Goal: Answer question/provide support: Share knowledge or assist other users

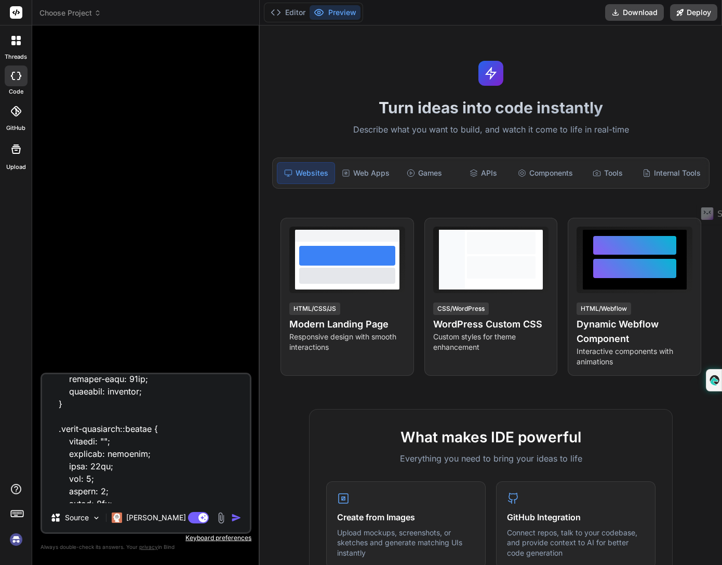
scroll to position [25820, 0]
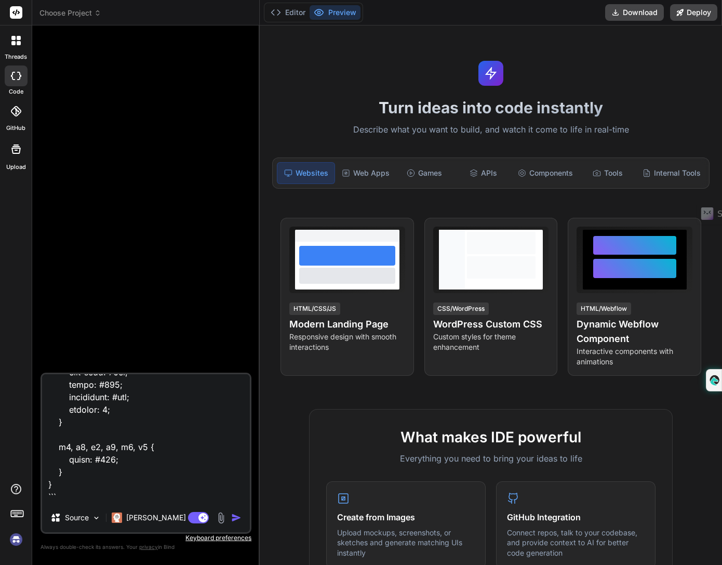
click at [166, 489] on textarea at bounding box center [146, 438] width 208 height 129
type textarea "x"
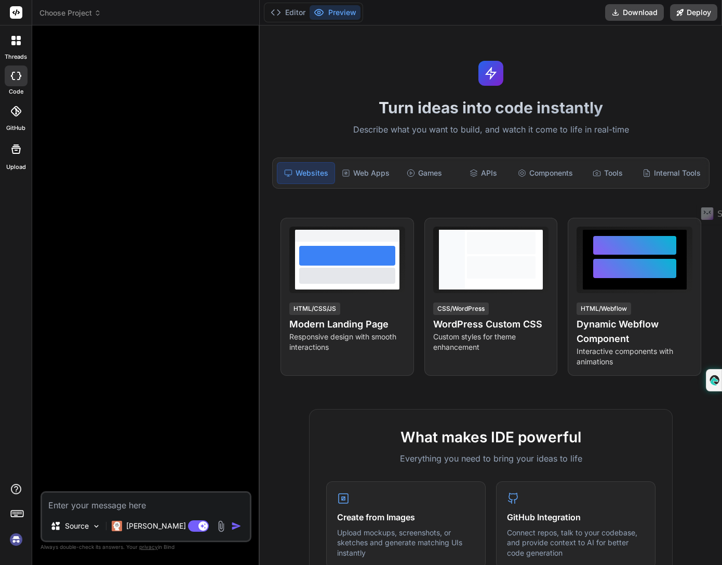
type textarea "i"
type textarea "x"
type textarea "i"
type textarea "x"
type textarea "i n"
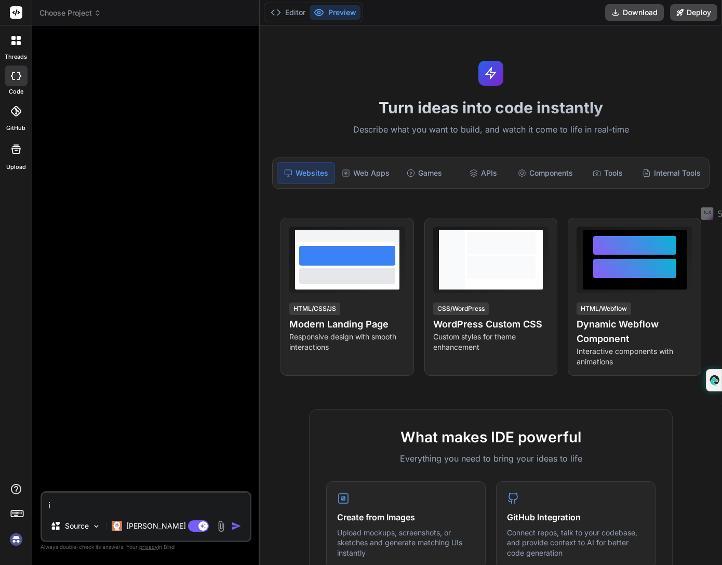
type textarea "x"
type textarea "i ne"
type textarea "x"
type textarea "i nee"
type textarea "x"
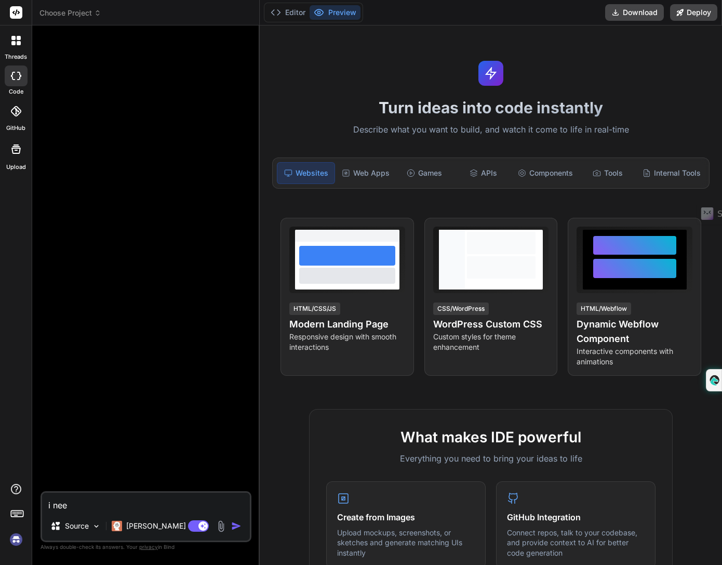
type textarea "i need"
type textarea "x"
type textarea "i need"
type textarea "x"
type textarea "i need t"
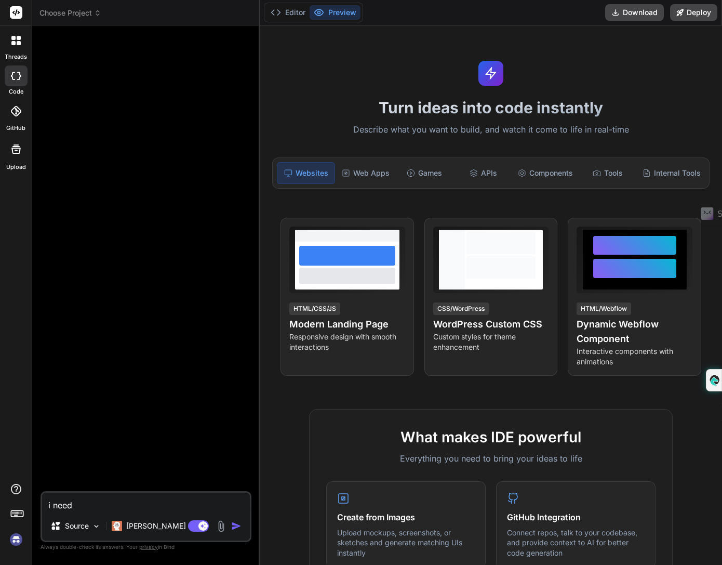
type textarea "x"
type textarea "i need to"
type textarea "x"
type textarea "i need to"
type textarea "x"
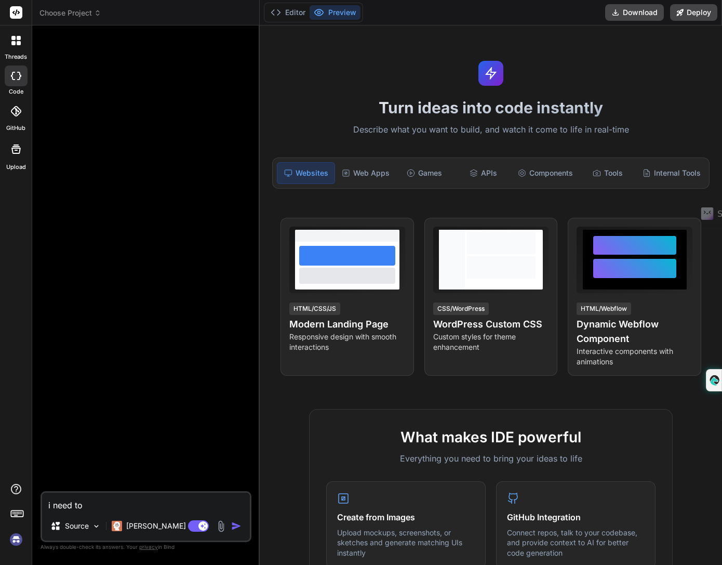
type textarea "i need to u"
type textarea "x"
type textarea "i need to up"
type textarea "x"
type textarea "i need to upd"
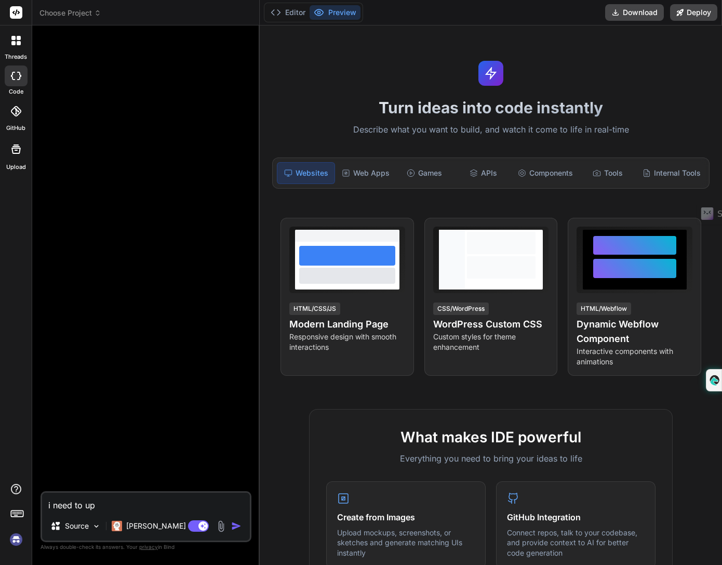
type textarea "x"
type textarea "i need to up"
type textarea "x"
type textarea "i need to u"
type textarea "x"
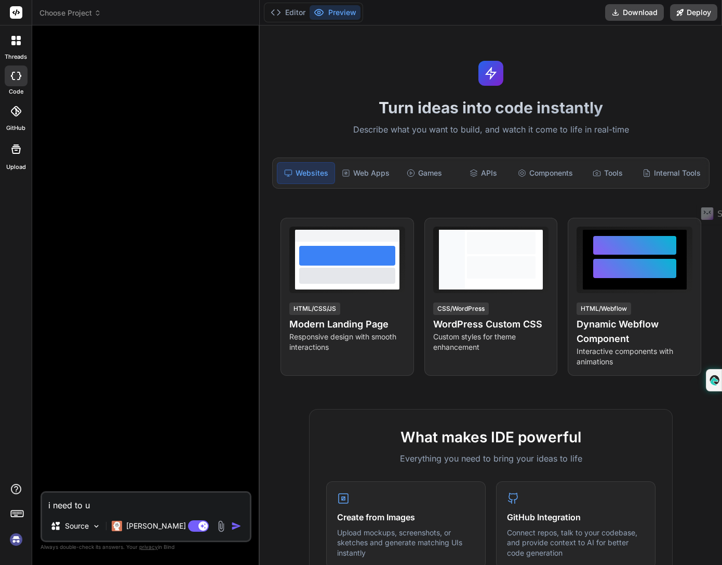
type textarea "i need to"
type textarea "x"
type textarea "i need to"
type textarea "x"
type textarea "i need t"
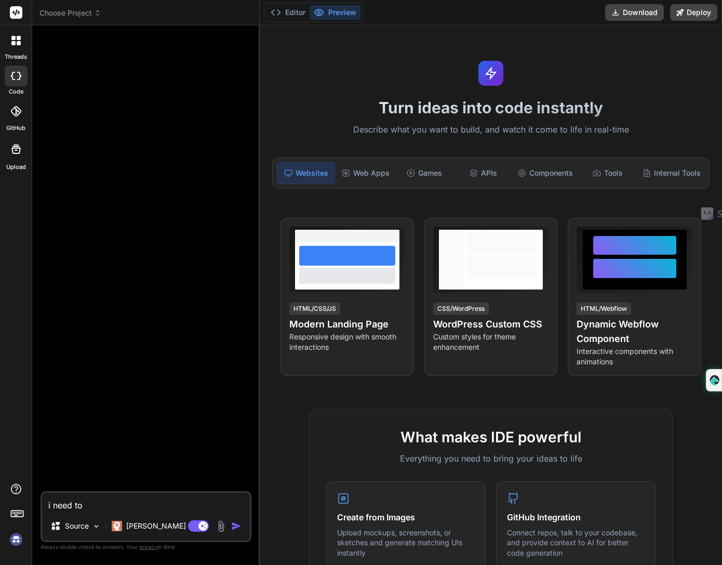
type textarea "x"
type textarea "i need"
type textarea "x"
type textarea "i need"
type textarea "x"
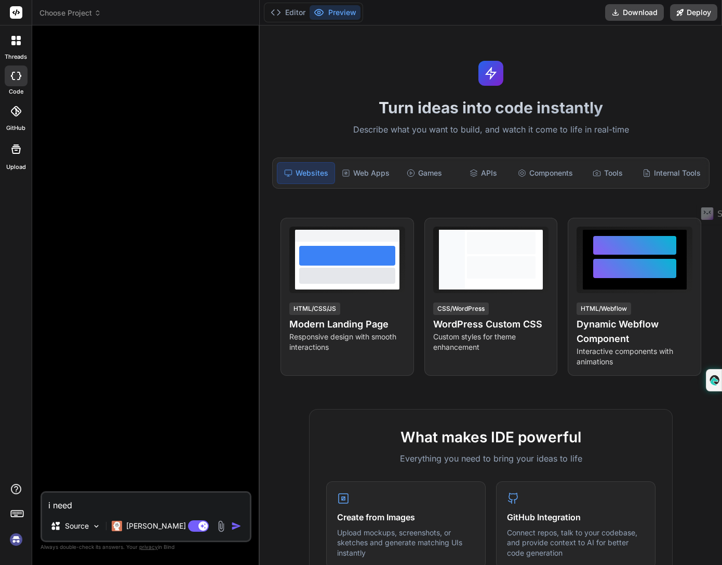
type textarea "i nee"
type textarea "x"
type textarea "i ne"
type textarea "x"
type textarea "i n"
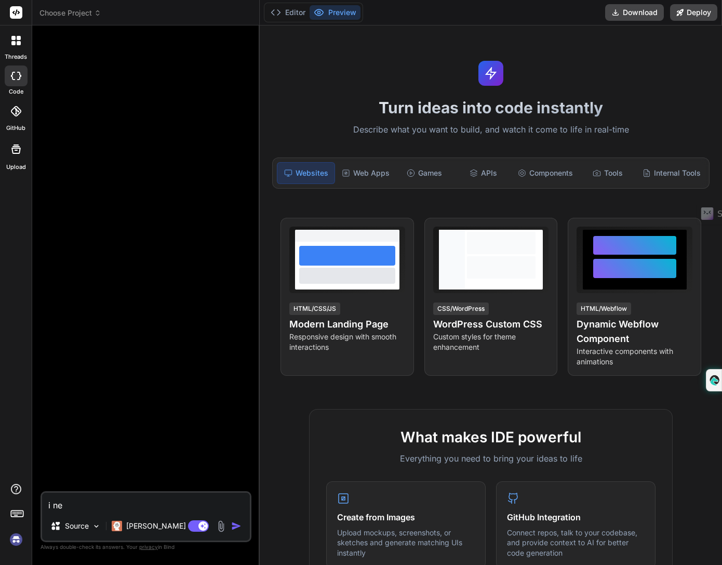
type textarea "x"
type textarea "i"
type textarea "x"
type textarea "i"
type textarea "x"
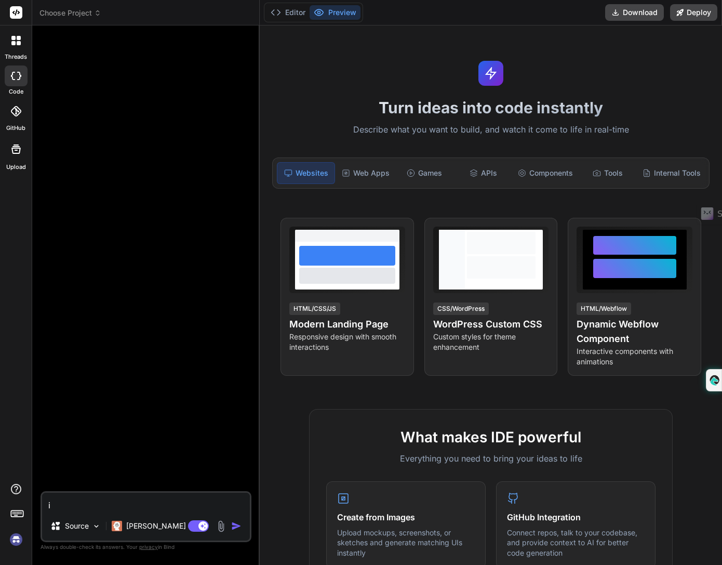
type textarea "x"
click at [135, 194] on div at bounding box center [147, 262] width 209 height 457
click at [70, 15] on span "Choose Project" at bounding box center [71, 13] width 62 height 10
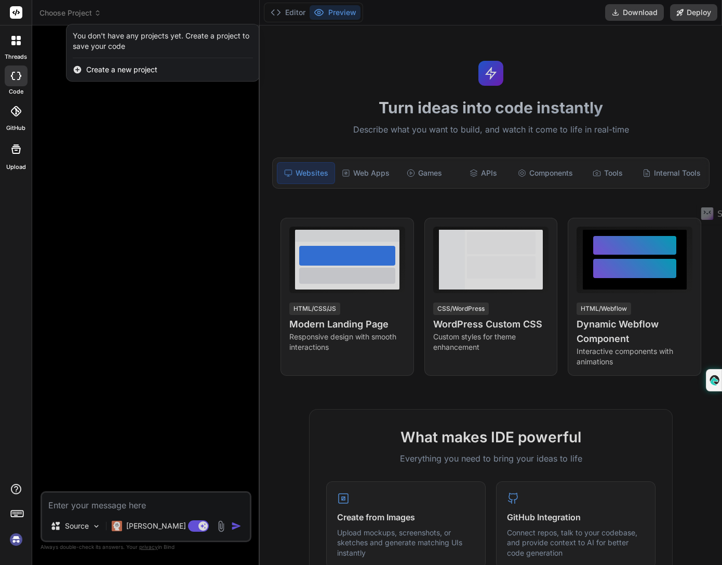
click at [112, 71] on span "Create a new project" at bounding box center [121, 69] width 71 height 10
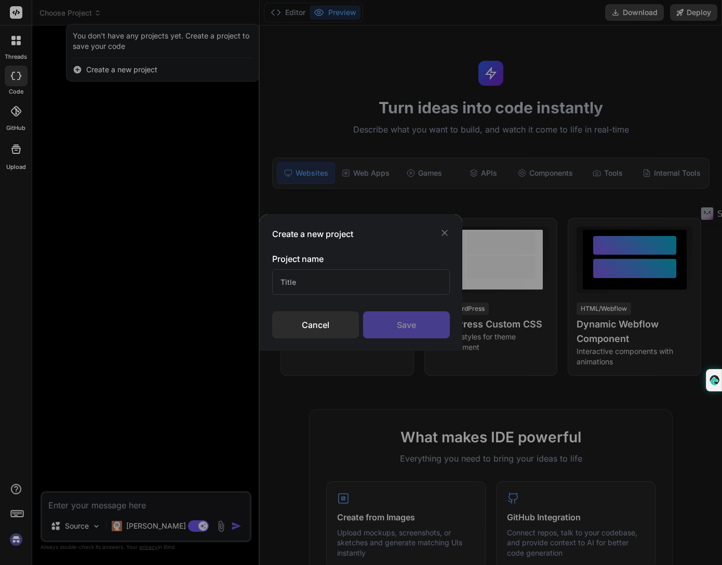
click at [364, 281] on input "text" at bounding box center [360, 281] width 177 height 25
type input "prime code"
click at [416, 318] on div "Save" at bounding box center [406, 324] width 87 height 27
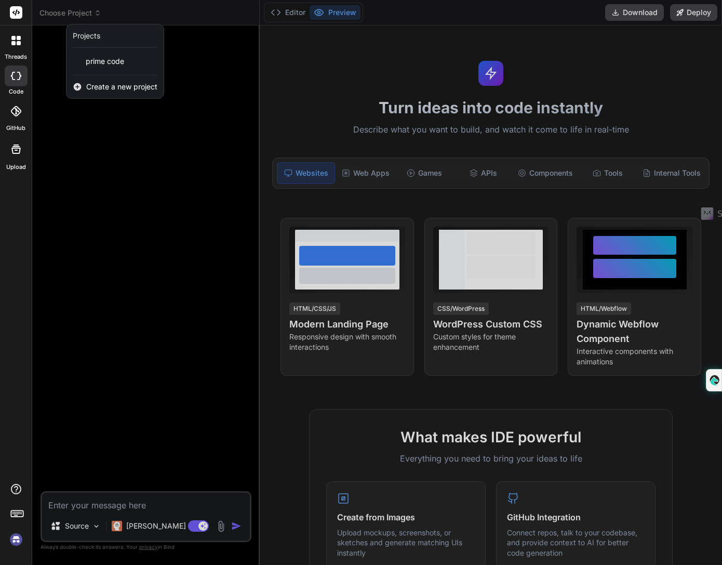
click at [169, 510] on div at bounding box center [361, 282] width 722 height 565
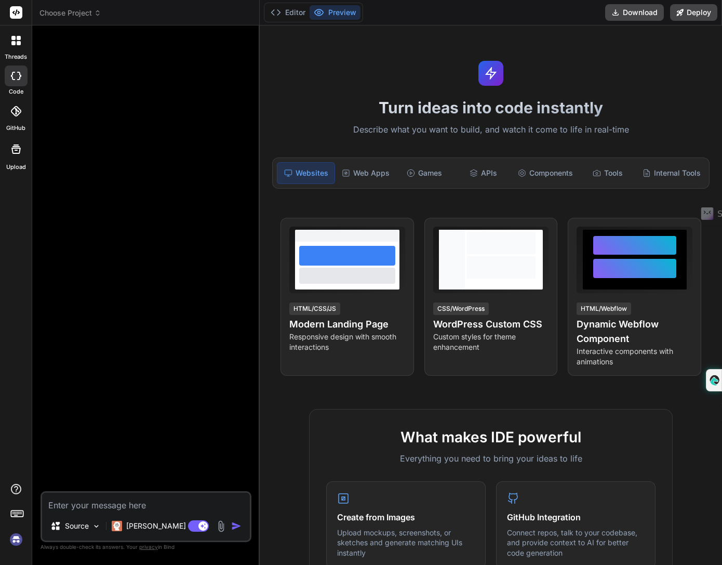
click at [182, 506] on textarea at bounding box center [146, 502] width 208 height 19
type textarea "i"
type textarea "x"
type textarea "i"
type textarea "x"
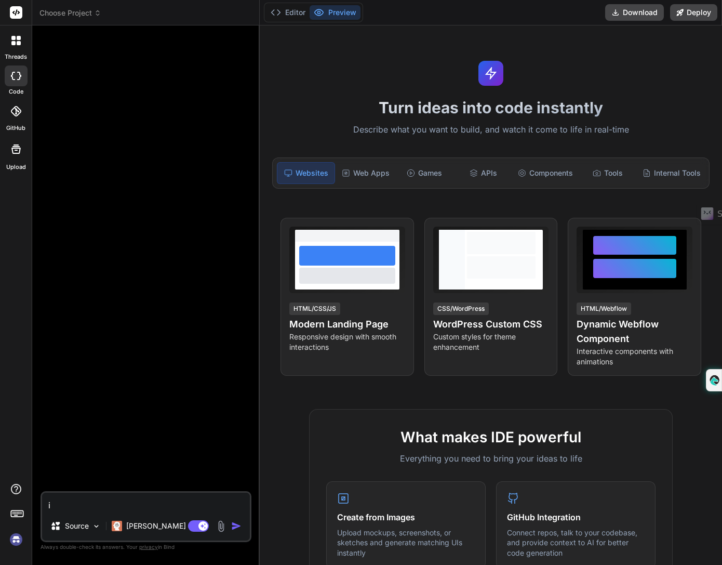
type textarea "i n"
type textarea "x"
type textarea "i ne"
type textarea "x"
type textarea "i nee"
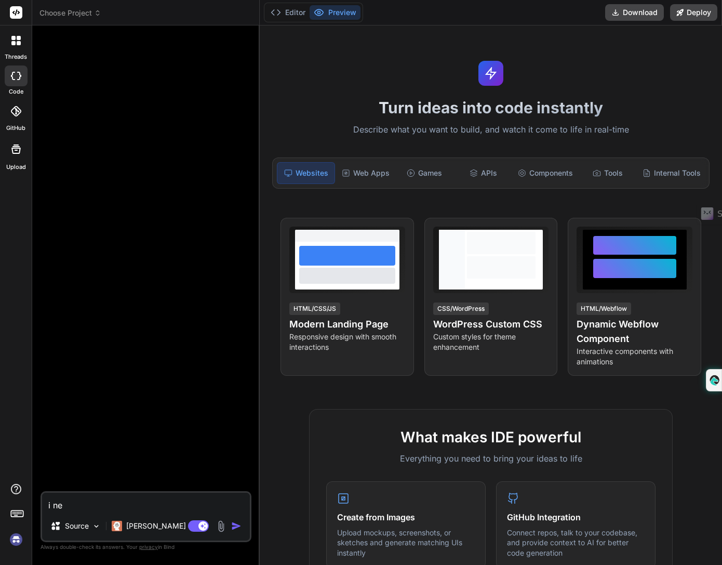
type textarea "x"
type textarea "i need"
type textarea "x"
type textarea "i need"
type textarea "x"
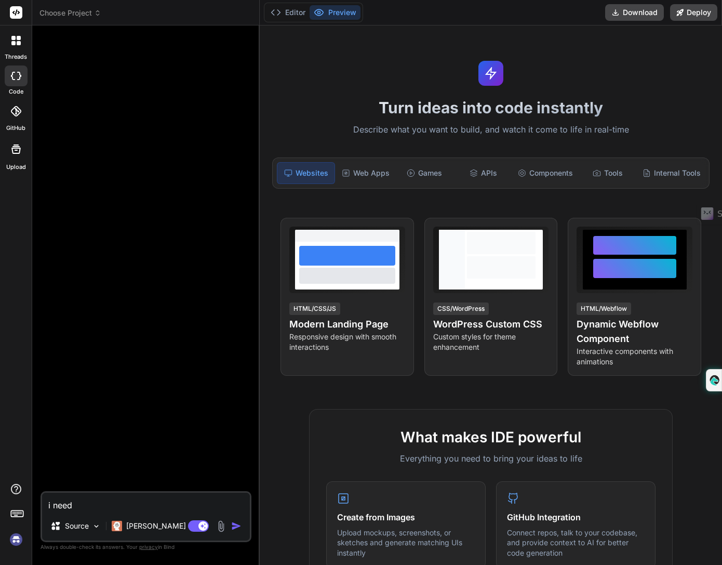
type textarea "i need y"
type textarea "x"
type textarea "i need yo"
type textarea "x"
type textarea "i need you"
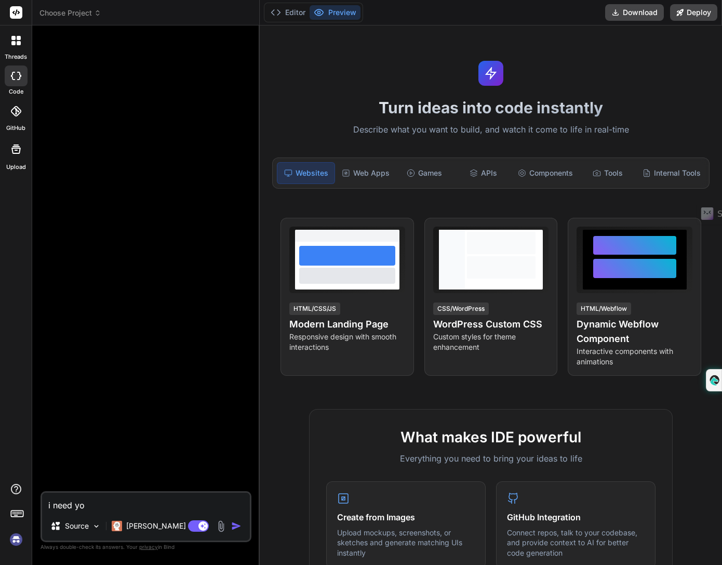
type textarea "x"
type textarea "i need you"
type textarea "x"
type textarea "i need you t"
type textarea "x"
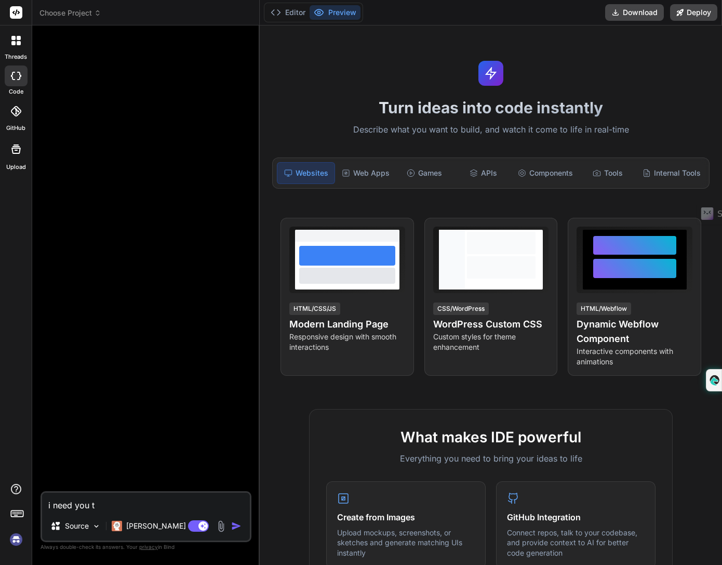
type textarea "i need you to"
type textarea "x"
type textarea "i need you to"
type textarea "x"
type textarea "i need you to r"
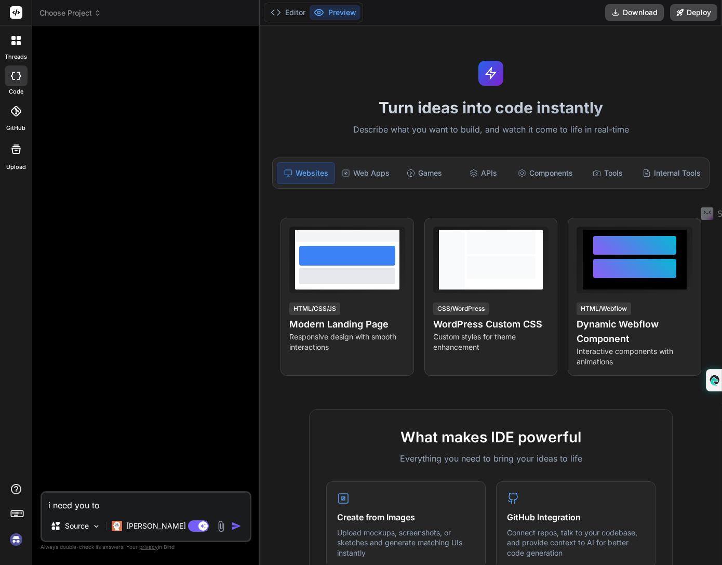
type textarea "x"
type textarea "i need you to re"
type textarea "x"
type textarea "i need you to rev"
type textarea "x"
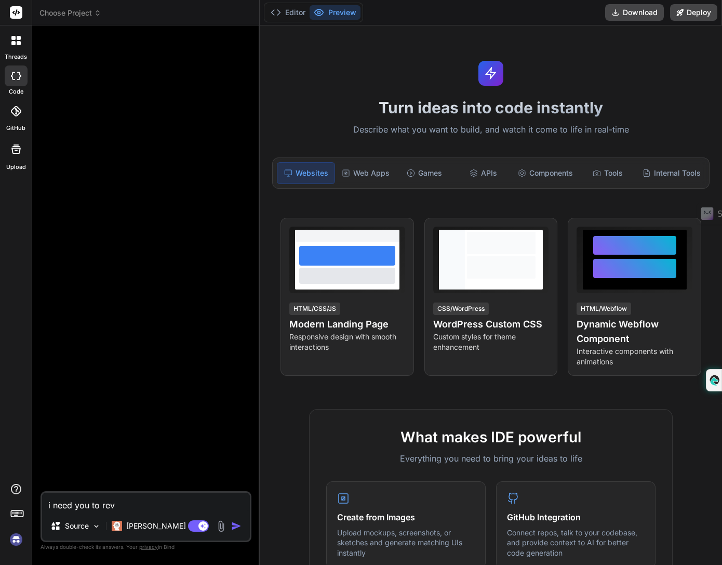
type textarea "i need you to revi"
type textarea "x"
type textarea "i need you to revie"
type textarea "x"
type textarea "i need you to review"
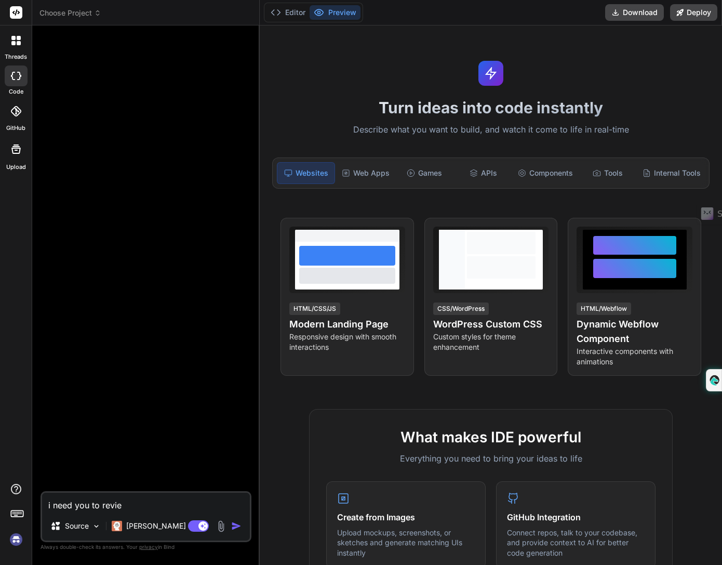
type textarea "x"
type textarea "i need you to review"
type textarea "x"
type textarea "i need you to review m"
type textarea "x"
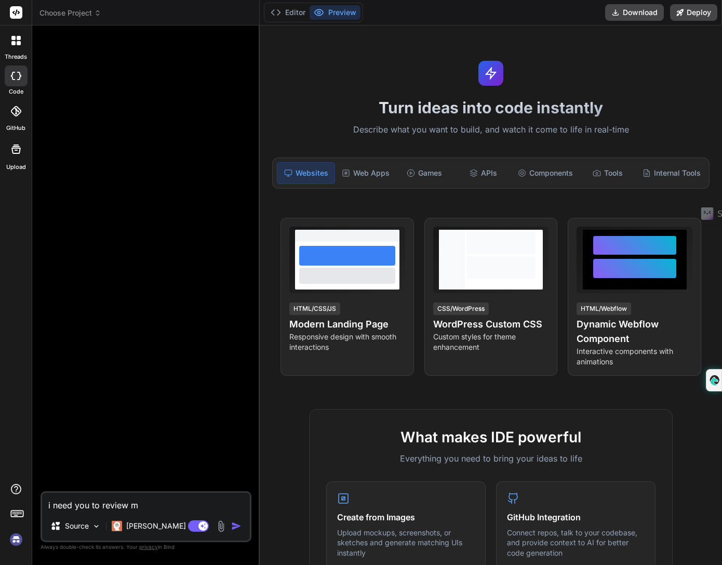
type textarea "i need you to review my"
type textarea "x"
type textarea "i need you to review my"
type textarea "x"
type textarea "i need you to review my c"
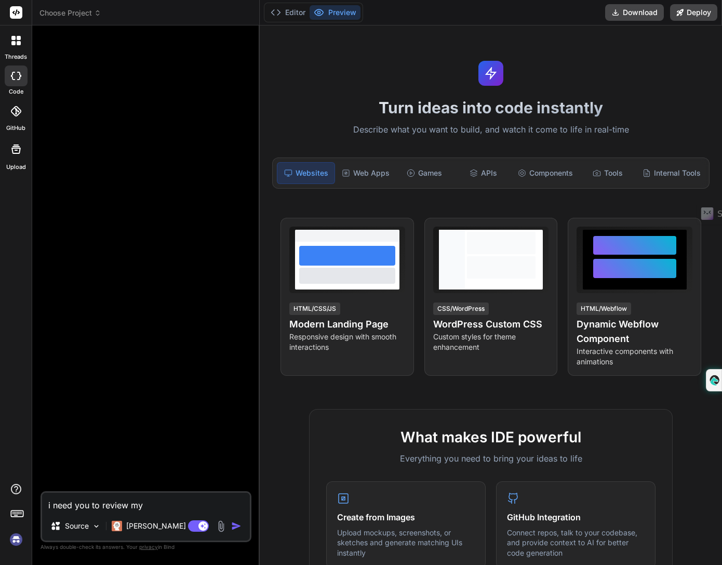
type textarea "x"
type textarea "i need you to review my co"
type textarea "x"
type textarea "i need you to review my cod"
type textarea "x"
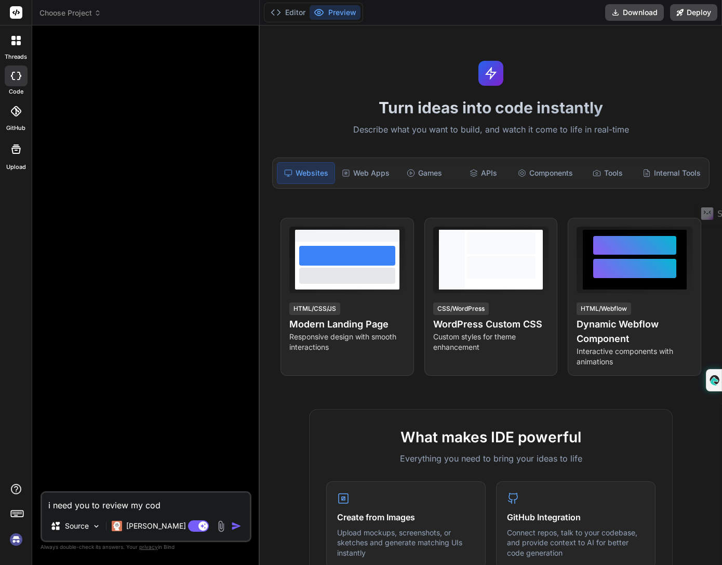
type textarea "i need you to review my code"
type textarea "x"
type textarea "i need you to review my code"
type textarea "x"
type textarea "i need you to review my code f"
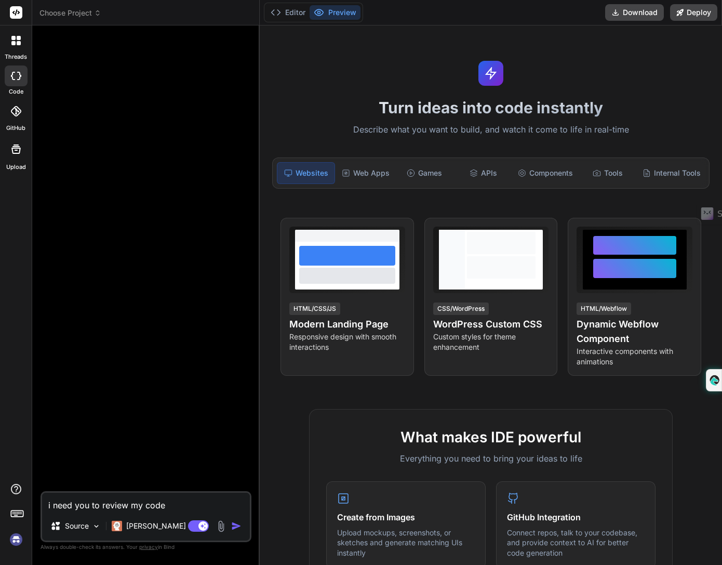
type textarea "x"
type textarea "i need you to review my code fo"
type textarea "x"
type textarea "i need you to review my code for"
type textarea "x"
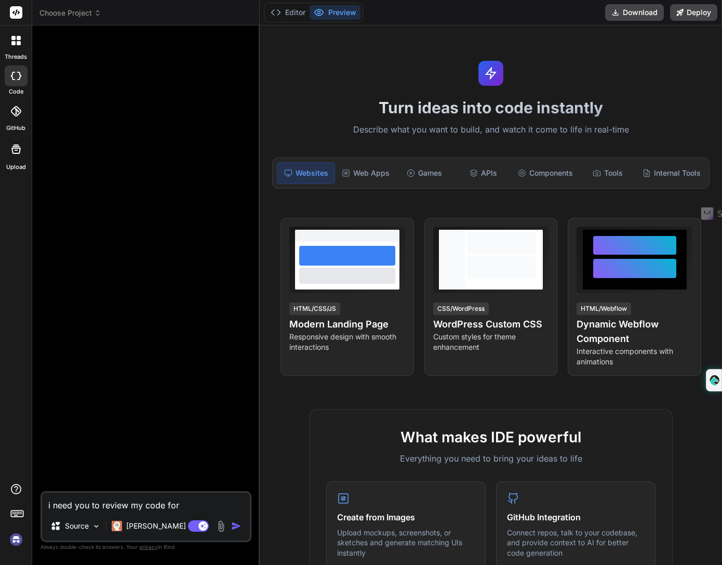
type textarea "i need you to review my code for"
type textarea "x"
type textarea "i need you to review my code for a"
type textarea "x"
type textarea "i need you to review my code for a"
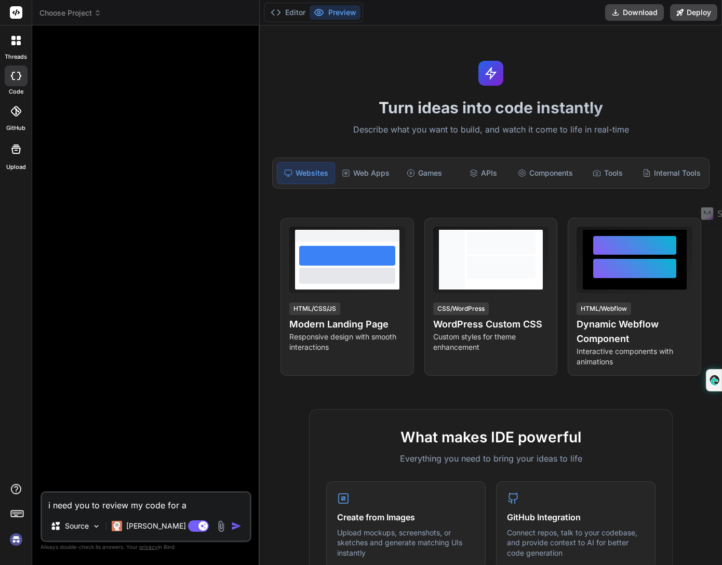
type textarea "x"
type textarea "i need you to review my code for a g"
type textarea "x"
type textarea "i need you to review my code for a gh"
type textarea "x"
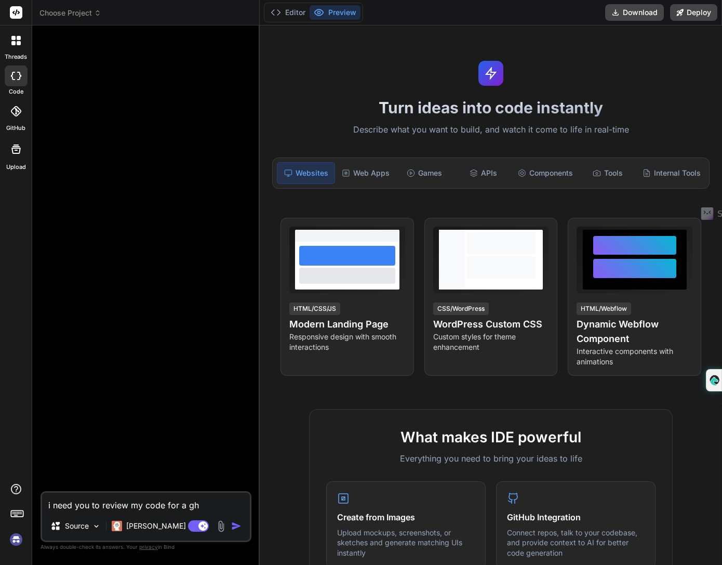
type textarea "i need you to review my code for a ghs"
type textarea "x"
type textarea "i need you to review my code for a ghsl"
type textarea "x"
type textarea "i need you to review my code for a ghs"
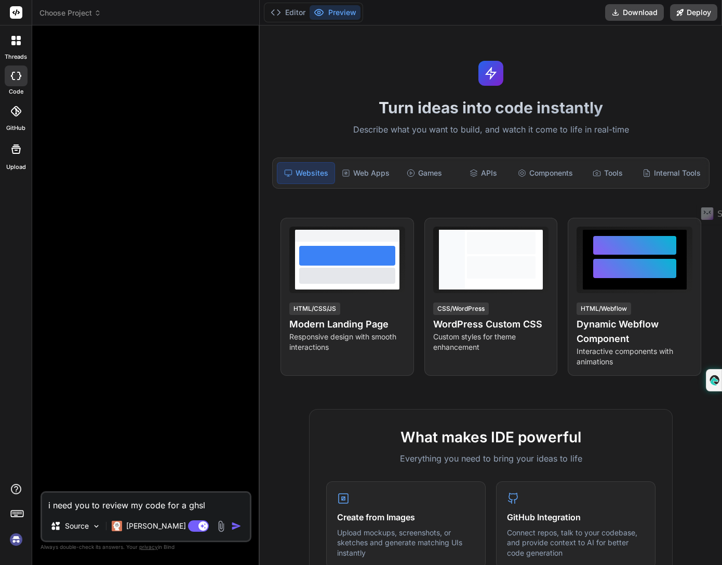
type textarea "x"
type textarea "i need you to review my code for a gh"
type textarea "x"
type textarea "i need you to review my code for a ghl"
type textarea "x"
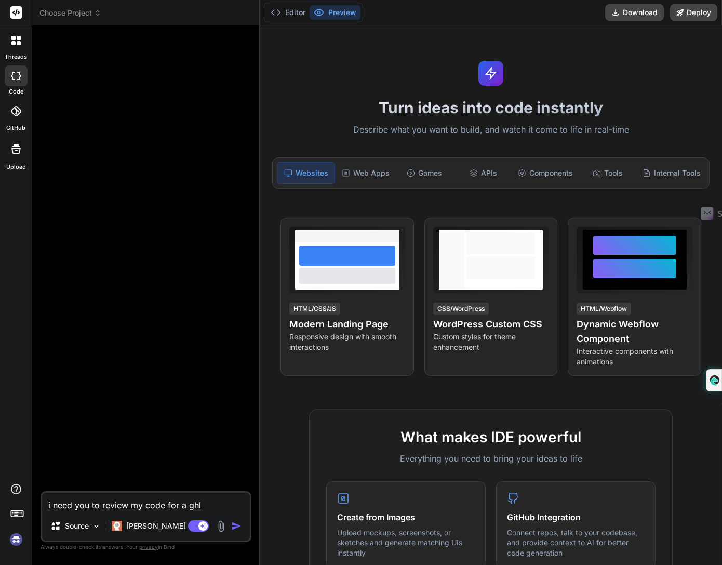
type textarea "i need you to review my code for a ghl"
type textarea "x"
type textarea "i need you to review my code for a ghl s"
type textarea "x"
type textarea "i need you to review my code for a ghl si"
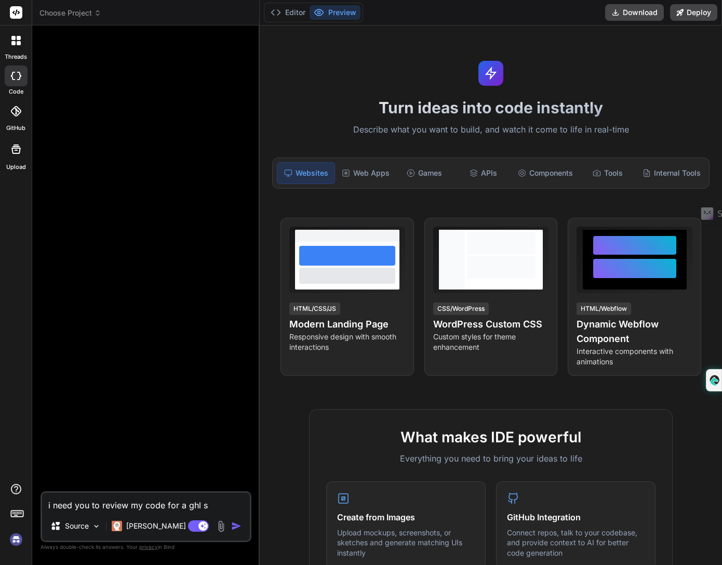
type textarea "x"
type textarea "i need you to review my code for a ghl sid"
type textarea "x"
type textarea "i need you to review my code for a ghl si"
type textarea "x"
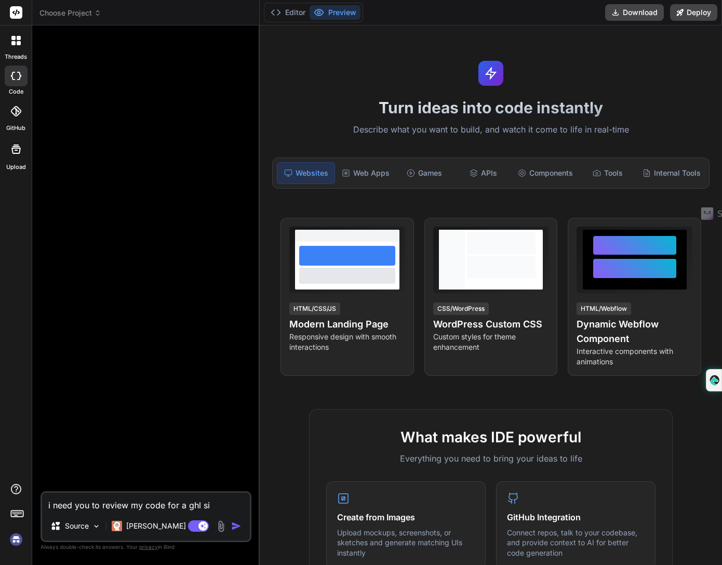
type textarea "i need you to review my code for a ghl sit"
type textarea "x"
type textarea "i need you to review my code for a ghl site"
type textarea "x"
type textarea "i need you to review my code for a ghl site"
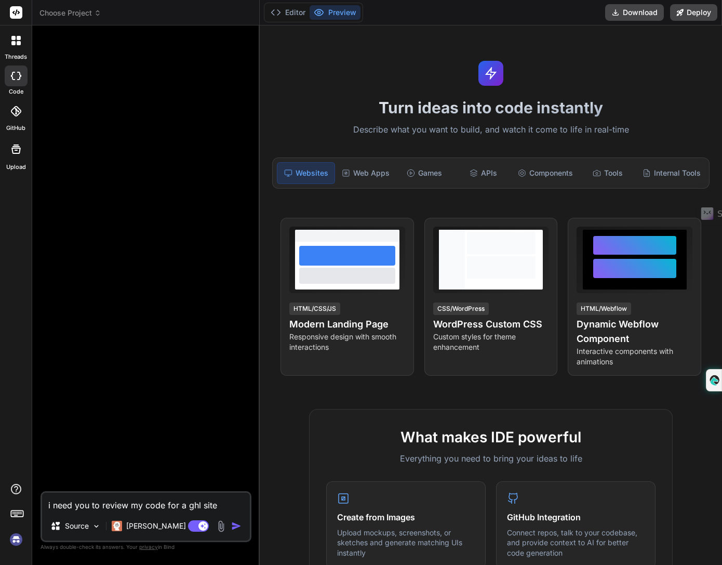
type textarea "x"
type textarea "i need you to review my code for a ghl site"
click at [92, 528] on img at bounding box center [96, 526] width 9 height 9
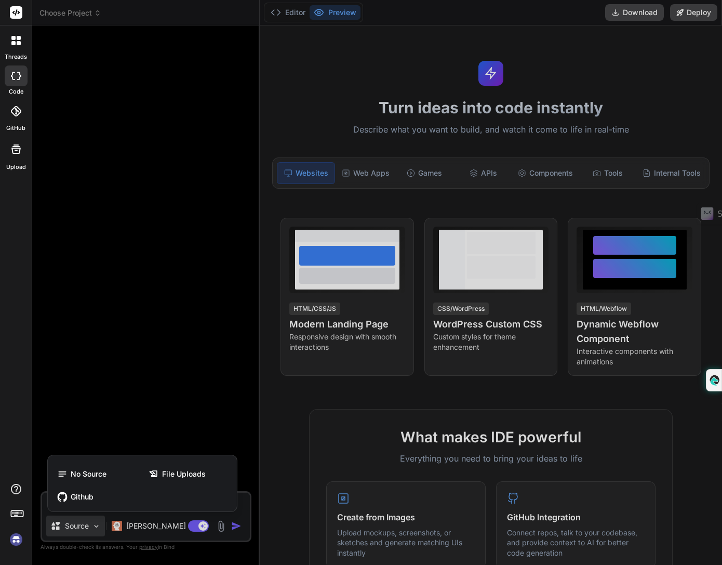
click at [130, 521] on div at bounding box center [361, 282] width 722 height 565
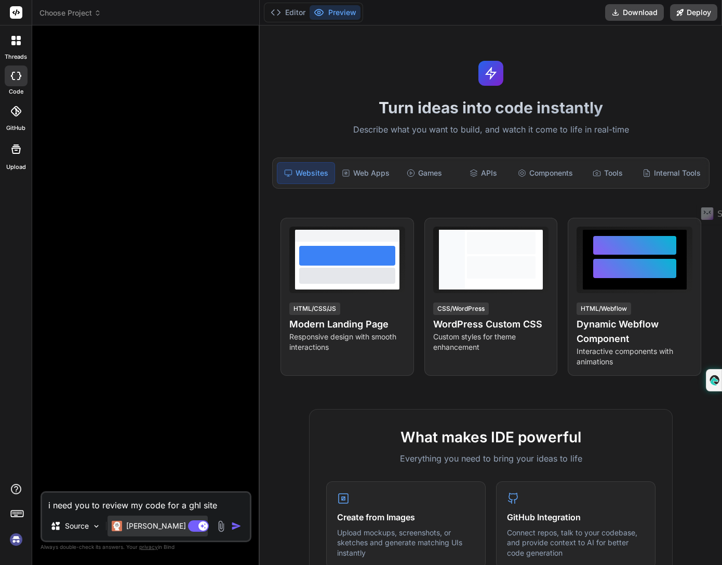
click at [145, 522] on p "Claude 4 S.." at bounding box center [164, 526] width 77 height 10
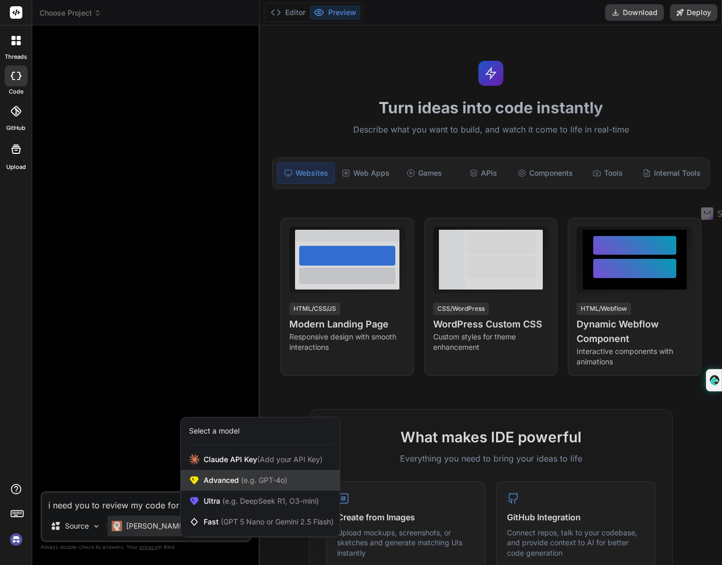
click at [233, 478] on span "Advanced (e.g. GPT-4o)" at bounding box center [246, 480] width 84 height 10
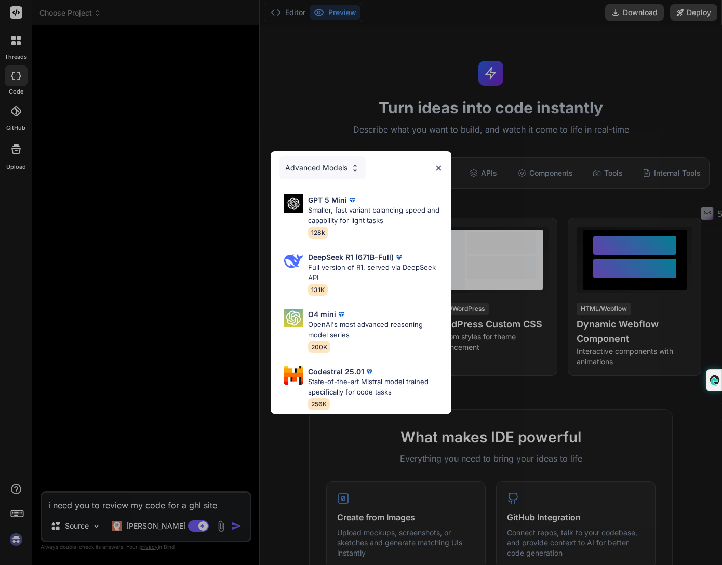
click at [350, 160] on div "Advanced Models" at bounding box center [322, 167] width 87 height 23
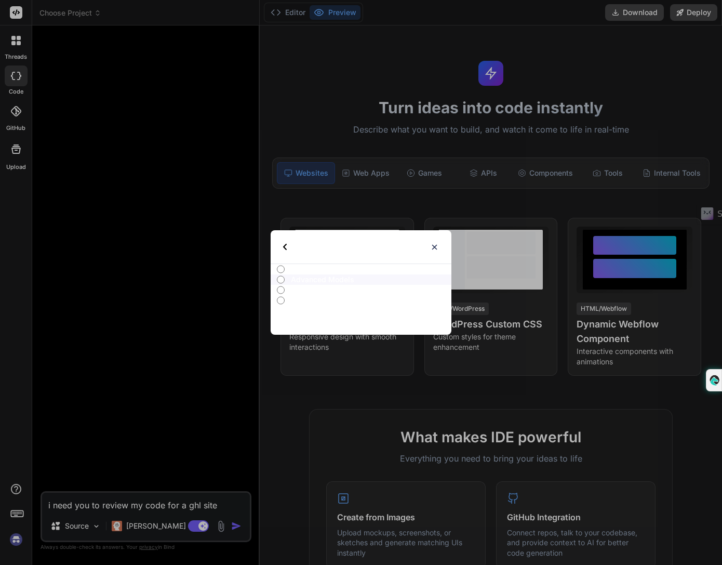
click at [437, 243] on img at bounding box center [434, 247] width 9 height 9
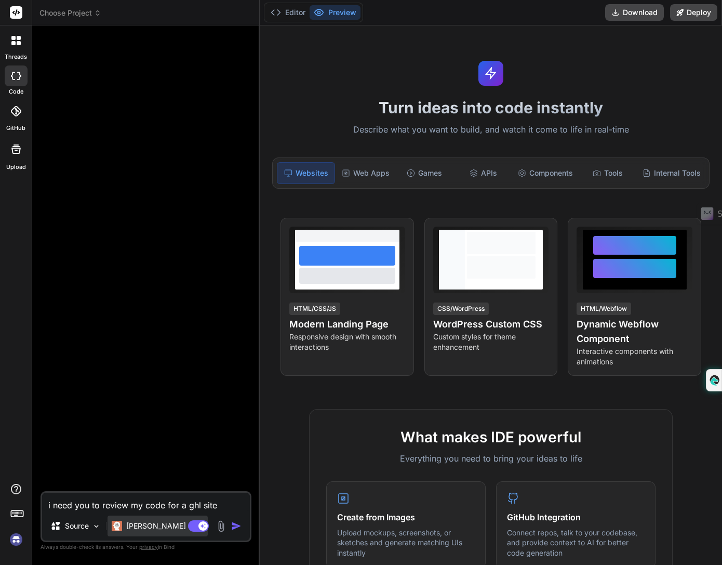
click at [157, 526] on p "Claude 4 S.." at bounding box center [164, 526] width 77 height 10
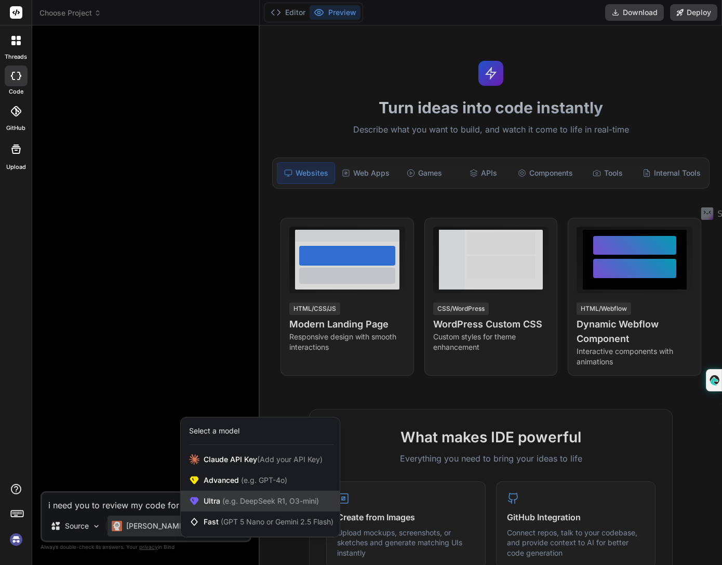
click at [246, 498] on span "(e.g. DeepSeek R1, O3-mini)" at bounding box center [269, 500] width 99 height 9
type textarea "x"
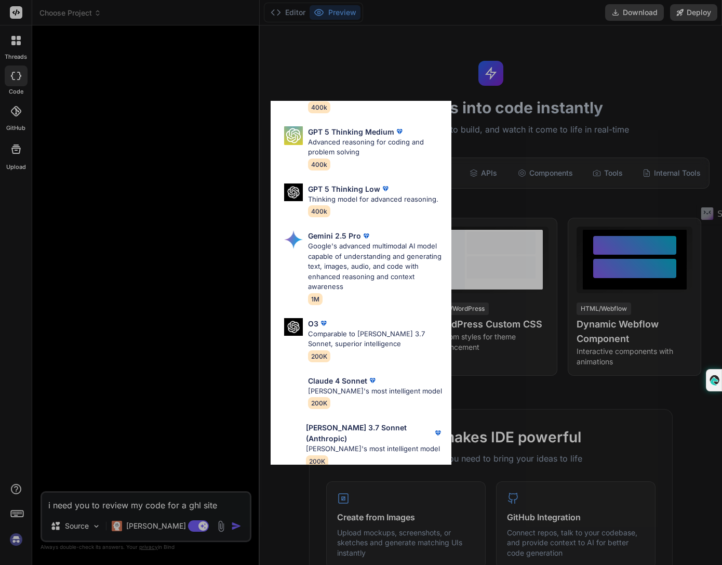
scroll to position [147, 0]
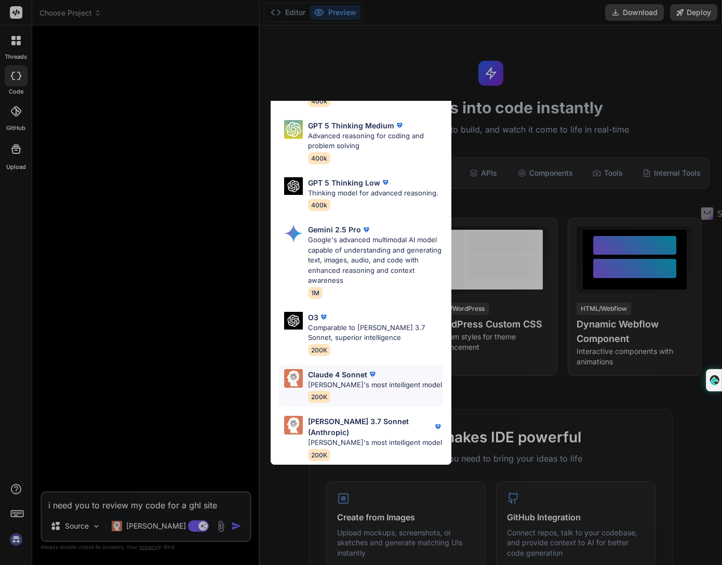
click at [393, 380] on p "[PERSON_NAME]'s most intelligent model" at bounding box center [375, 385] width 134 height 10
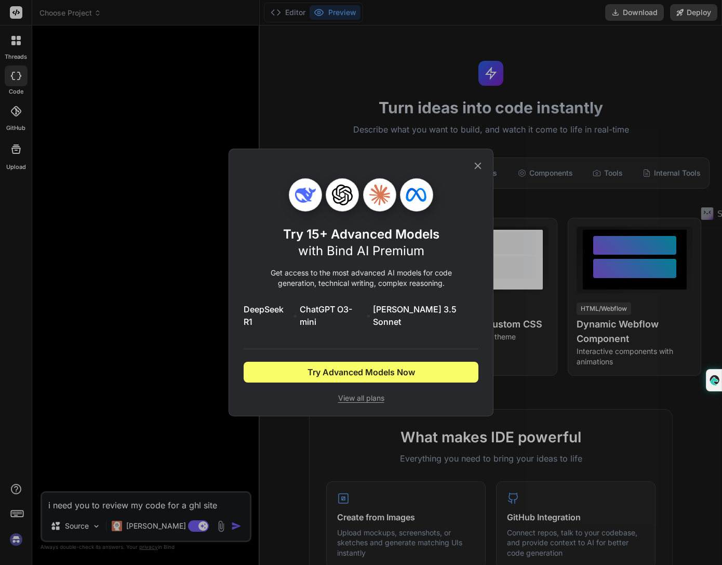
scroll to position [0, 0]
click at [477, 172] on icon at bounding box center [477, 165] width 11 height 11
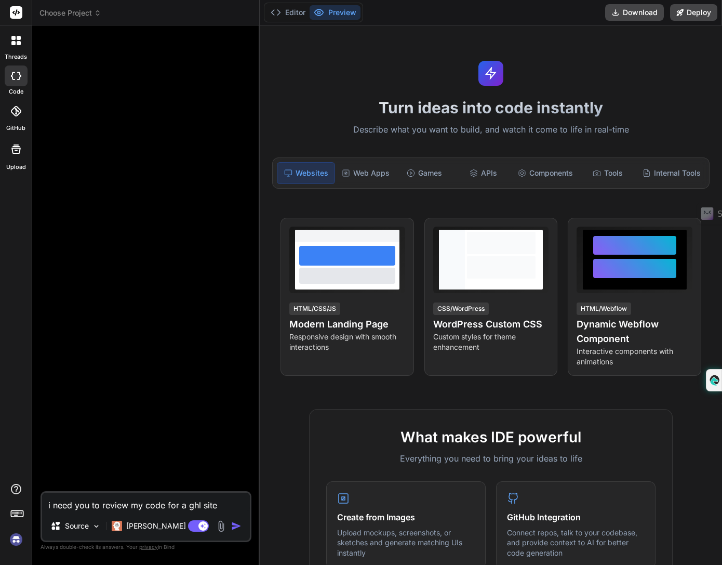
click at [21, 10] on rect at bounding box center [16, 12] width 12 height 12
click at [60, 9] on span "Choose Project" at bounding box center [71, 13] width 62 height 10
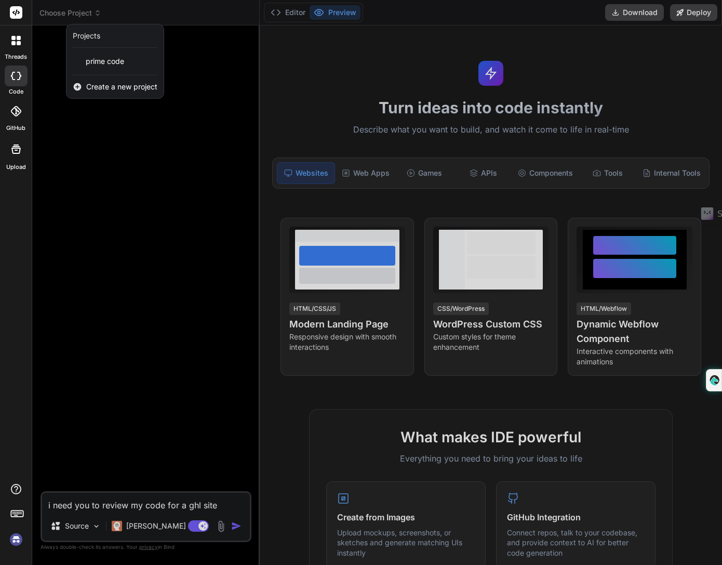
click at [117, 211] on div at bounding box center [361, 282] width 722 height 565
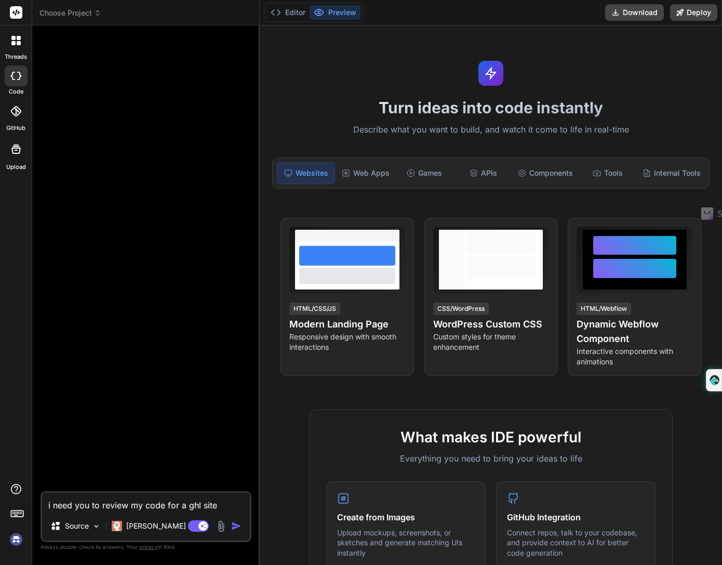
click at [188, 504] on textarea "i need you to review my code for a ghl site" at bounding box center [146, 502] width 208 height 19
click at [223, 504] on textarea "i need you to review my code for a ghl site" at bounding box center [146, 502] width 208 height 19
type textarea "i need you to review my code for a ghl site"
type textarea "x"
type textarea "i need you to review my code for a ghl site."
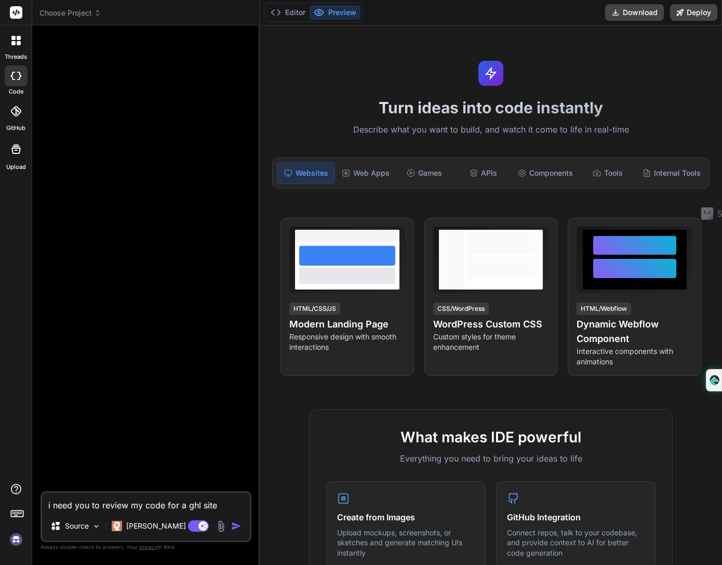
type textarea "x"
type textarea "i need you to review my code for a ghl site."
type textarea "x"
type textarea "i need you to review my code for a ghl site."
type textarea "x"
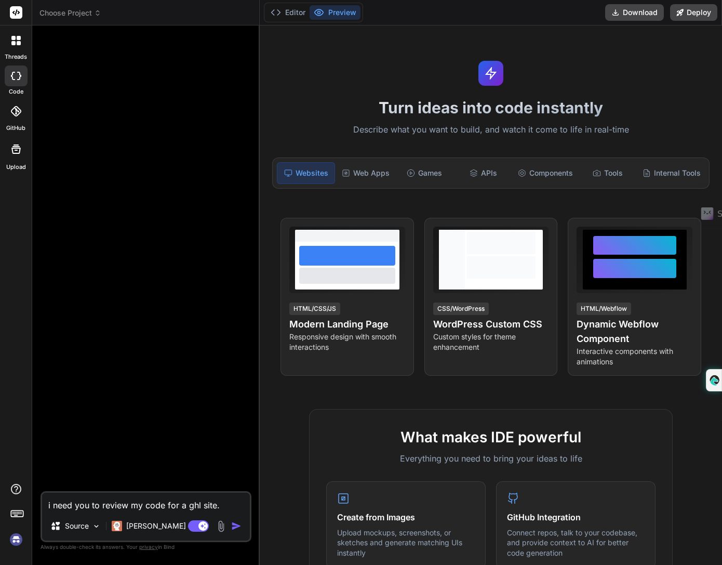
type textarea "i need you to review my code for a ghl site. w"
type textarea "x"
type textarea "i need you to review my code for a ghl site. wh"
type textarea "x"
type textarea "i need you to review my code for a ghl site. who"
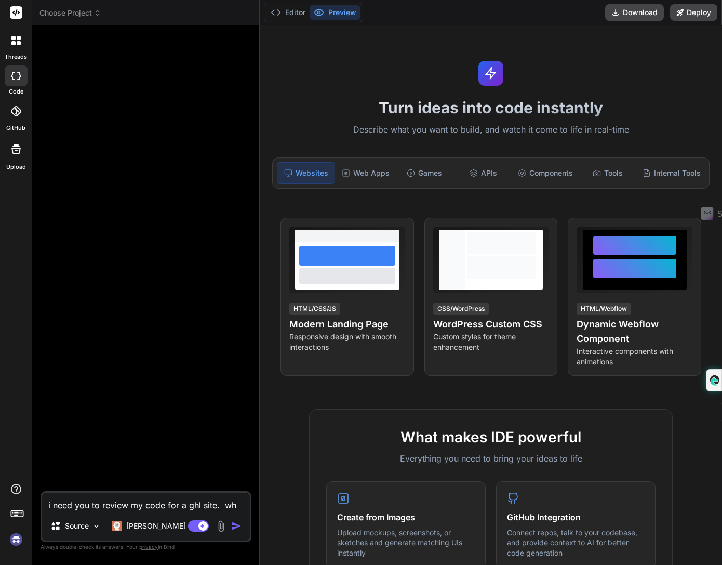
type textarea "x"
type textarea "i need you to review my code for a ghl site. who"
type textarea "x"
type textarea "i need you to review my code for a ghl site. who w"
type textarea "x"
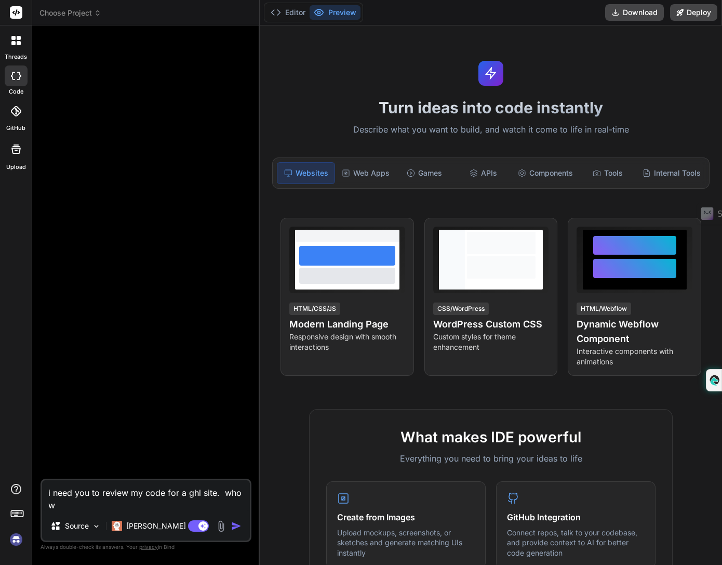
type textarea "i need you to review my code for a ghl site. who wo"
type textarea "x"
type textarea "i need you to review my code for a ghl site. who wou"
type textarea "x"
type textarea "i need you to review my code for a ghl site. who woul"
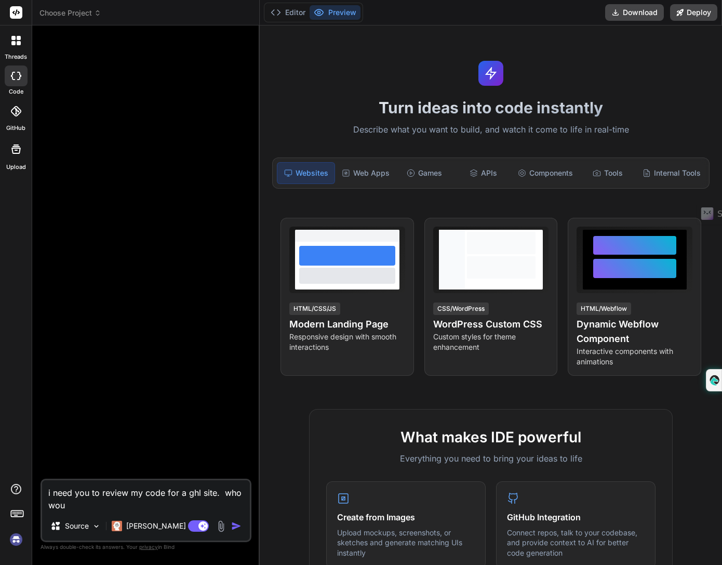
type textarea "x"
type textarea "i need you to review my code for a ghl site. who would"
type textarea "x"
type textarea "i need you to review my code for a ghl site. who would"
type textarea "x"
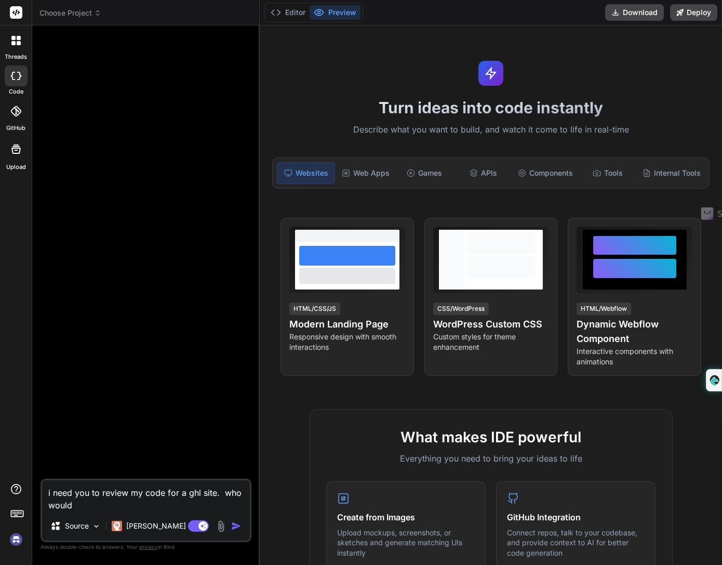
type textarea "i need you to review my code for a ghl site. who would y"
type textarea "x"
type textarea "i need you to review my code for a ghl site. who would yo"
type textarea "x"
type textarea "i need you to review my code for a ghl site. who would you"
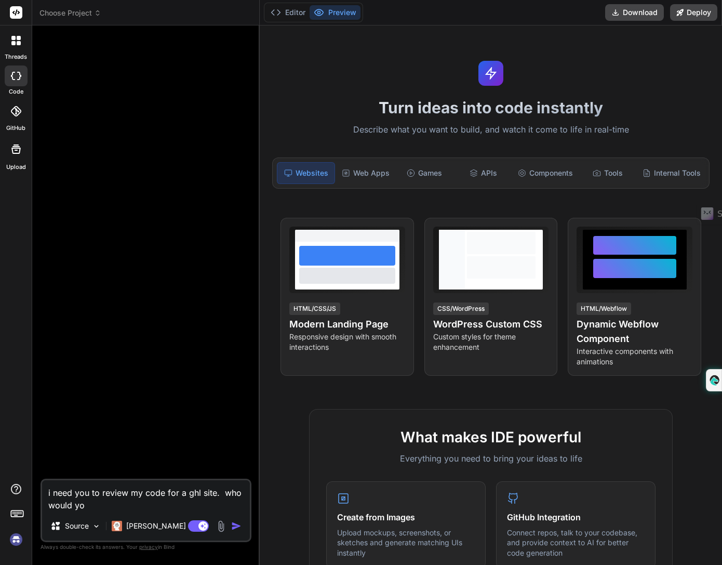
type textarea "x"
type textarea "i need you to review my code for a ghl site. who would you"
type textarea "x"
type textarea "i need you to review my code for a ghl site. who would you g"
type textarea "x"
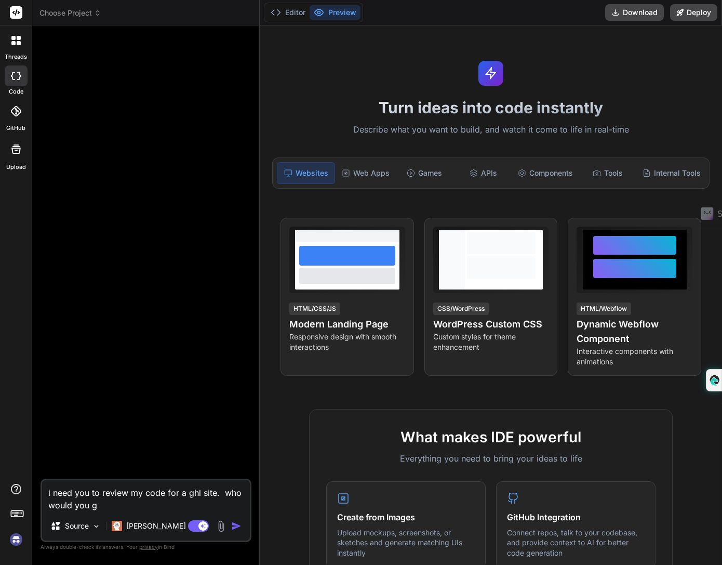
type textarea "i need you to review my code for a ghl site. who would you ge"
type textarea "x"
type textarea "i need you to review my code for a ghl site. who would you get"
type textarea "x"
click at [243, 529] on button "button" at bounding box center [238, 526] width 15 height 10
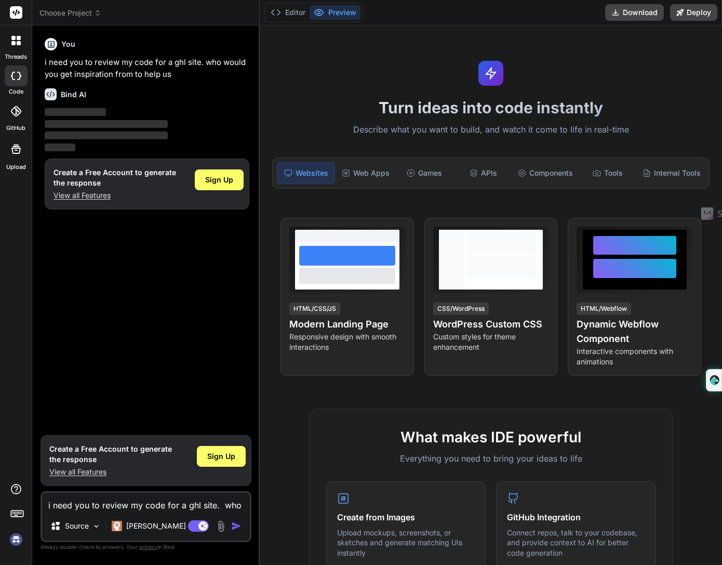
click at [17, 34] on div at bounding box center [16, 41] width 22 height 22
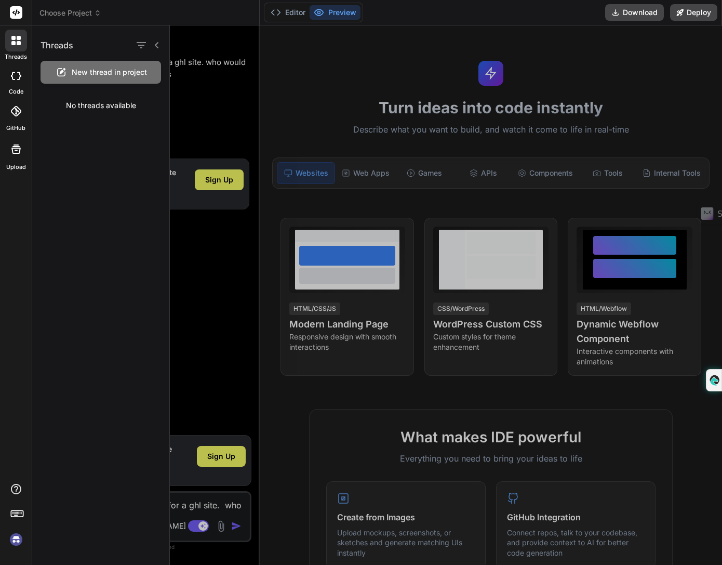
click at [13, 540] on img at bounding box center [16, 540] width 18 height 18
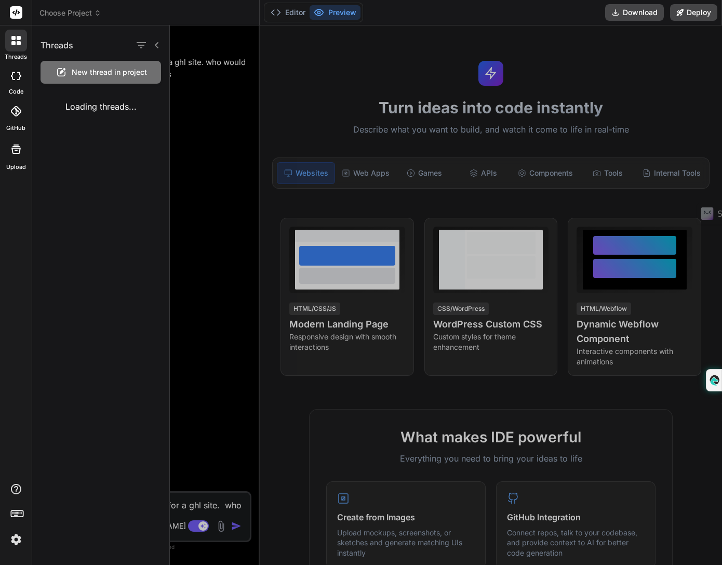
click at [156, 46] on icon at bounding box center [157, 45] width 4 height 6
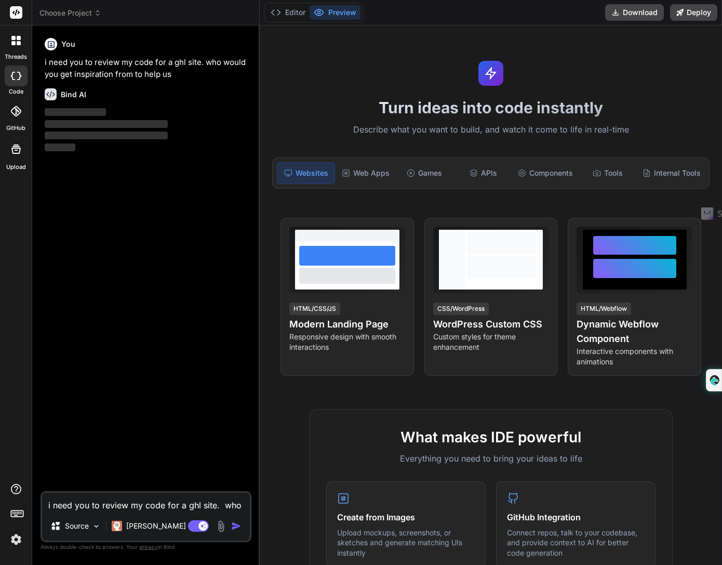
click at [16, 535] on img at bounding box center [16, 540] width 18 height 18
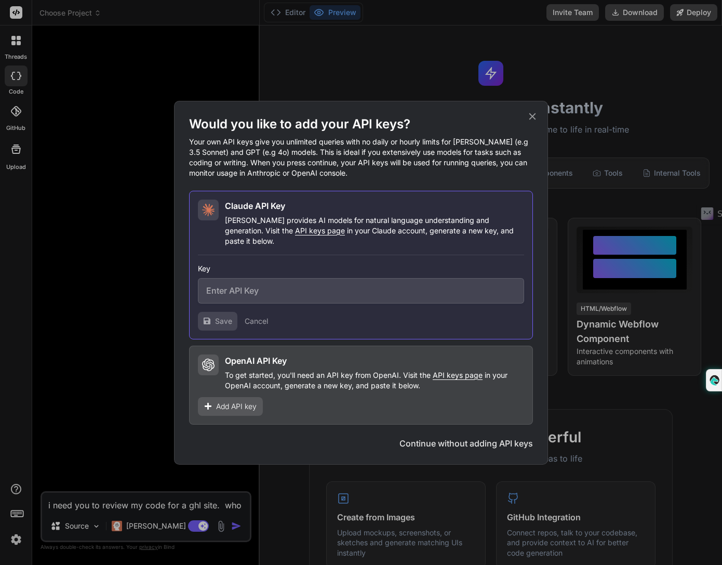
click at [534, 119] on icon at bounding box center [532, 116] width 11 height 11
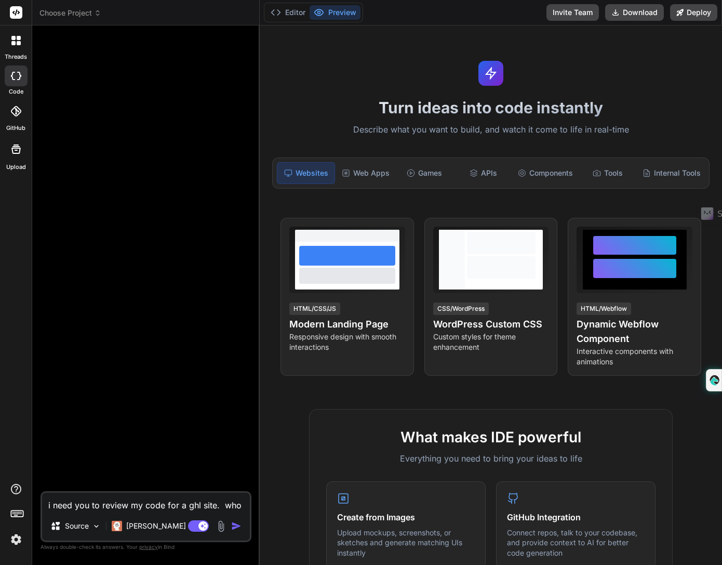
click at [148, 256] on div at bounding box center [147, 262] width 209 height 457
click at [17, 40] on icon at bounding box center [19, 38] width 4 height 4
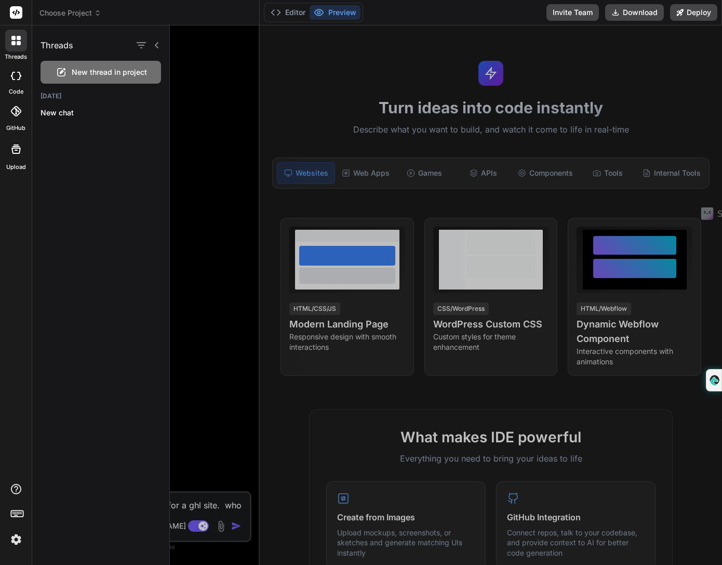
click at [20, 15] on rect at bounding box center [16, 12] width 12 height 12
click at [68, 12] on span "Choose Project" at bounding box center [71, 13] width 62 height 10
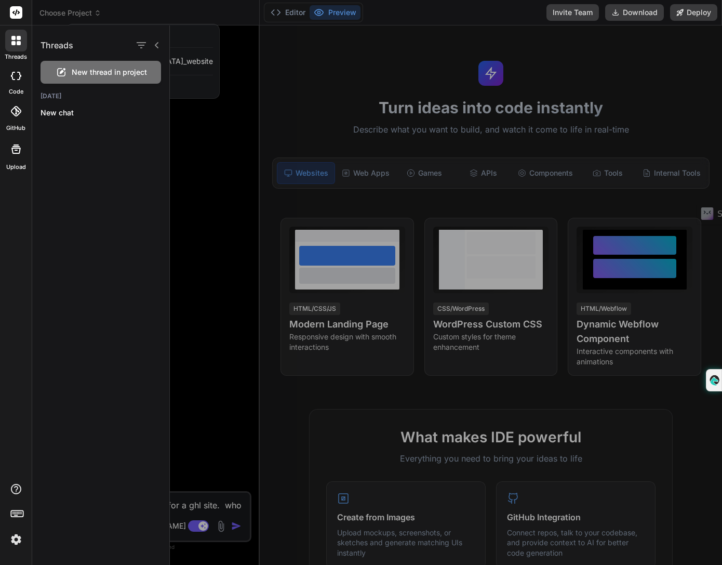
click at [221, 137] on div at bounding box center [446, 294] width 552 height 539
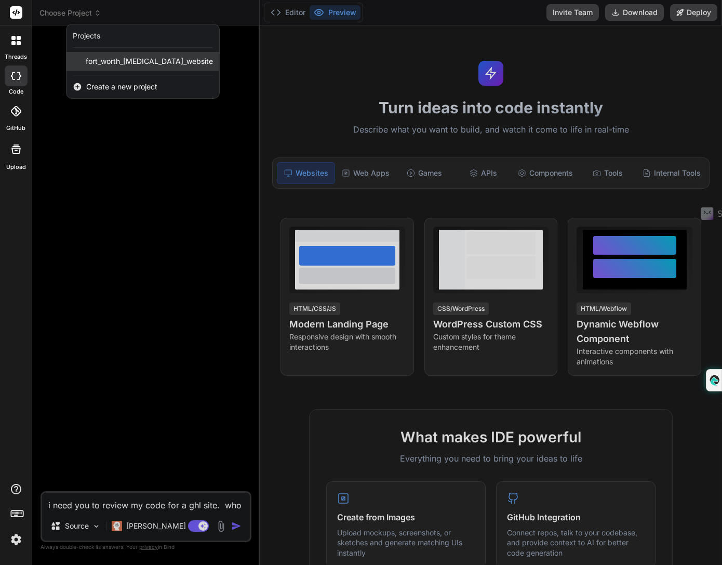
click at [141, 58] on span "fort_worth_chiropractic_website" at bounding box center [149, 61] width 127 height 10
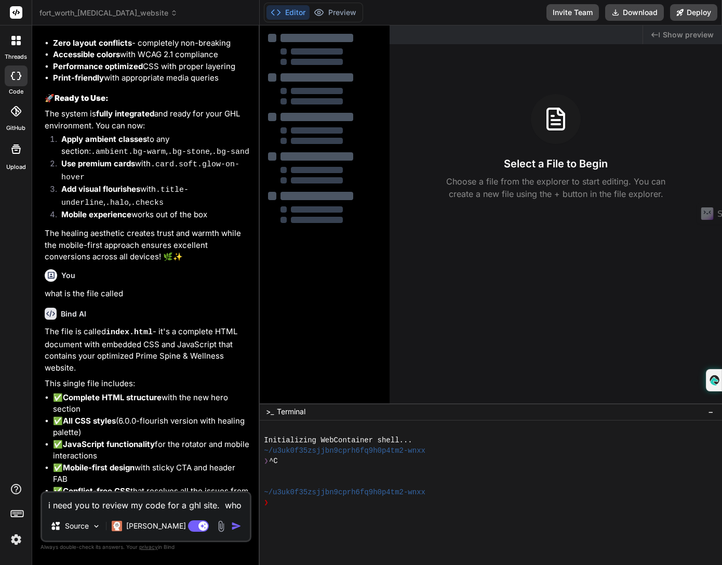
scroll to position [11733, 0]
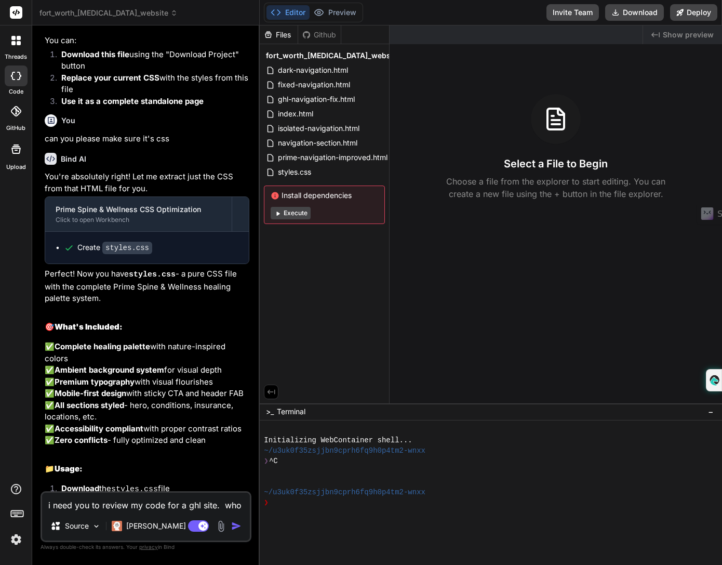
click at [232, 321] on h2 "🎯 What's Included:" at bounding box center [147, 327] width 205 height 12
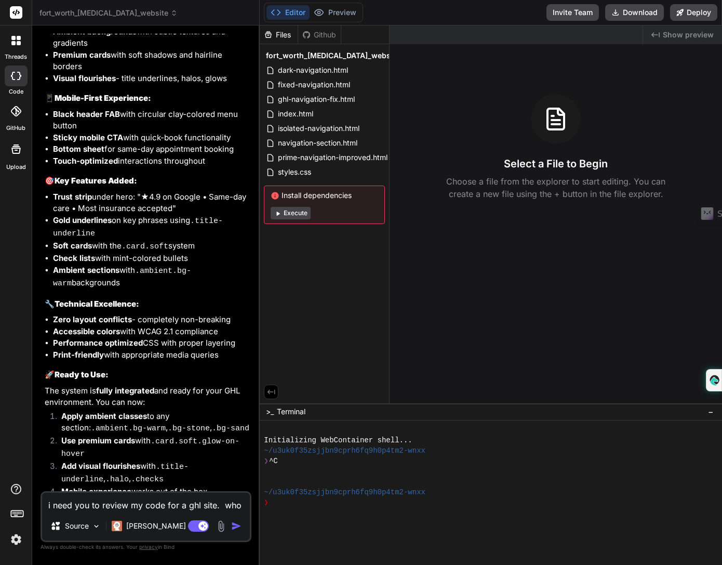
scroll to position [10980, 0]
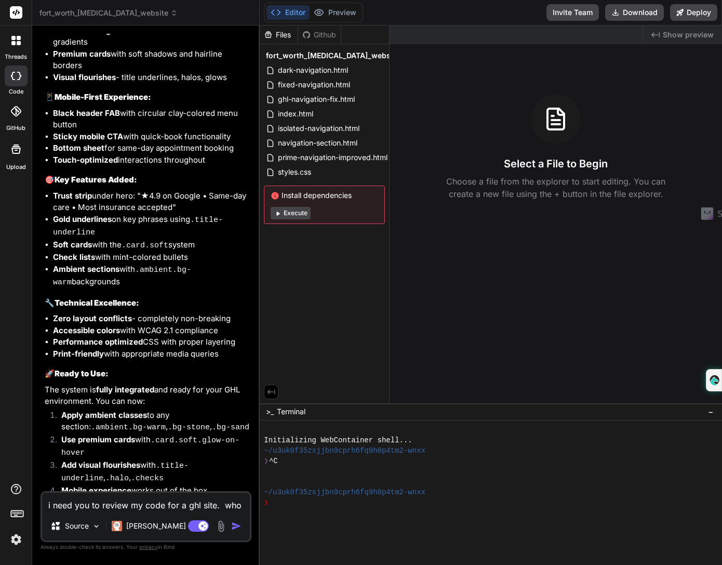
click at [257, 40] on div "Bind AI Web Search Created with Pixso. Code Generator You all there Bind AI Per…" at bounding box center [146, 294] width 228 height 539
drag, startPoint x: 257, startPoint y: 40, endPoint x: 253, endPoint y: 52, distance: 13.1
click at [253, 52] on div "Bind AI Web Search Created with Pixso. Code Generator You all there Bind AI Per…" at bounding box center [146, 294] width 228 height 539
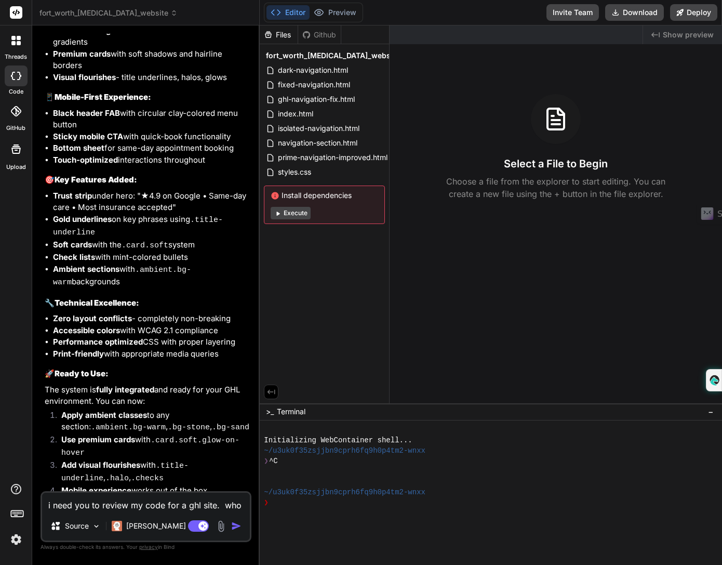
click at [22, 82] on div at bounding box center [16, 75] width 23 height 21
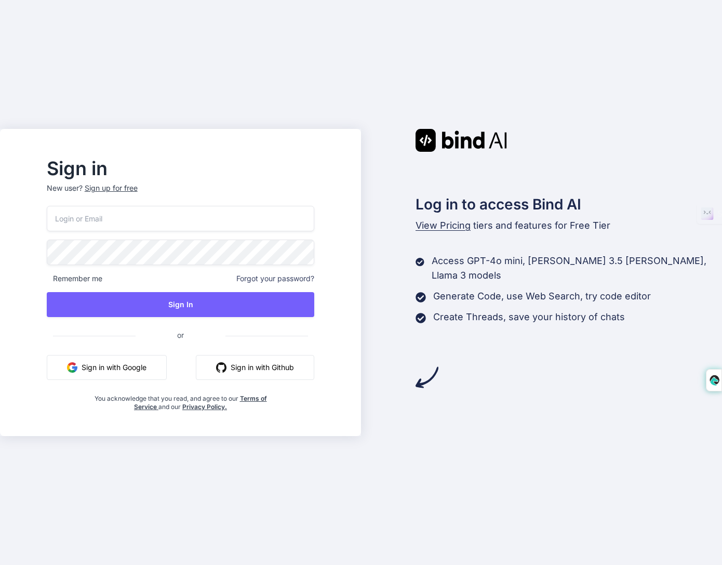
click at [216, 226] on input "email" at bounding box center [181, 218] width 268 height 25
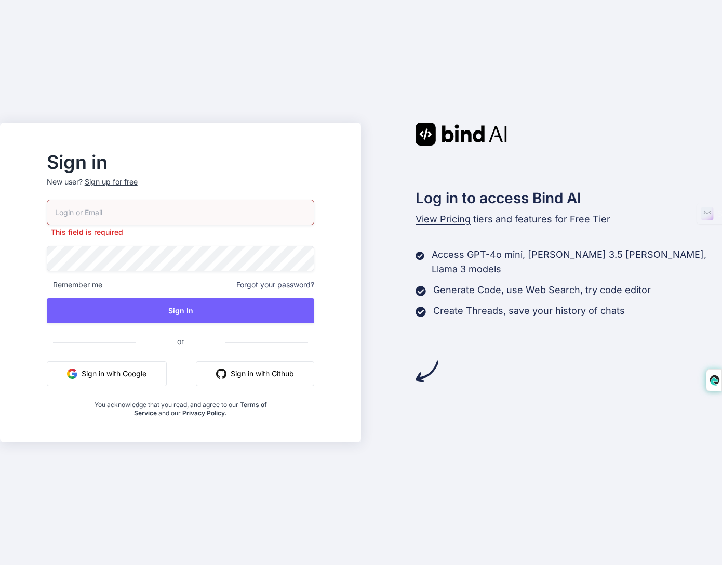
type input "[PERSON_NAME][EMAIL_ADDRESS][PERSON_NAME][DOMAIN_NAME]"
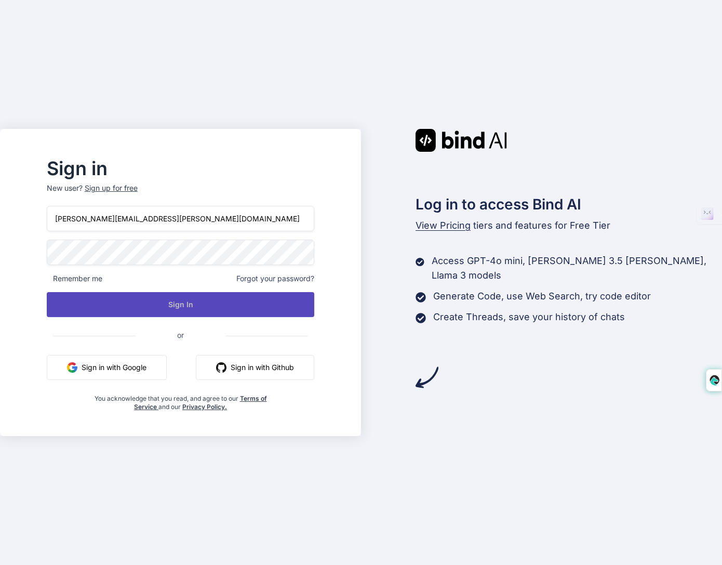
click at [218, 313] on button "Sign In" at bounding box center [181, 304] width 268 height 25
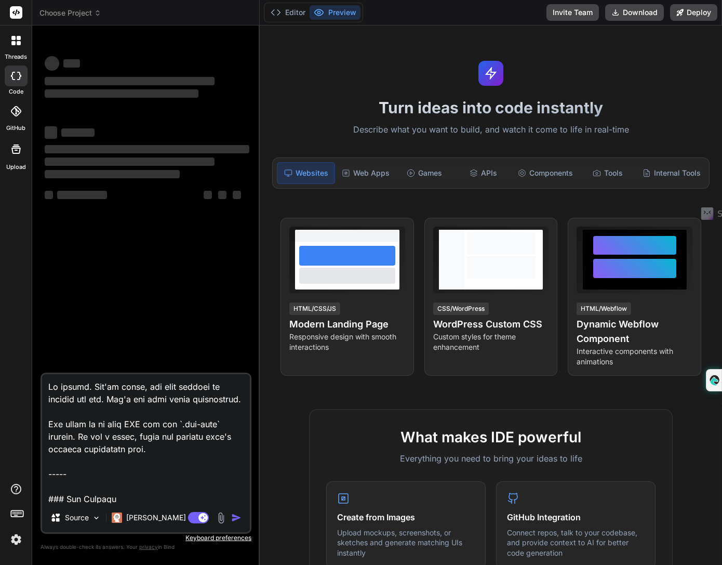
click at [19, 40] on icon at bounding box center [15, 40] width 9 height 9
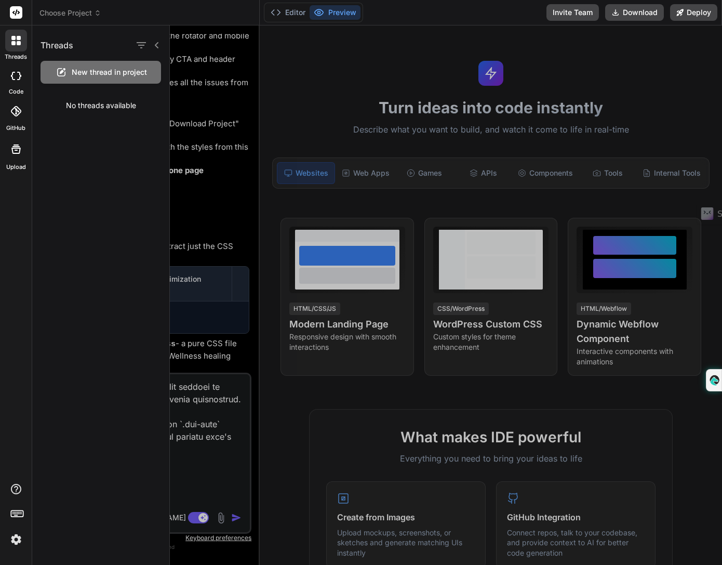
scroll to position [11733, 0]
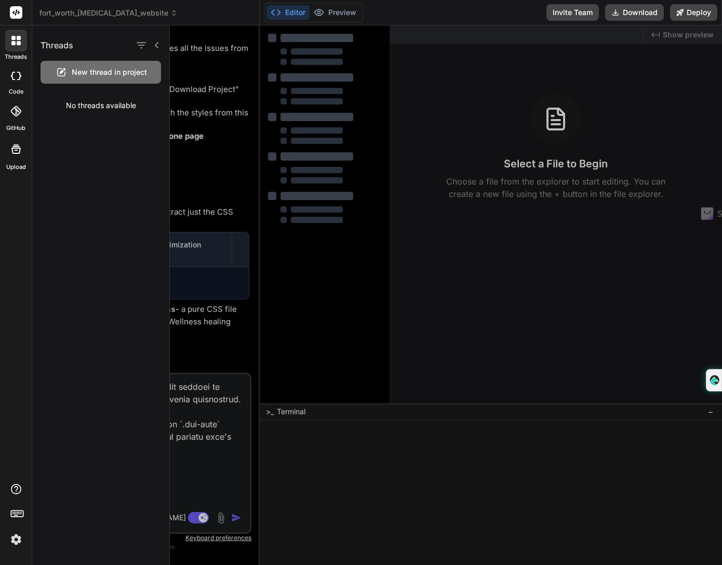
type textarea "x"
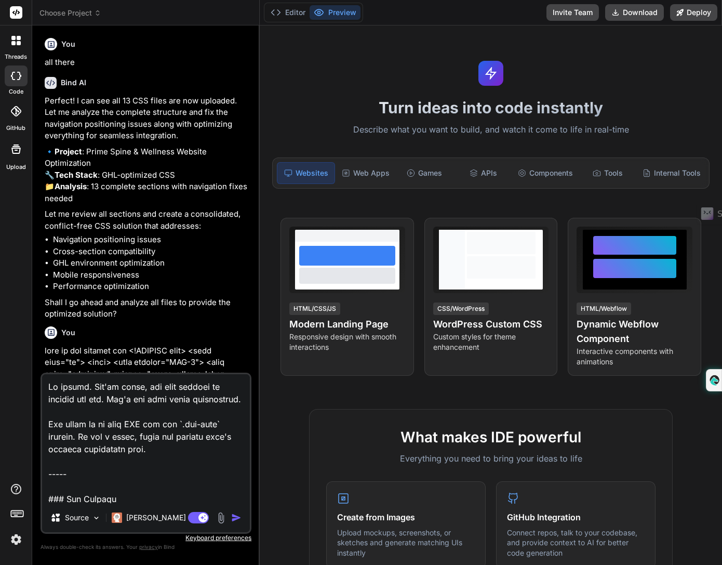
click at [208, 431] on textarea at bounding box center [146, 438] width 208 height 129
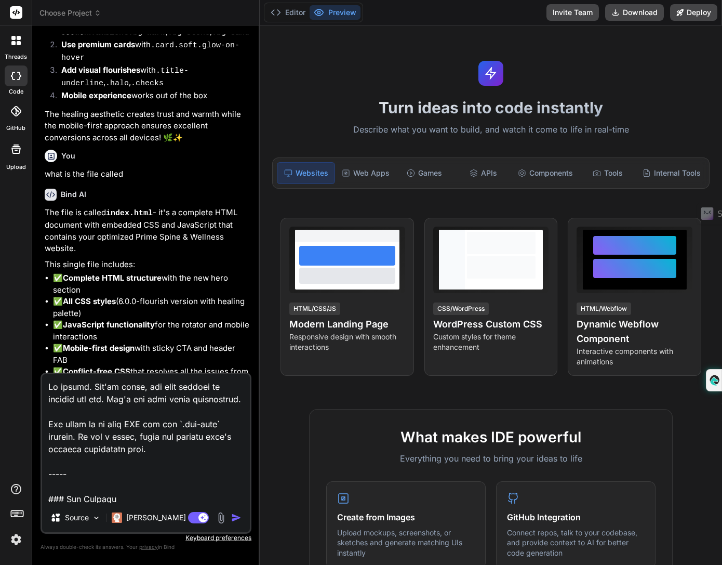
type textarea "x"
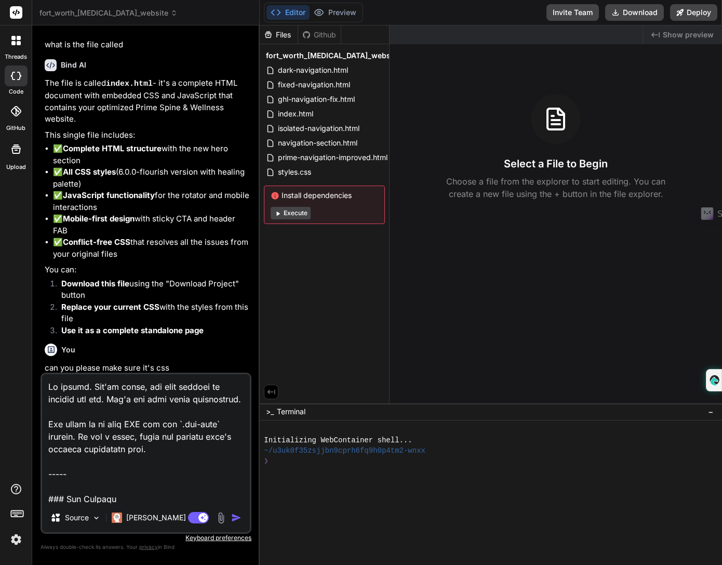
scroll to position [11733, 0]
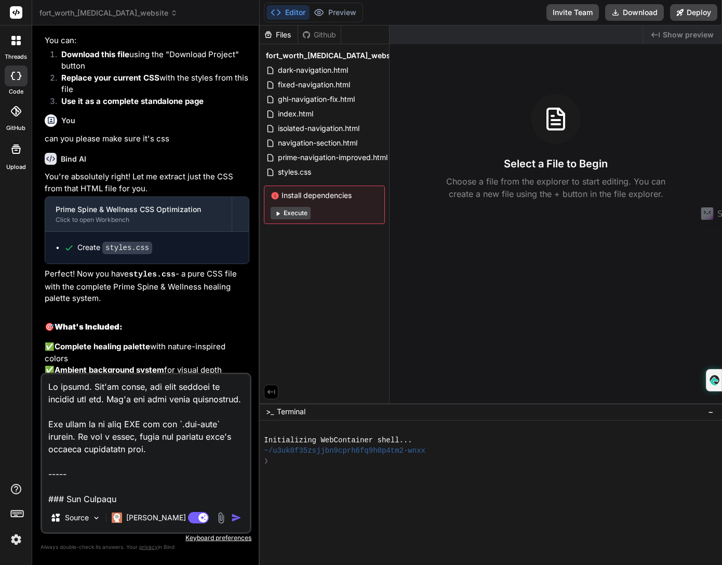
click at [18, 44] on icon at bounding box center [19, 43] width 4 height 4
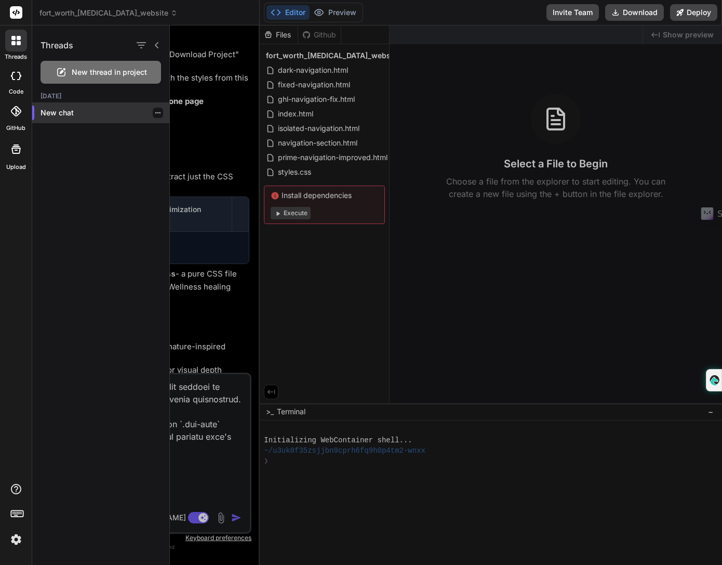
click at [64, 110] on p "New chat" at bounding box center [105, 113] width 129 height 10
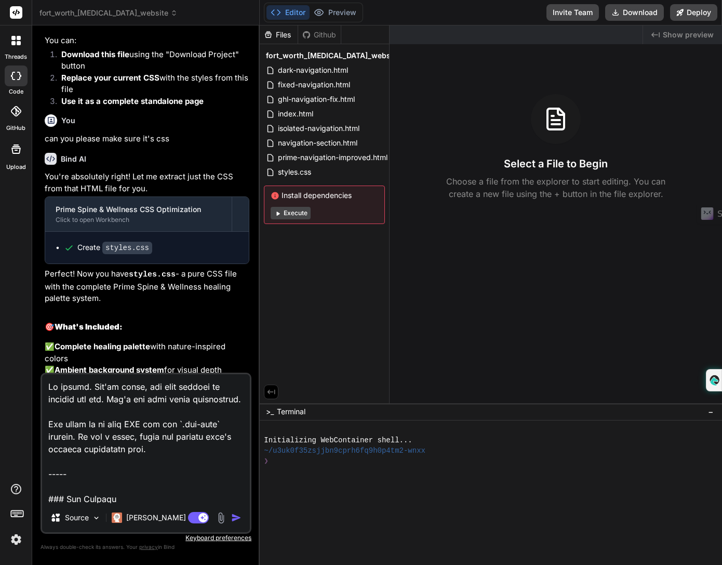
click at [257, 65] on div "Bind AI Web Search Created with Pixso. Code Generator You all there Bind AI Per…" at bounding box center [146, 294] width 228 height 539
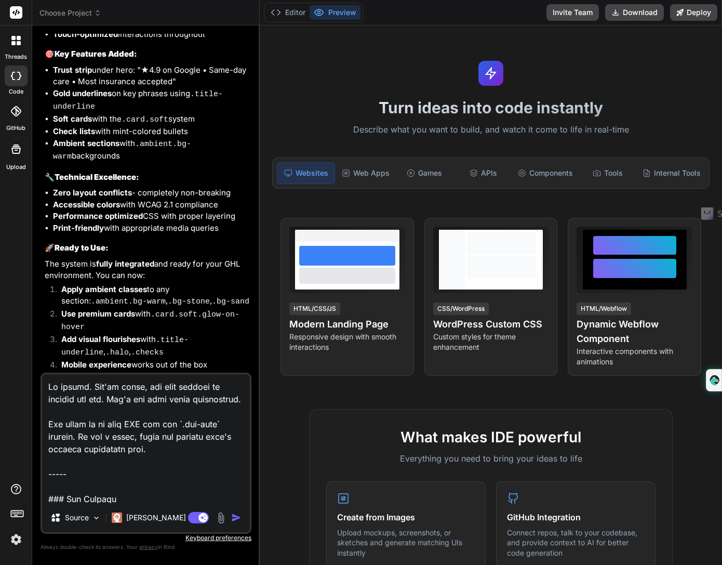
scroll to position [11733, 0]
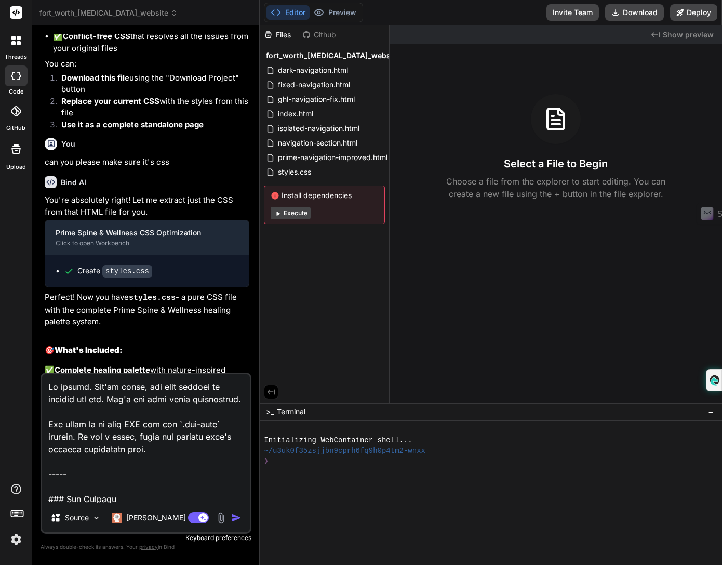
click at [74, 11] on span "fort_worth_[MEDICAL_DATA]_website" at bounding box center [109, 13] width 138 height 10
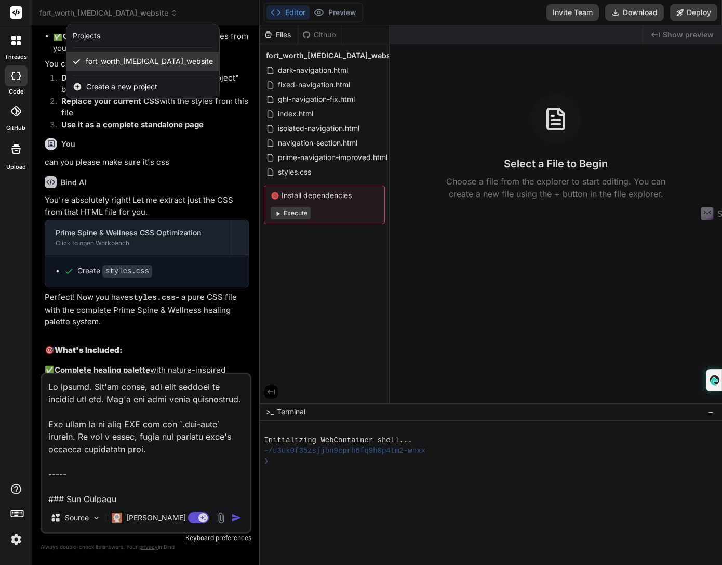
click at [112, 61] on span "fort_worth_[MEDICAL_DATA]_website" at bounding box center [149, 61] width 127 height 10
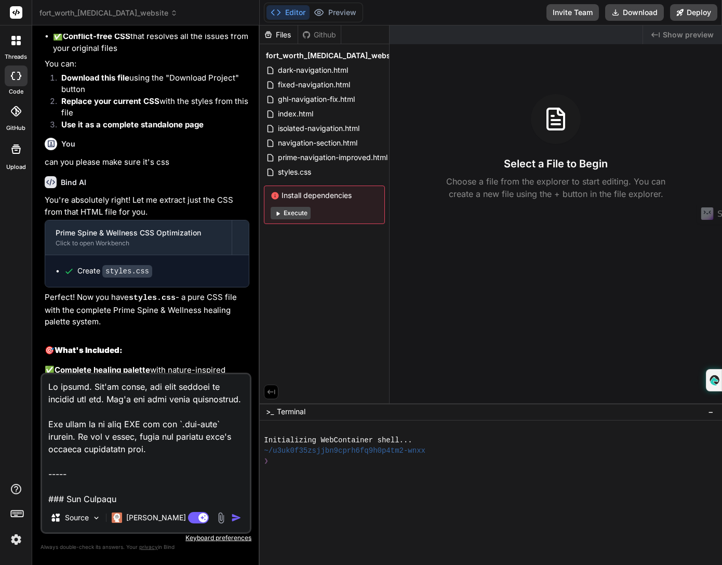
click at [15, 42] on icon at bounding box center [13, 43] width 4 height 4
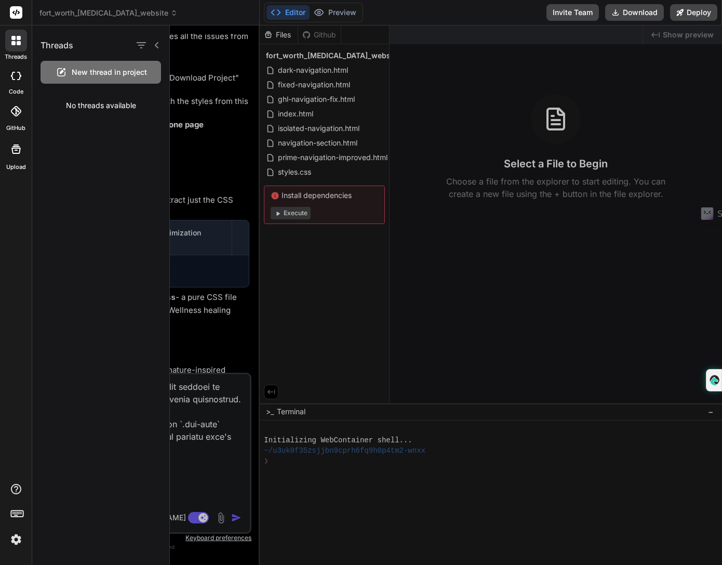
click at [86, 72] on span "New thread in project" at bounding box center [109, 72] width 75 height 10
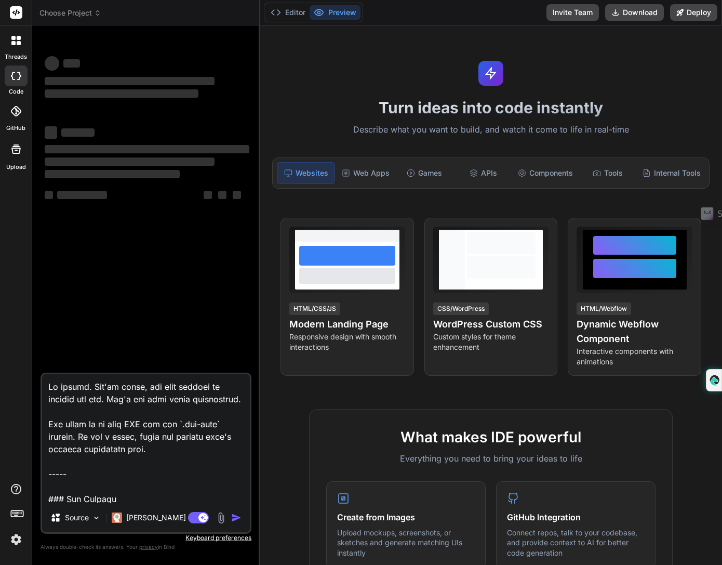
click at [182, 466] on textarea at bounding box center [146, 438] width 208 height 129
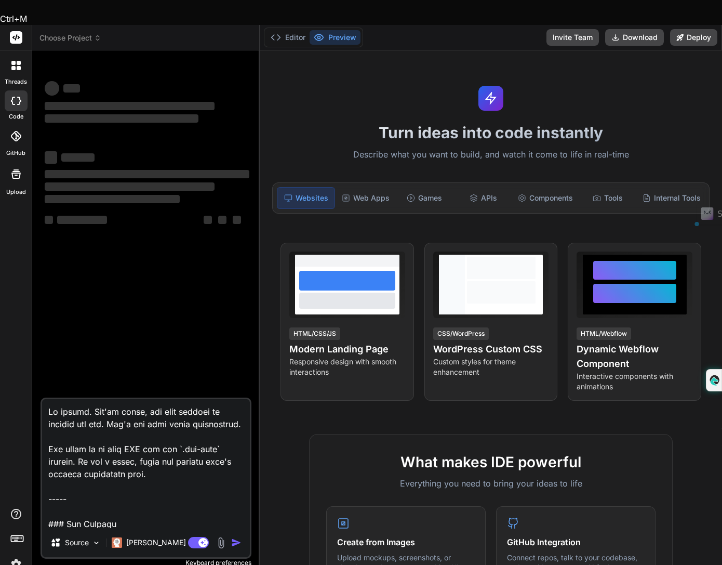
type textarea "x"
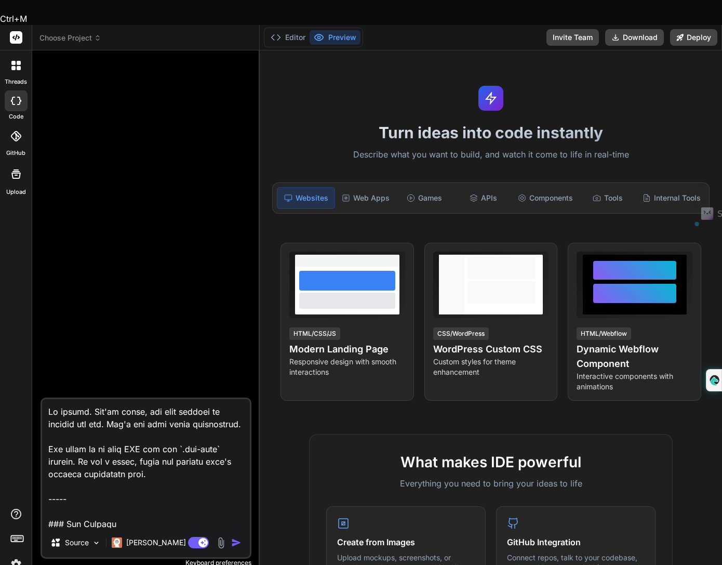
type textarea "i"
type textarea "x"
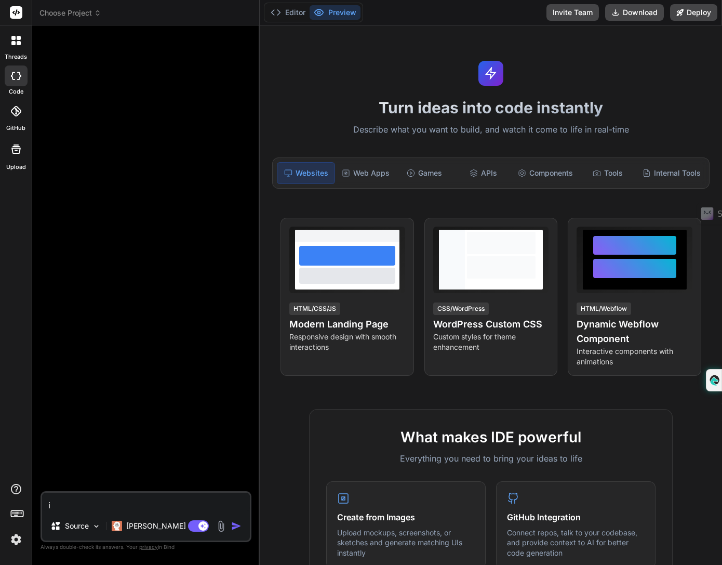
type textarea "i"
type textarea "x"
type textarea "i n"
type textarea "x"
type textarea "i ne"
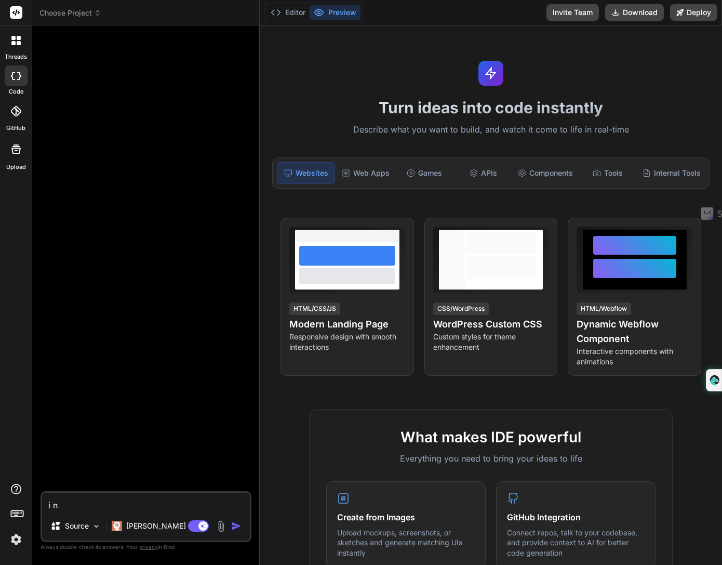
type textarea "x"
type textarea "i nee"
type textarea "x"
type textarea "i need"
type textarea "x"
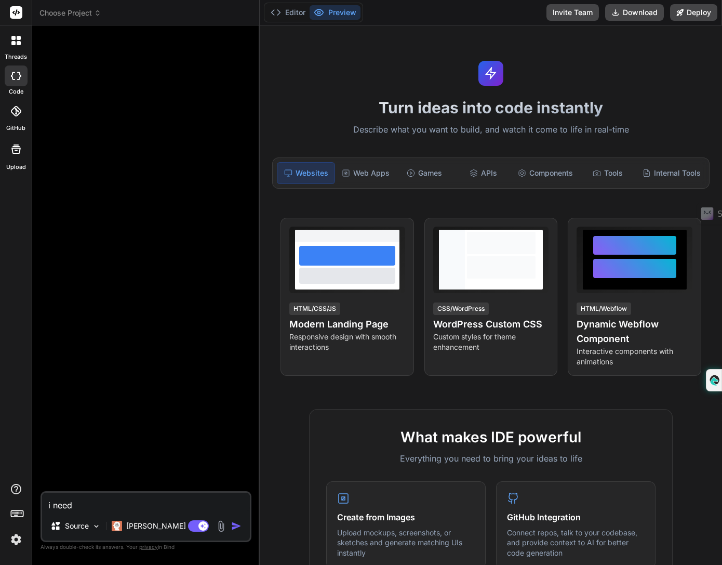
type textarea "i need"
type textarea "x"
type textarea "i need h"
type textarea "x"
type textarea "i need he"
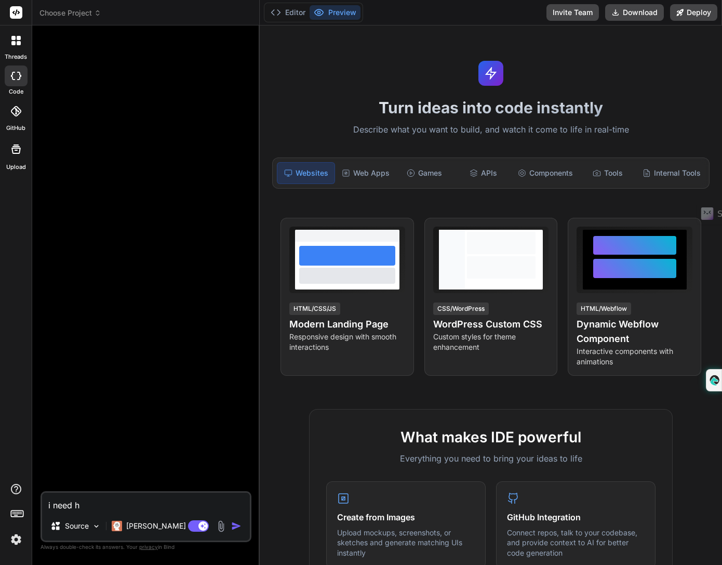
type textarea "x"
type textarea "i need hel"
type textarea "x"
type textarea "i need help"
type textarea "x"
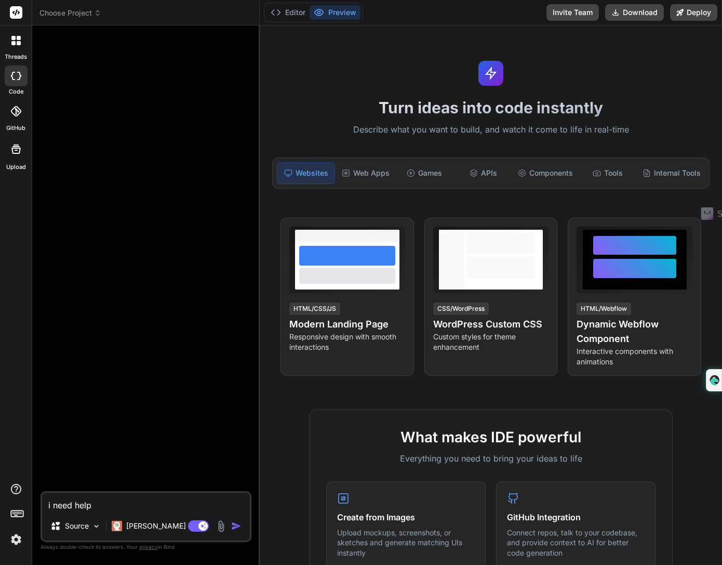
type textarea "i need help"
type textarea "x"
type textarea "i need help r"
type textarea "x"
type textarea "i need help re"
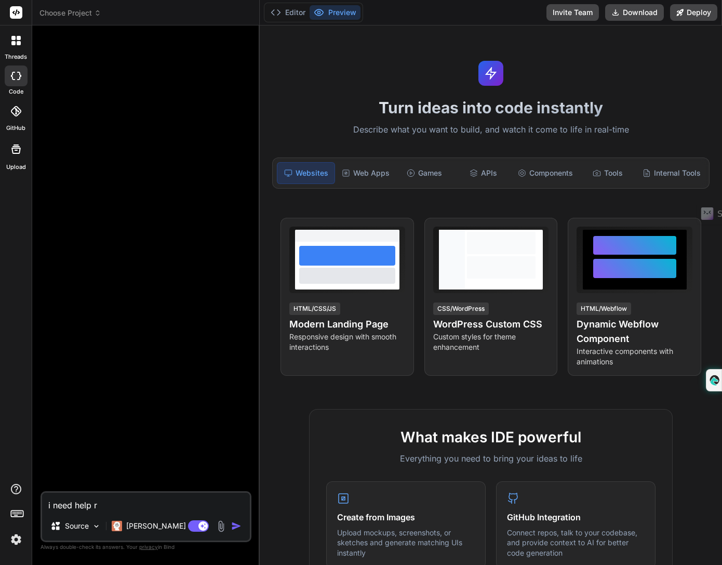
type textarea "x"
type textarea "i need help rev"
type textarea "x"
type textarea "i need help revi"
type textarea "x"
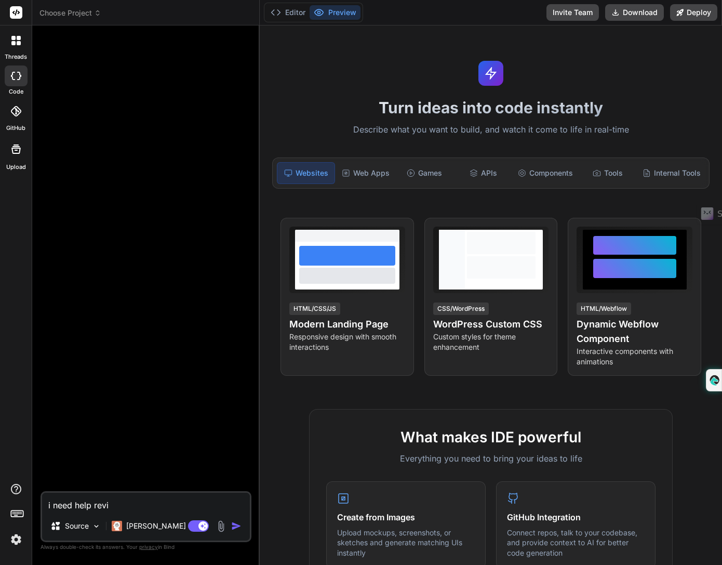
type textarea "i need help revie"
type textarea "x"
type textarea "i need help review"
type textarea "x"
type textarea "i need help reviewi"
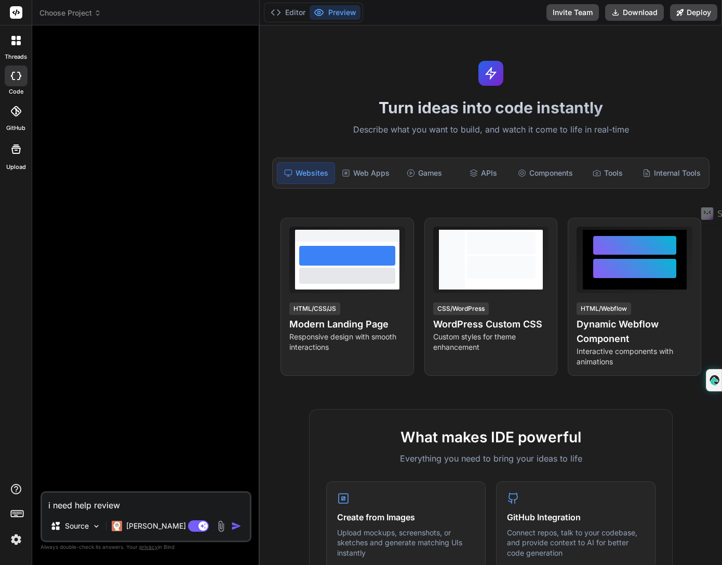
type textarea "x"
type textarea "i need help reviewin"
type textarea "x"
type textarea "i need help reviewing"
type textarea "x"
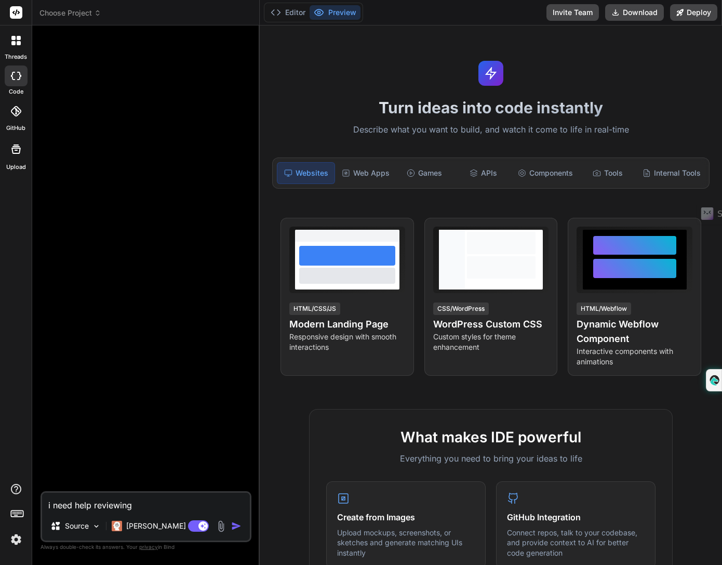
type textarea "i need help reviewing"
type textarea "x"
type textarea "i need help reviewing c"
type textarea "x"
type textarea "i need help reviewing co"
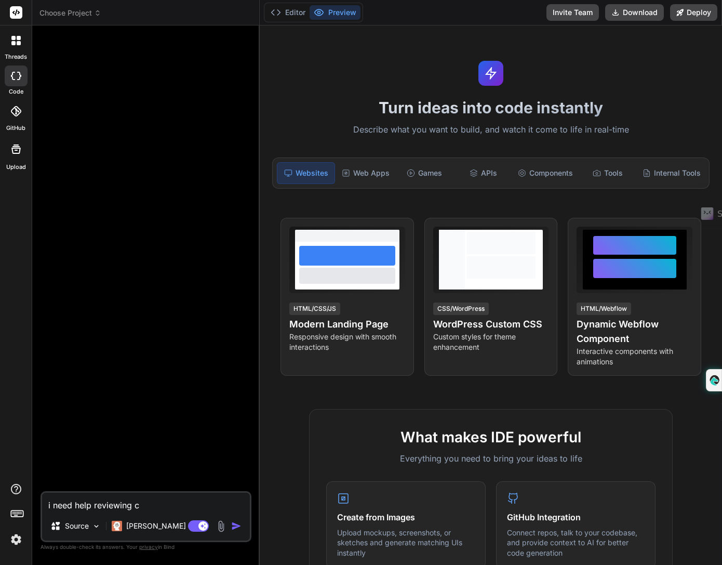
type textarea "x"
type textarea "i need help reviewing cod"
type textarea "x"
type textarea "i need help reviewing code"
type textarea "x"
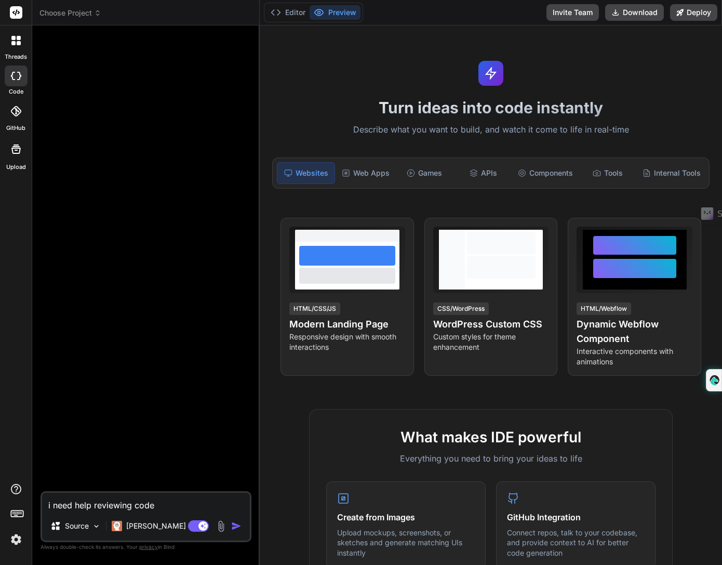
type textarea "i need help reviewing code"
type textarea "x"
type textarea "i need help reviewing code w"
type textarea "x"
type textarea "i need help reviewing code wh"
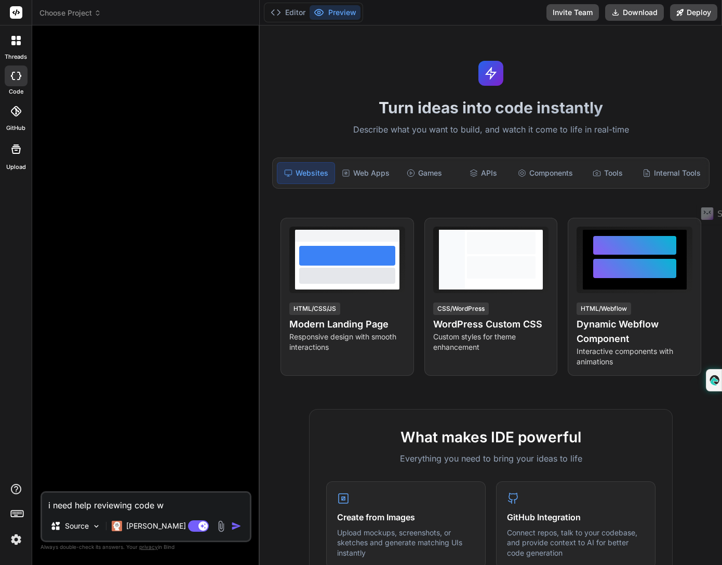
type textarea "x"
type textarea "i need help reviewing code who"
type textarea "x"
type textarea "i need help reviewing code who"
type textarea "x"
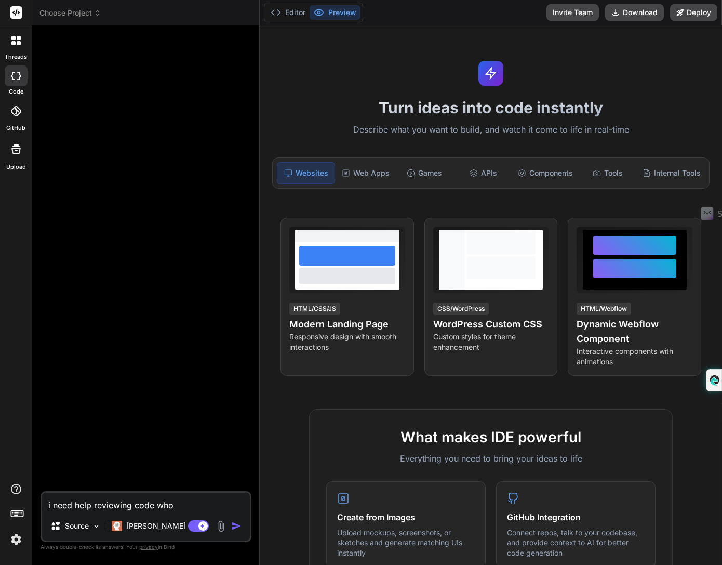
type textarea "i need help reviewing code who w"
type textarea "x"
type textarea "i need help reviewing code who wo"
type textarea "x"
type textarea "i need help reviewing code who wou"
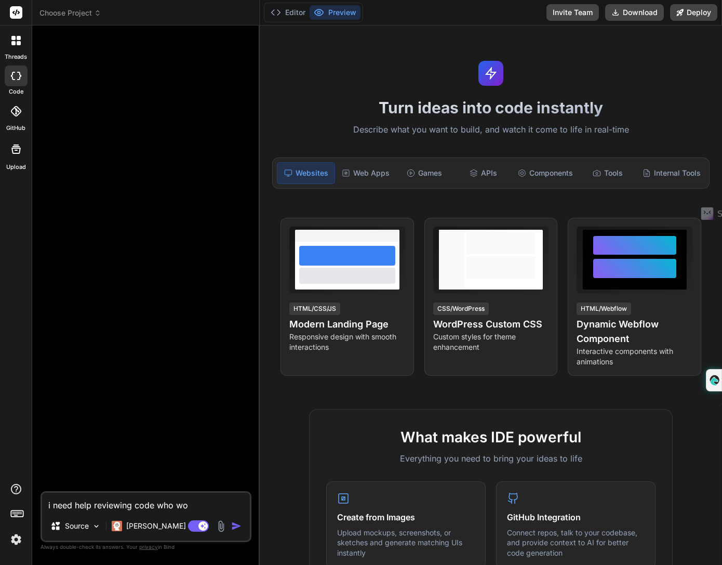
type textarea "x"
type textarea "i need help reviewing code who woul"
type textarea "x"
type textarea "i need help reviewing code who would"
type textarea "x"
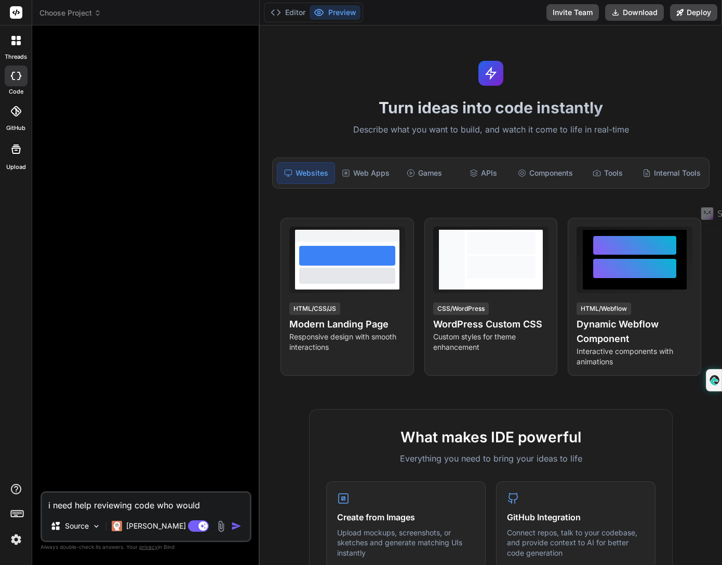
type textarea "i need help reviewing code who would"
type textarea "x"
type textarea "i need help reviewing code who would u"
type textarea "x"
type textarea "i need help reviewing code who would uy"
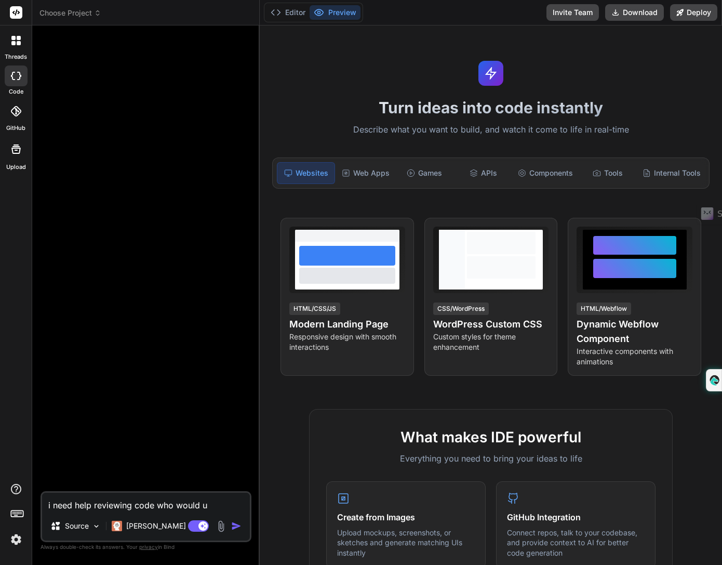
type textarea "x"
type textarea "i need help reviewing code who would u"
type textarea "x"
type textarea "i need help reviewing code who would"
type textarea "x"
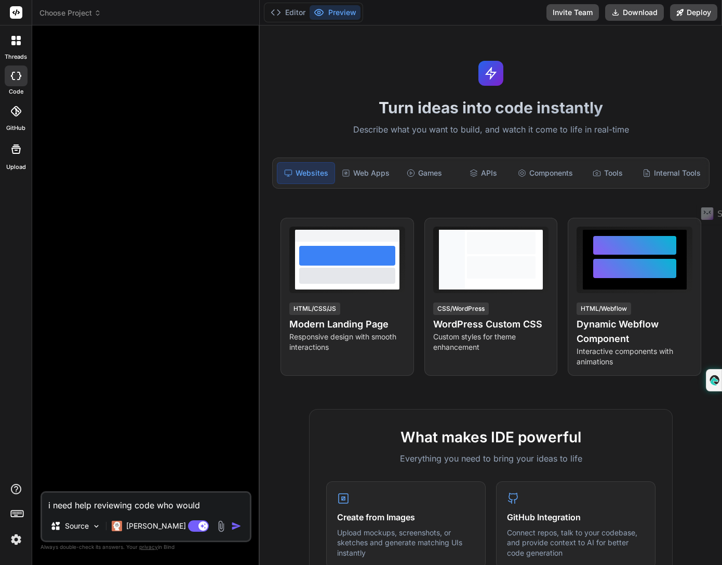
type textarea "i need help reviewing code who would y"
type textarea "x"
type textarea "i need help reviewing code who would yo"
type textarea "x"
type textarea "i need help reviewing code who would you"
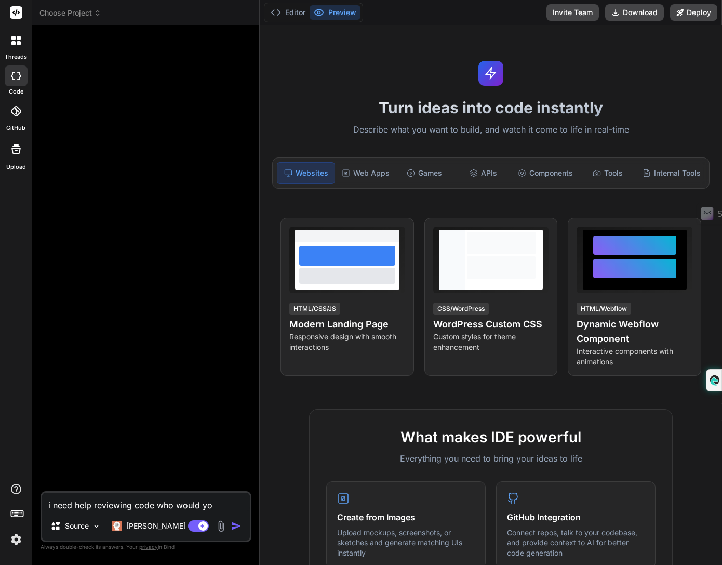
type textarea "x"
type textarea "i need help reviewing code who would you"
type textarea "x"
type textarea "i need help reviewing code who would you g"
type textarea "x"
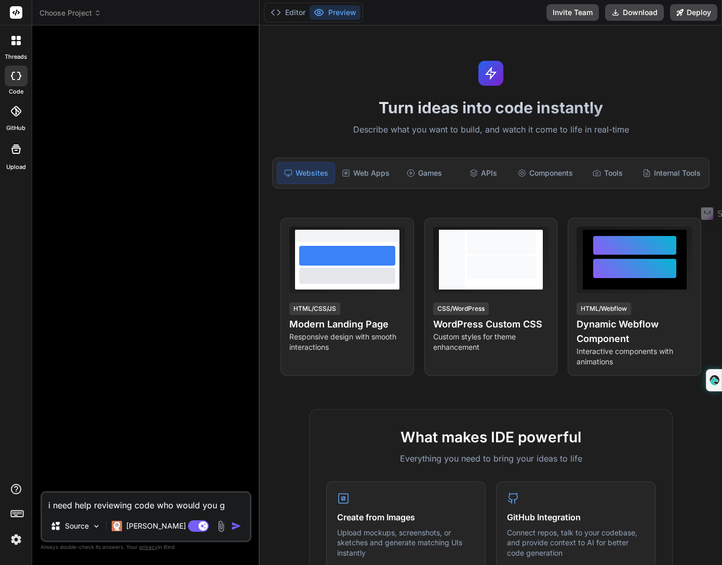
type textarea "i need help reviewing code who would you ge"
type textarea "x"
type textarea "i need help reviewing code who would you get"
type textarea "x"
type textarea "i need help reviewing code who would you get"
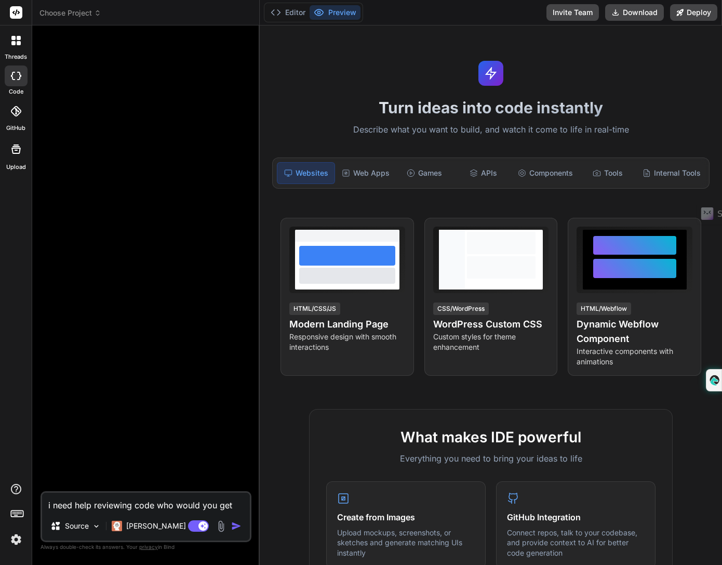
type textarea "x"
type textarea "i need help reviewing code who would you get f"
type textarea "x"
type textarea "i need help reviewing code who would you get fo"
type textarea "x"
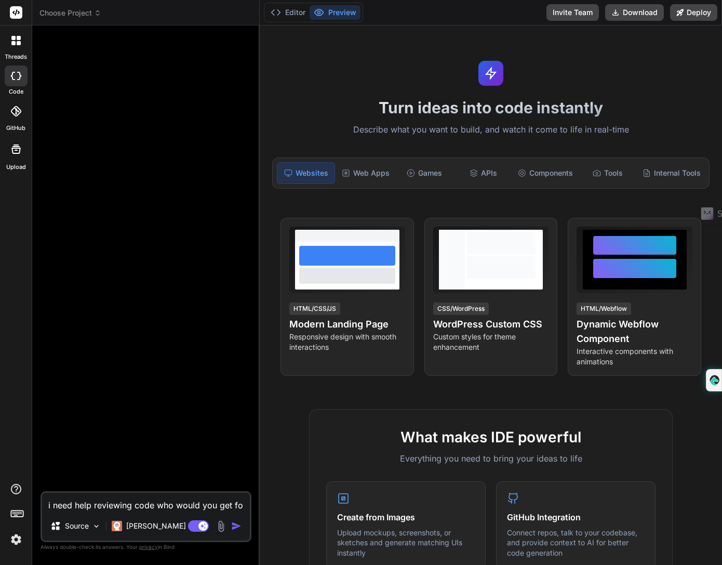
type textarea "i need help reviewing code who would you get for"
type textarea "x"
type textarea "i need help reviewing code who would you get for"
type textarea "x"
type textarea "i need help reviewing code who would you get for i"
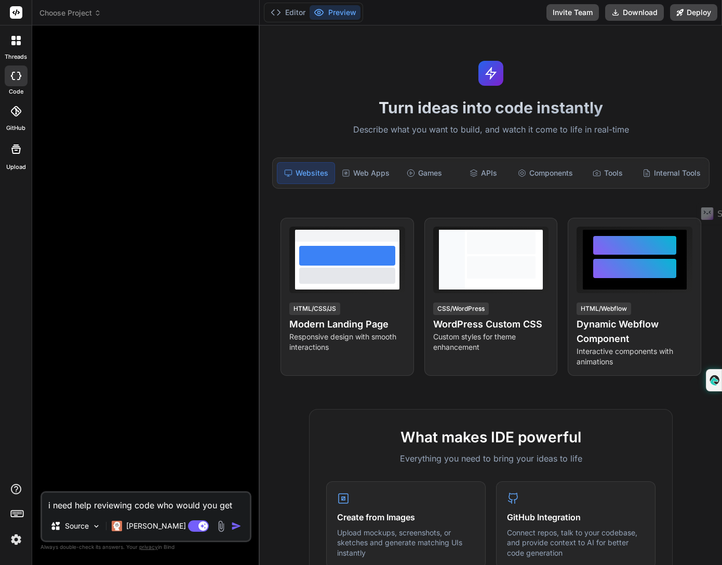
type textarea "x"
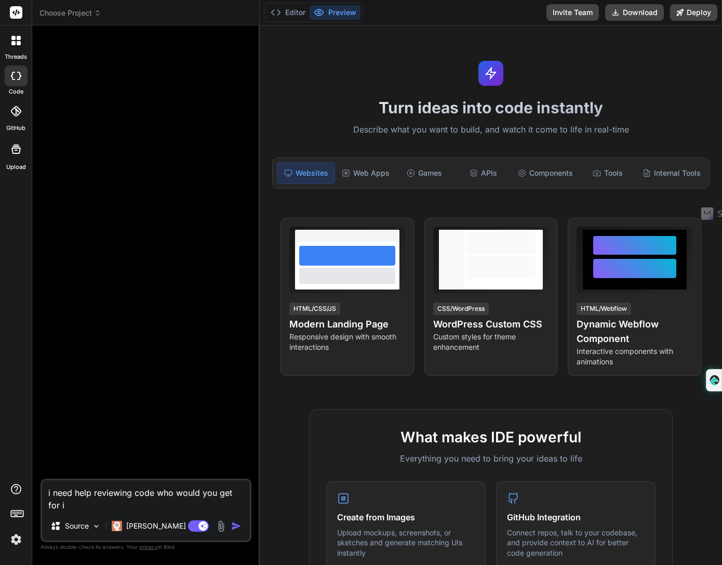
type textarea "i need help reviewing code who would you get for in"
type textarea "x"
type textarea "i need help reviewing code who would you get for ins"
type textarea "x"
type textarea "i need help reviewing code who would you get for insp"
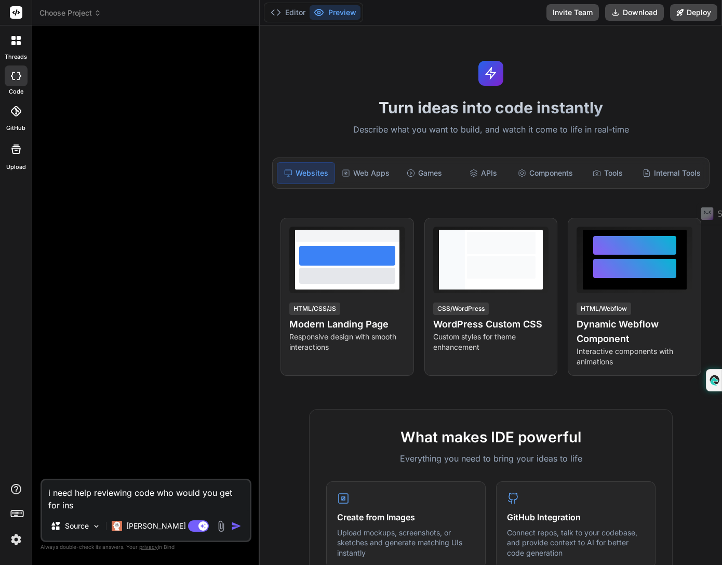
type textarea "x"
type textarea "i need help reviewing code who would you get for inspi"
type textarea "x"
type textarea "i need help reviewing code who would you get for inspir"
type textarea "x"
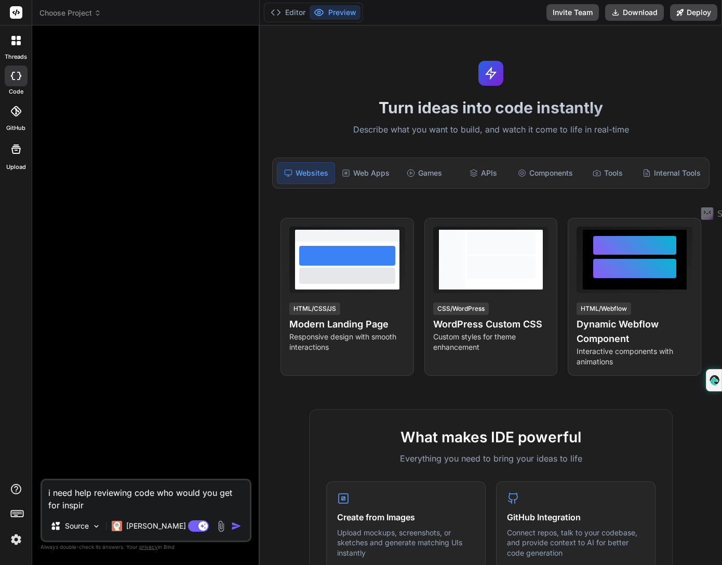
type textarea "i need help reviewing code who would you get for inspira"
type textarea "x"
type textarea "i need help reviewing code who would you get for inspirat"
type textarea "x"
type textarea "i need help reviewing code who would you get for inspirati"
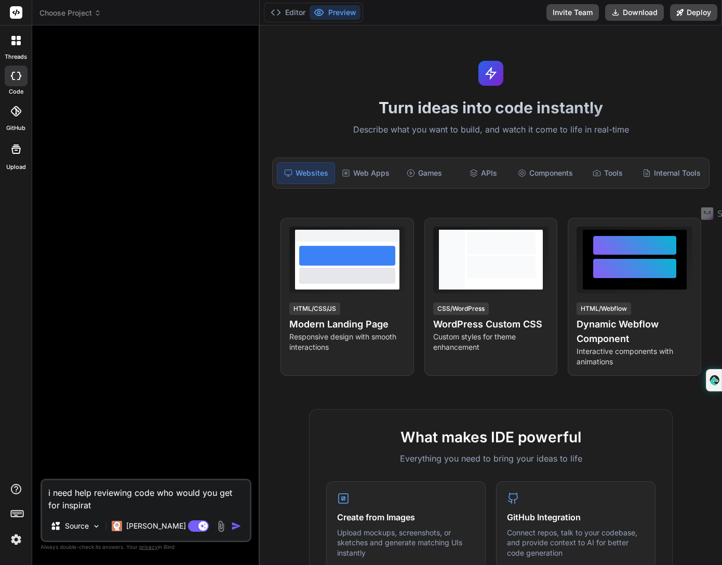
type textarea "x"
type textarea "i need help reviewing code who would you get for inspiratio"
type textarea "x"
type textarea "i need help reviewing code who would you get for inspiration"
type textarea "x"
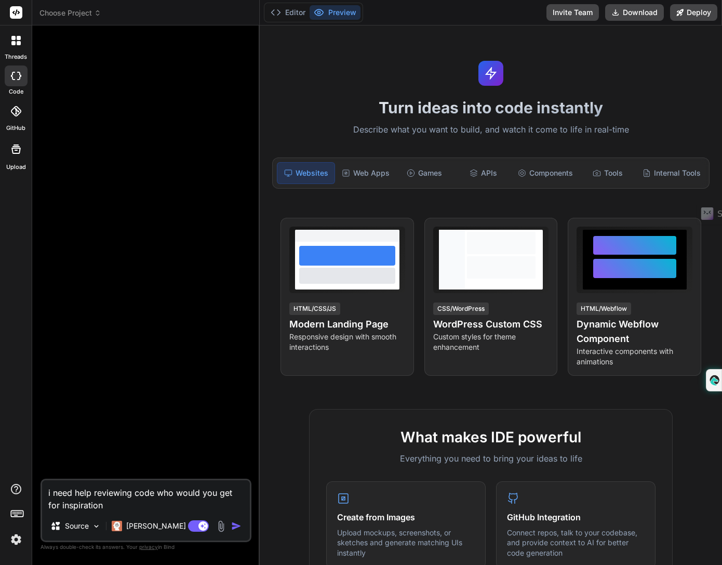
type textarea "i need help reviewing code who would you get for inspiration"
type textarea "x"
type textarea "i need help reviewing code who would you get for inspiration t"
type textarea "x"
type textarea "i need help reviewing code who would you get for inspiration to"
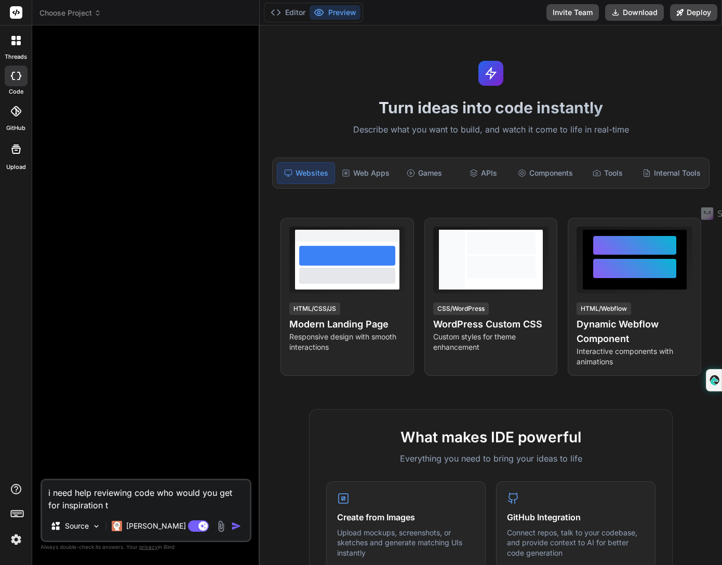
type textarea "x"
type textarea "i need help reviewing code who would you get for inspiration to"
type textarea "x"
type textarea "i need help reviewing code who would you get for inspiration to h"
type textarea "x"
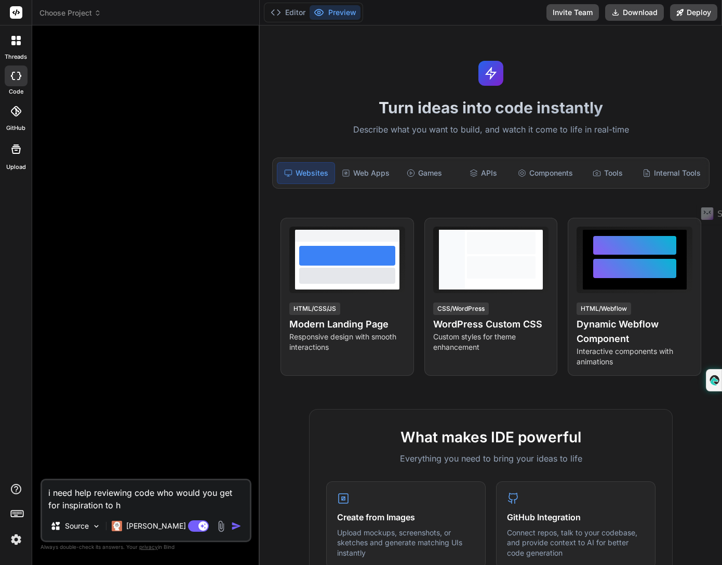
type textarea "i need help reviewing code who would you get for inspiration to he"
type textarea "x"
type textarea "i need help reviewing code who would you get for inspiration to hel"
type textarea "x"
type textarea "i need help reviewing code who would you get for inspiration to help"
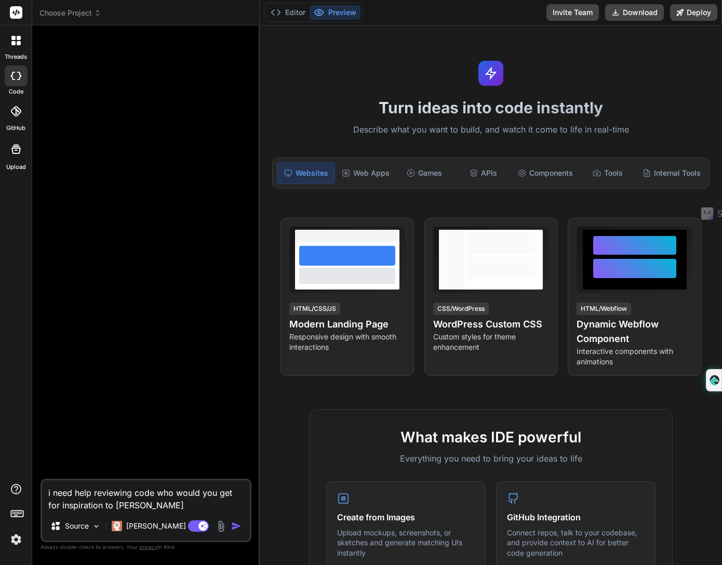
type textarea "x"
type textarea "i need help reviewing code who would you get for inspiration to help"
type textarea "x"
type textarea "i need help reviewing code who would you get for inspiration to help u"
type textarea "x"
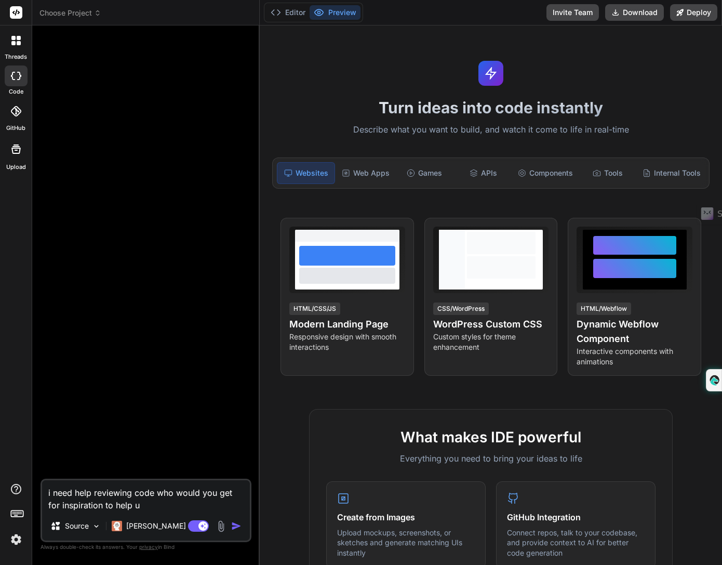
type textarea "i need help reviewing code who would you get for inspiration to help us"
type textarea "x"
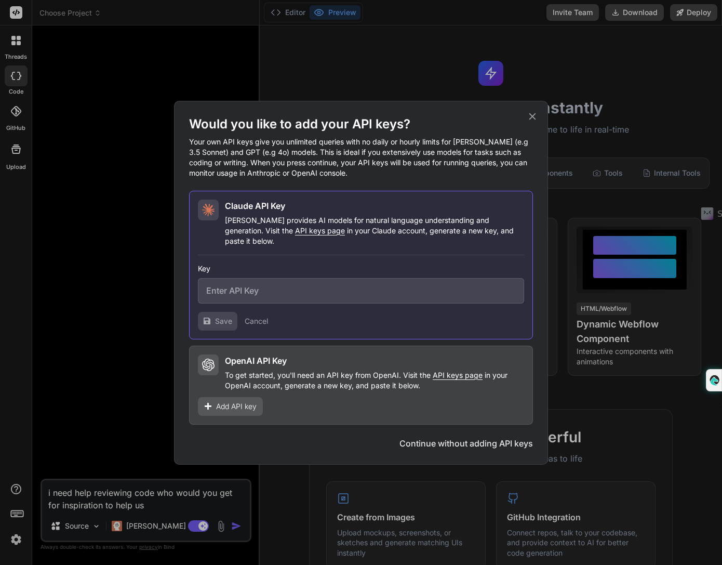
type textarea "i need help reviewing code who would you get for inspiration to help us"
click at [433, 437] on button "Continue without adding API keys" at bounding box center [467, 443] width 134 height 12
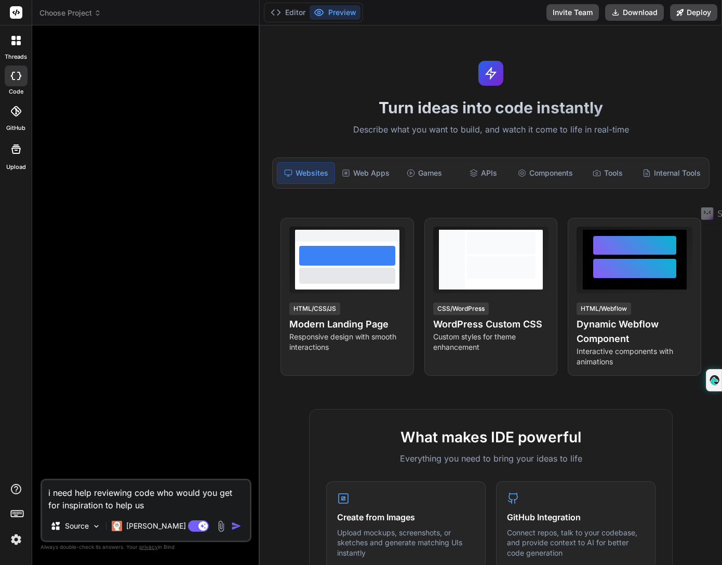
click at [240, 525] on img "button" at bounding box center [236, 526] width 10 height 10
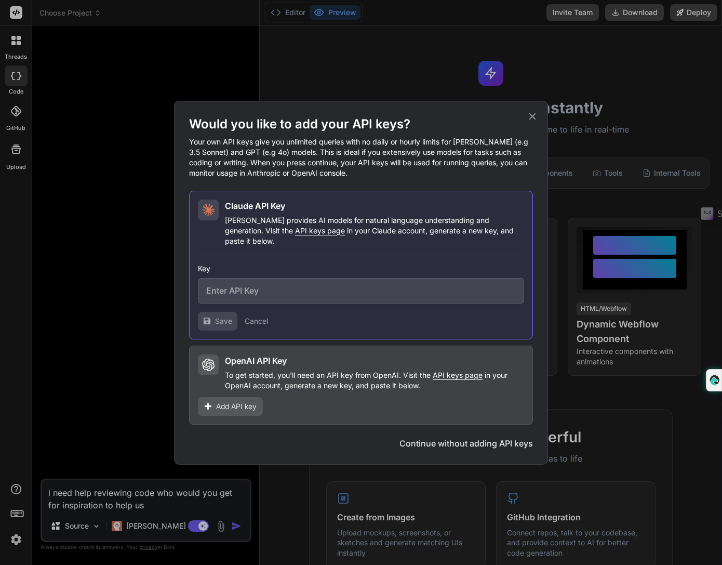
click at [466, 437] on button "Continue without adding API keys" at bounding box center [467, 443] width 134 height 12
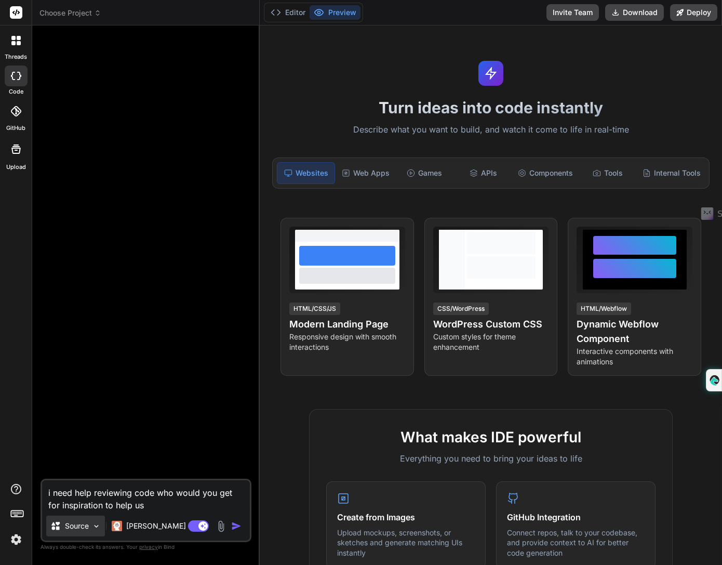
click at [78, 523] on p "Source" at bounding box center [77, 526] width 24 height 10
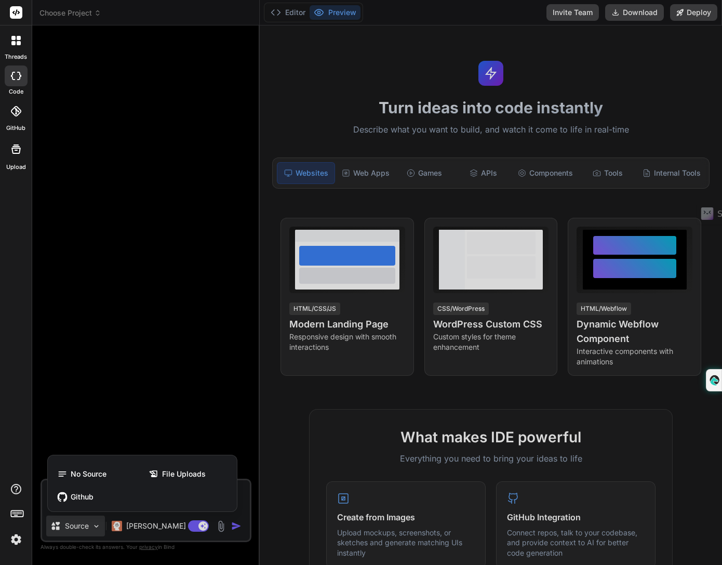
click at [146, 372] on div at bounding box center [361, 282] width 722 height 565
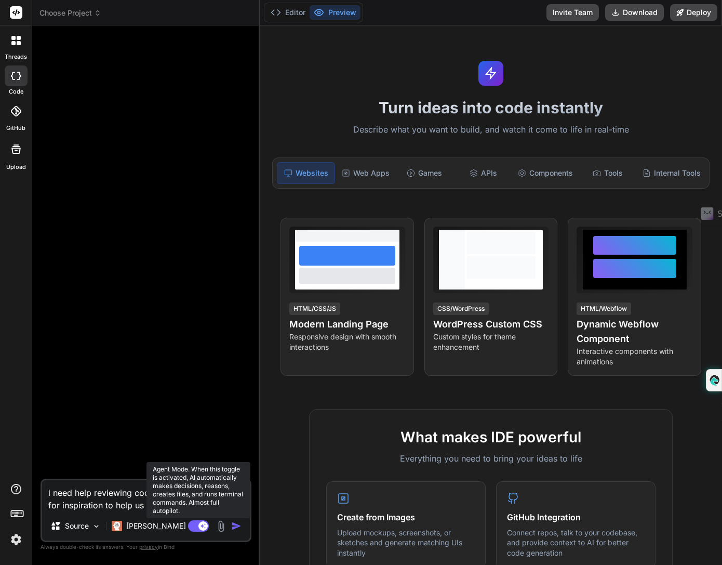
click at [204, 523] on rect at bounding box center [203, 525] width 9 height 9
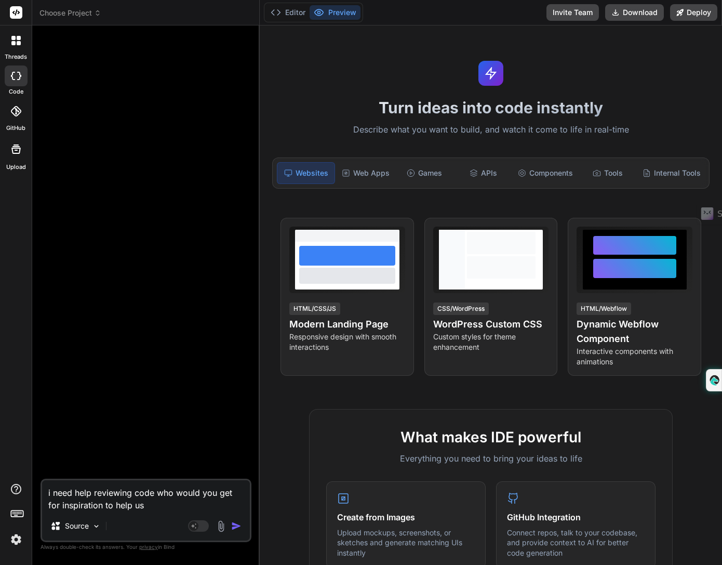
click at [238, 526] on img "button" at bounding box center [236, 526] width 10 height 10
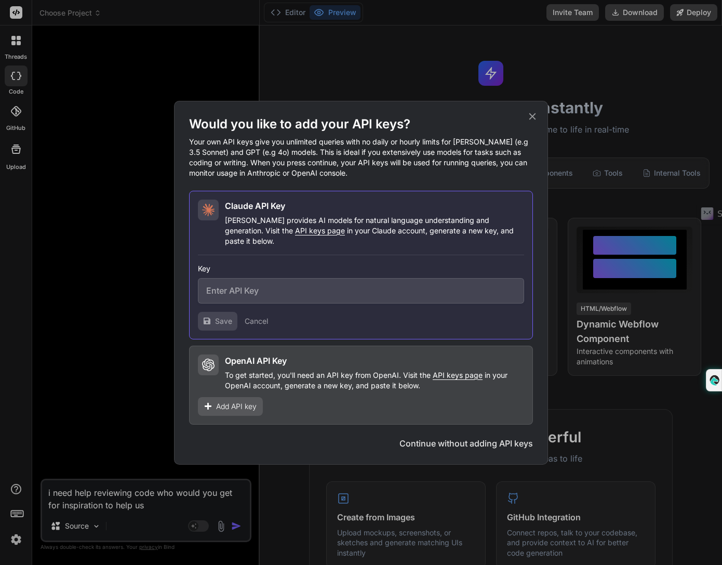
click at [334, 278] on input "text" at bounding box center [361, 290] width 326 height 25
click at [259, 316] on button "Cancel" at bounding box center [256, 321] width 23 height 10
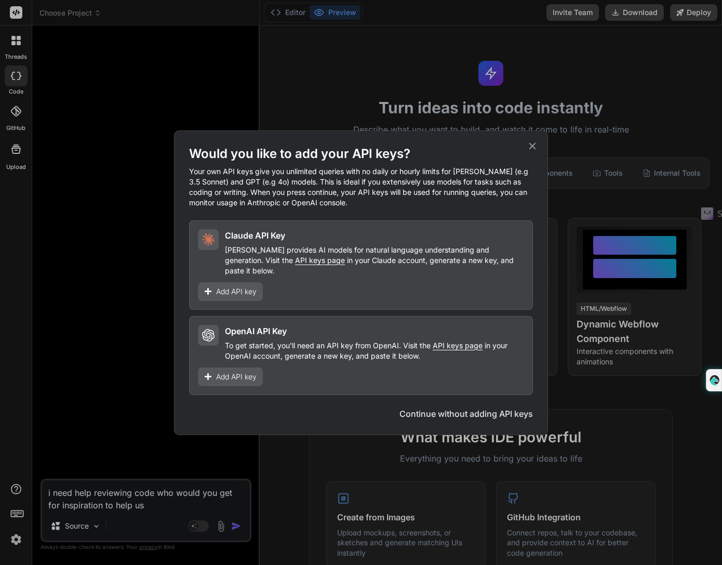
click at [488, 407] on button "Continue without adding API keys" at bounding box center [467, 413] width 134 height 12
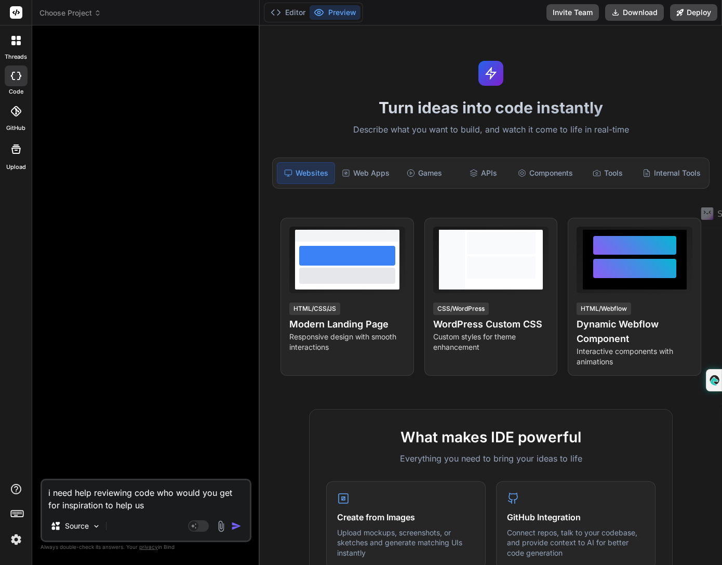
click at [17, 11] on icon at bounding box center [16, 12] width 8 height 6
click at [59, 9] on span "Choose Project" at bounding box center [71, 13] width 62 height 10
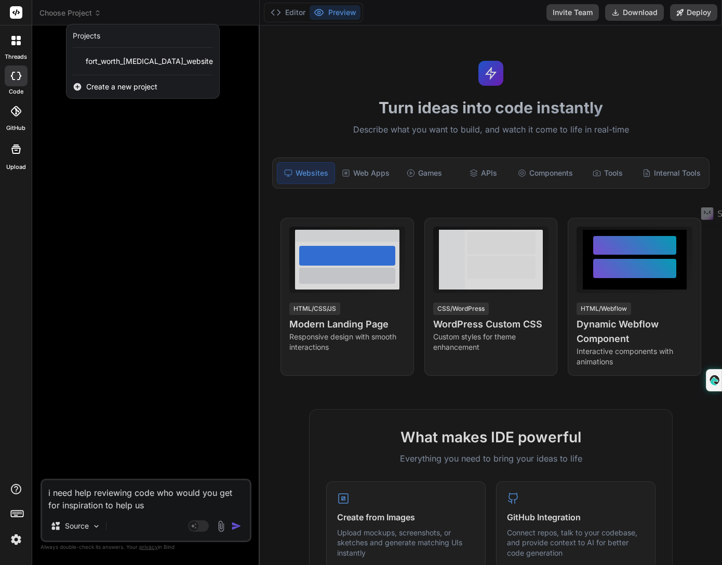
click at [106, 332] on div at bounding box center [361, 282] width 722 height 565
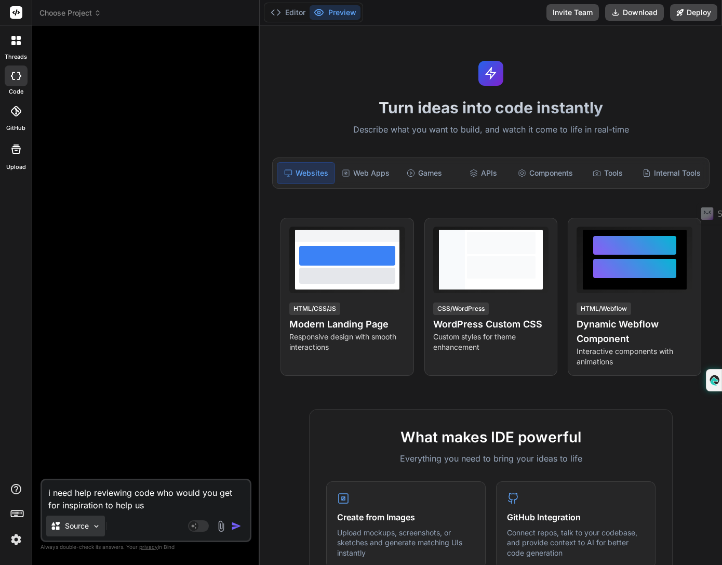
click at [90, 526] on div "Source" at bounding box center [75, 526] width 59 height 21
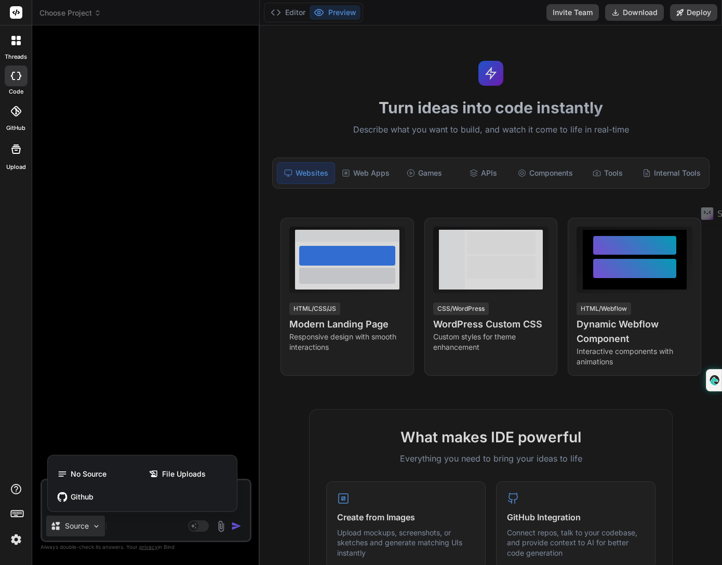
click at [181, 347] on div at bounding box center [361, 282] width 722 height 565
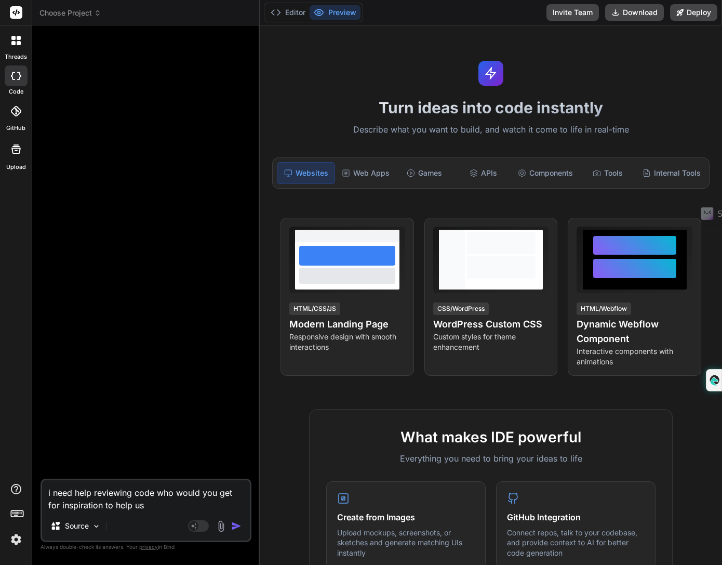
click at [234, 524] on img "button" at bounding box center [236, 526] width 10 height 10
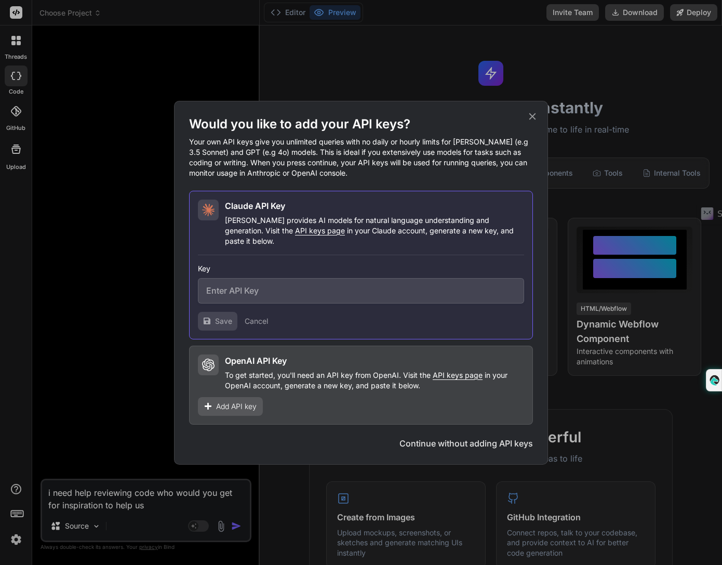
click at [150, 348] on div "Would you like to add your API keys? Your own API keys give you unlimited queri…" at bounding box center [361, 282] width 722 height 565
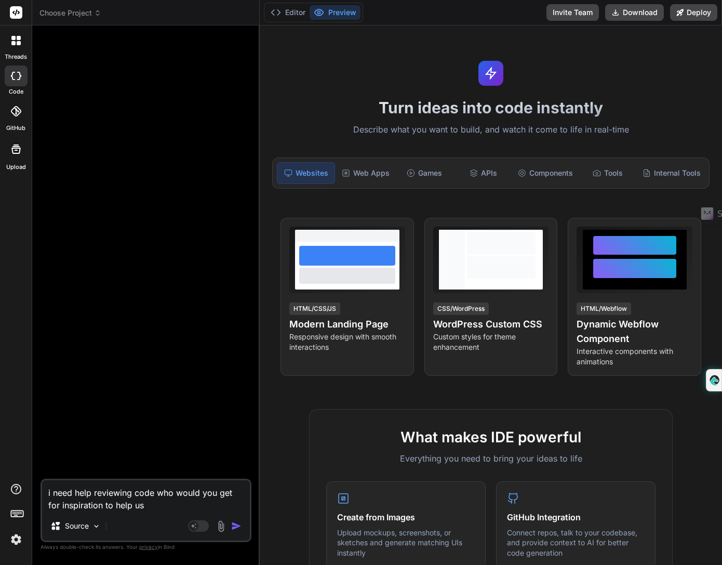
click at [10, 15] on rect at bounding box center [16, 12] width 12 height 12
click at [142, 504] on textarea "i need help reviewing code who would you get for inspiration to help us" at bounding box center [146, 495] width 208 height 31
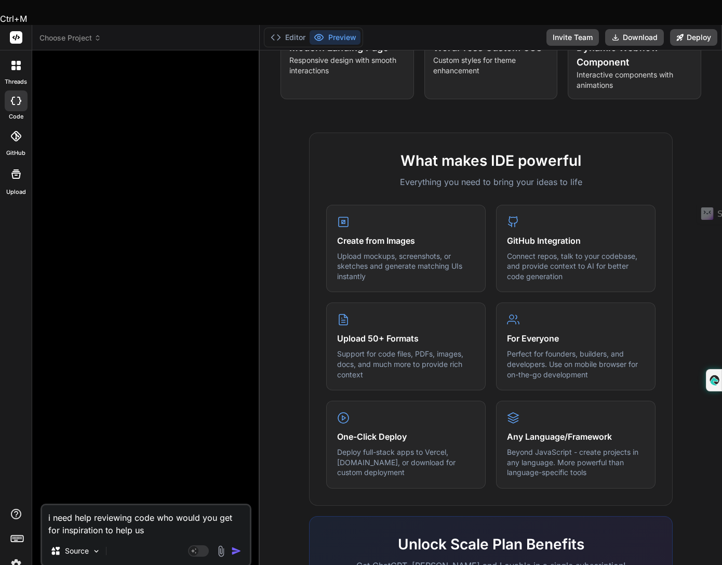
scroll to position [449, 0]
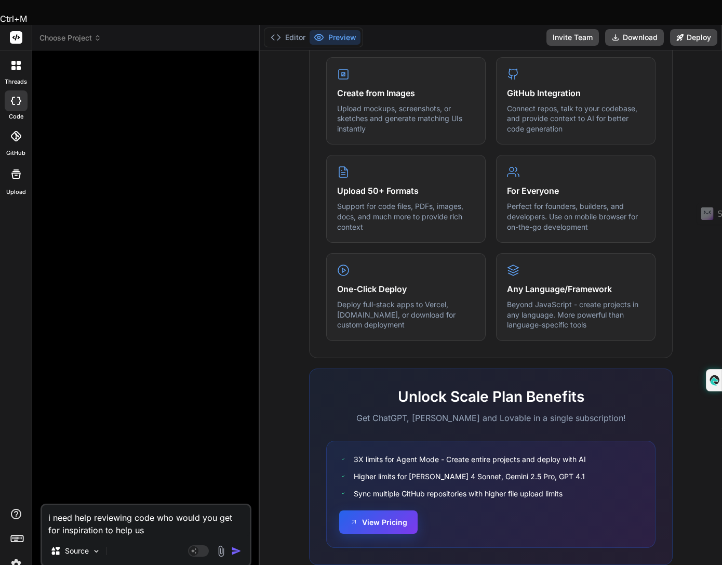
click at [374, 510] on button "View Pricing" at bounding box center [378, 521] width 78 height 23
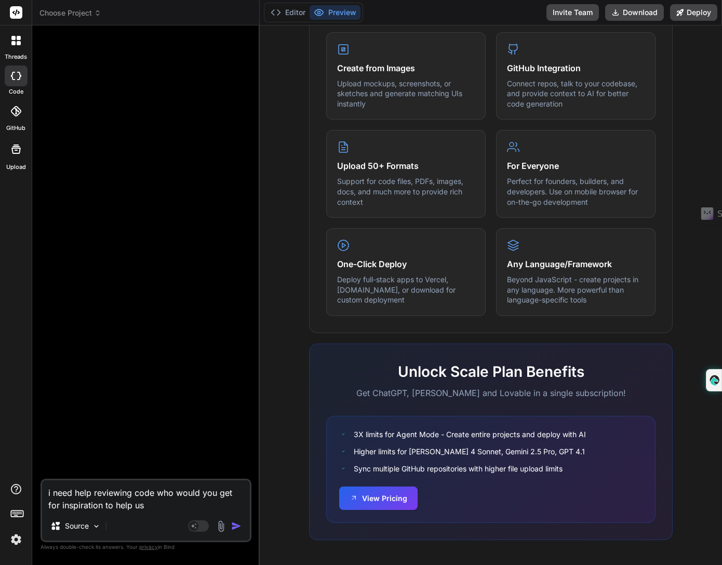
click at [16, 15] on icon at bounding box center [16, 12] width 8 height 6
click at [16, 43] on icon at bounding box center [15, 40] width 9 height 9
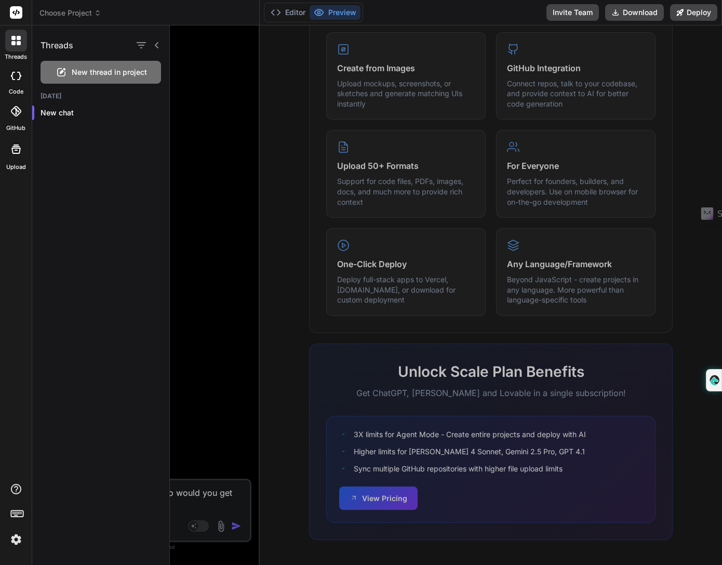
click at [22, 6] on div at bounding box center [16, 12] width 32 height 25
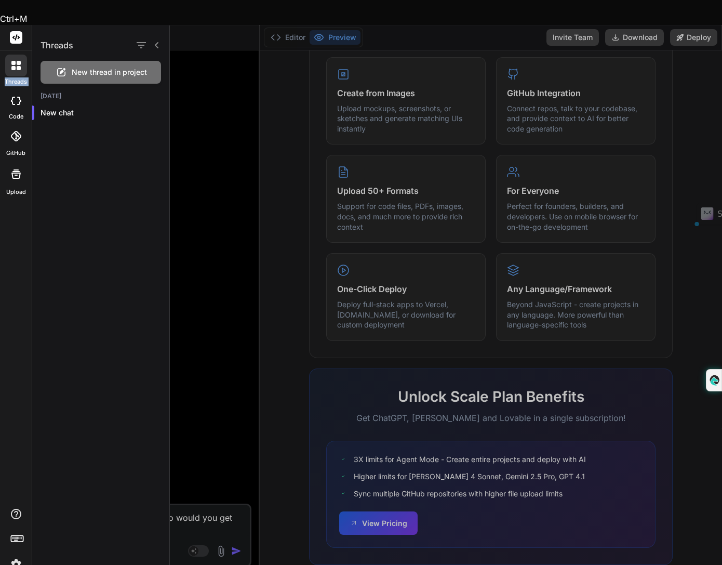
click at [22, 25] on div at bounding box center [16, 37] width 32 height 25
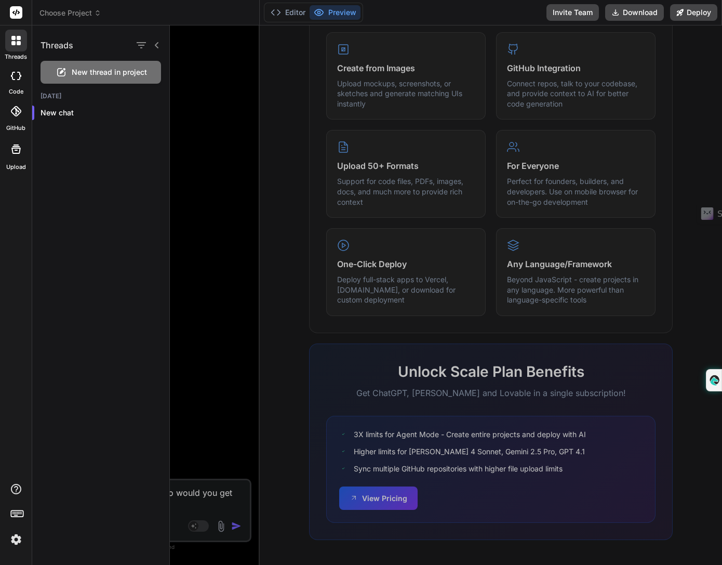
click at [53, 10] on span "Choose Project" at bounding box center [71, 13] width 62 height 10
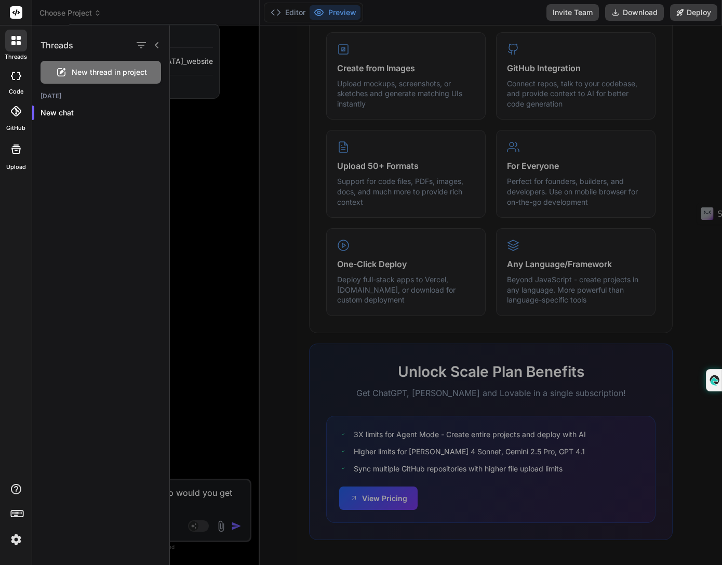
click at [109, 70] on span "New thread in project" at bounding box center [109, 72] width 75 height 10
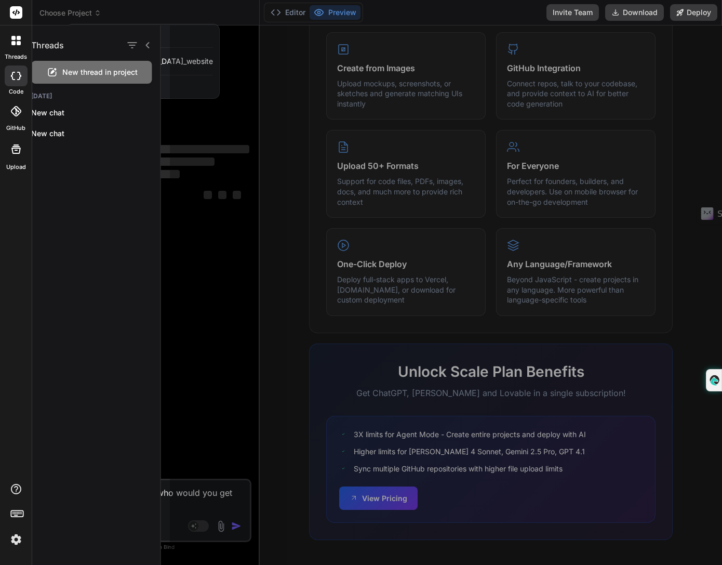
type textarea "x"
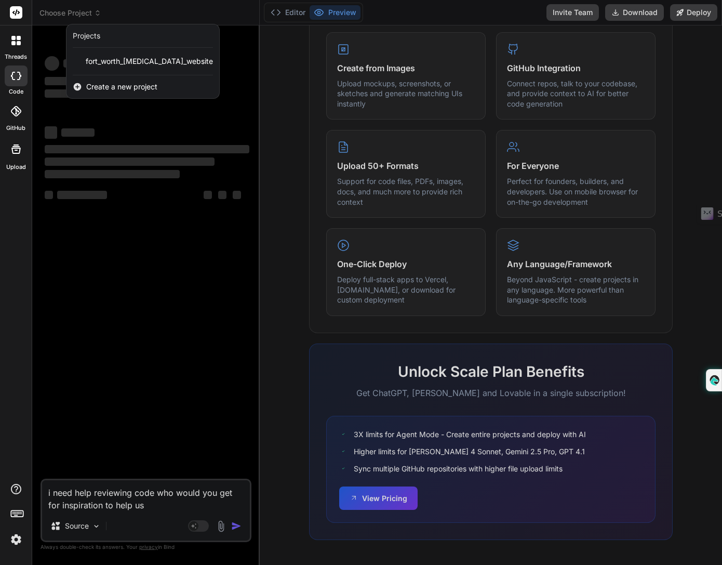
click at [130, 311] on div at bounding box center [361, 282] width 722 height 565
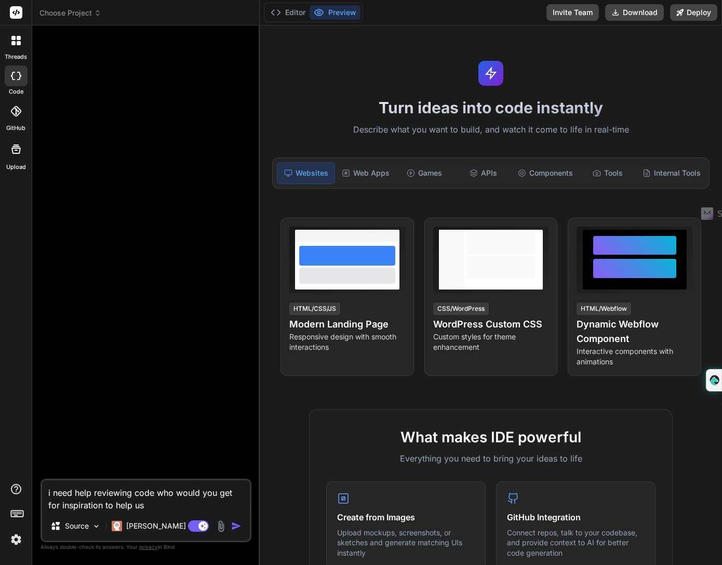
click at [16, 70] on div at bounding box center [16, 75] width 23 height 21
click at [18, 50] on div at bounding box center [16, 41] width 22 height 22
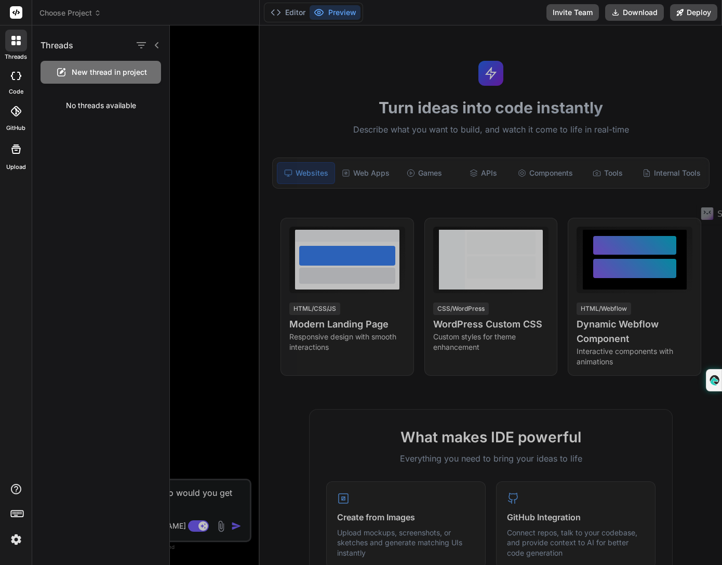
click at [85, 74] on span "New thread in project" at bounding box center [109, 72] width 75 height 10
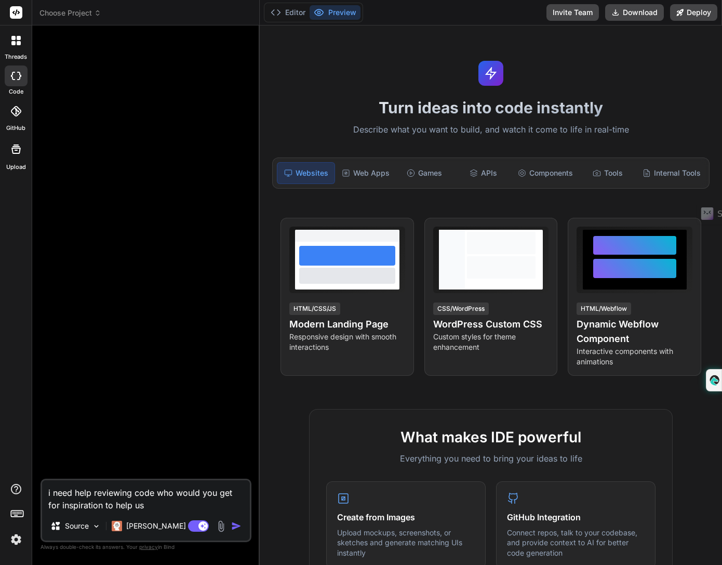
click at [76, 11] on span "Choose Project" at bounding box center [71, 13] width 62 height 10
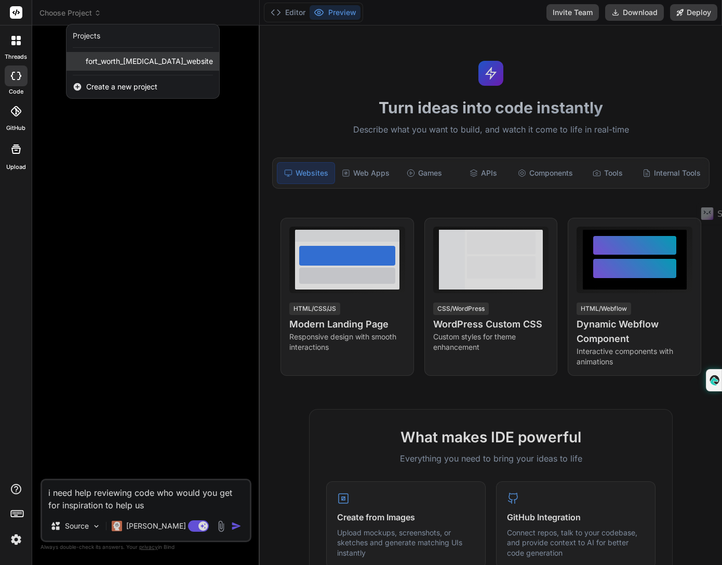
click at [100, 61] on span "fort_worth_[MEDICAL_DATA]_website" at bounding box center [149, 61] width 127 height 10
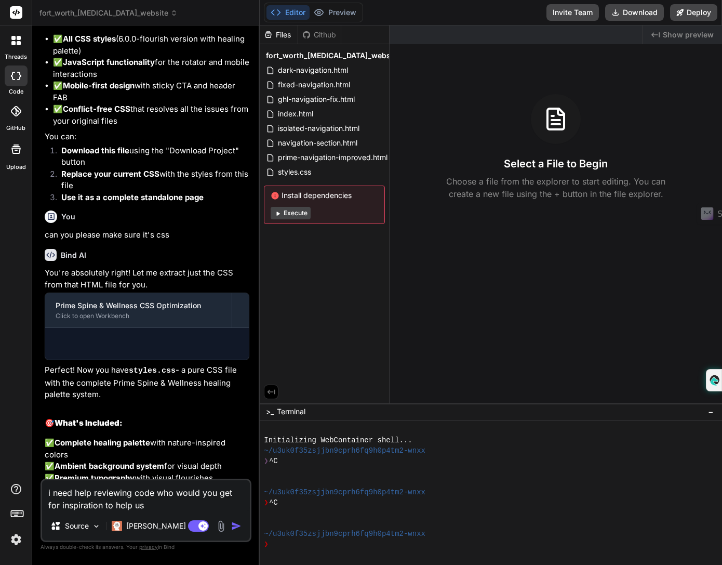
scroll to position [11733, 0]
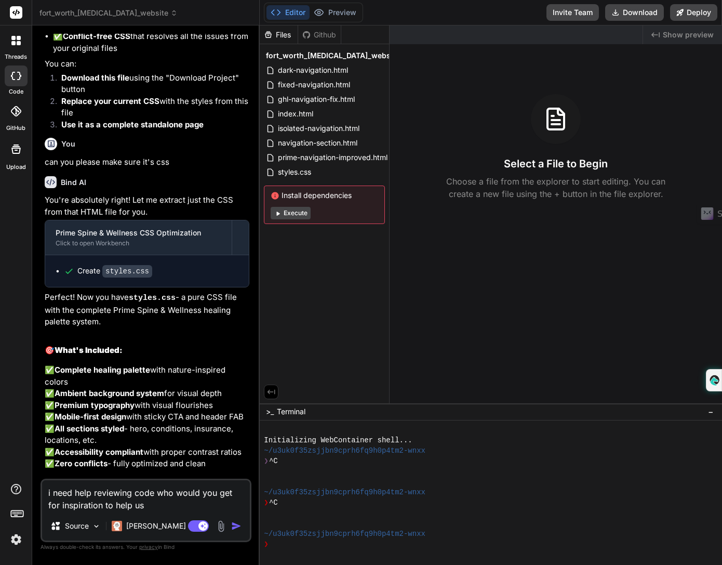
click at [13, 83] on div at bounding box center [16, 75] width 23 height 21
click at [17, 48] on div at bounding box center [16, 41] width 22 height 22
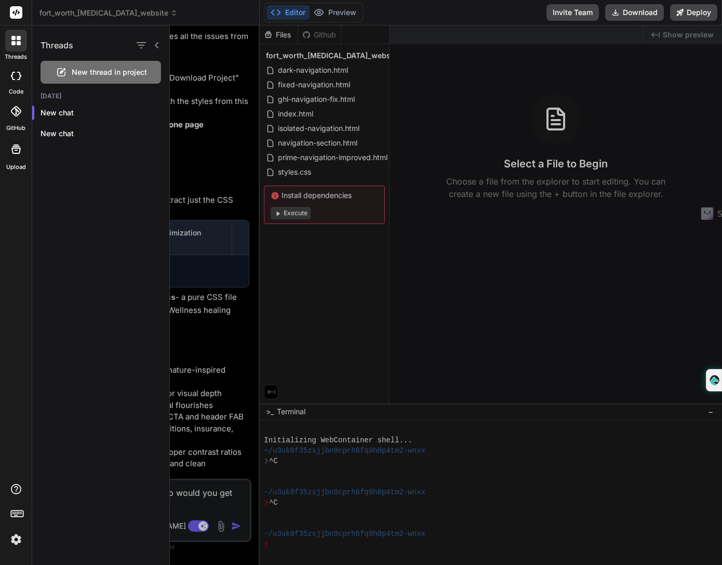
click at [95, 71] on span "New thread in project" at bounding box center [109, 72] width 75 height 10
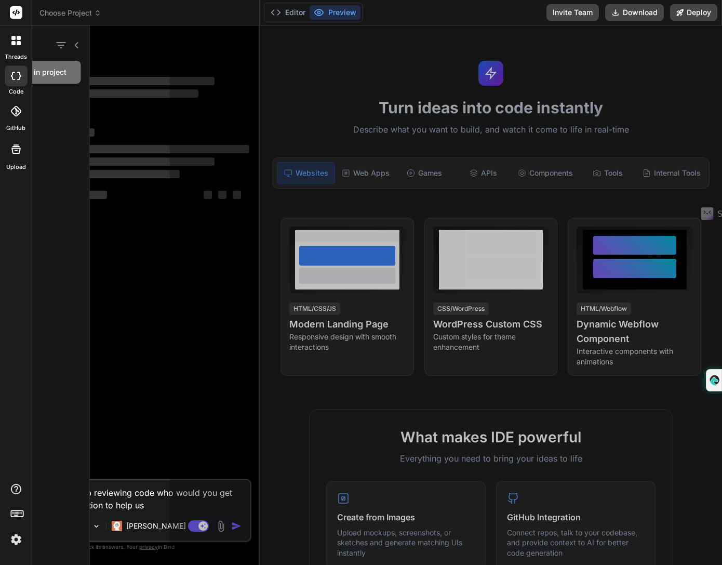
scroll to position [31, 0]
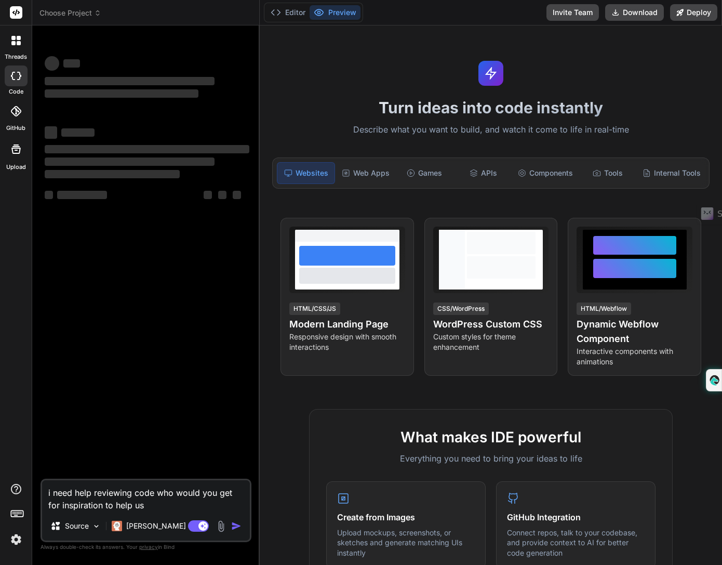
type textarea "x"
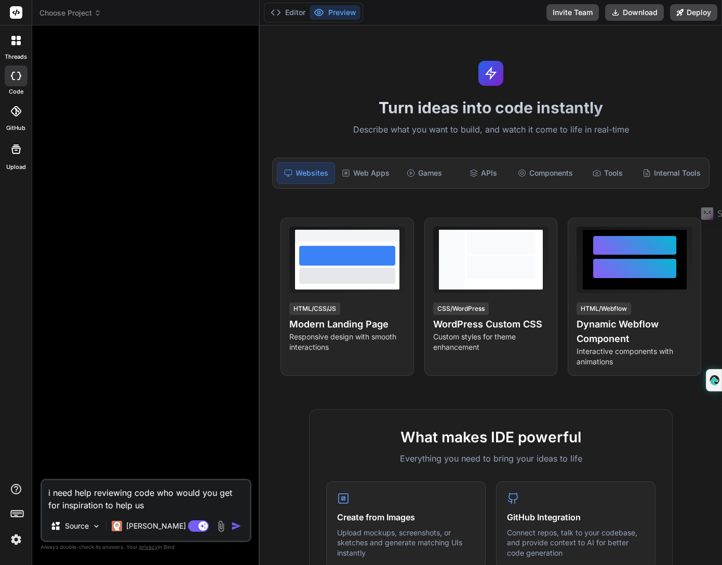
click at [239, 525] on img "button" at bounding box center [236, 526] width 10 height 10
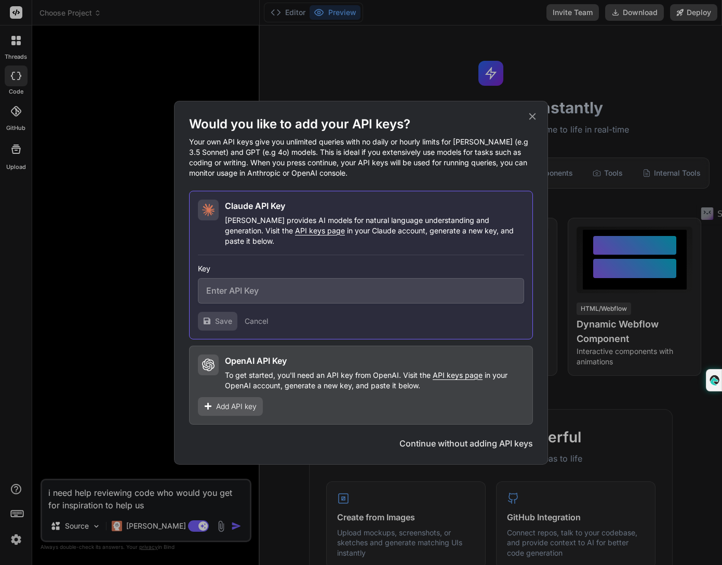
click at [470, 437] on button "Continue without adding API keys" at bounding box center [467, 443] width 134 height 12
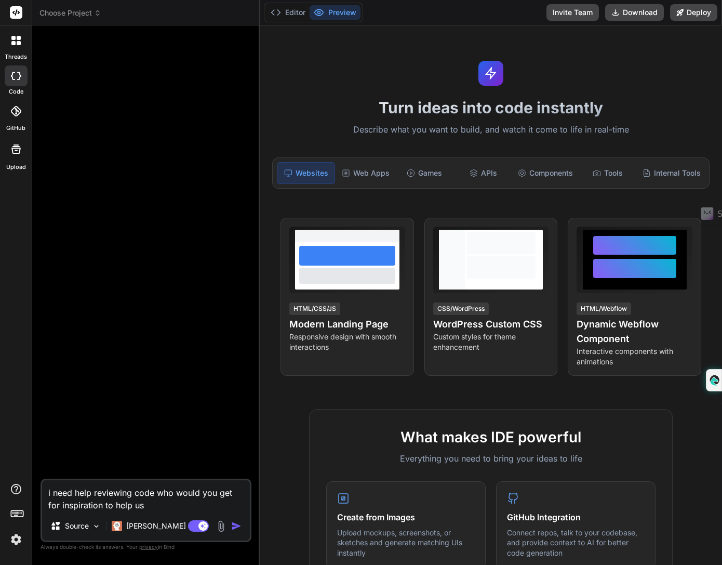
click at [20, 537] on img at bounding box center [16, 540] width 18 height 18
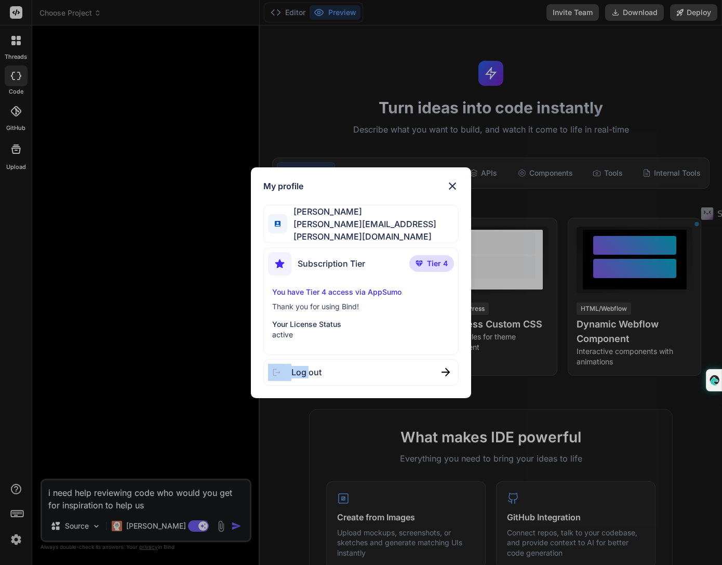
click at [20, 537] on div "My profile chris patao christopher.patao@gmail.com Subscription Tier Tier 4 You…" at bounding box center [361, 282] width 722 height 565
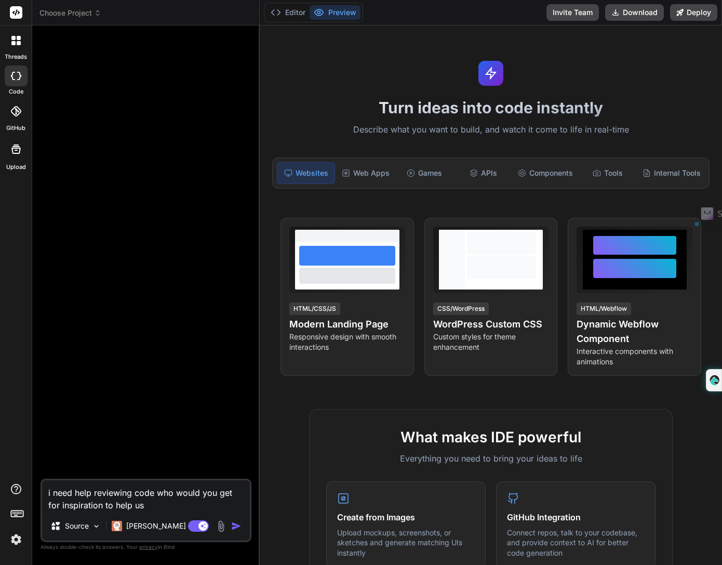
click at [20, 537] on img at bounding box center [16, 540] width 18 height 18
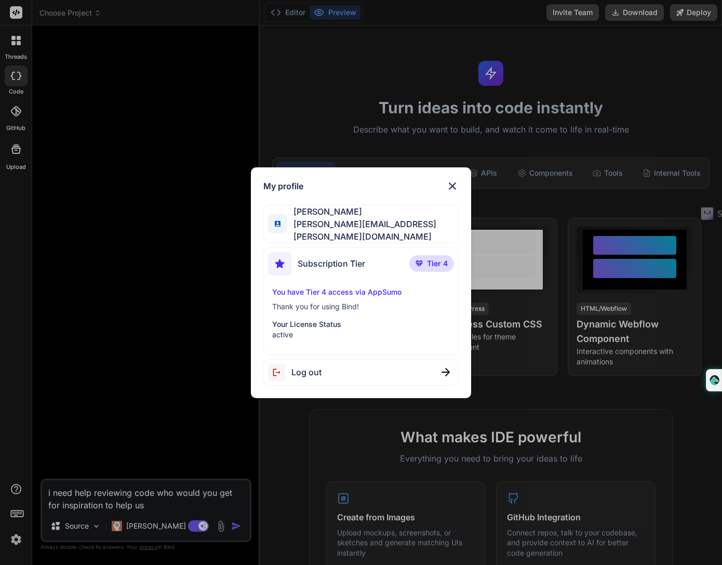
click at [120, 351] on div "My profile chris patao christopher.patao@gmail.com Subscription Tier Tier 4 You…" at bounding box center [361, 282] width 722 height 565
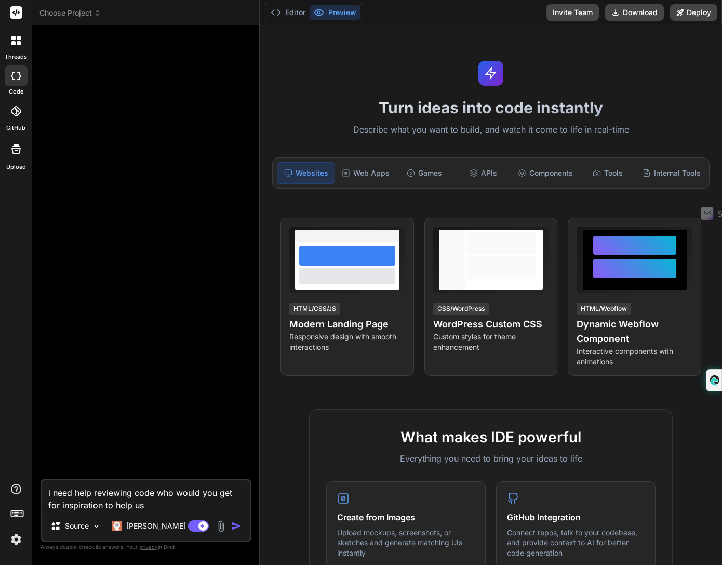
click at [232, 528] on img "button" at bounding box center [236, 526] width 10 height 10
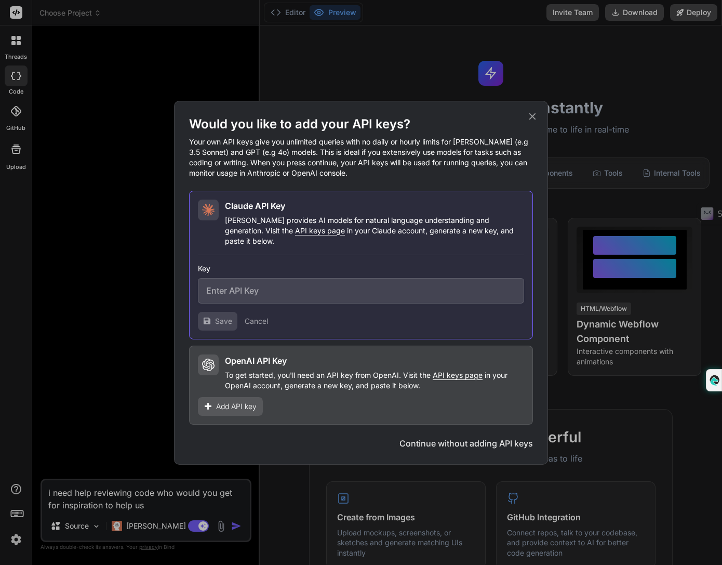
click at [532, 131] on h1 "Would you like to add your API keys?" at bounding box center [361, 124] width 344 height 17
click at [532, 120] on icon at bounding box center [533, 116] width 7 height 7
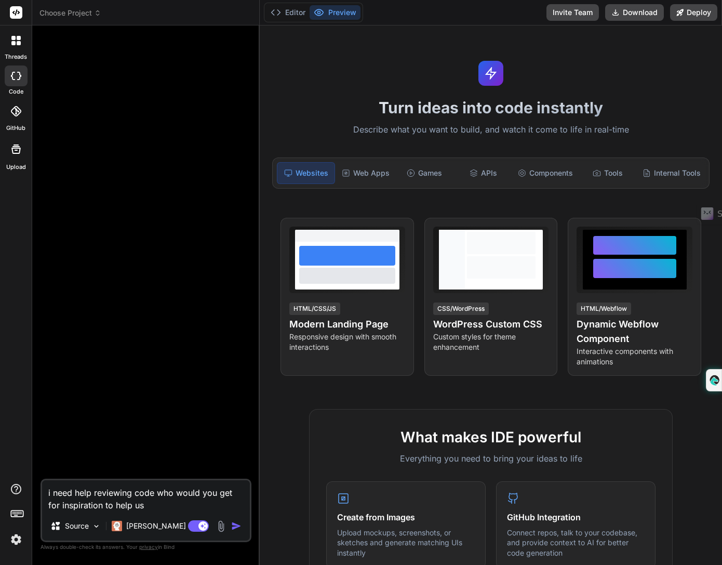
click at [9, 9] on div at bounding box center [16, 12] width 32 height 25
click at [81, 16] on span "Choose Project" at bounding box center [71, 13] width 62 height 10
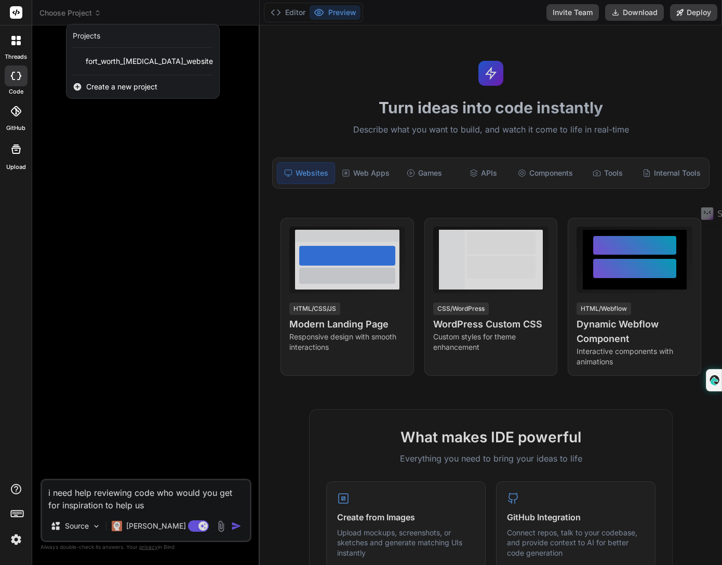
click at [20, 43] on icon at bounding box center [19, 43] width 4 height 4
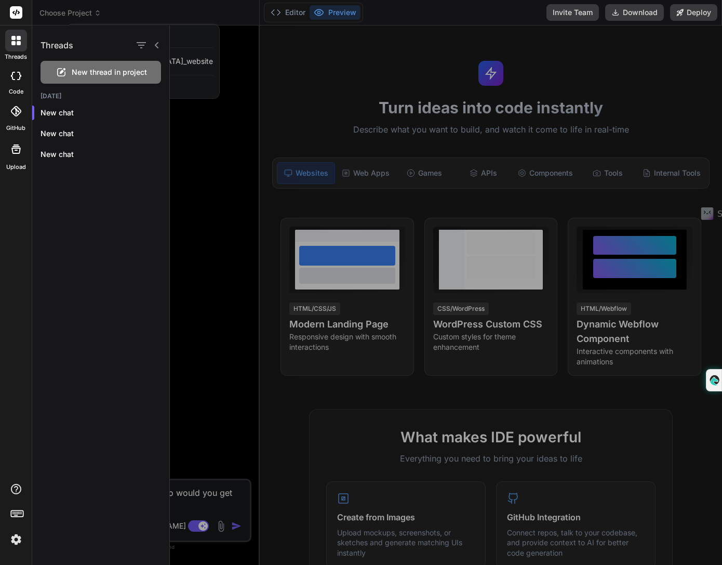
click at [20, 43] on icon at bounding box center [19, 43] width 4 height 4
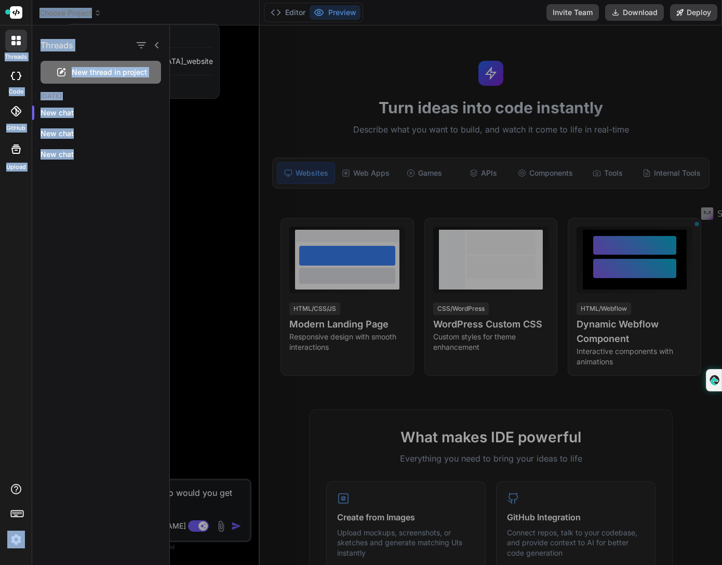
drag, startPoint x: 20, startPoint y: 43, endPoint x: 125, endPoint y: -9, distance: 117.1
click at [125, 0] on html "threads code GitHub Upload Threads New thread in project Today New chat New cha…" at bounding box center [361, 307] width 722 height 614
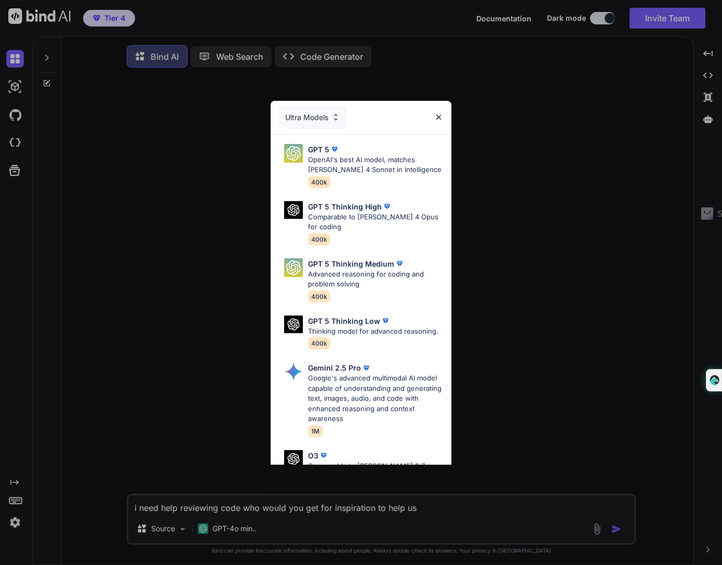
click at [452, 319] on div "Ultra Models GPT 5 OpenAI's best AI model, matches [PERSON_NAME] 4 Sonnet in In…" at bounding box center [361, 282] width 722 height 565
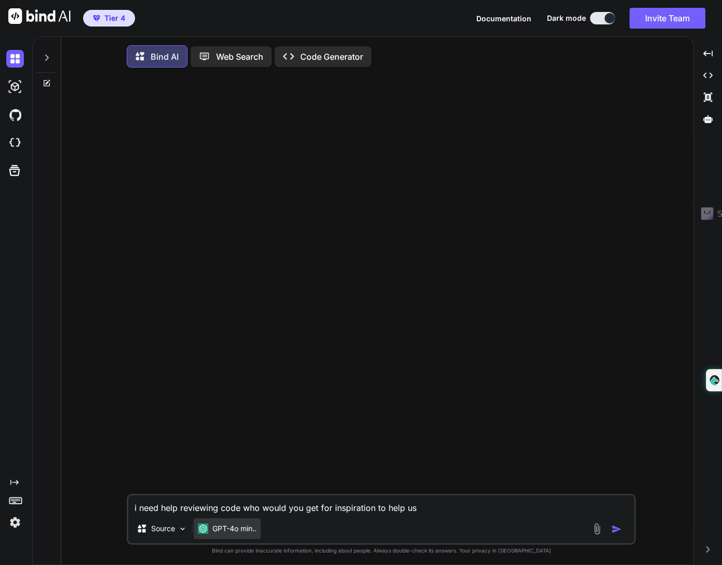
click at [249, 531] on p "GPT-4o min.." at bounding box center [235, 528] width 44 height 10
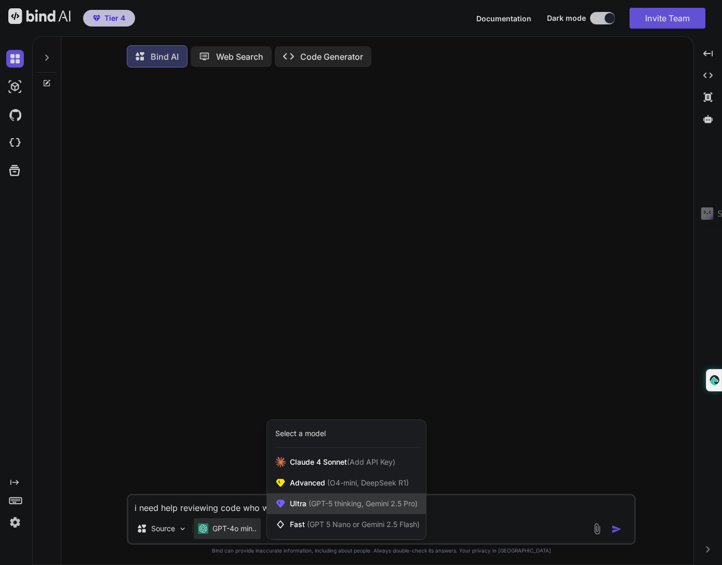
click at [383, 503] on span "(GPT-5 thinking, Gemini 2.5 Pro)" at bounding box center [362, 503] width 111 height 9
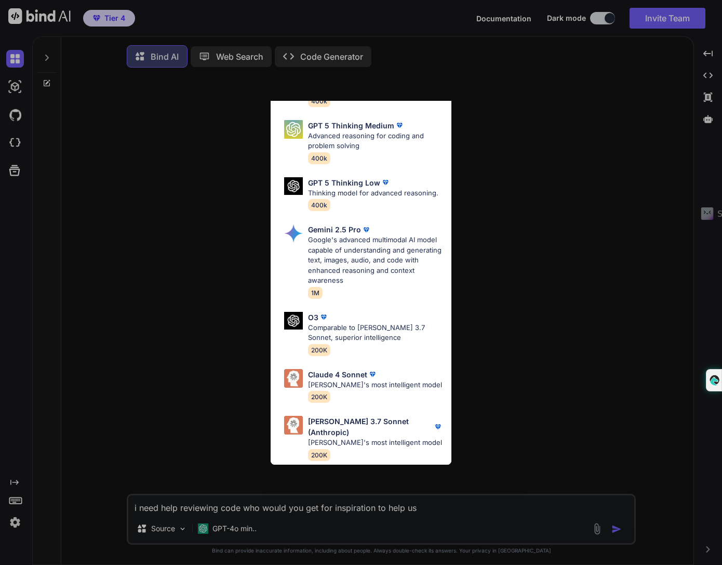
scroll to position [147, 0]
click at [368, 383] on p "[PERSON_NAME]'s most intelligent model" at bounding box center [375, 385] width 134 height 10
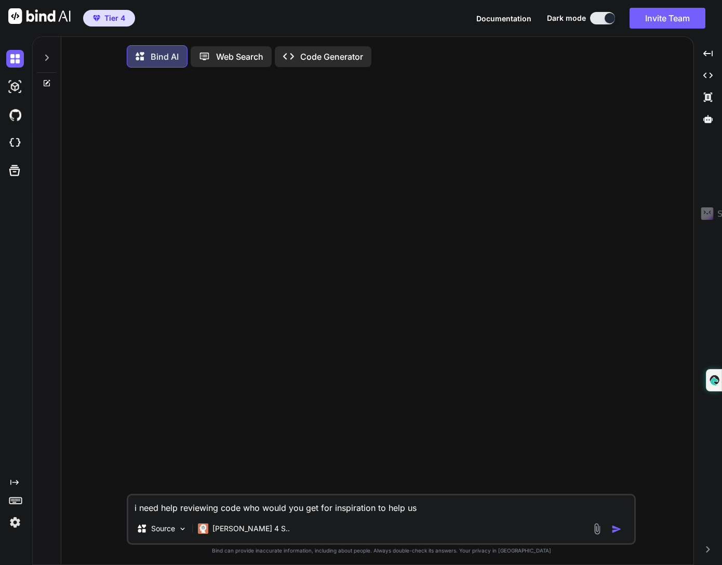
click at [439, 500] on textarea "i need help reviewing code who would you get for inspiration to help us" at bounding box center [381, 504] width 506 height 19
click at [616, 527] on img "button" at bounding box center [617, 529] width 10 height 10
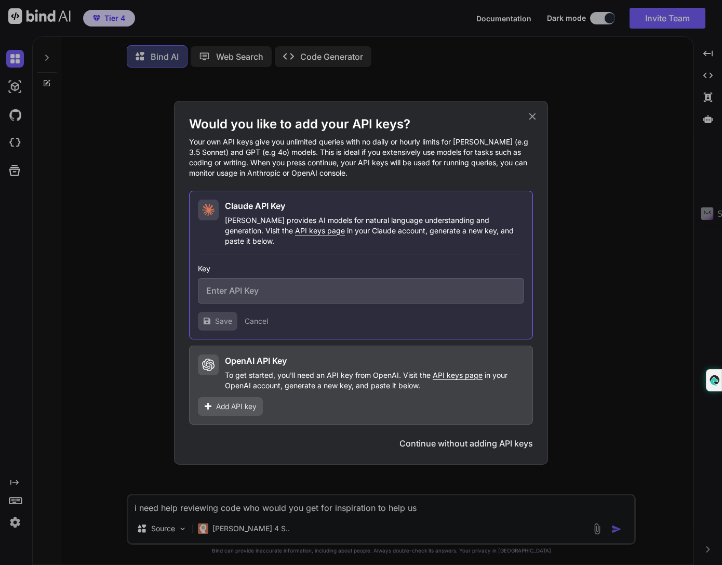
click at [536, 122] on icon at bounding box center [532, 116] width 11 height 11
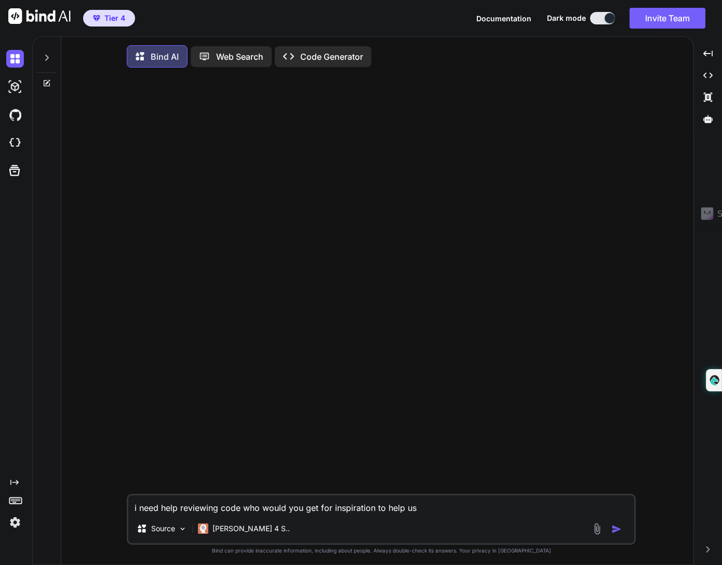
click at [337, 59] on p "Code Generator" at bounding box center [331, 56] width 63 height 12
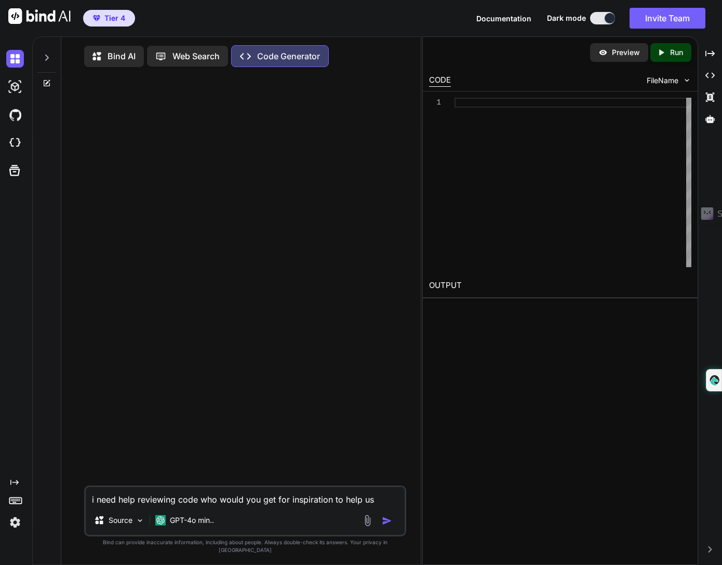
click at [392, 526] on button "button" at bounding box center [389, 521] width 15 height 10
type textarea "x"
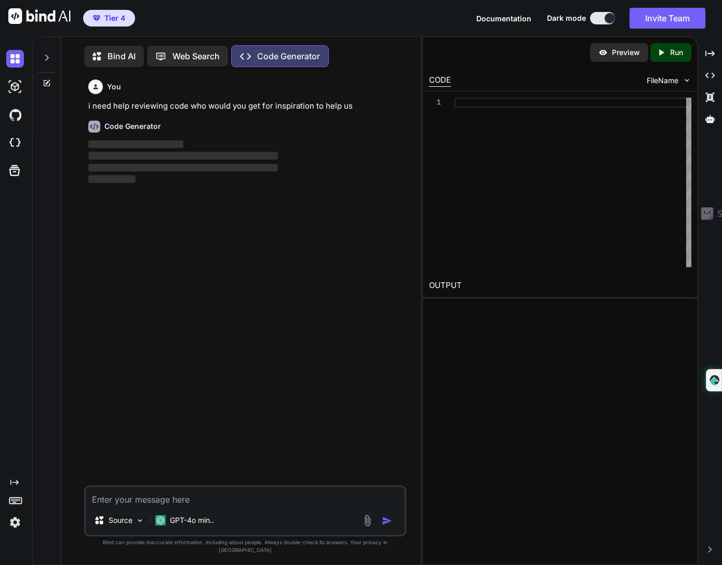
scroll to position [4, 0]
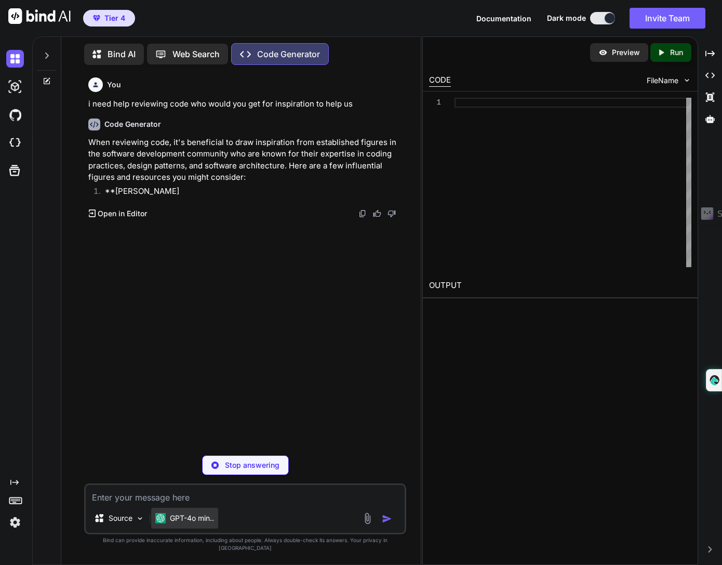
click at [191, 529] on div "GPT-4o min.." at bounding box center [184, 518] width 67 height 21
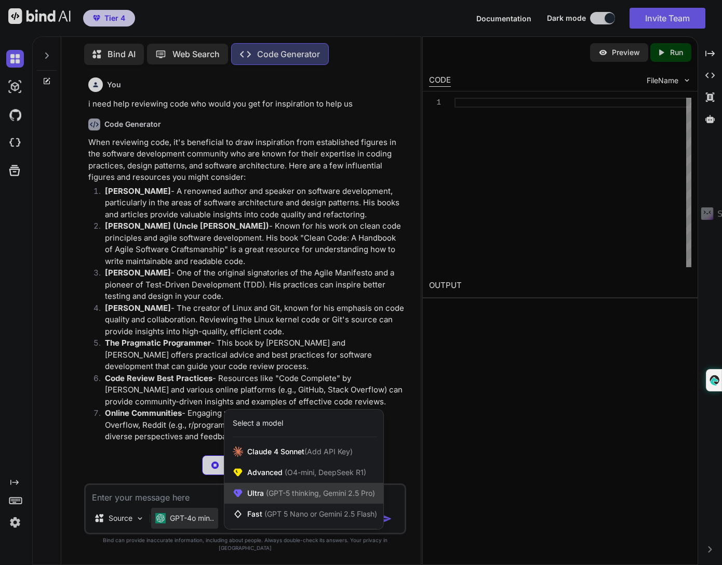
click at [321, 497] on span "(GPT-5 thinking, Gemini 2.5 Pro)" at bounding box center [319, 493] width 111 height 9
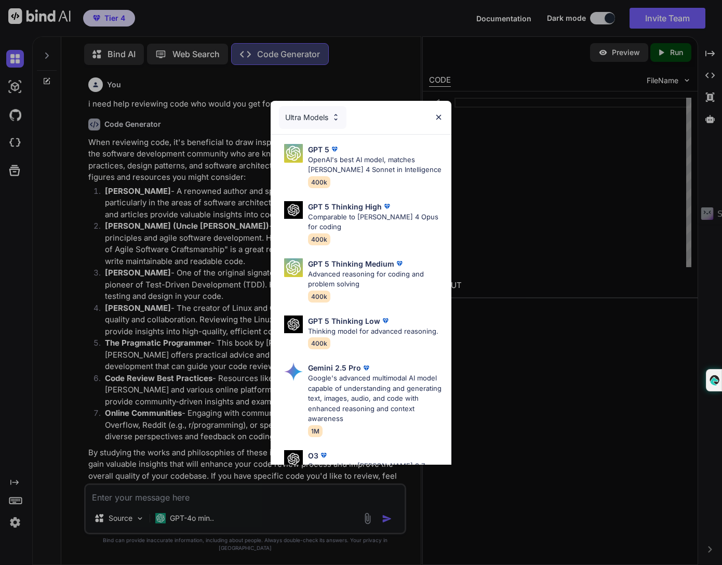
click at [433, 343] on div "GPT 5 Thinking Low Thinking model for advanced reasoning. 400k" at bounding box center [365, 332] width 173 height 42
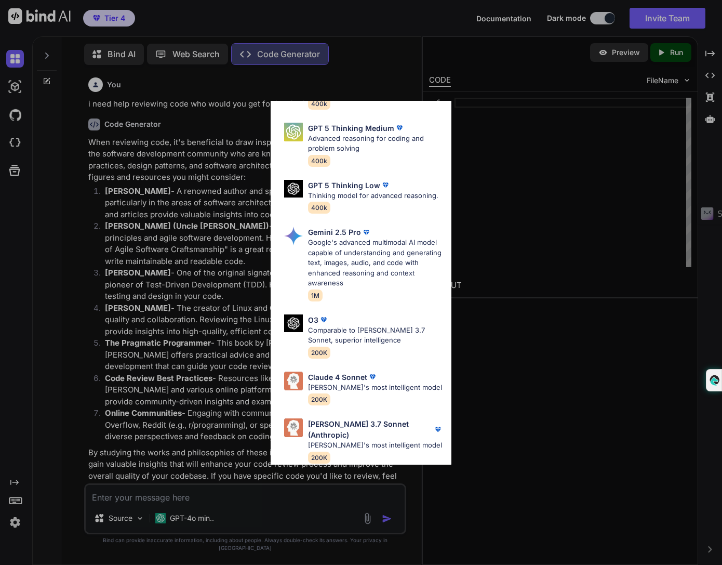
scroll to position [147, 0]
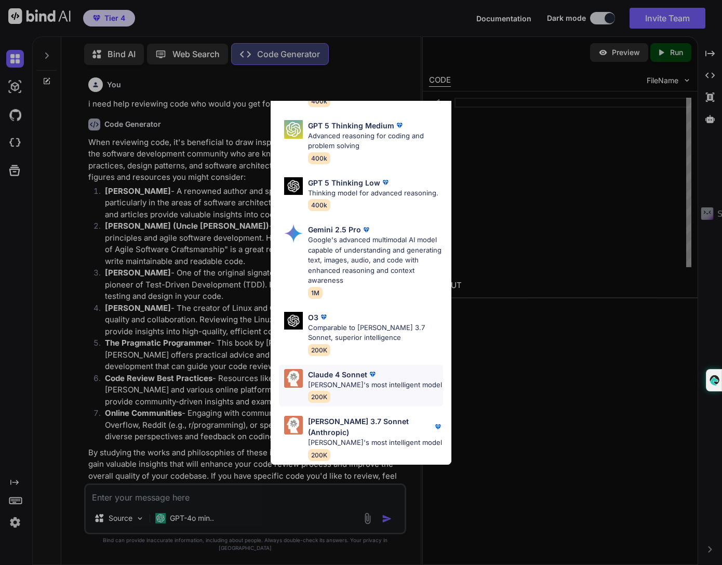
click at [372, 386] on p "[PERSON_NAME]'s most intelligent model" at bounding box center [375, 385] width 134 height 10
type textarea "x"
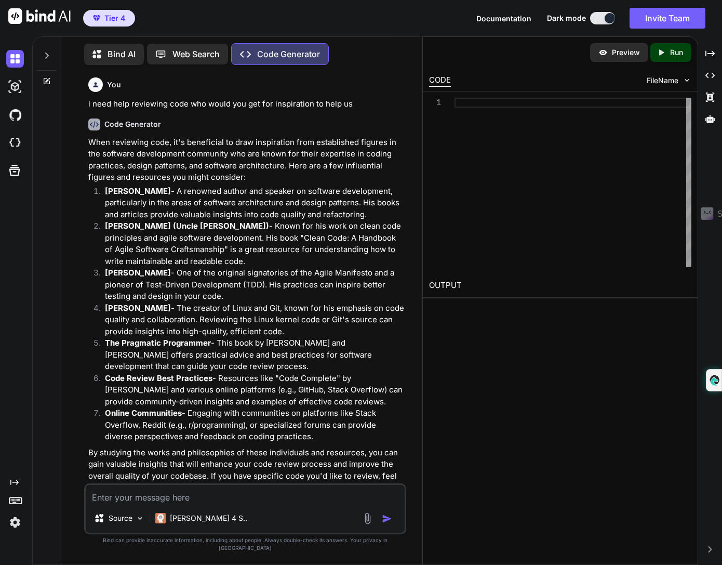
click at [254, 504] on textarea at bounding box center [245, 494] width 319 height 19
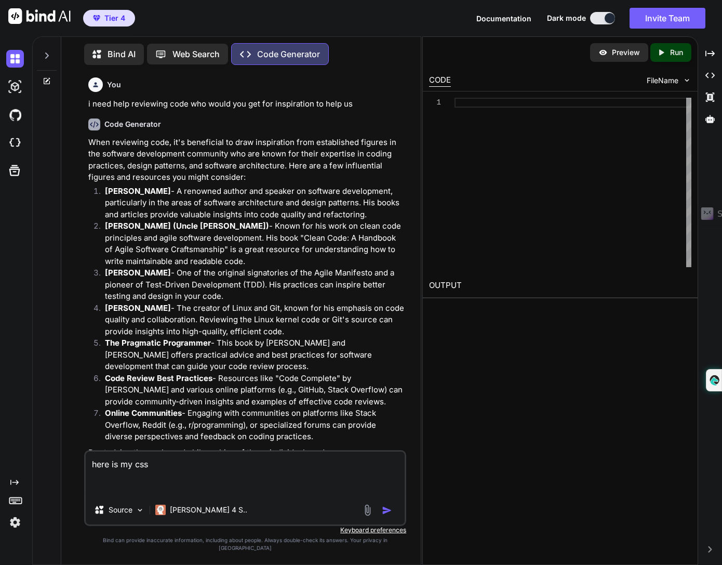
paste textarea "/* =================================================================== LOREM IP…"
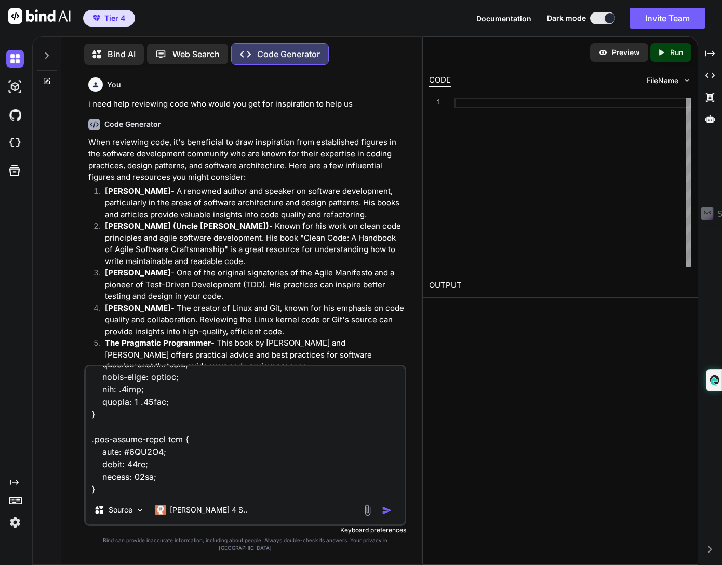
click at [170, 495] on textarea at bounding box center [245, 430] width 319 height 129
paste textarea "Head tracking code"
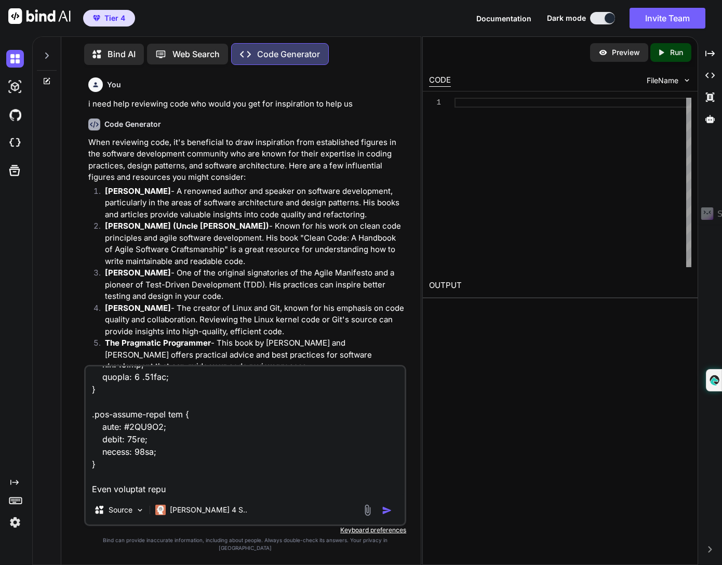
scroll to position [31432, 0]
click at [220, 477] on textarea at bounding box center [245, 430] width 319 height 129
click at [185, 490] on textarea at bounding box center [245, 430] width 319 height 129
click at [142, 495] on textarea at bounding box center [245, 430] width 319 height 129
paste textarea "<!-- ================== PSW HEAD BLOCK (JSON-LD + Theme Pills + CTA) ==========…"
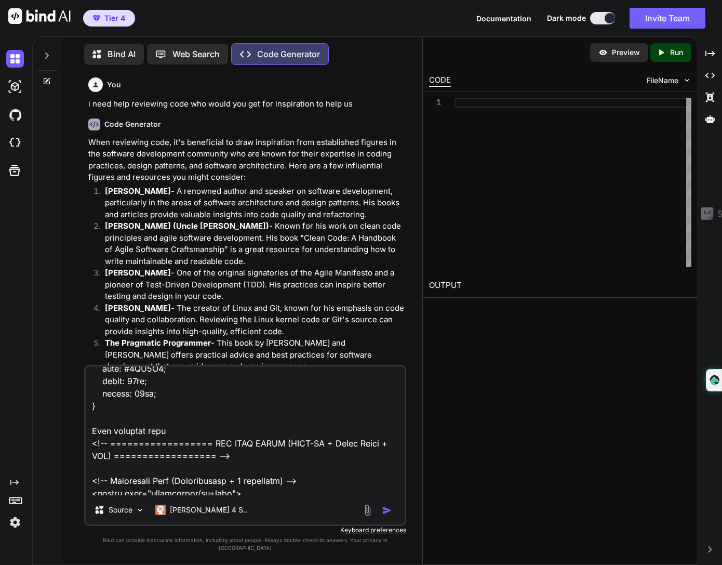
scroll to position [33814, 0]
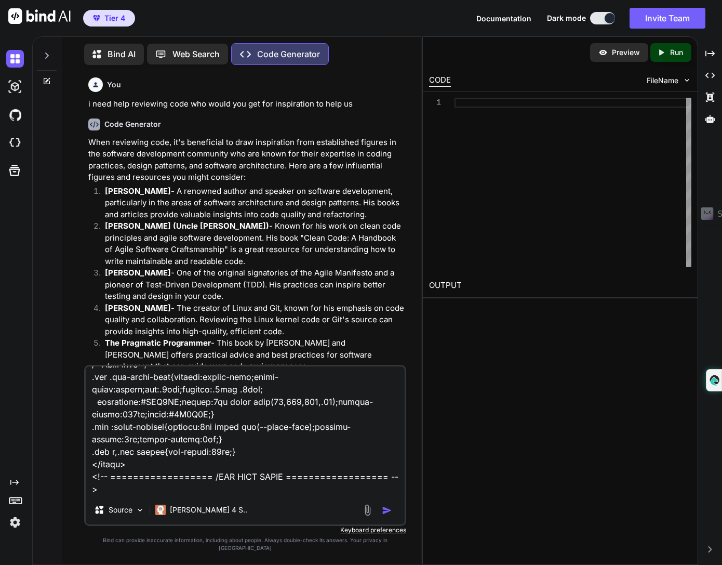
click at [104, 494] on textarea at bounding box center [245, 430] width 319 height 129
paste textarea "Body tracking code"
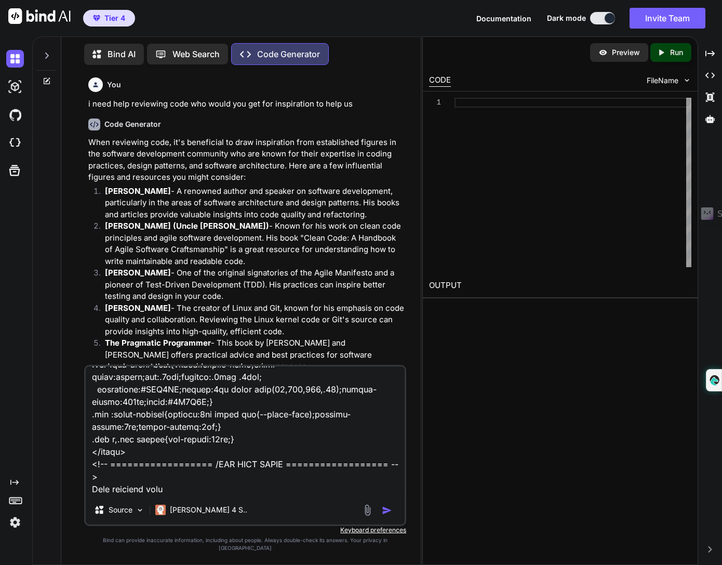
click at [194, 492] on textarea at bounding box center [245, 430] width 319 height 129
click at [122, 476] on textarea at bounding box center [245, 430] width 319 height 129
paste textarea "<script> /* ========= PSW GLOBAL BODY (v2) ========= */ window.dataLayer = wind…"
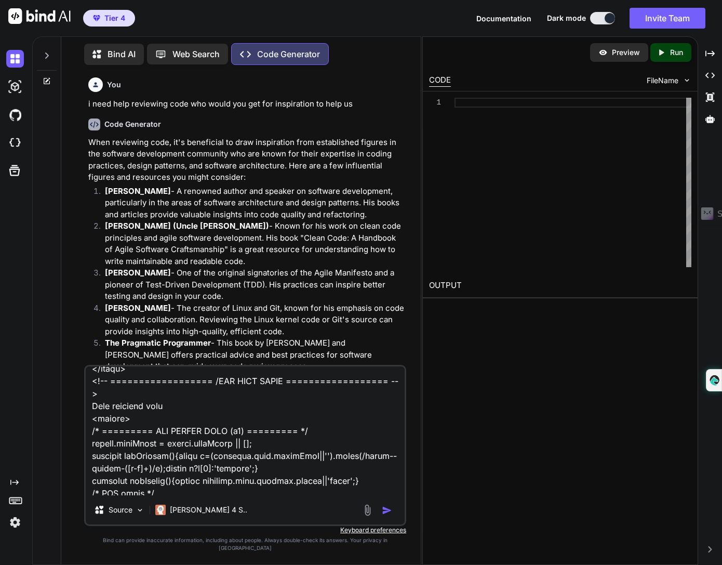
scroll to position [34325, 0]
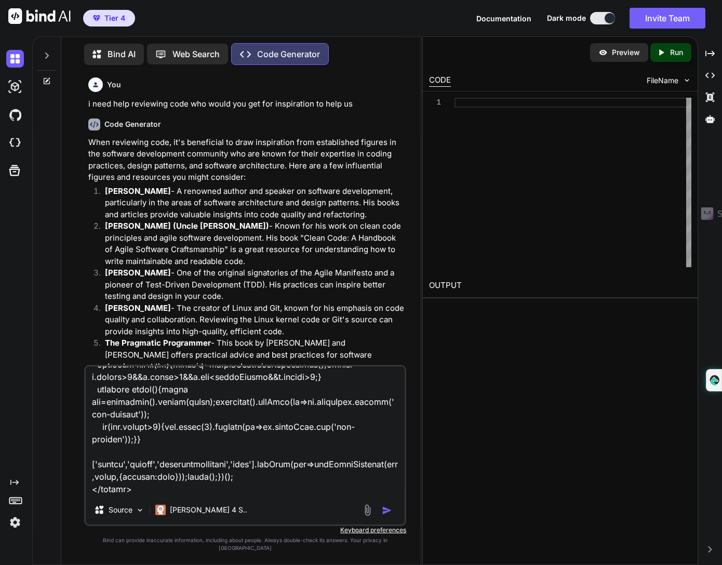
type textarea "here is my css /* =============================================================…"
click at [388, 516] on img "button" at bounding box center [387, 510] width 10 height 10
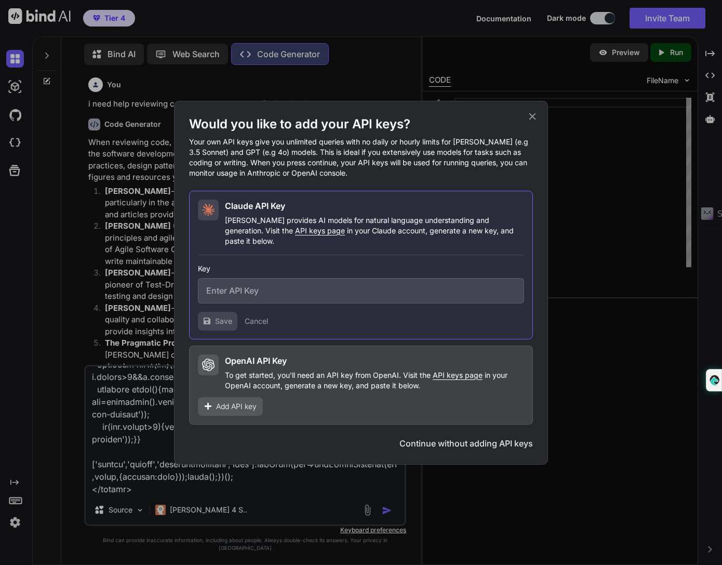
click at [449, 443] on button "Continue without adding API keys" at bounding box center [467, 443] width 134 height 12
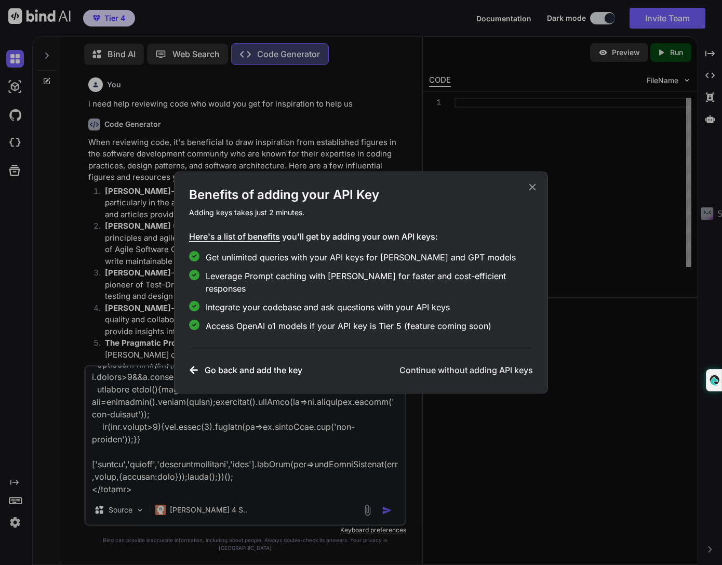
click at [460, 365] on h3 "Continue without adding API keys" at bounding box center [467, 370] width 134 height 12
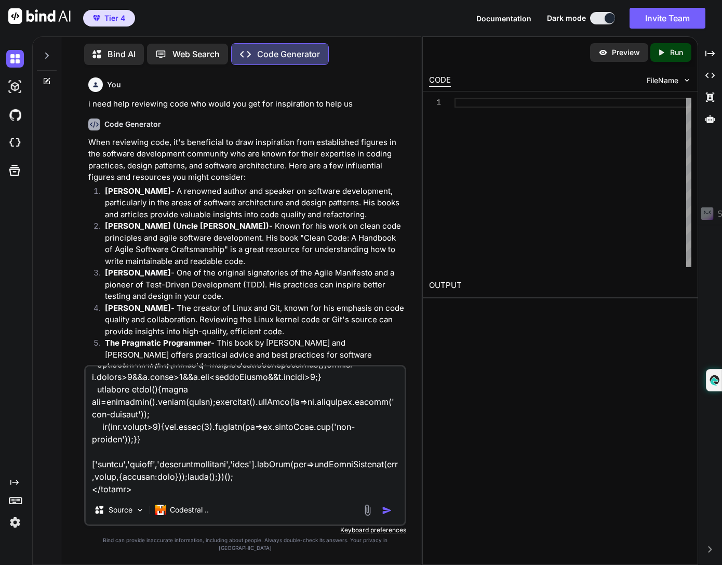
click at [260, 486] on textarea at bounding box center [245, 430] width 319 height 129
click at [385, 514] on img "button" at bounding box center [387, 510] width 10 height 10
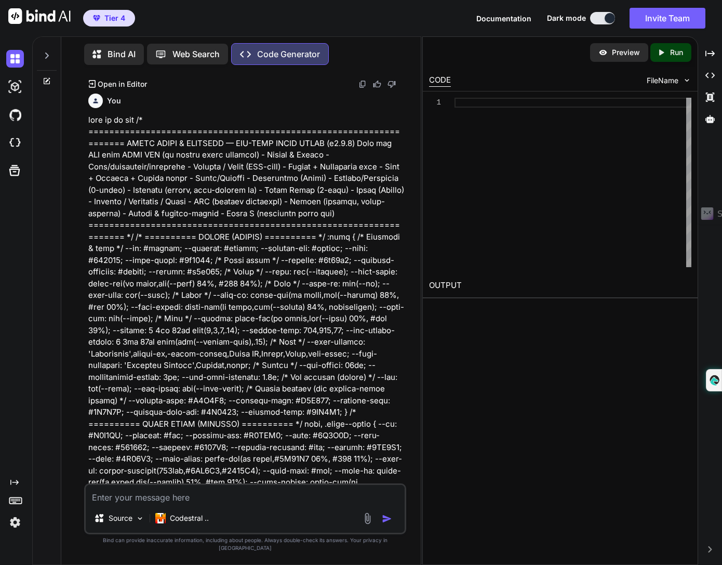
scroll to position [439, 0]
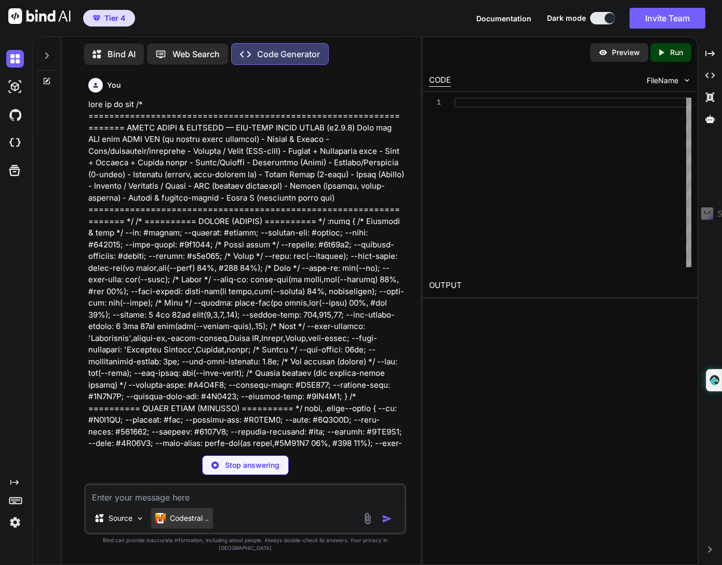
click at [166, 523] on div "Codestral .." at bounding box center [182, 518] width 54 height 10
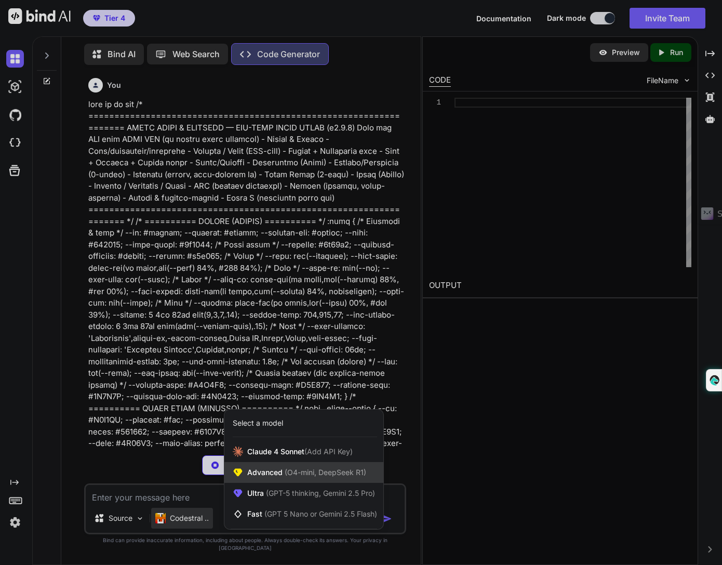
click at [306, 478] on span "Advanced (O4-mini, DeepSeek R1)" at bounding box center [306, 472] width 119 height 10
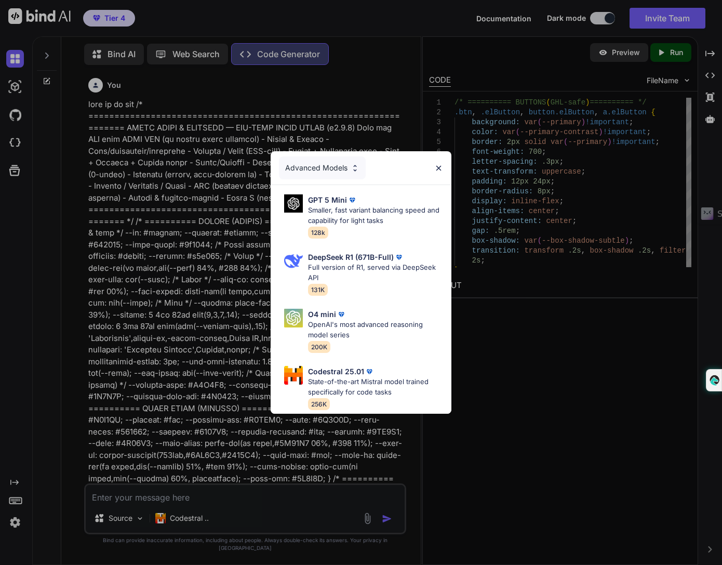
click at [456, 219] on div "Advanced Models GPT 5 Mini Smaller, fast variant balancing speed and capability…" at bounding box center [361, 282] width 722 height 565
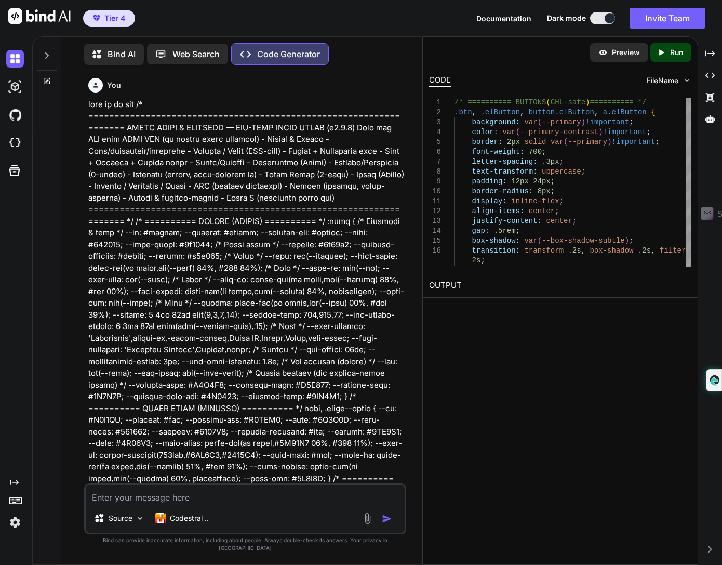
click at [302, 503] on textarea at bounding box center [245, 494] width 319 height 19
click at [189, 521] on p "Codestral .." at bounding box center [189, 518] width 39 height 10
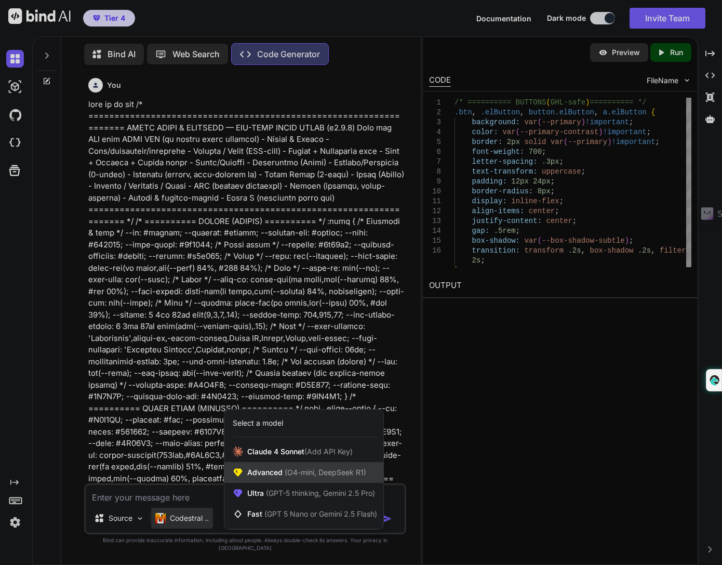
click at [338, 475] on span "Advanced (O4-mini, DeepSeek R1)" at bounding box center [306, 472] width 119 height 10
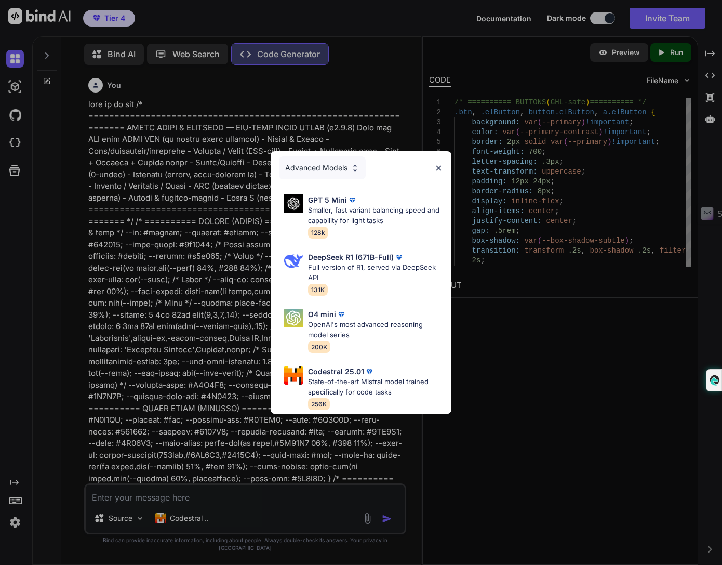
click at [112, 212] on div "Advanced Models GPT 5 Mini Smaller, fast variant balancing speed and capability…" at bounding box center [361, 282] width 722 height 565
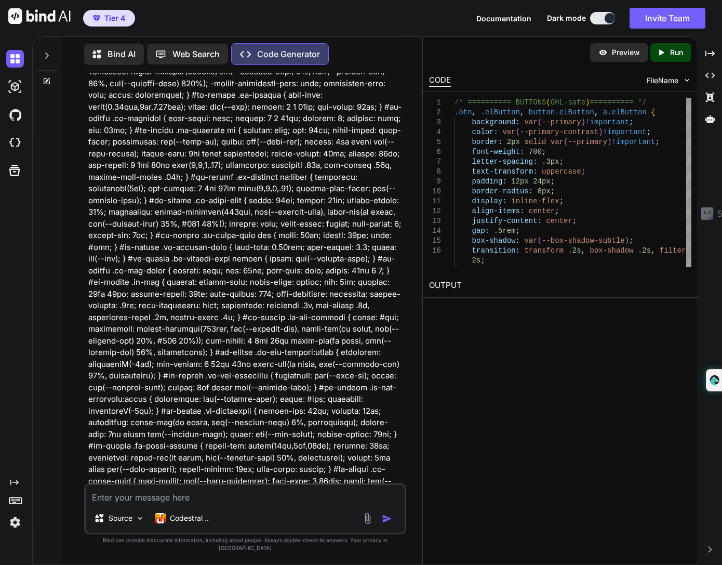
scroll to position [3999, 0]
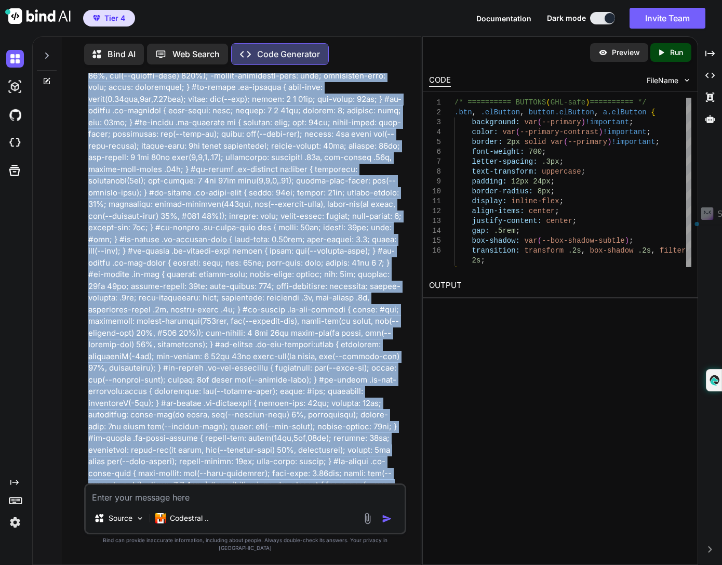
copy p "here is my css /* =============================================================…"
click at [421, 448] on div "You i need help reviewing code who would you get for inspiration to help us Cod…" at bounding box center [245, 318] width 351 height 491
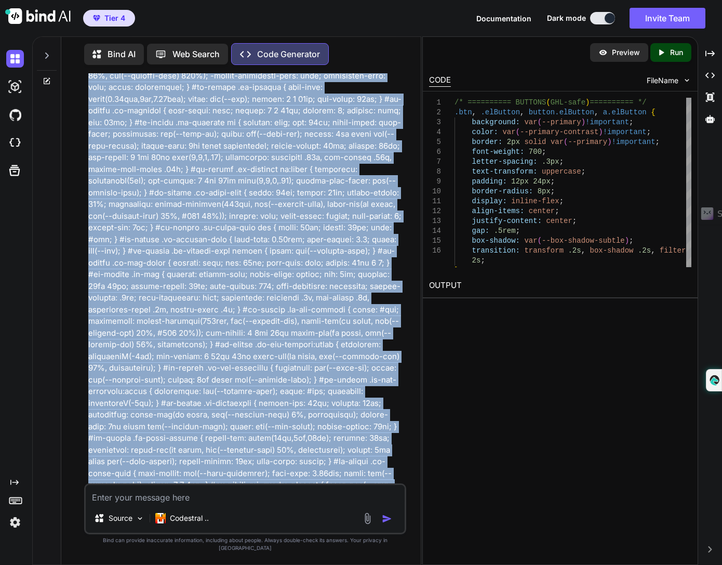
click at [408, 410] on div "You i need help reviewing code who would you get for inspiration to help us Cod…" at bounding box center [245, 318] width 351 height 491
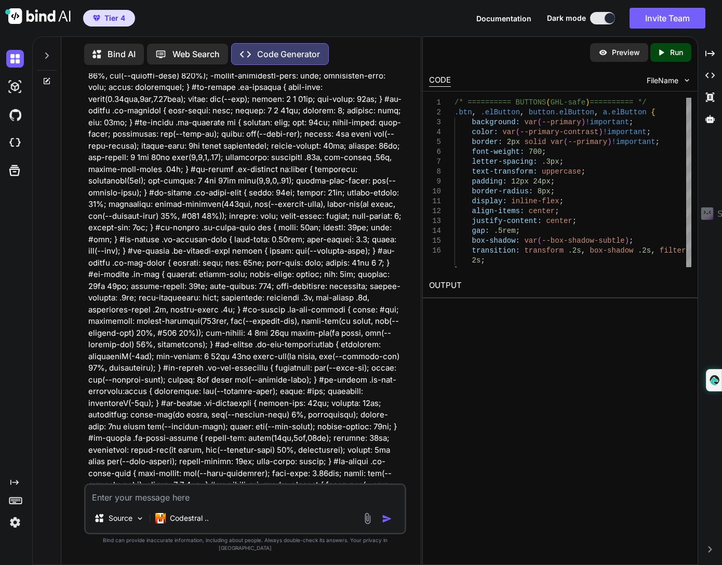
click at [607, 351] on div "Preview Created with Pixso. Run CODE FileName 1 2 3 4 5 6 7 8 9 10 11 12 13 14 …" at bounding box center [561, 300] width 276 height 529
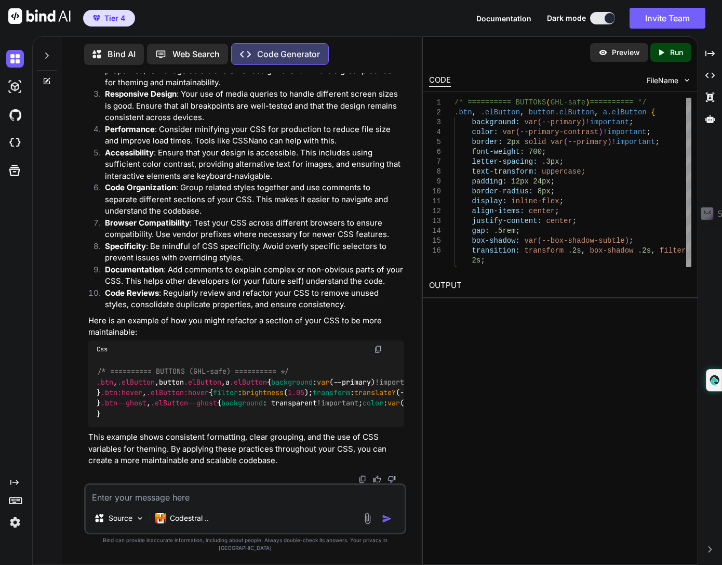
scroll to position [9156, 0]
click at [619, 56] on p "Preview" at bounding box center [626, 52] width 28 height 10
click at [674, 52] on p "Run" at bounding box center [676, 52] width 13 height 10
click at [115, 52] on p "Bind AI" at bounding box center [122, 54] width 28 height 12
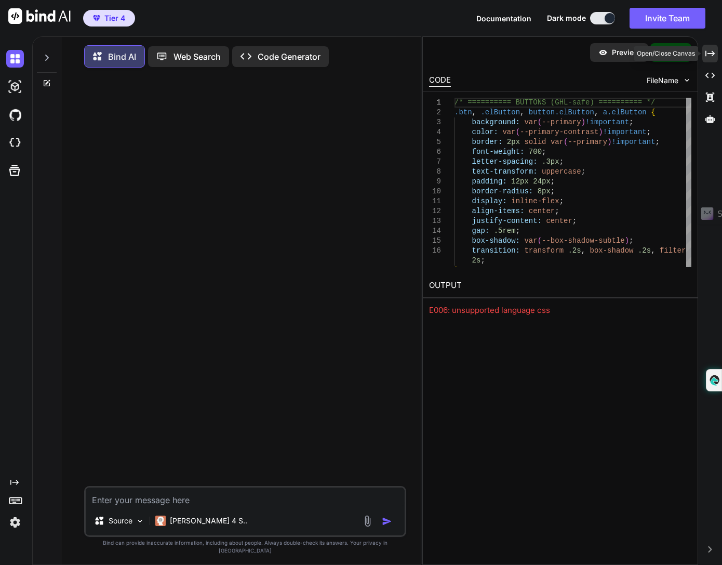
click at [714, 51] on icon "Created with Pixso." at bounding box center [710, 53] width 9 height 9
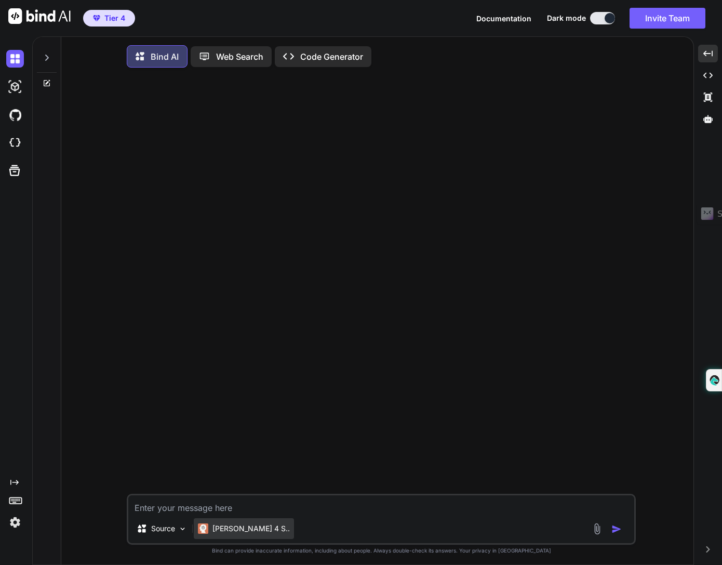
click at [241, 534] on p "Claude 4 S.." at bounding box center [251, 528] width 77 height 10
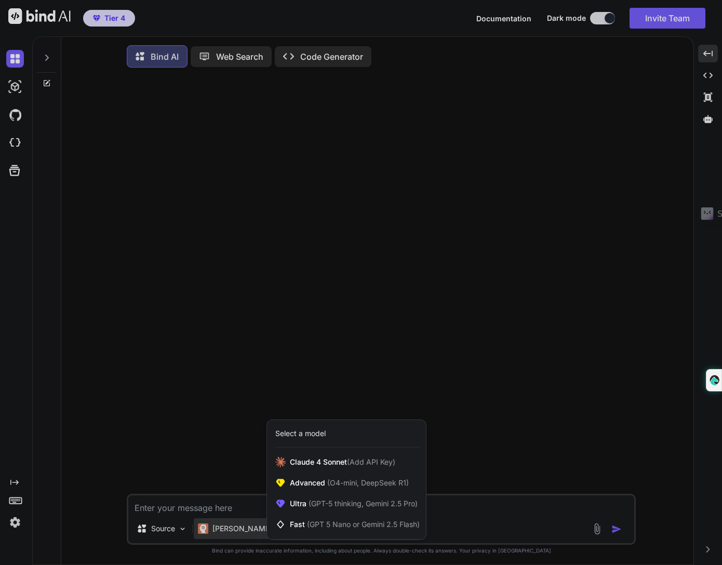
click at [223, 435] on div at bounding box center [361, 282] width 722 height 565
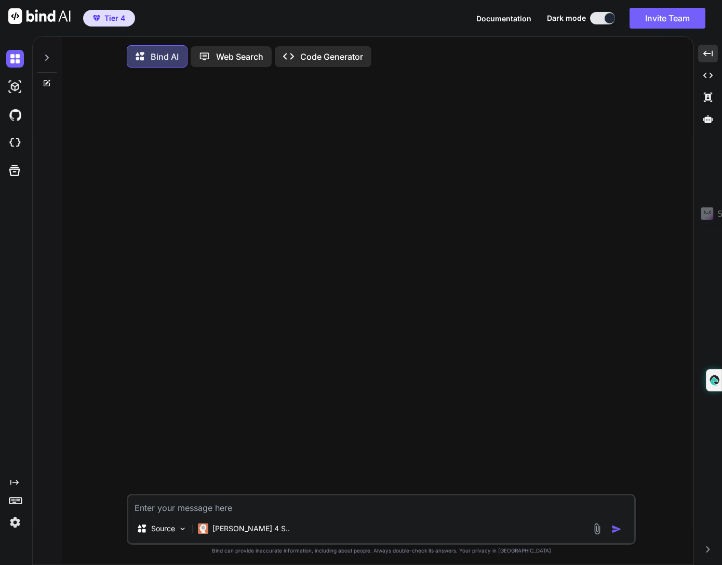
click at [192, 510] on textarea at bounding box center [381, 504] width 506 height 19
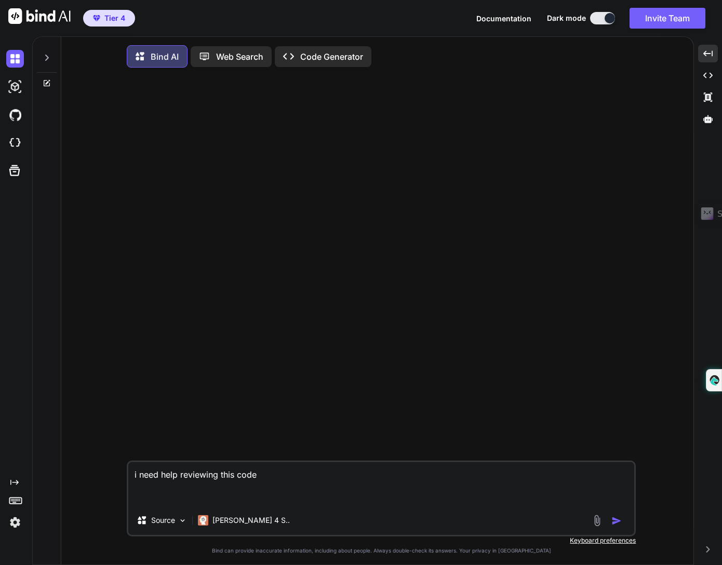
paste textarea "here is my css /* =============================================================…"
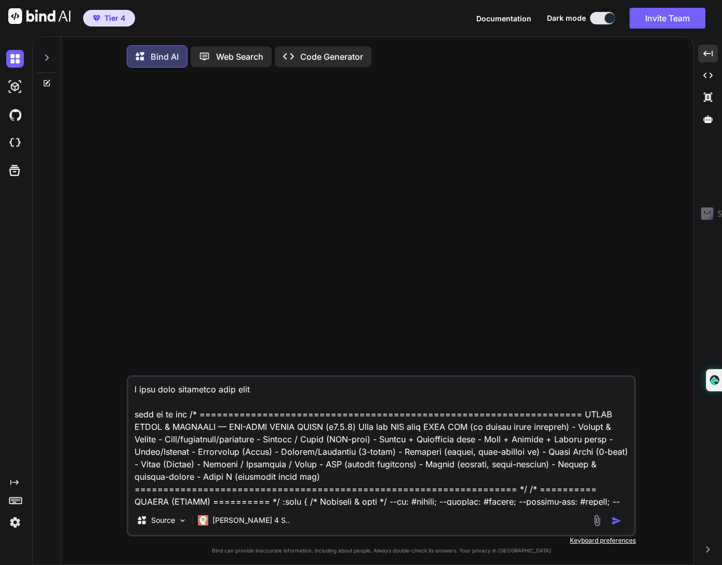
scroll to position [5951, 0]
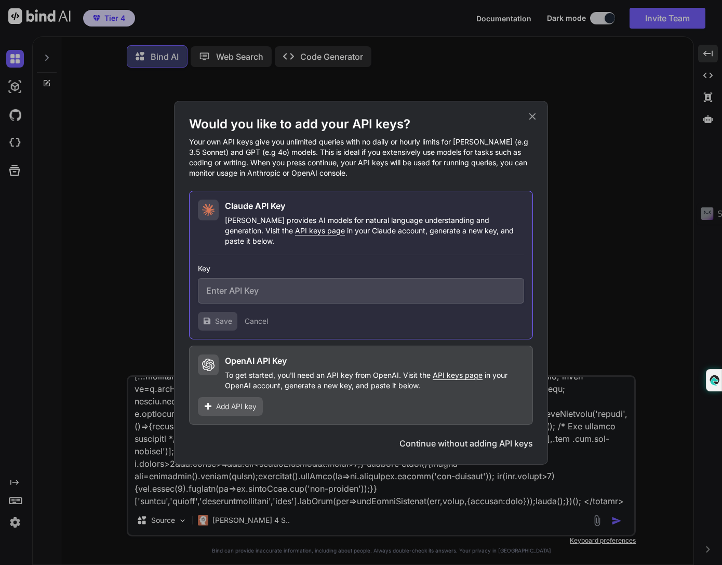
type textarea "i need help reviewing this code here is my css /* =============================…"
click at [492, 437] on button "Continue without adding API keys" at bounding box center [467, 443] width 134 height 12
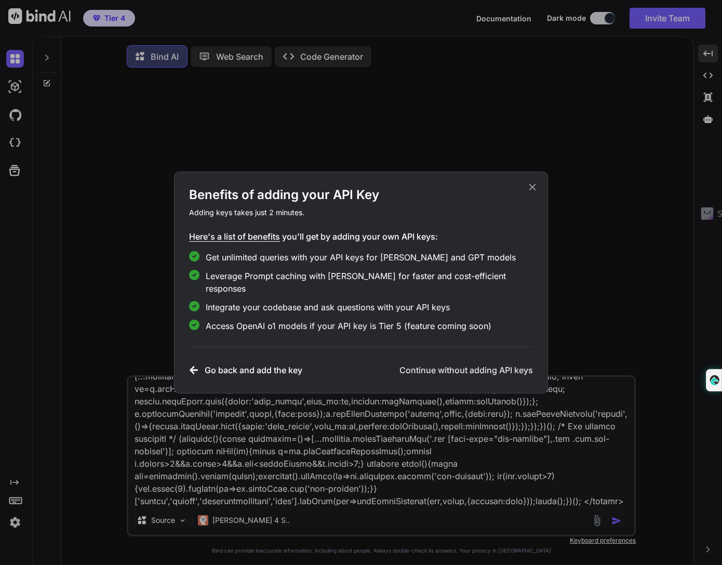
click at [473, 364] on h3 "Continue without adding API keys" at bounding box center [467, 370] width 134 height 12
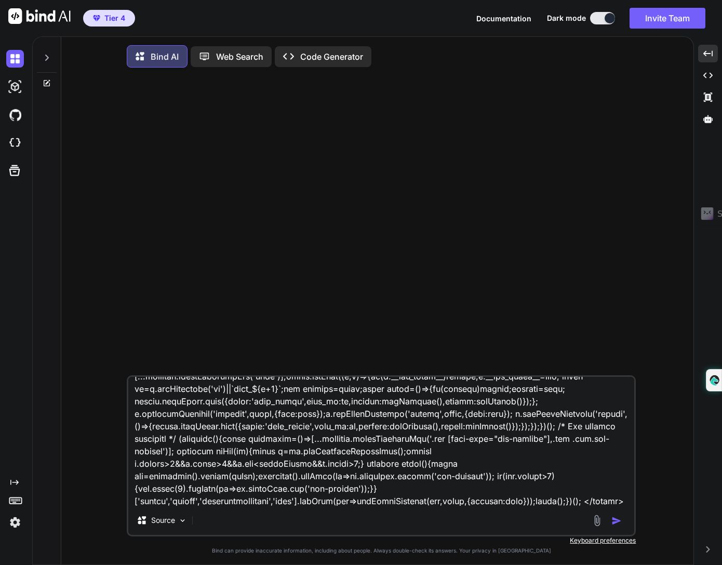
click at [618, 521] on img "button" at bounding box center [617, 521] width 10 height 10
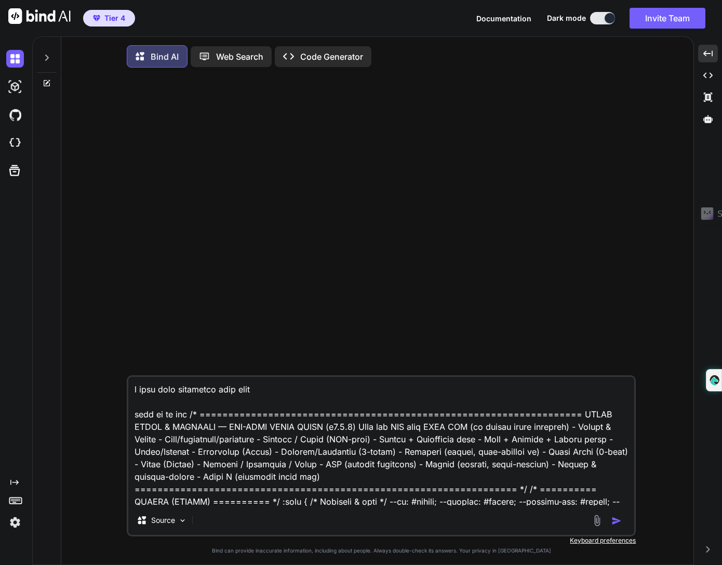
scroll to position [5, 0]
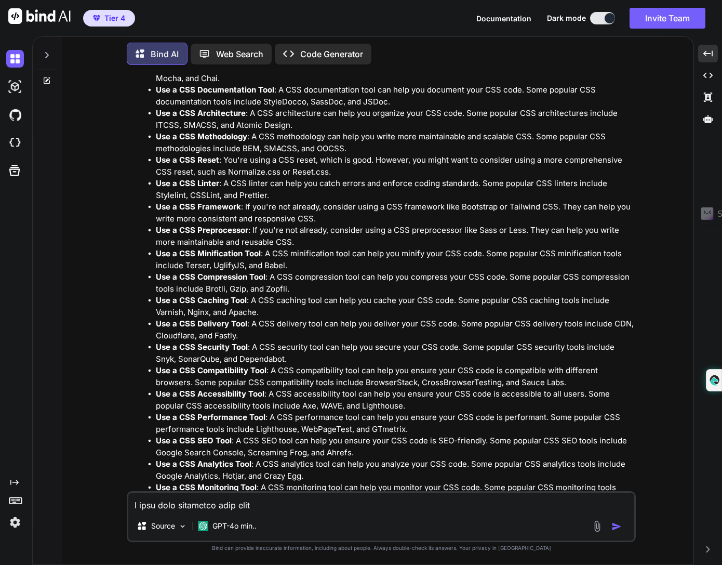
scroll to position [7224, 0]
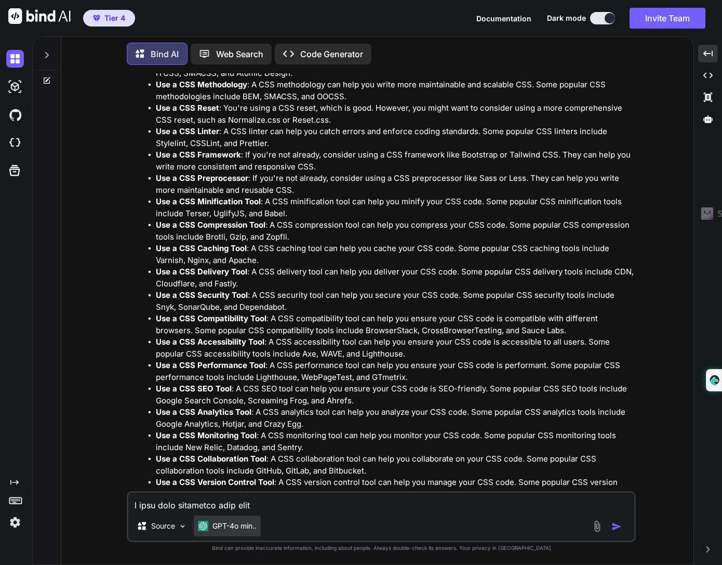
click at [235, 532] on div "GPT-4o min.." at bounding box center [227, 526] width 67 height 21
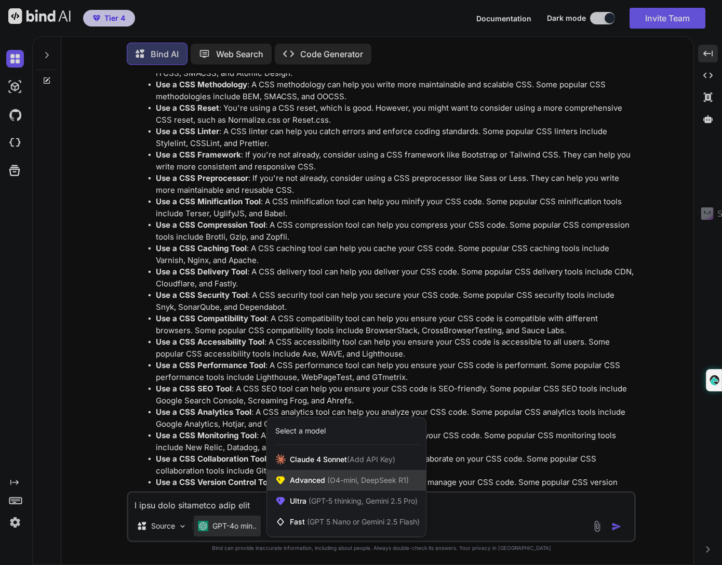
click at [317, 482] on span "Advanced (O4-mini, DeepSeek R1)" at bounding box center [349, 480] width 119 height 10
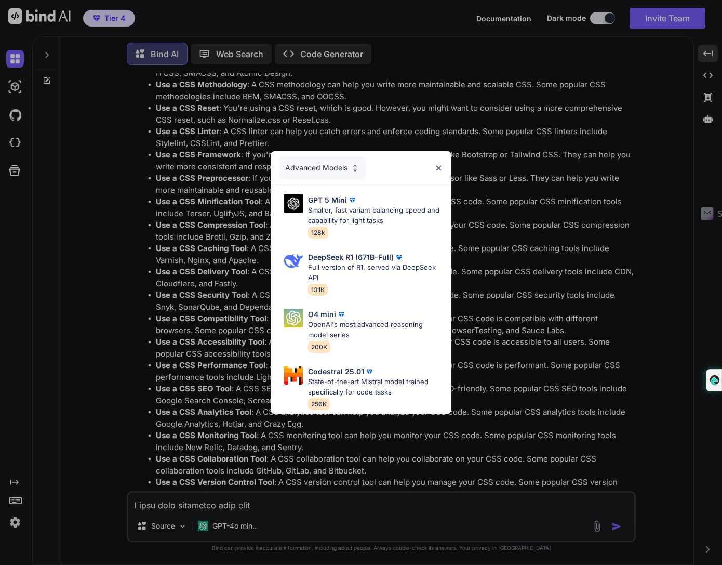
click at [321, 166] on div "Advanced Models" at bounding box center [322, 167] width 87 height 23
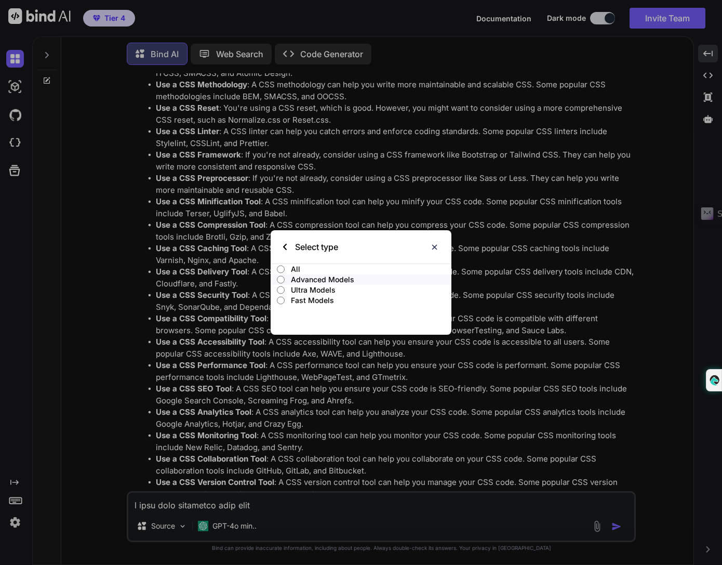
click at [284, 289] on input "Ultra Models" at bounding box center [281, 290] width 8 height 8
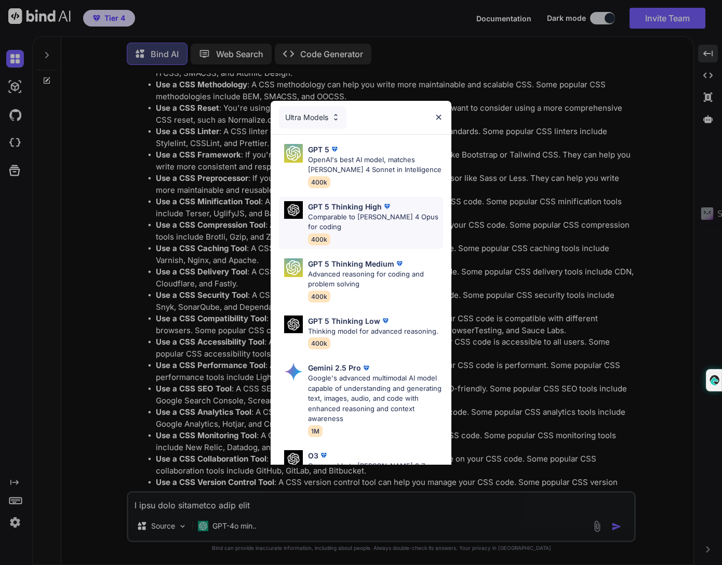
click at [361, 213] on p "Comparable to [PERSON_NAME] 4 Opus for coding" at bounding box center [375, 222] width 135 height 20
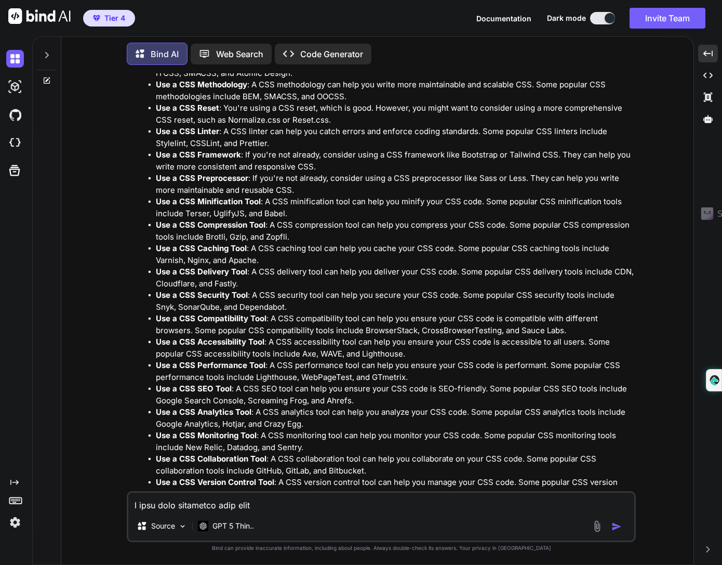
click at [308, 504] on textarea at bounding box center [381, 502] width 506 height 19
type textarea "can you give me a better answer"
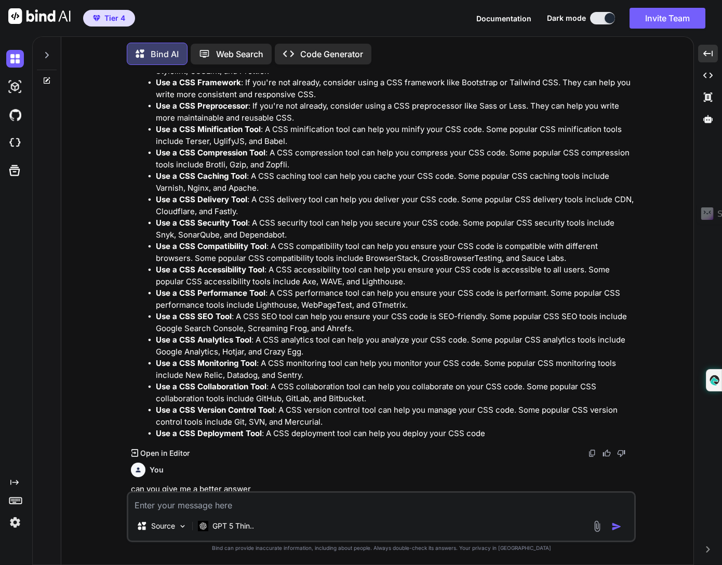
scroll to position [7335, 0]
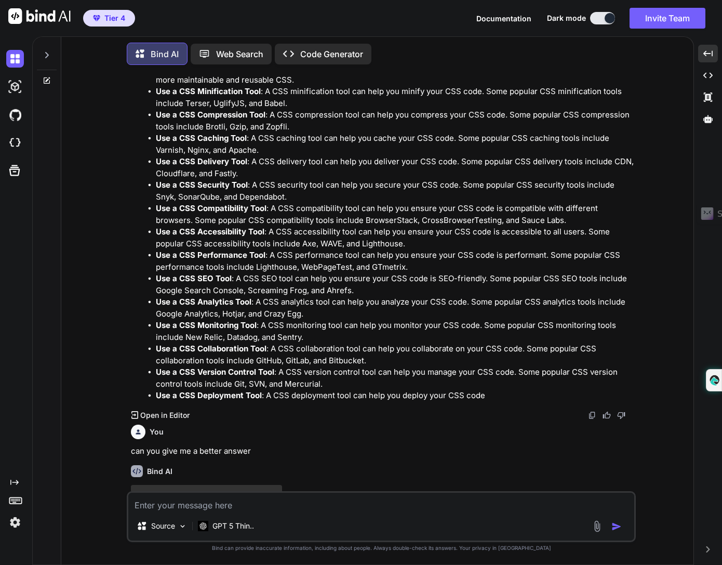
click at [518, 273] on p "Use a CSS SEO Tool : A CSS SEO tool can help you ensure your CSS code is SEO-fr…" at bounding box center [395, 284] width 478 height 23
click at [709, 71] on icon "Created with Pixso." at bounding box center [708, 75] width 9 height 9
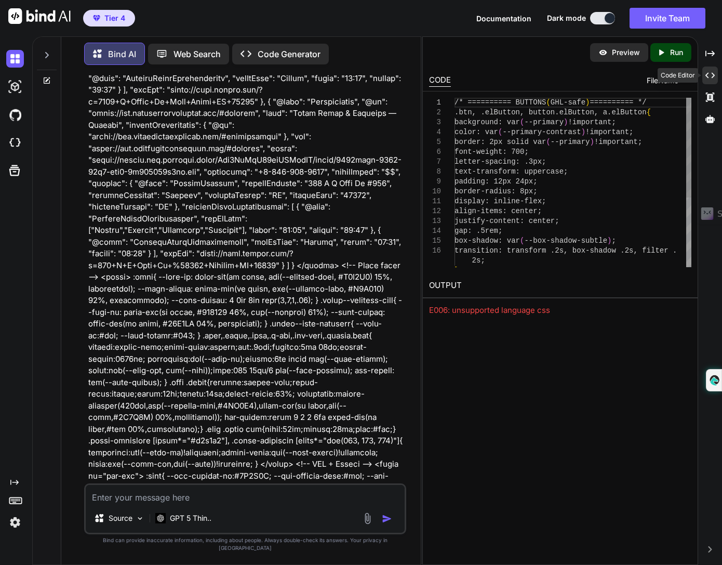
scroll to position [11438, 0]
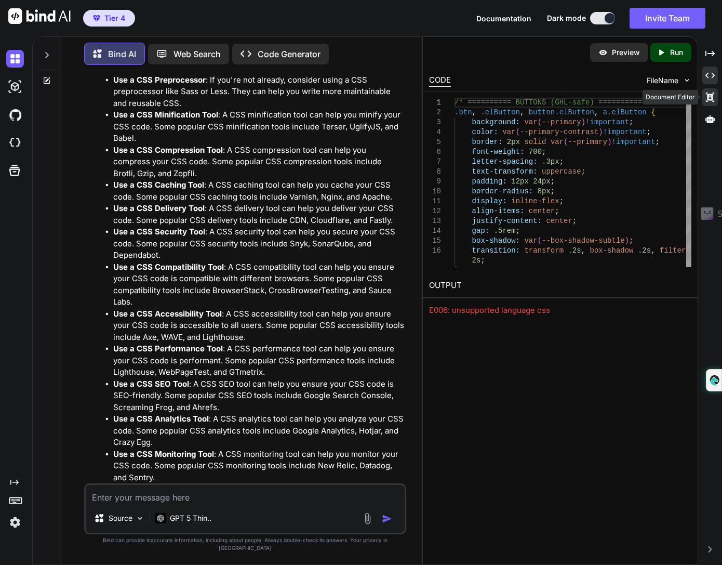
click at [715, 98] on div "Created with Pixso." at bounding box center [711, 97] width 16 height 18
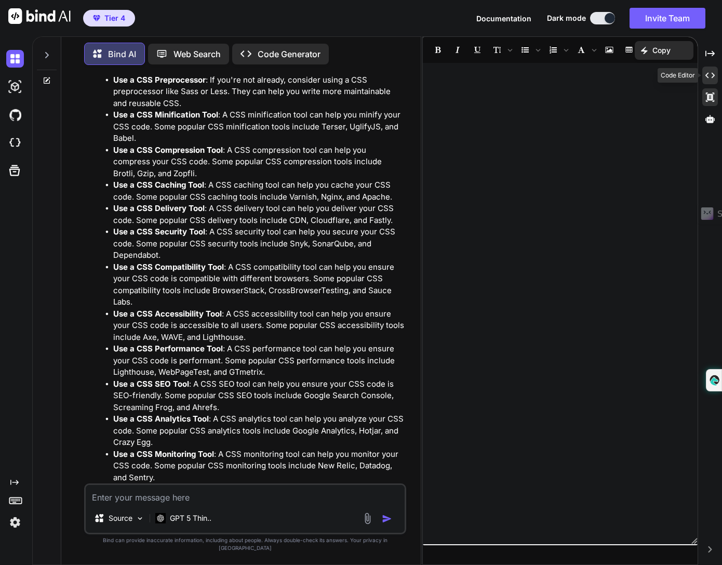
click at [713, 71] on icon "Created with Pixso." at bounding box center [710, 75] width 9 height 9
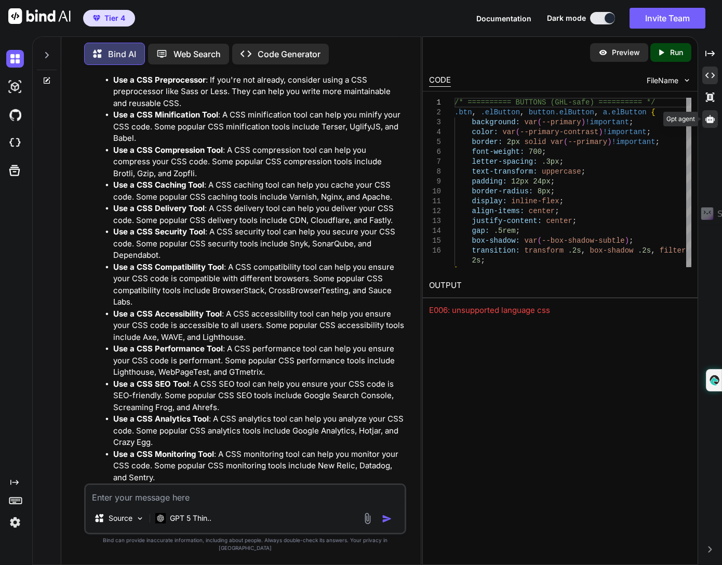
click at [711, 123] on icon at bounding box center [710, 118] width 9 height 9
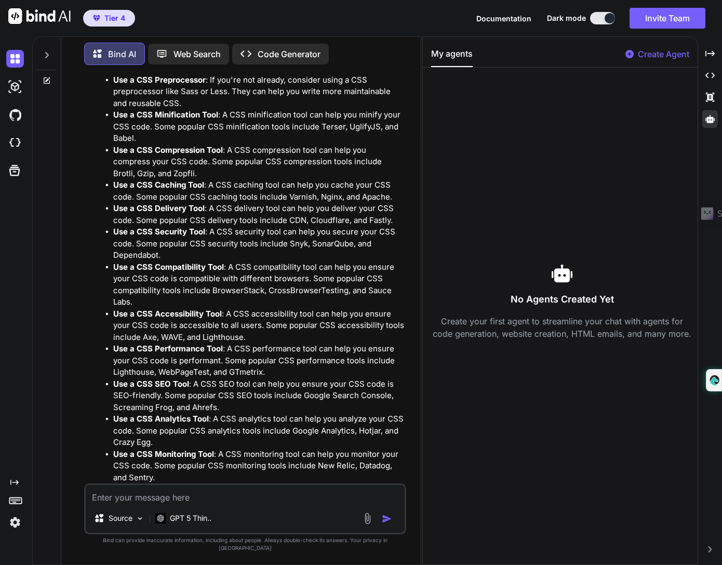
click at [255, 261] on p "Use a CSS Compatibility Tool : A CSS compatibility tool can help you ensure you…" at bounding box center [258, 284] width 291 height 47
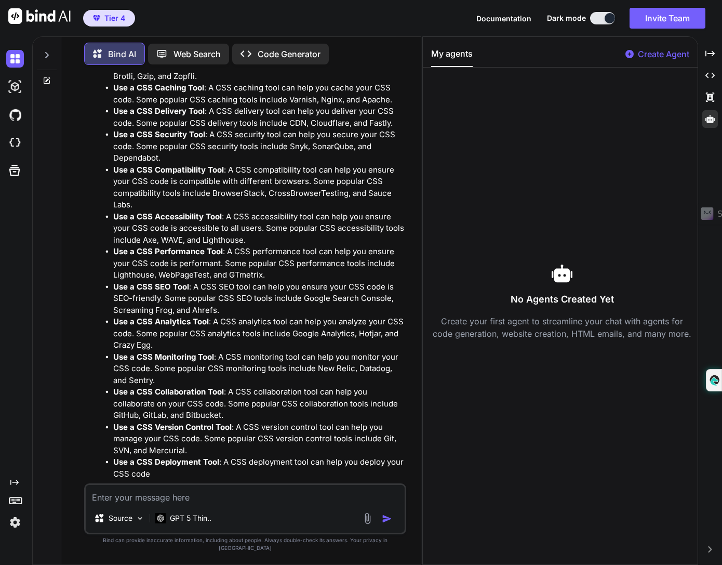
scroll to position [11577, 0]
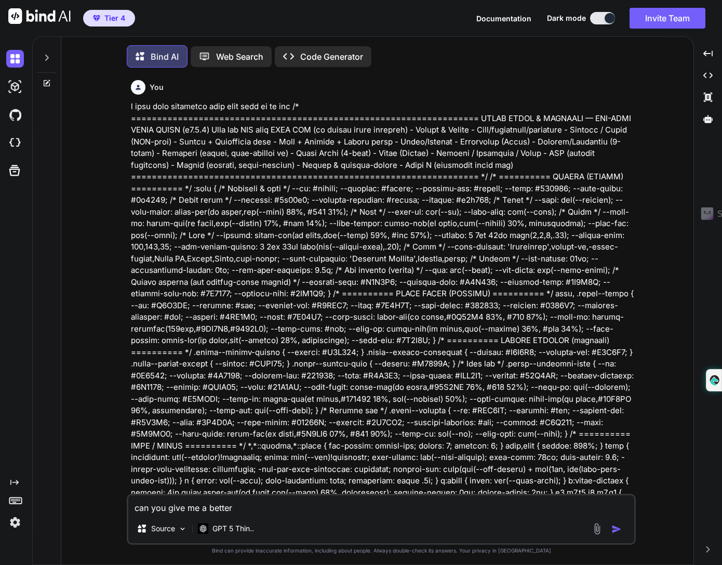
scroll to position [5, 0]
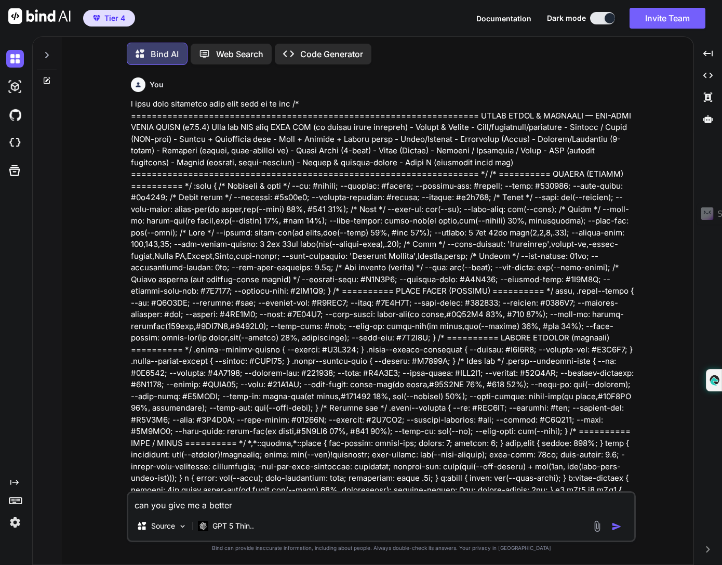
type textarea "x"
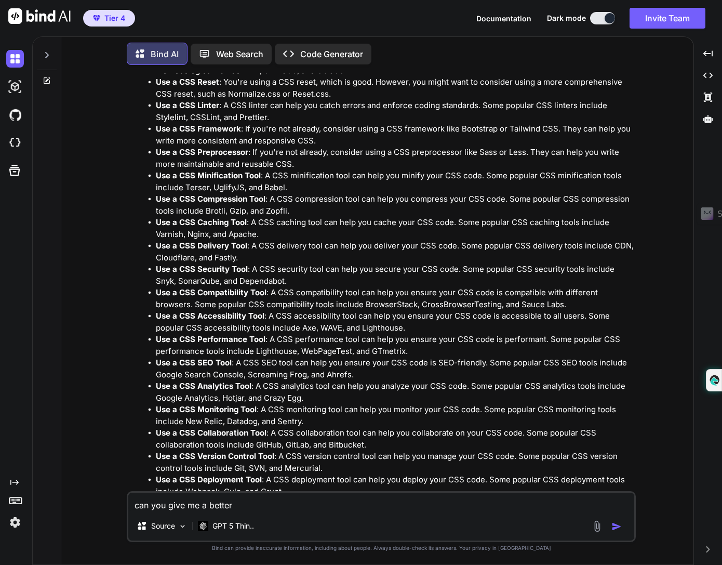
scroll to position [6237, 0]
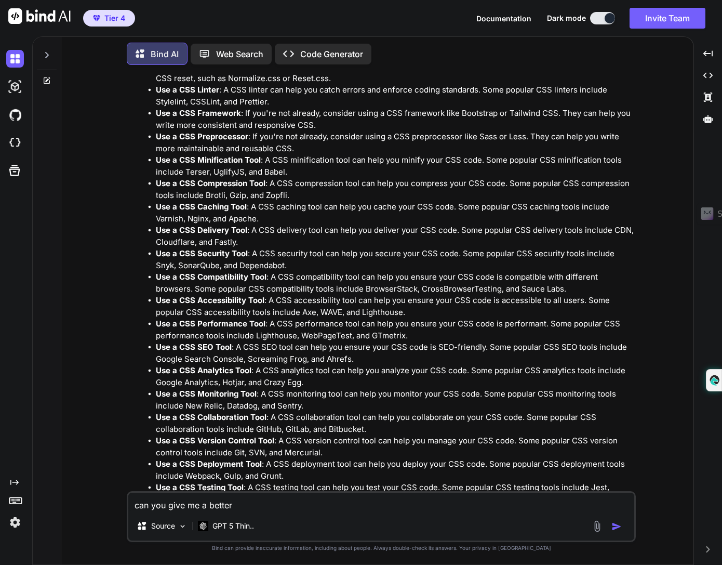
click at [690, 288] on div "You Bind AI I'd be happy to help you review your CSS code. Here are some observ…" at bounding box center [382, 318] width 624 height 491
click at [692, 501] on div "You Bind AI I'd be happy to help you review your CSS code. Here are some observ…" at bounding box center [382, 318] width 624 height 491
click at [650, 465] on div "You Bind AI I'd be happy to help you review your CSS code. Here are some observ…" at bounding box center [382, 318] width 624 height 491
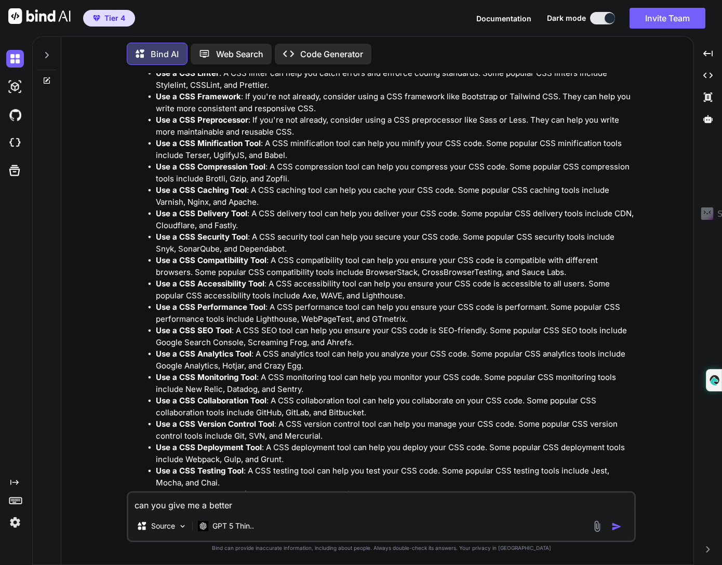
click at [538, 385] on ul "Use a CSS Preprocessor : If you're not already, consider using a CSS preprocess…" at bounding box center [391, 389] width 486 height 2187
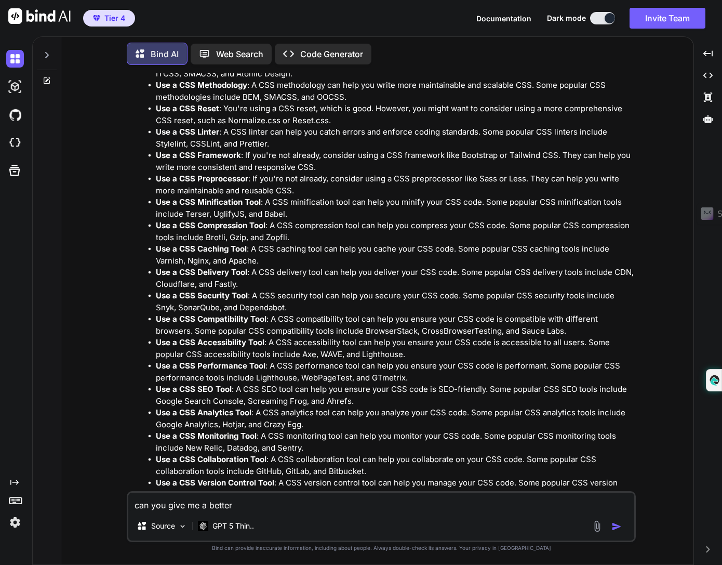
scroll to position [7224, 0]
click at [331, 507] on textarea "can you give me a better" at bounding box center [381, 502] width 506 height 19
type textarea "can you give me a better a"
type textarea "x"
type textarea "can you give me a better an"
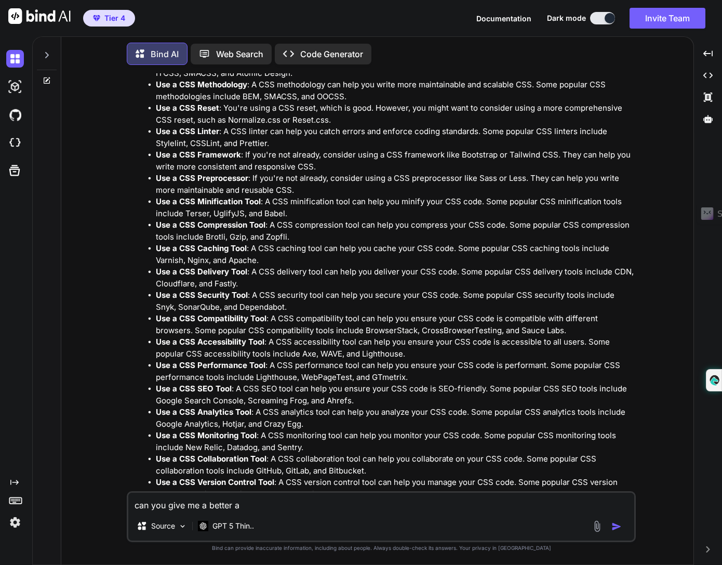
type textarea "x"
type textarea "can you give me a better ans"
type textarea "x"
type textarea "can you give me a better answ"
type textarea "x"
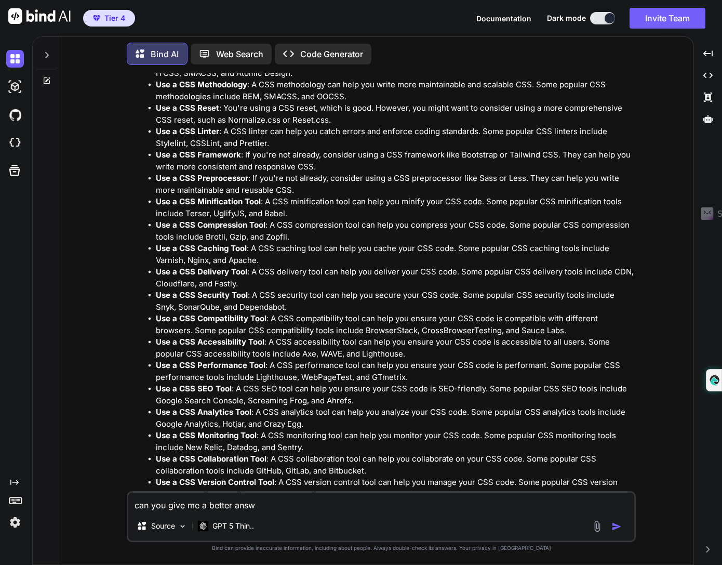
type textarea "can you give me a better answe"
type textarea "x"
type textarea "can you give me a better answer"
type textarea "x"
type textarea "can you give me a better answer"
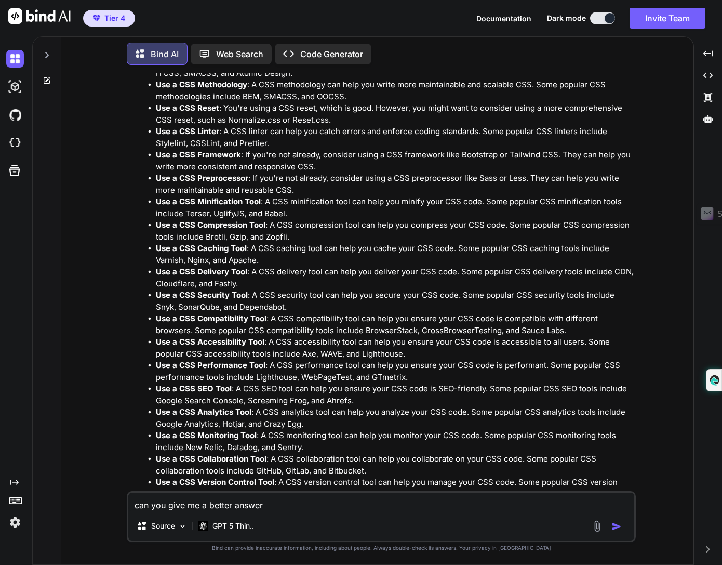
type textarea "x"
type textarea "can you give me a better answer b"
type textarea "x"
type textarea "can you give me a better answer be"
type textarea "x"
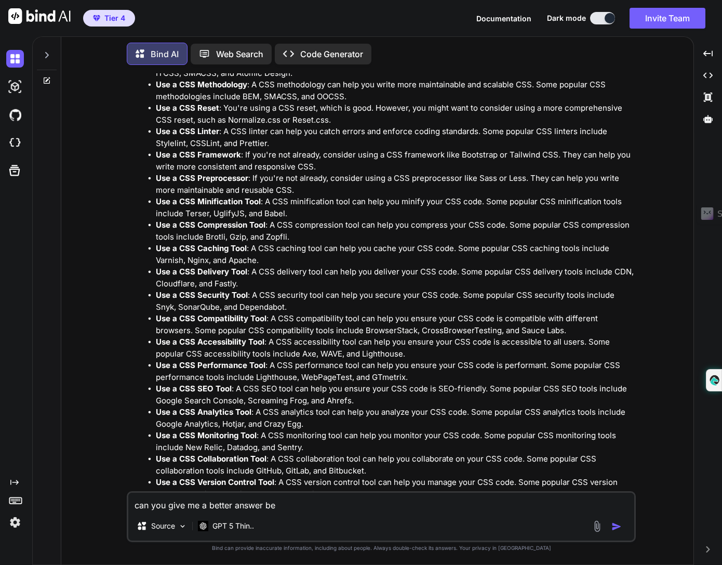
type textarea "can you give me a better answer bec"
type textarea "x"
type textarea "can you give me a better answer beca"
type textarea "x"
type textarea "can you give me a better answer becau"
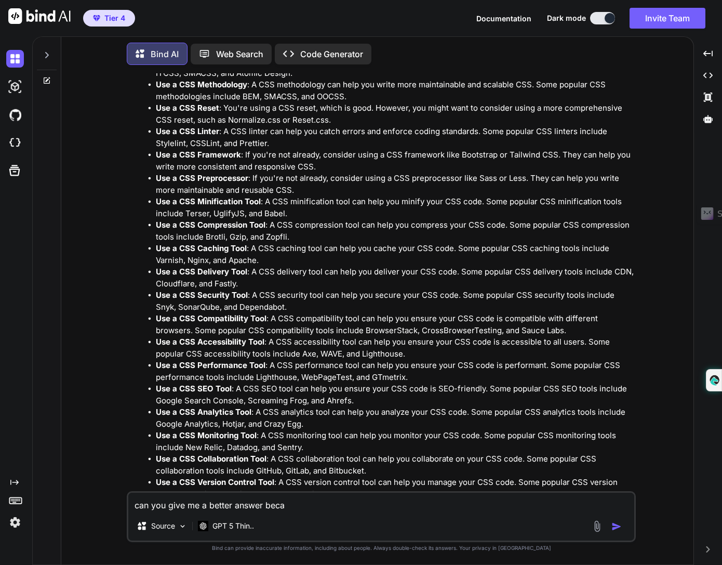
type textarea "x"
type textarea "can you give me a better answer becaus"
type textarea "x"
type textarea "can you give me a better answer because"
type textarea "x"
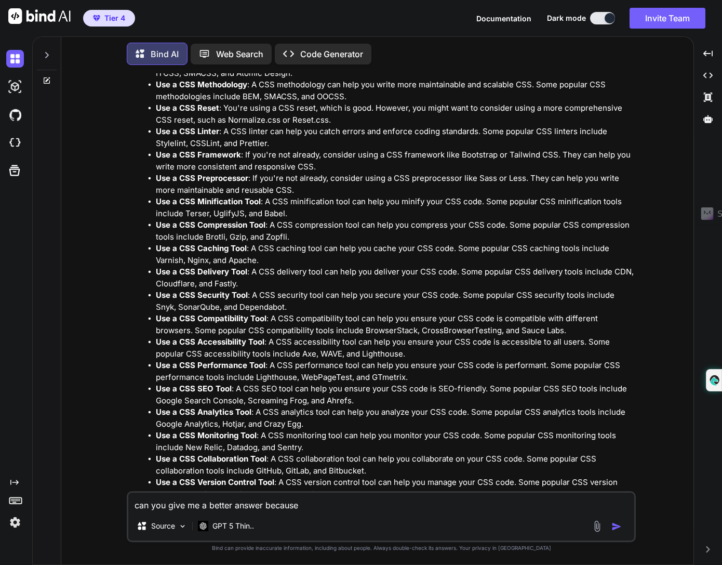
type textarea "can you give me a better answer because"
type textarea "x"
type textarea "can you give me a better answer because y"
type textarea "x"
type textarea "can you give me a better answer because yo"
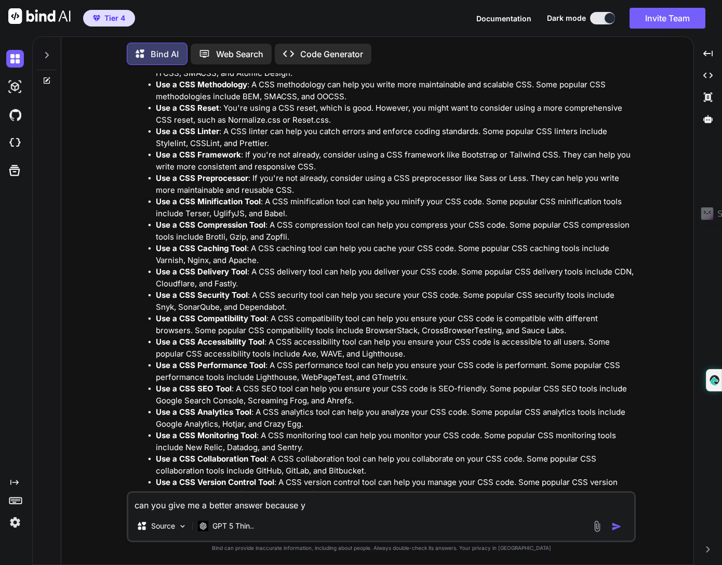
type textarea "x"
type textarea "can you give me a better answer because you"
type textarea "x"
type textarea "can you give me a better answer because you"
type textarea "x"
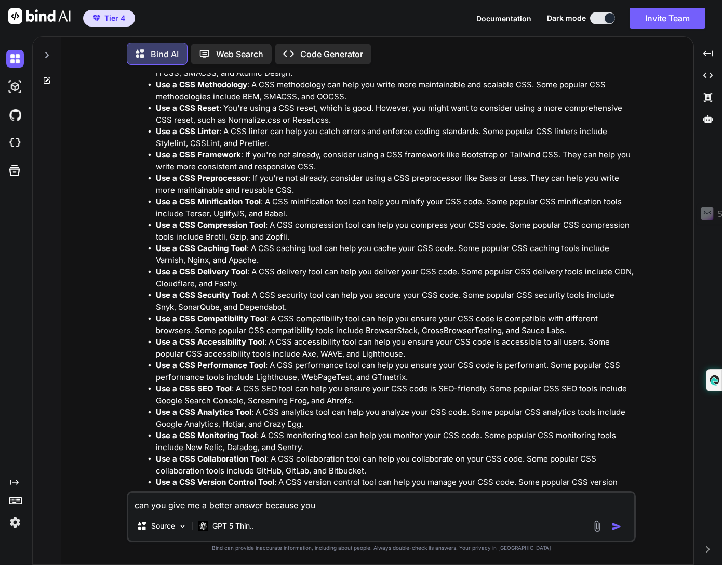
type textarea "can you give me a better answer because you d"
type textarea "x"
type textarea "can you give me a better answer because you di"
type textarea "x"
type textarea "can you give me a better answer because you did"
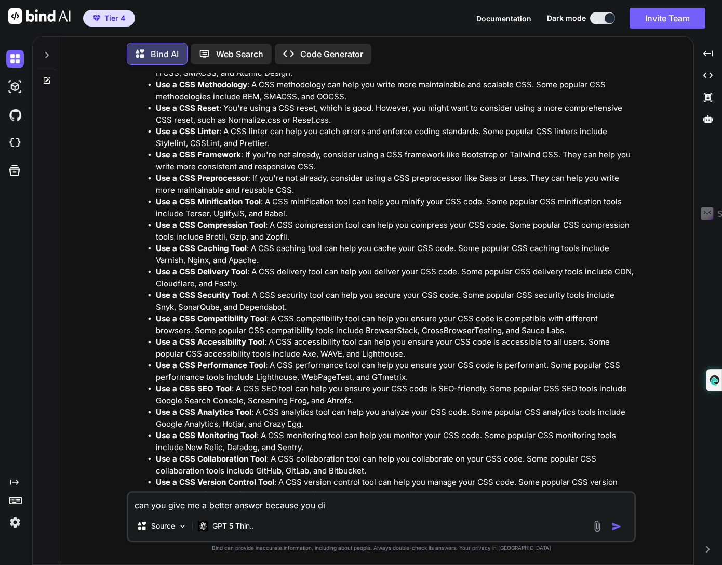
type textarea "x"
type textarea "can you give me a better answer because you did"
type textarea "x"
type textarea "can you give me a better answer because you did n"
type textarea "x"
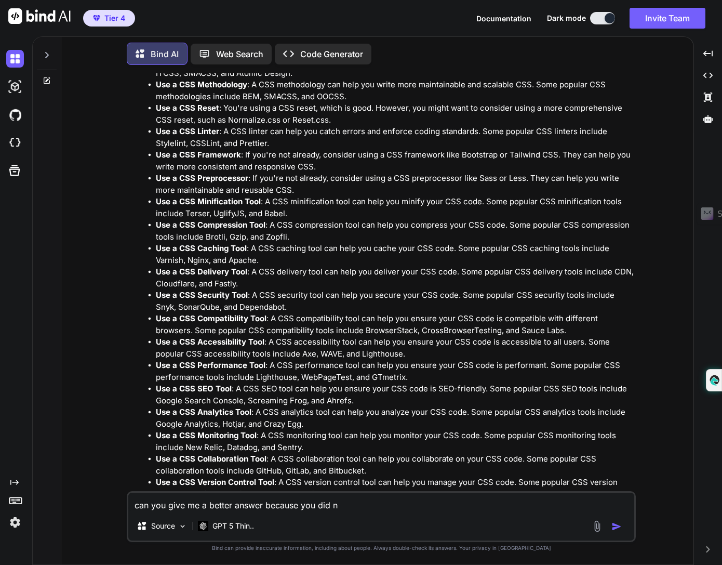
type textarea "can you give me a better answer because you did no"
type textarea "x"
type textarea "can you give me a better answer because you did not"
type textarea "x"
type textarea "can you give me a better answer because you did not"
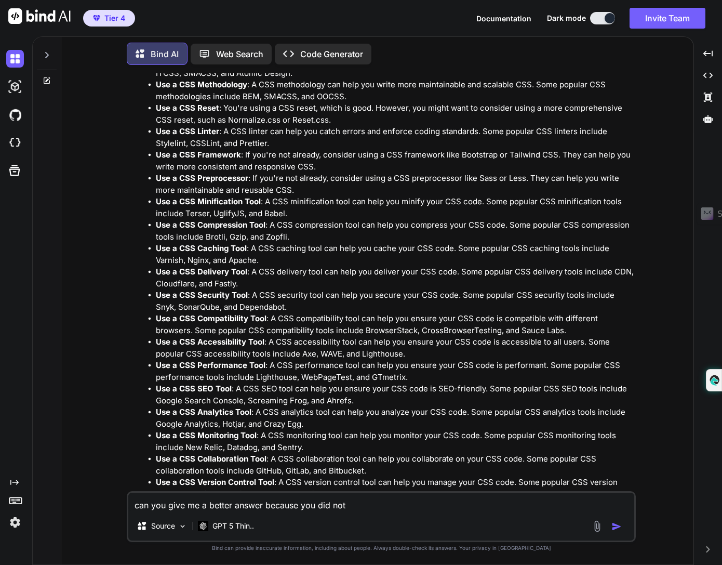
type textarea "x"
type textarea "can you give me a better answer because you did not u"
type textarea "x"
type textarea "can you give me a better answer because you did not us"
type textarea "x"
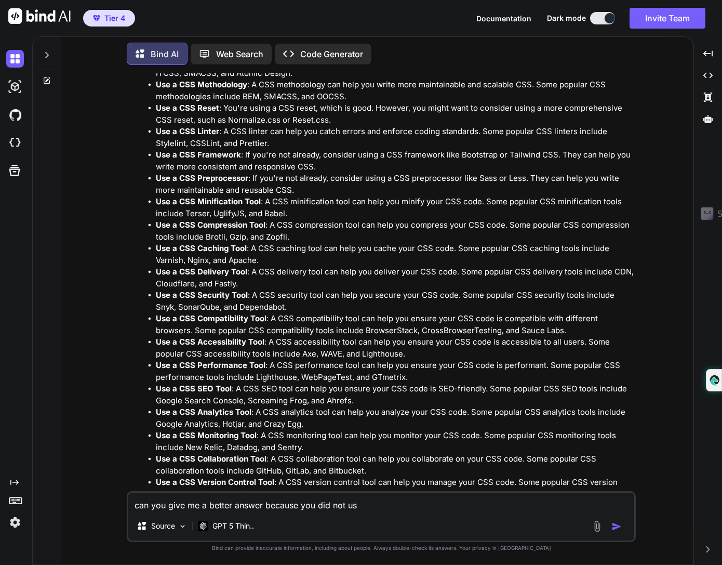
type textarea "can you give me a better answer because you did not u"
type textarea "x"
type textarea "can you give me a better answer because you did not"
type textarea "x"
type textarea "can you give me a better answer because you did not g"
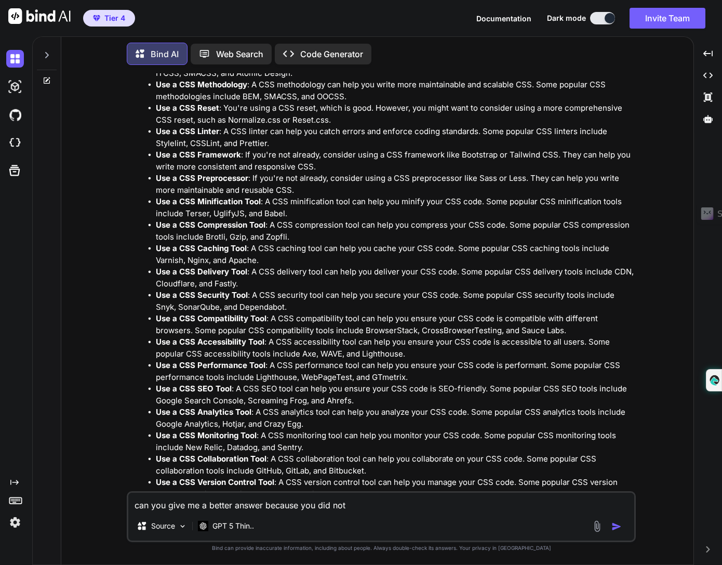
type textarea "x"
type textarea "can you give me a better answer because you did not gi"
type textarea "x"
type textarea "can you give me a better answer because you did not giv"
type textarea "x"
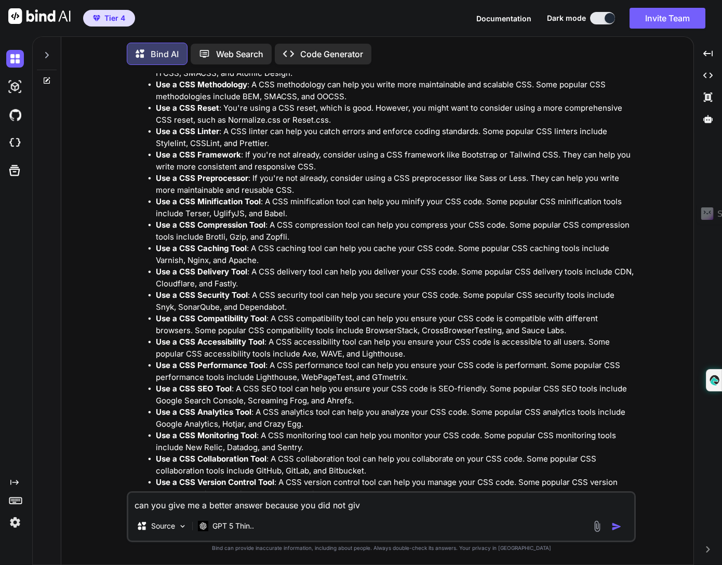
type textarea "can you give me a better answer because you did not give"
type textarea "x"
type textarea "can you give me a better answer because you did not give"
type textarea "x"
type textarea "can you give me a better answer because you did not give f"
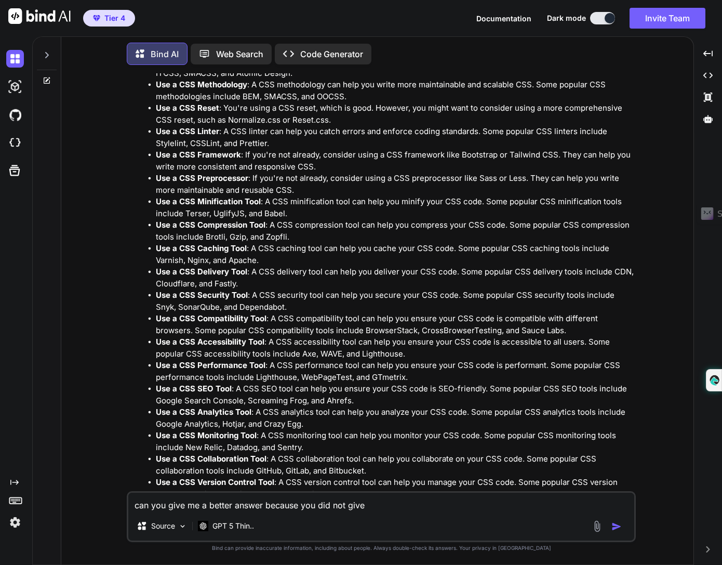
type textarea "x"
type textarea "can you give me a better answer because you did not give fe"
type textarea "x"
type textarea "can you give me a better answer because you did not give fee"
type textarea "x"
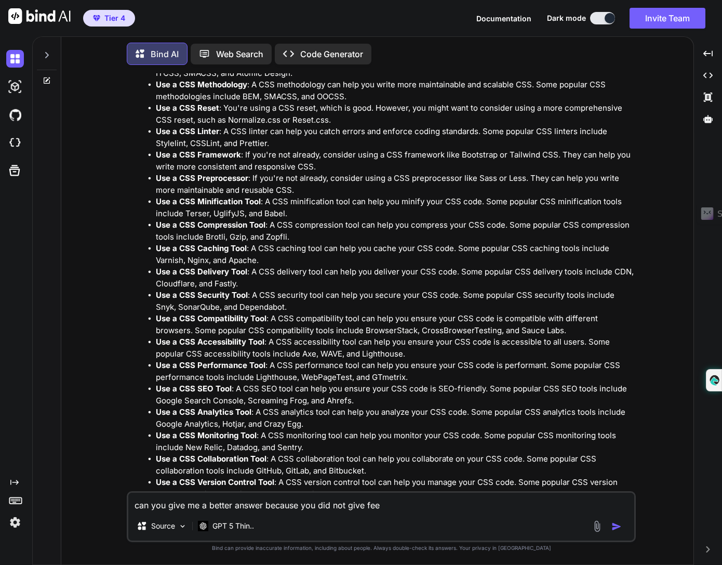
type textarea "can you give me a better answer because you did not give feed"
type textarea "x"
type textarea "can you give me a better answer because you did not give feedb"
type textarea "x"
type textarea "can you give me a better answer because you did not give feedba"
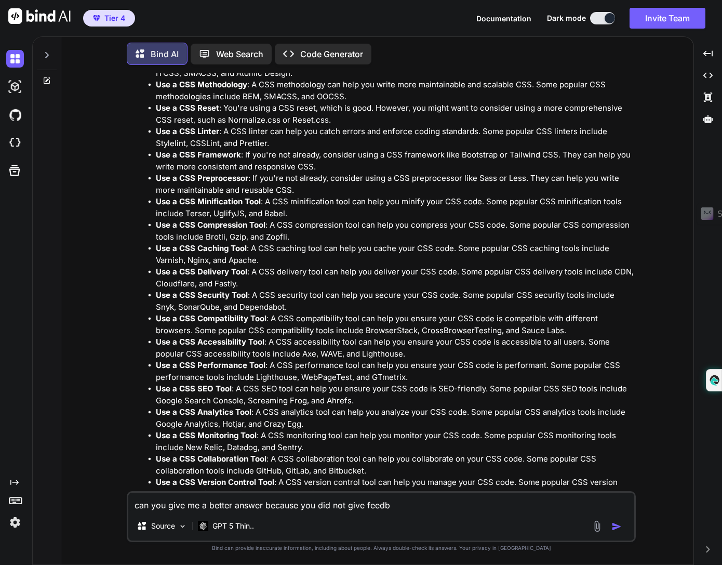
type textarea "x"
type textarea "can you give me a better answer because you did not give feedbac"
type textarea "x"
type textarea "can you give me a better answer because you did not give feedback"
type textarea "x"
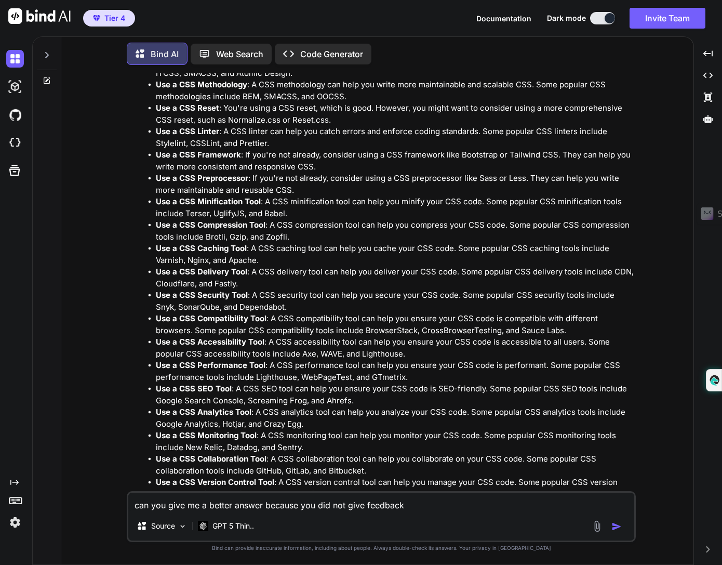
type textarea "can you give me a better answer because you did not give feedback"
type textarea "x"
type textarea "can you give me a better answer because you did not give feedback o"
type textarea "x"
type textarea "can you give me a better answer because you did not give feedback on"
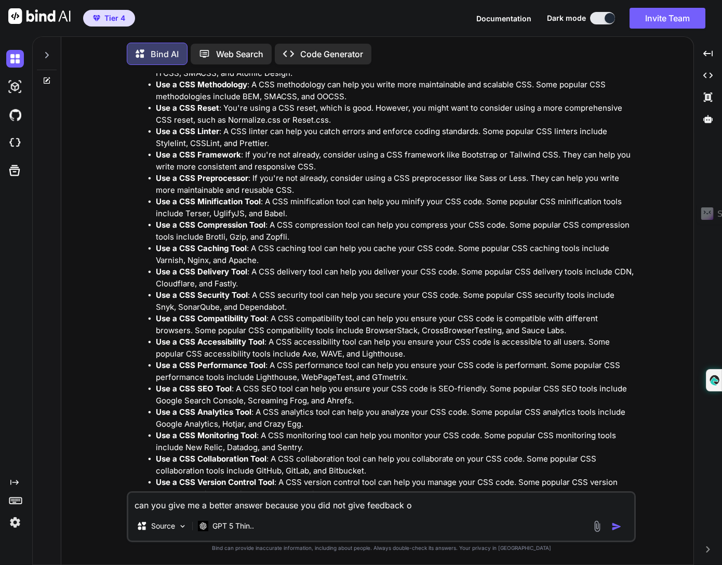
type textarea "x"
type textarea "can you give me a better answer because you did not give feedback on"
type textarea "x"
type textarea "can you give me a better answer because you did not give feedback on t"
type textarea "x"
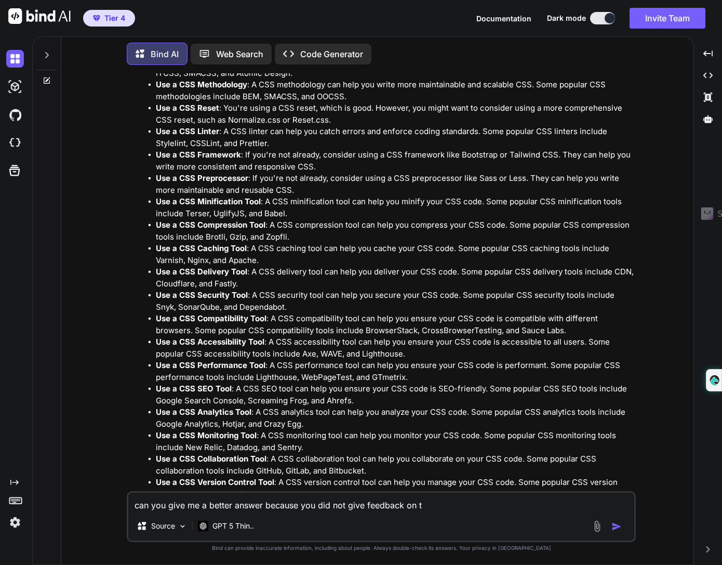
type textarea "can you give me a better answer because you did not give feedback on th"
type textarea "x"
type textarea "can you give me a better answer because you did not give feedback on the"
type textarea "x"
type textarea "can you give me a better answer because you did not give feedback on the"
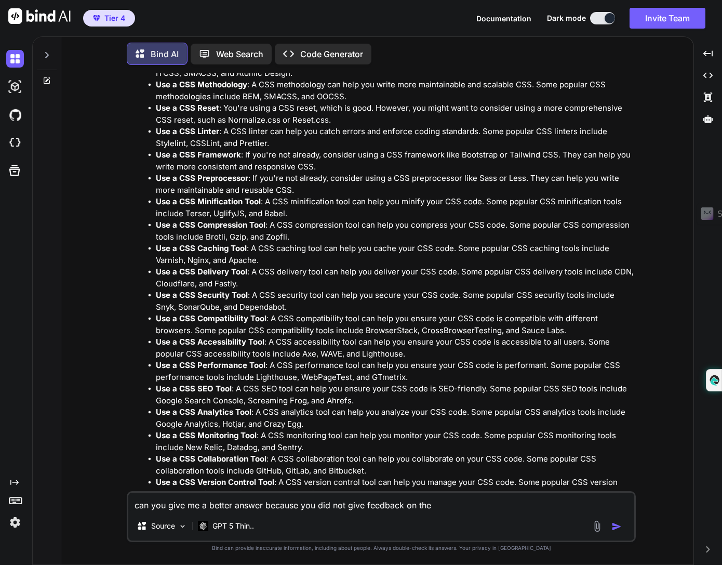
type textarea "x"
type textarea "can you give me a better answer because you did not give feedback on the c"
type textarea "x"
type textarea "can you give me a better answer because you did not give feedback on the co"
type textarea "x"
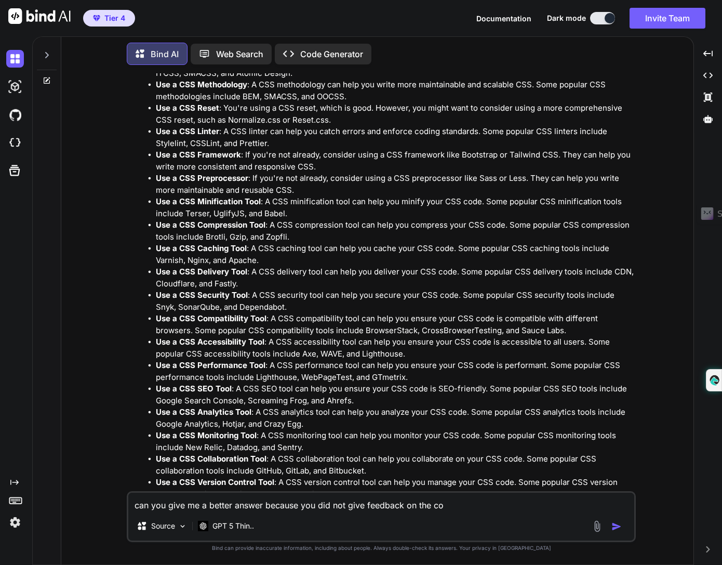
type textarea "can you give me a better answer because you did not give feedback on the cod"
type textarea "x"
type textarea "can you give me a better answer because you did not give feedback on the code"
type textarea "x"
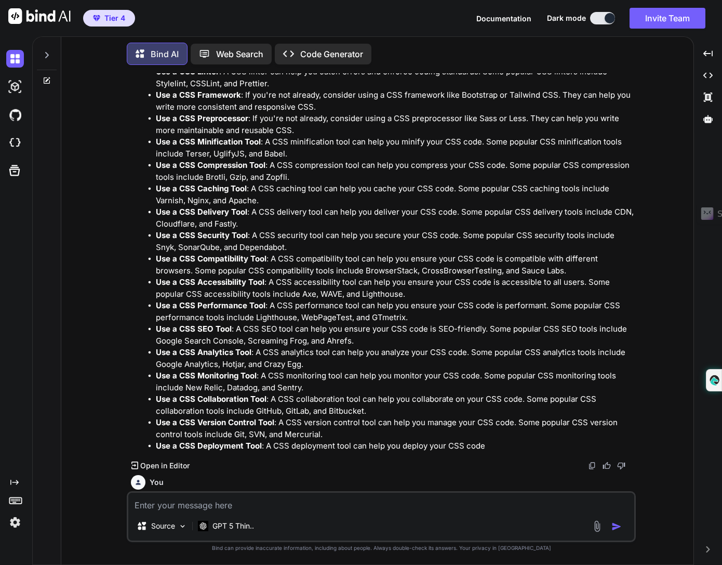
scroll to position [7335, 0]
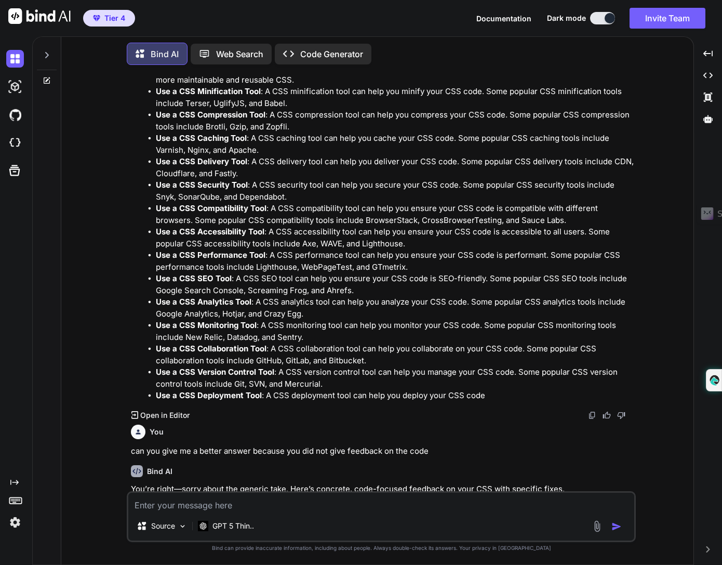
click at [471, 156] on p "Use a CSS Delivery Tool : A CSS delivery tool can help you deliver your CSS cod…" at bounding box center [395, 167] width 478 height 23
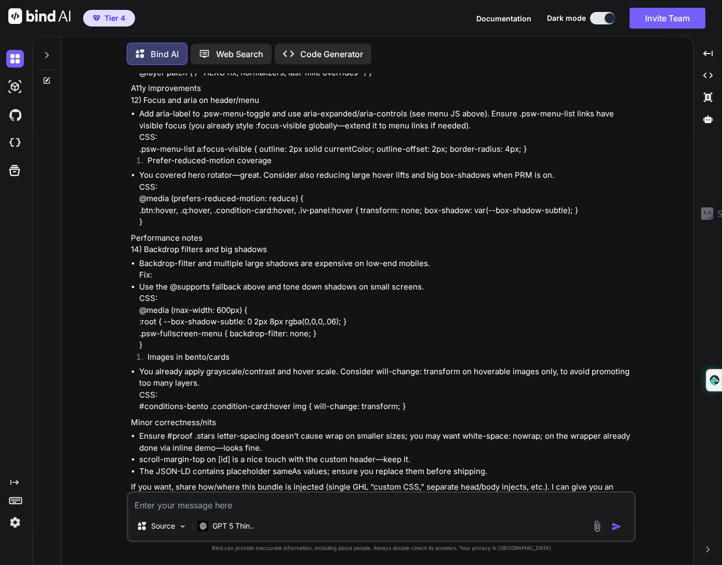
scroll to position [9511, 0]
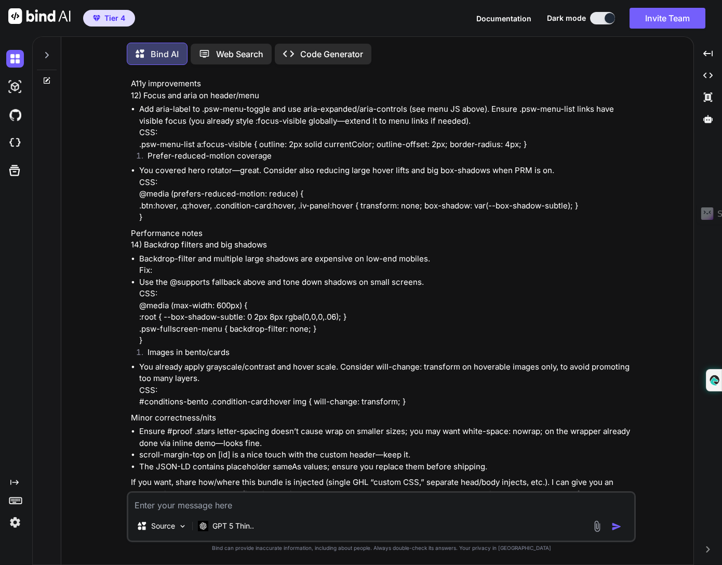
click at [158, 512] on div "Source GPT 5 Thin.." at bounding box center [381, 516] width 509 height 51
click at [196, 506] on textarea at bounding box center [381, 502] width 506 height 19
click at [220, 505] on textarea at bounding box center [381, 502] width 506 height 19
click at [600, 525] on img at bounding box center [597, 526] width 12 height 12
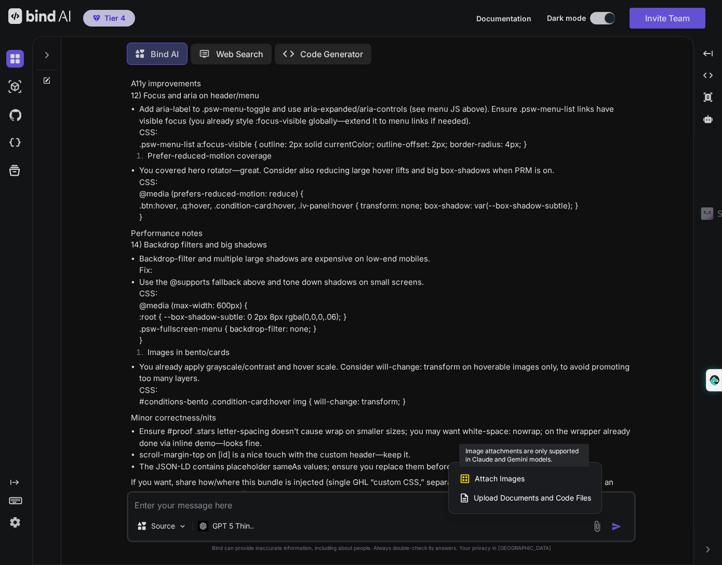
click at [512, 474] on span "Attach Images" at bounding box center [500, 478] width 50 height 10
click at [506, 480] on span "Attach Images" at bounding box center [500, 478] width 50 height 10
click at [466, 481] on icon at bounding box center [465, 479] width 9 height 9
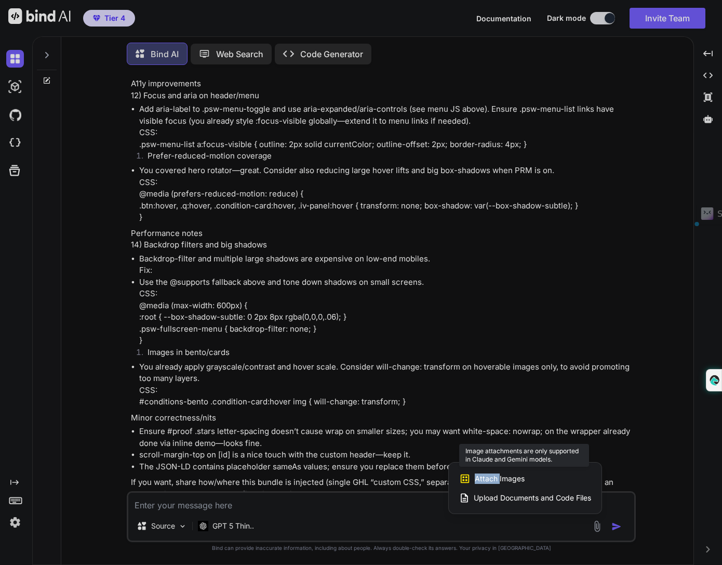
click at [466, 481] on icon at bounding box center [465, 479] width 9 height 9
click at [542, 519] on div at bounding box center [361, 282] width 722 height 565
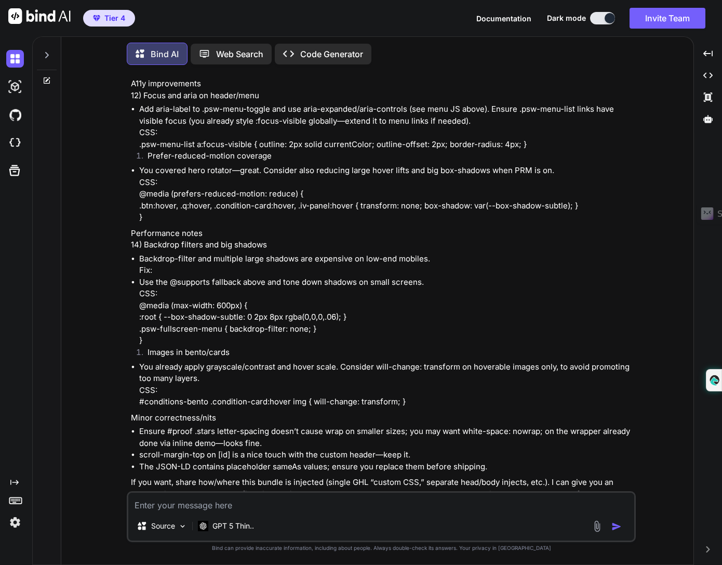
click at [599, 526] on img at bounding box center [597, 526] width 12 height 12
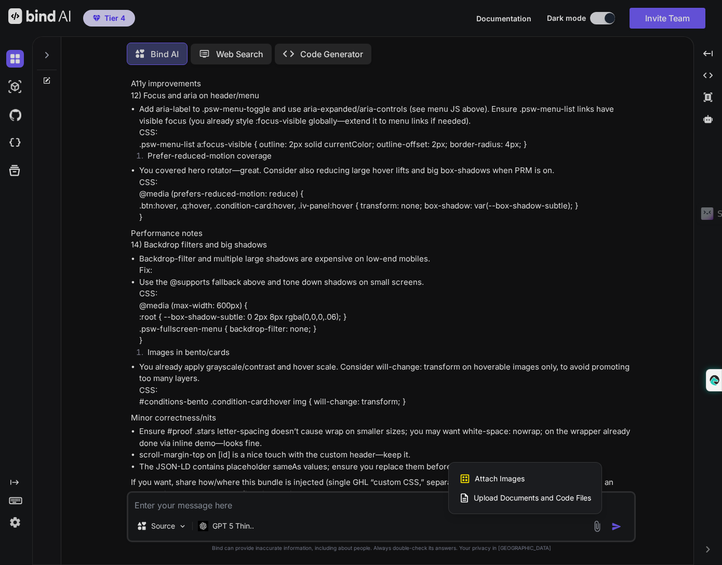
click at [553, 497] on span "Upload Documents and Code Files" at bounding box center [532, 498] width 117 height 10
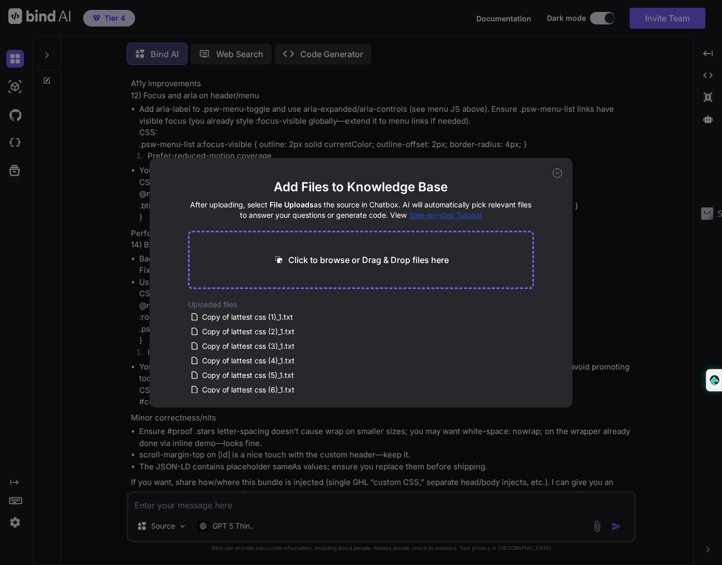
click at [186, 187] on div "Add Files to Knowledge Base After uploading, select File Uploads as the source …" at bounding box center [362, 282] width 424 height 249
click at [192, 160] on div "Add Files to Knowledge Base After uploading, select File Uploads as the source …" at bounding box center [362, 282] width 424 height 249
click at [556, 173] on icon at bounding box center [557, 172] width 9 height 9
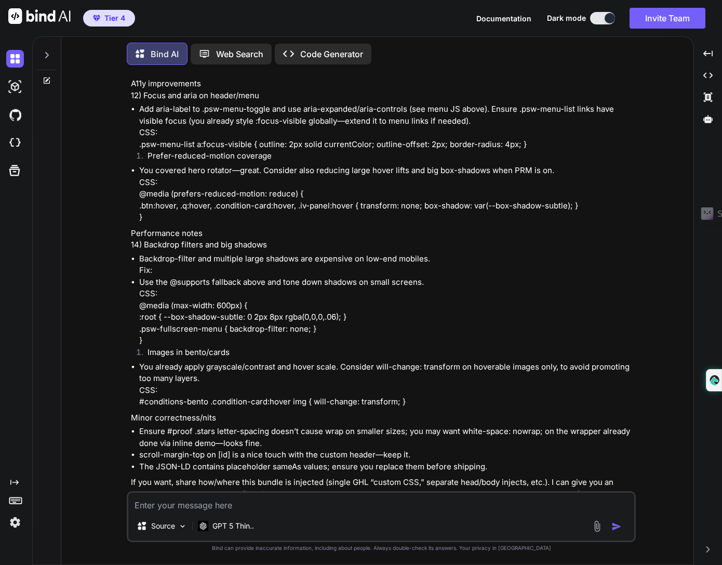
click at [594, 525] on img at bounding box center [597, 526] width 12 height 12
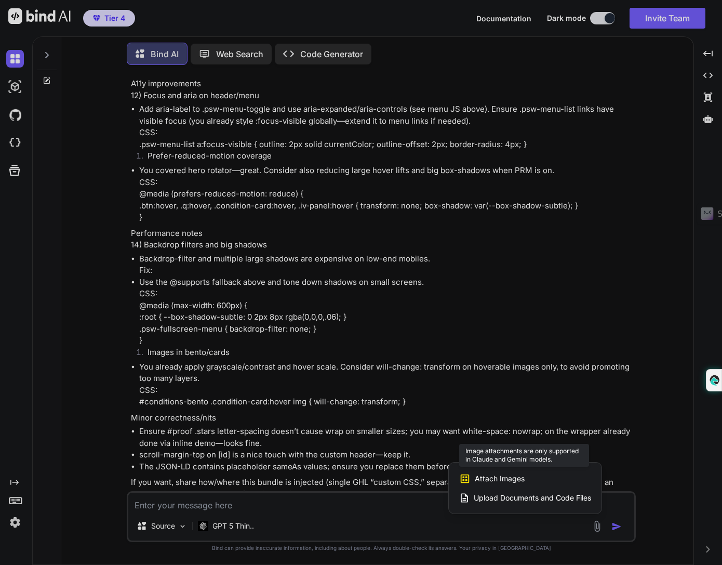
click at [515, 479] on span "Attach Images" at bounding box center [500, 478] width 50 height 10
drag, startPoint x: 515, startPoint y: 479, endPoint x: 340, endPoint y: 546, distance: 186.6
click at [591, 532] on div "Attach Images Image attachments are only supported in [PERSON_NAME] and Gemini …" at bounding box center [597, 526] width 12 height 12
click at [254, 525] on div at bounding box center [361, 282] width 722 height 565
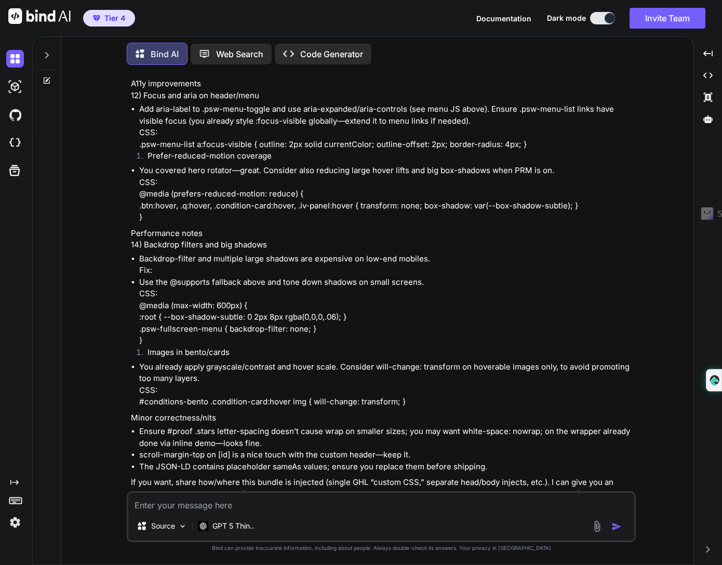
click at [254, 525] on p "GPT 5 Thin.." at bounding box center [234, 526] width 42 height 10
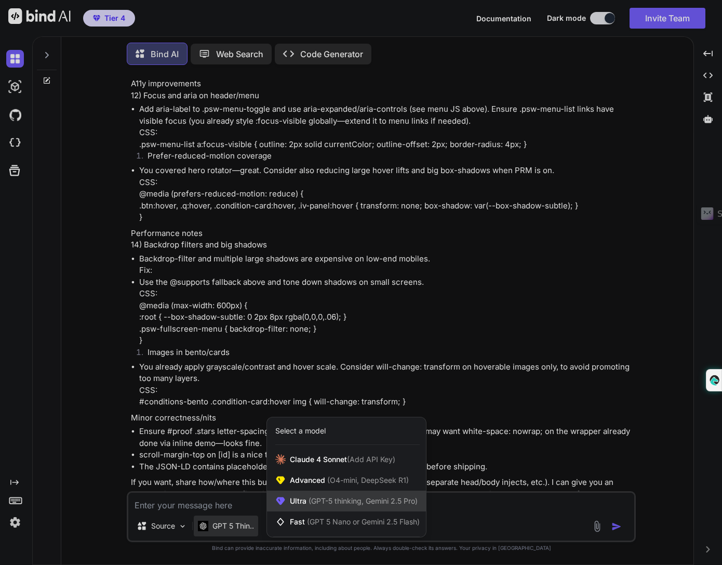
click at [341, 498] on span "(GPT-5 thinking, Gemini 2.5 Pro)" at bounding box center [362, 500] width 111 height 9
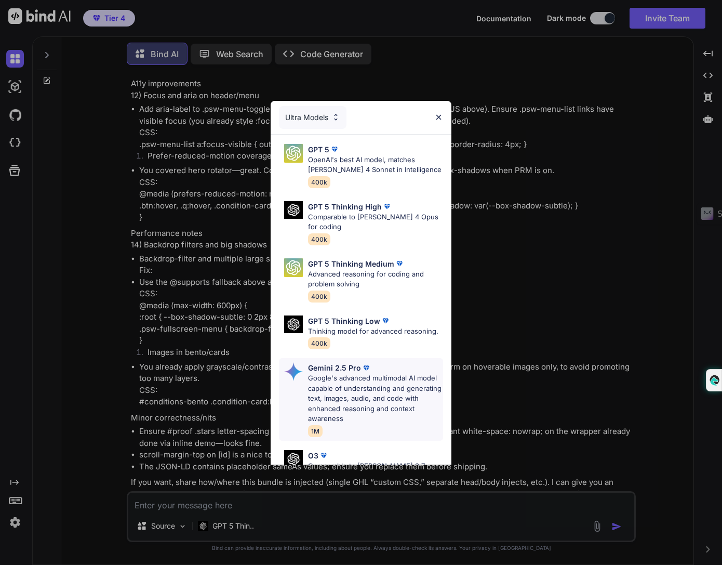
click at [363, 397] on p "Google's advanced multimodal AI model capable of understanding and generating t…" at bounding box center [375, 398] width 135 height 51
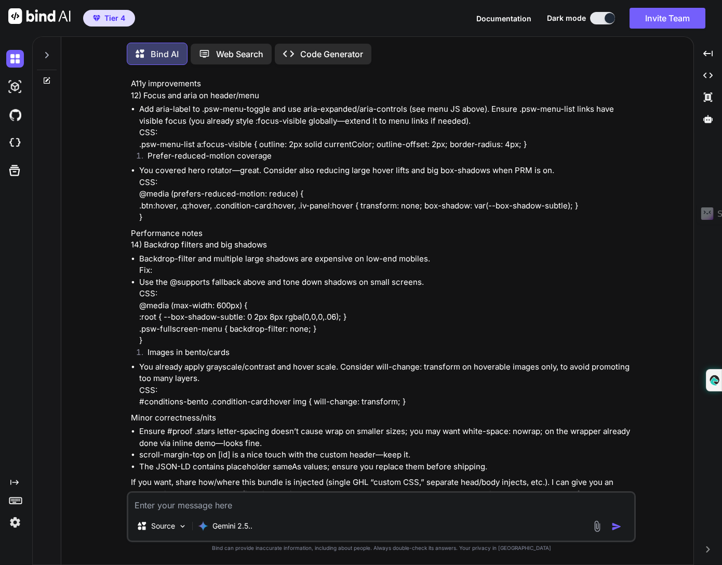
click at [595, 530] on img at bounding box center [597, 526] width 12 height 12
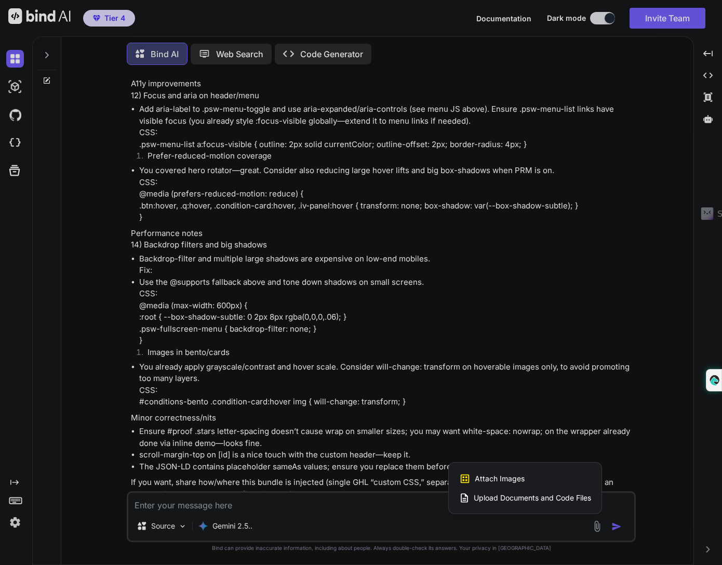
click at [525, 475] on div "Attach Images Image attachments are only supported in [PERSON_NAME] and Gemini …" at bounding box center [525, 479] width 132 height 20
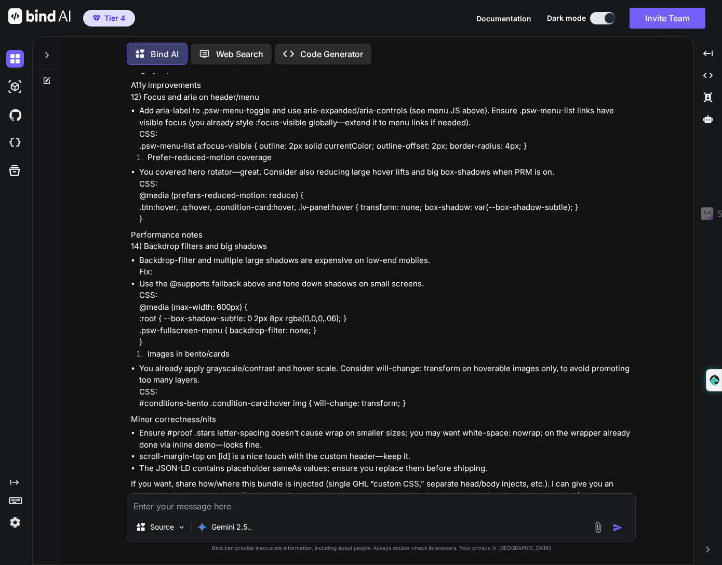
type input "C:\fakepath\Screenshot [DATE] 142008.png"
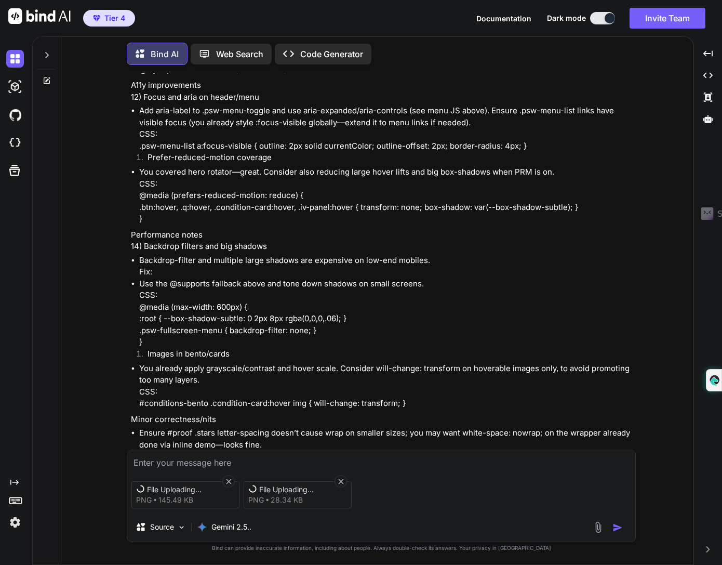
scroll to position [9511, 0]
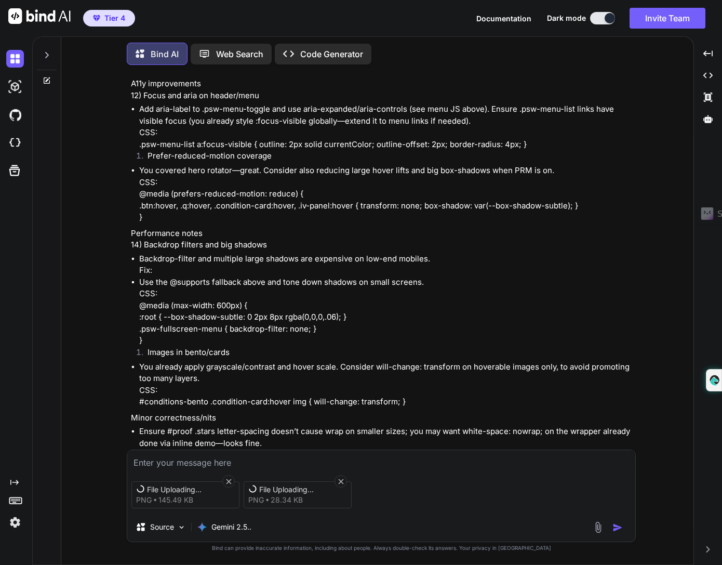
click at [432, 461] on textarea at bounding box center [381, 459] width 508 height 19
type textarea "here are some screenshots does this help"
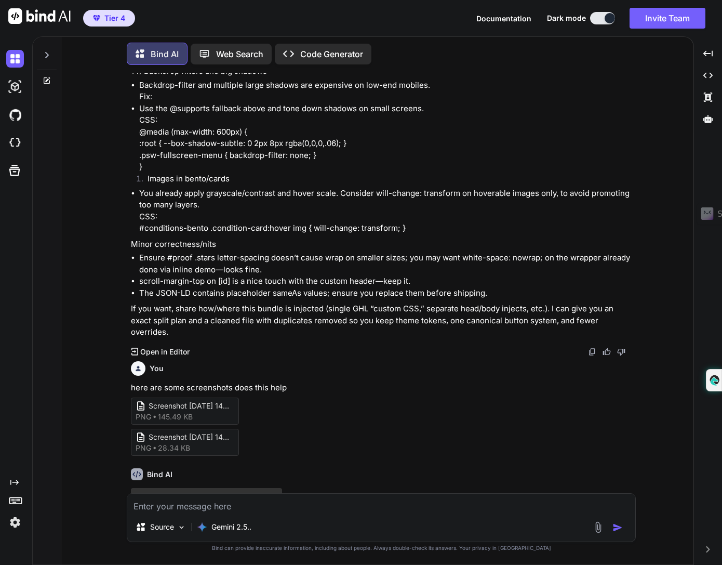
scroll to position [9686, 0]
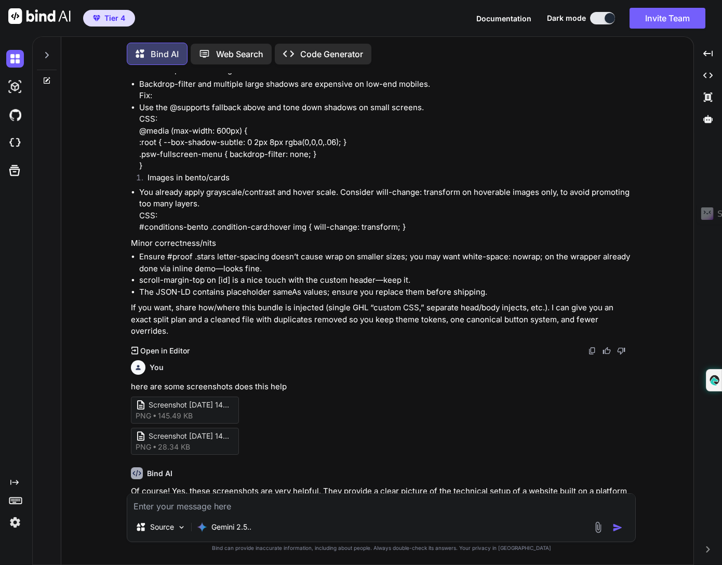
click at [465, 210] on p "CSS: #conditions-bento .condition-card:hover img { will-change: transform; }" at bounding box center [386, 221] width 495 height 23
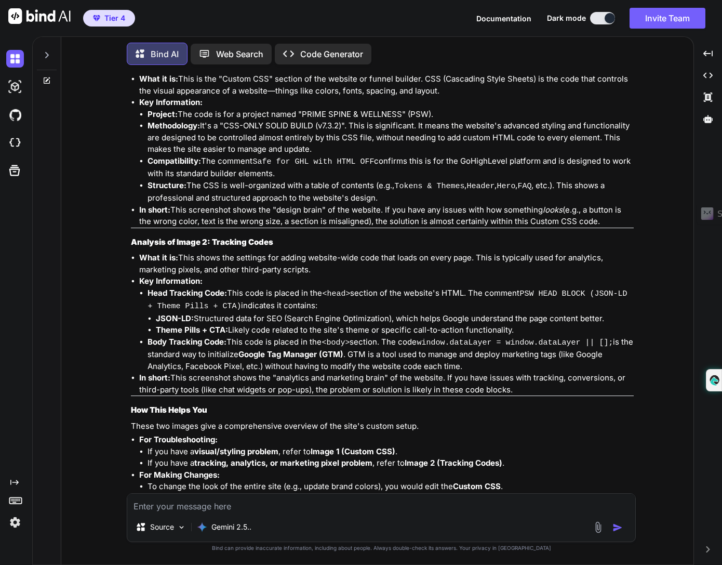
scroll to position [10179, 0]
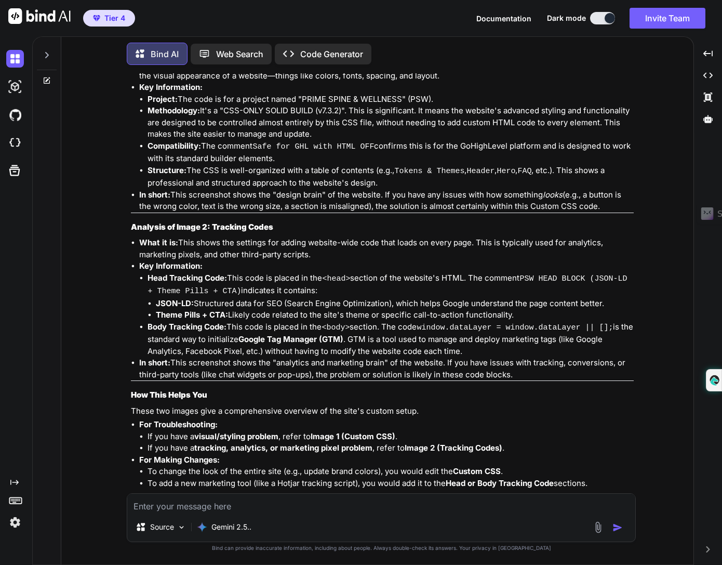
click at [599, 528] on img at bounding box center [599, 527] width 12 height 12
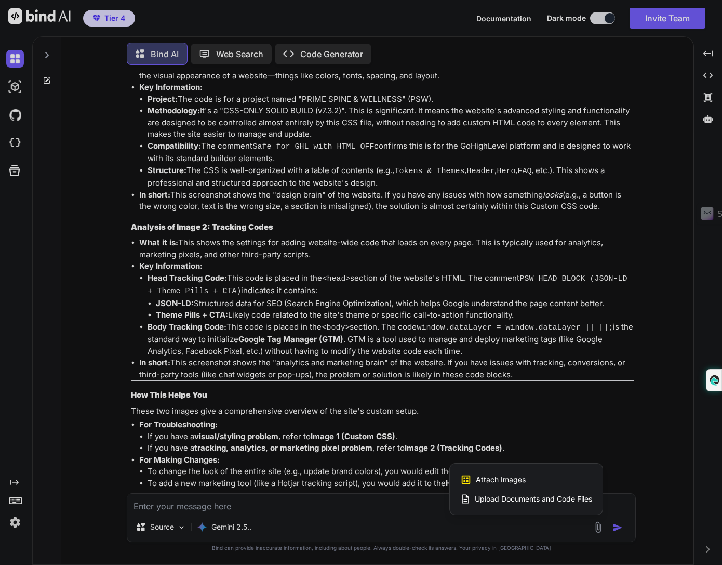
click at [420, 519] on div at bounding box center [361, 282] width 722 height 565
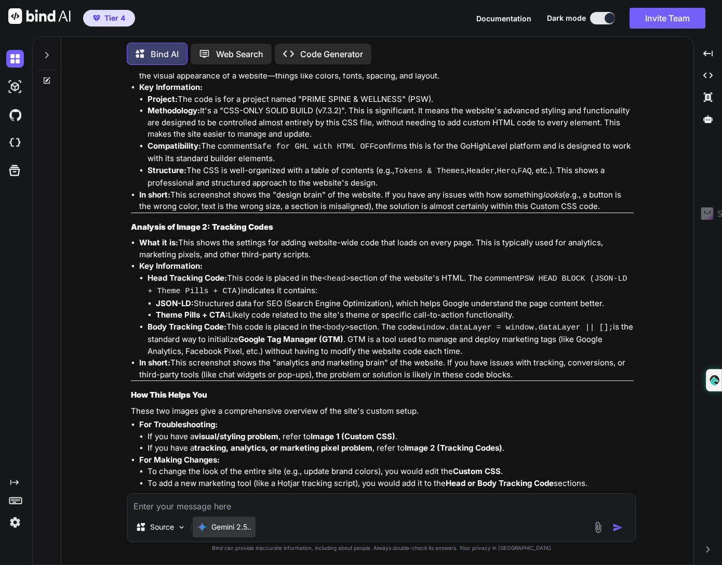
click at [247, 526] on p "Gemini 2.5.." at bounding box center [232, 527] width 40 height 10
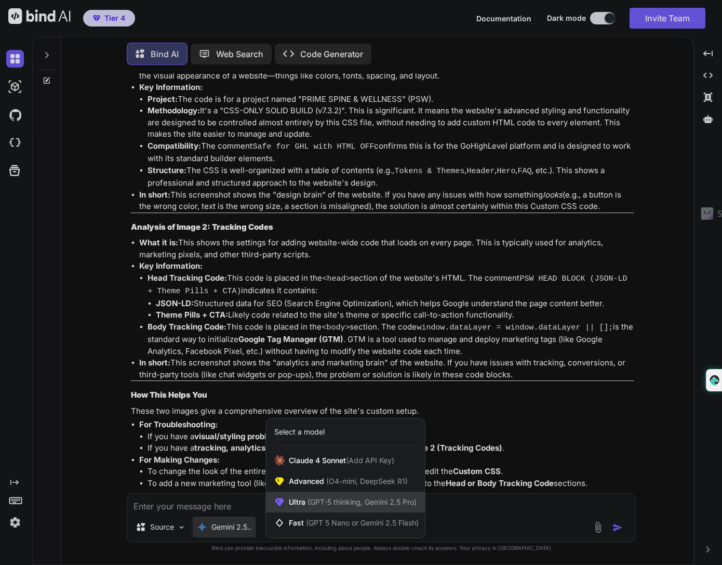
click at [353, 501] on span "(GPT-5 thinking, Gemini 2.5 Pro)" at bounding box center [361, 501] width 111 height 9
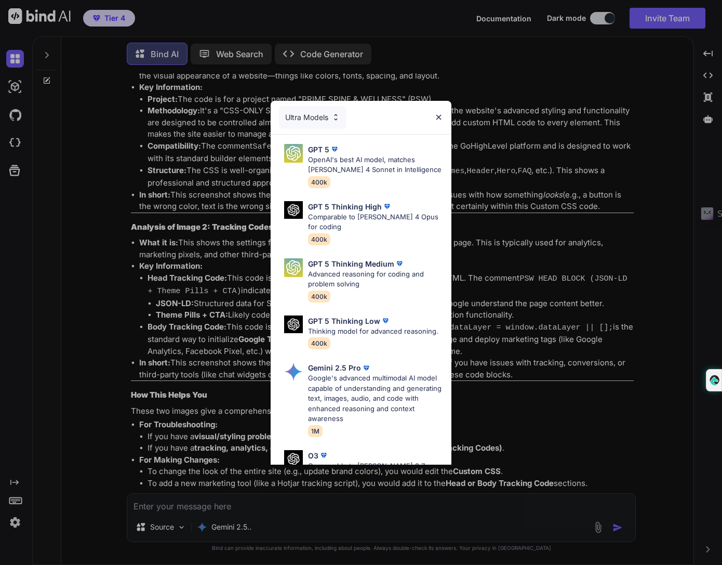
click at [325, 110] on div "Ultra Models" at bounding box center [313, 117] width 68 height 23
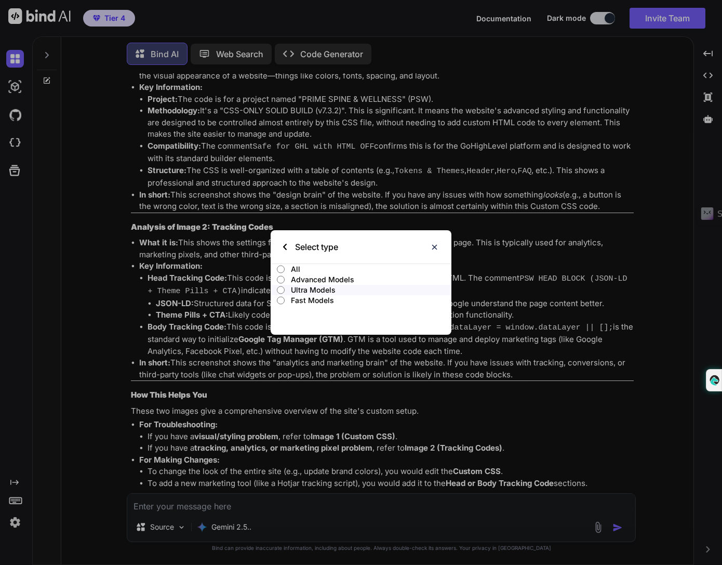
click at [314, 279] on p "Advanced Models" at bounding box center [371, 279] width 161 height 10
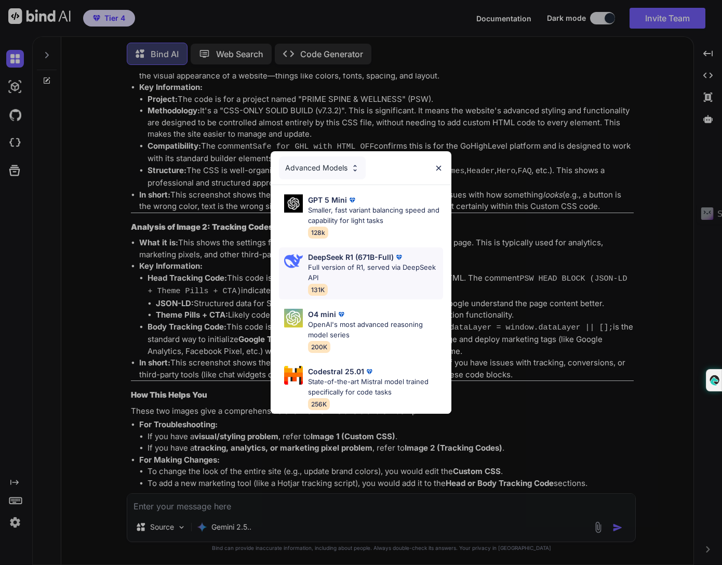
click at [378, 269] on p "Full version of R1, served via DeepSeek API" at bounding box center [375, 272] width 135 height 20
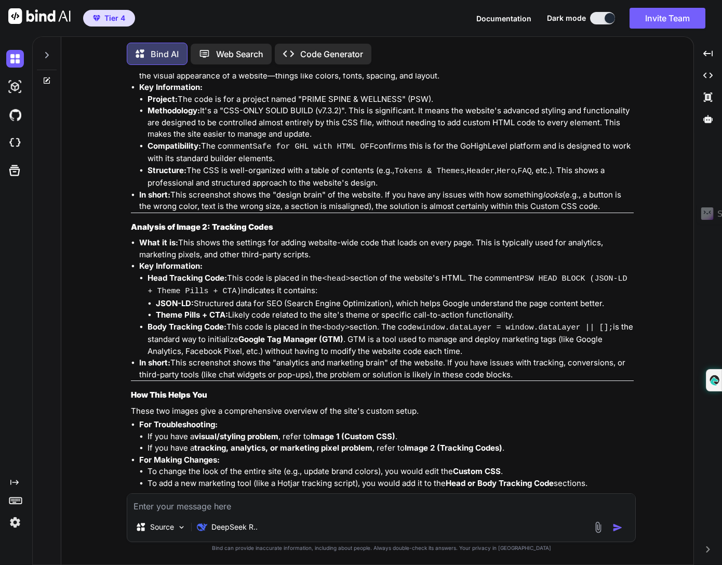
click at [287, 506] on textarea at bounding box center [381, 503] width 508 height 19
type textarea "how will you help me update and fix the code"
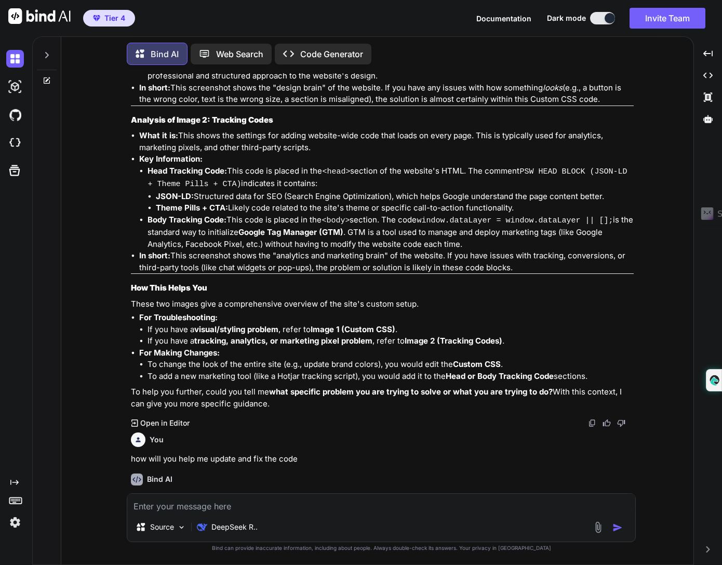
scroll to position [10289, 0]
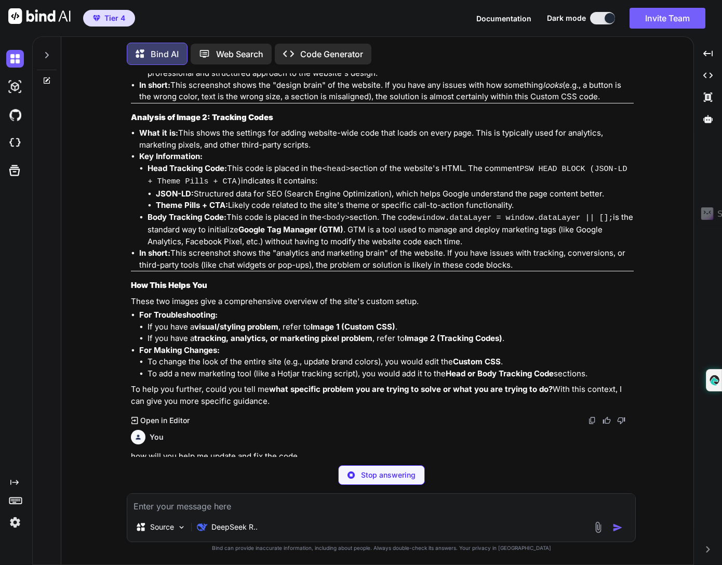
click at [465, 212] on li "Body Tracking Code: This code is placed in the <body> section. The code window.…" at bounding box center [391, 230] width 486 height 36
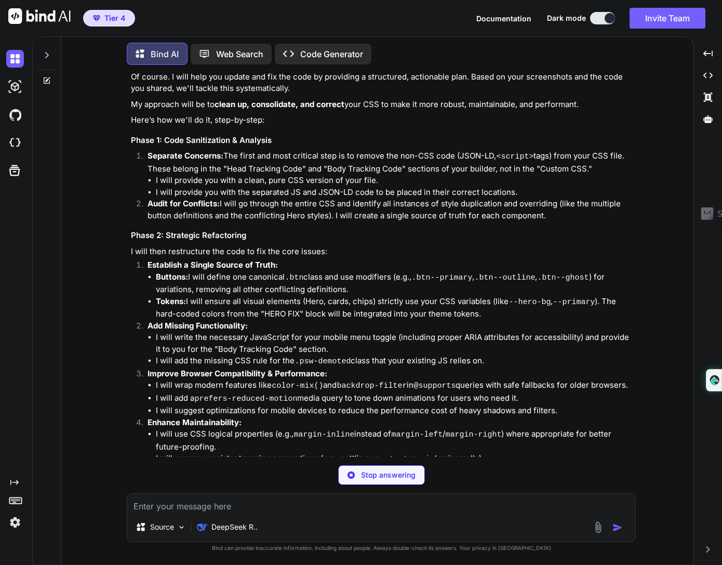
scroll to position [10747, 0]
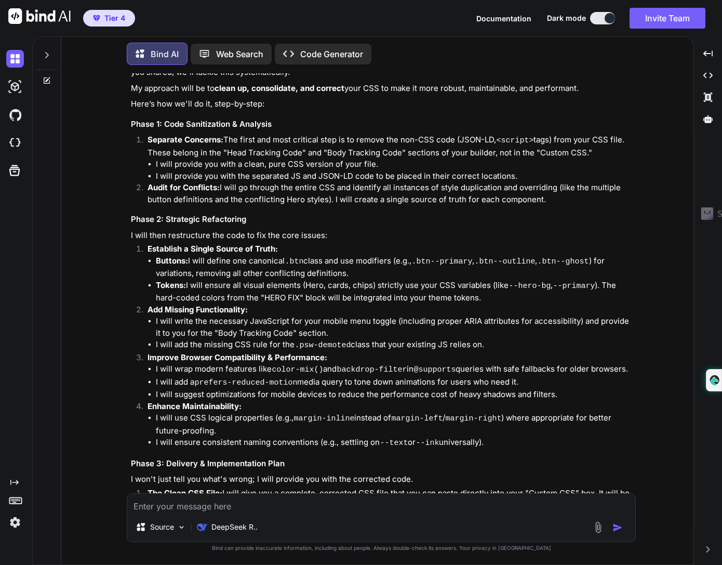
click at [493, 363] on li "I will wrap modern features like color-mix() and backdrop-filter in @supports q…" at bounding box center [395, 369] width 478 height 13
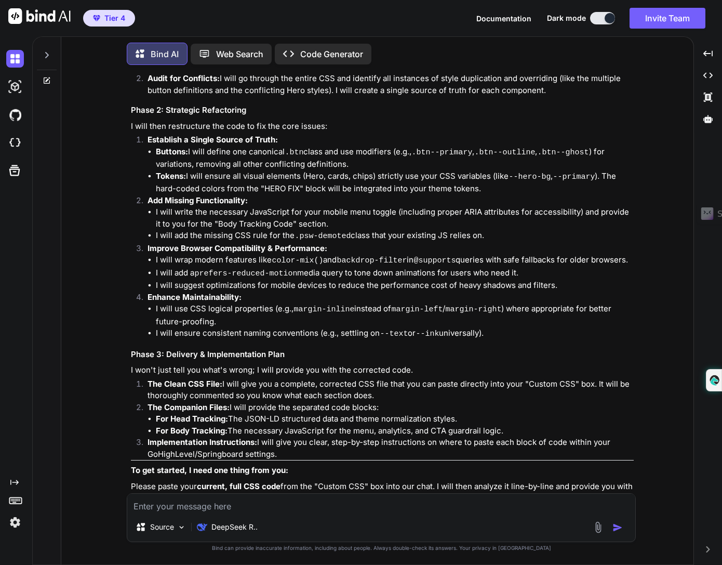
scroll to position [10866, 0]
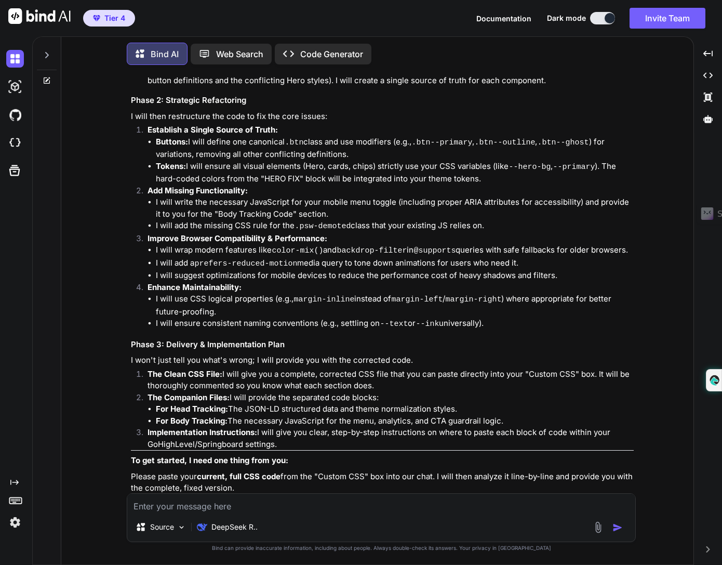
click at [244, 504] on textarea at bounding box center [381, 503] width 508 height 19
paste textarea "/* ========== HERO (merged + video-ready) ========== */ .psw-hero{ --hero-overl…"
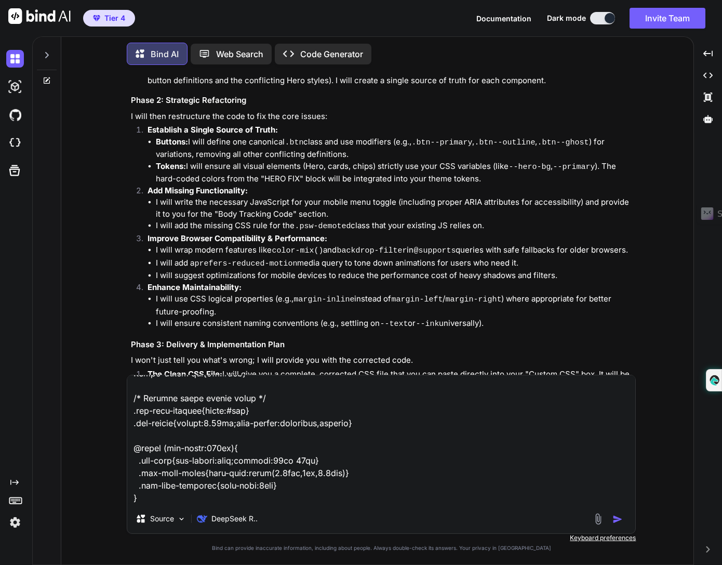
type textarea "/* ========== HERO (merged + video-ready) ========== */ .psw-hero{ --hero-overl…"
click at [618, 518] on img "button" at bounding box center [618, 519] width 10 height 10
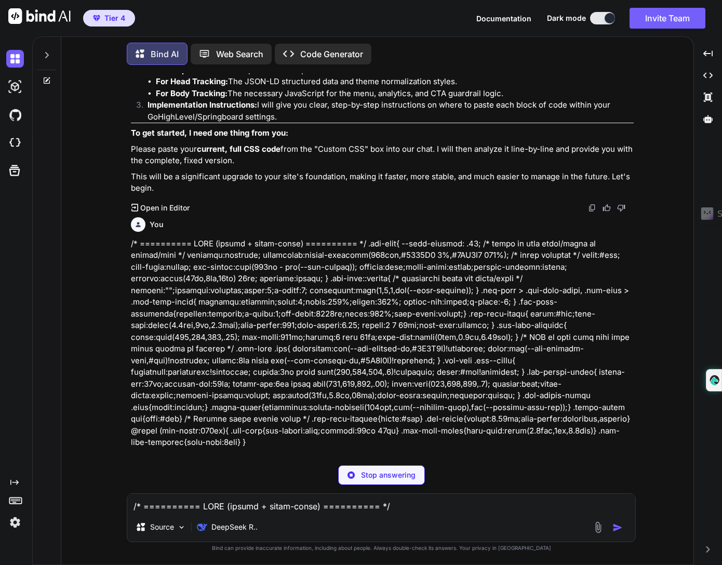
scroll to position [11179, 0]
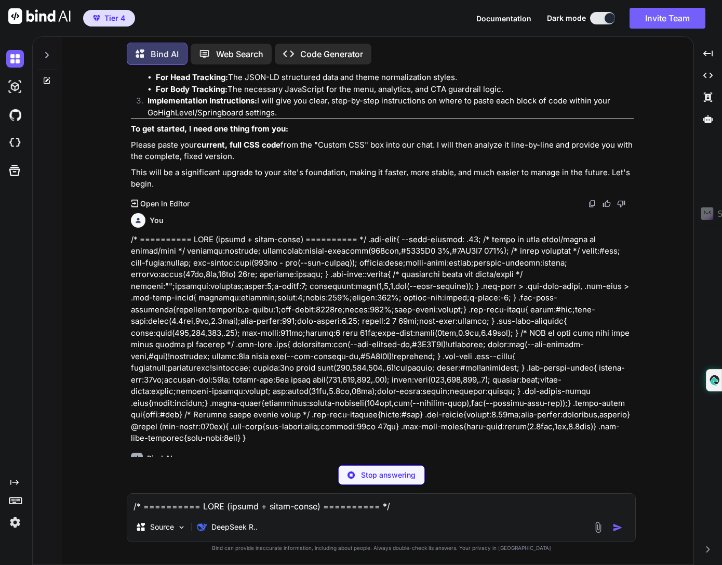
click at [486, 301] on p at bounding box center [382, 339] width 503 height 210
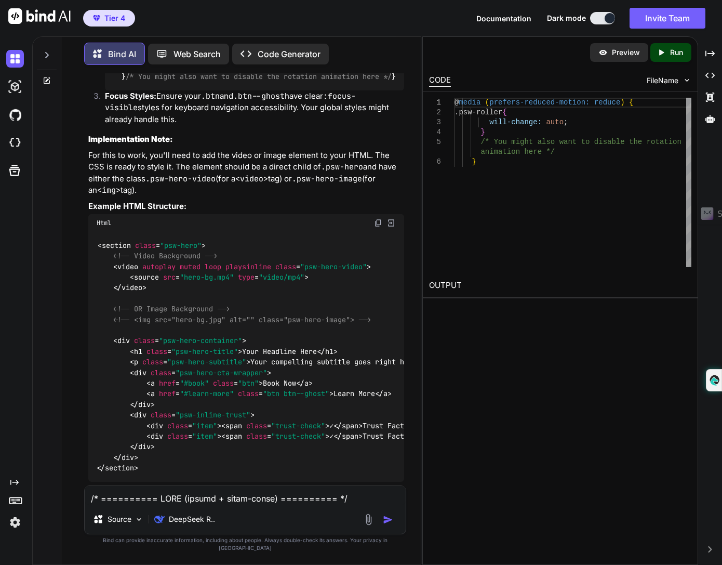
scroll to position [17116, 0]
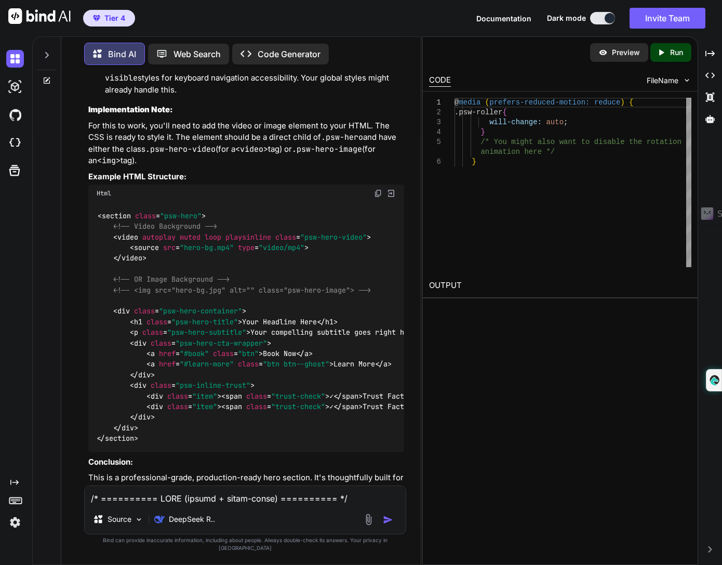
click at [671, 48] on p "Run" at bounding box center [676, 52] width 13 height 10
click at [710, 77] on icon "Created with Pixso." at bounding box center [710, 75] width 9 height 9
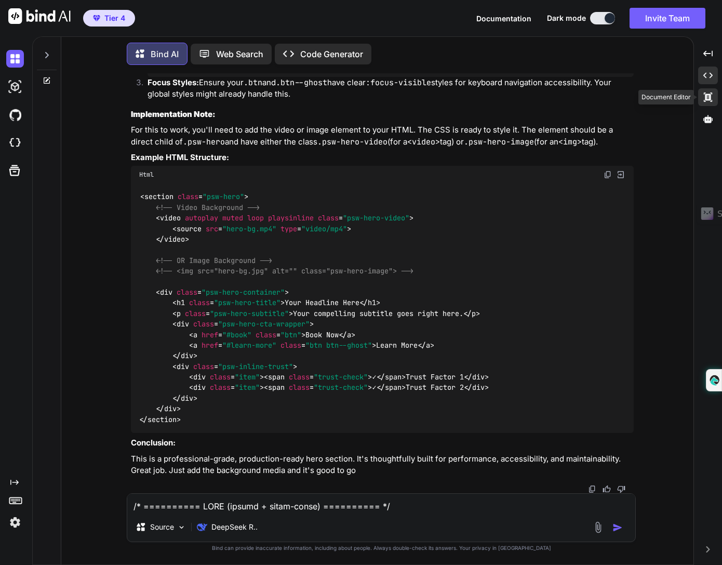
click at [710, 56] on icon at bounding box center [708, 53] width 9 height 6
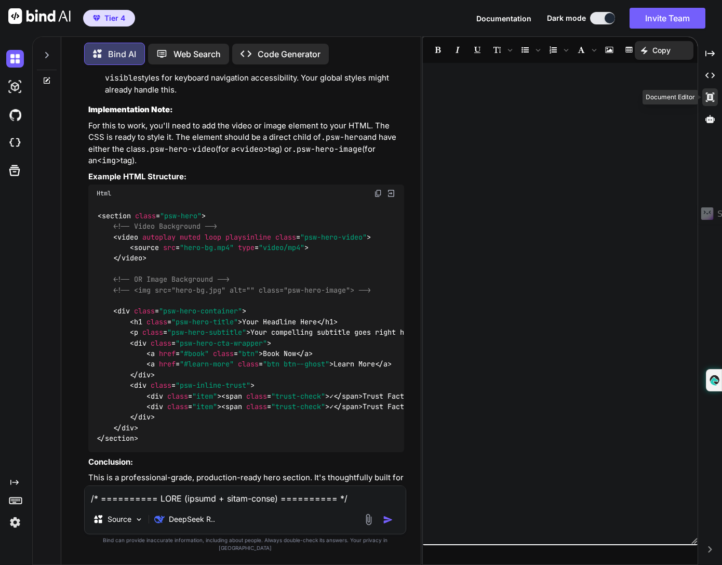
click at [710, 97] on icon at bounding box center [710, 97] width 8 height 9
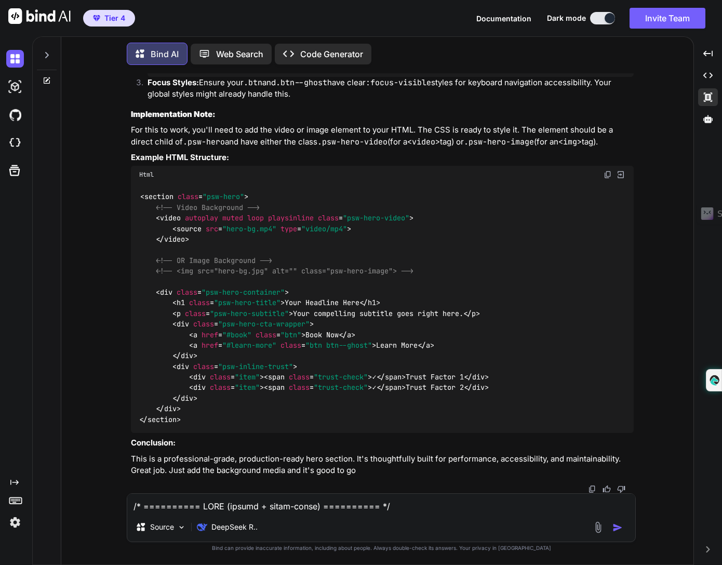
click at [504, 459] on p "This is a professional-grade, production-ready hero section. It's thoughtfully …" at bounding box center [382, 464] width 503 height 23
click at [380, 506] on textarea at bounding box center [381, 503] width 508 height 19
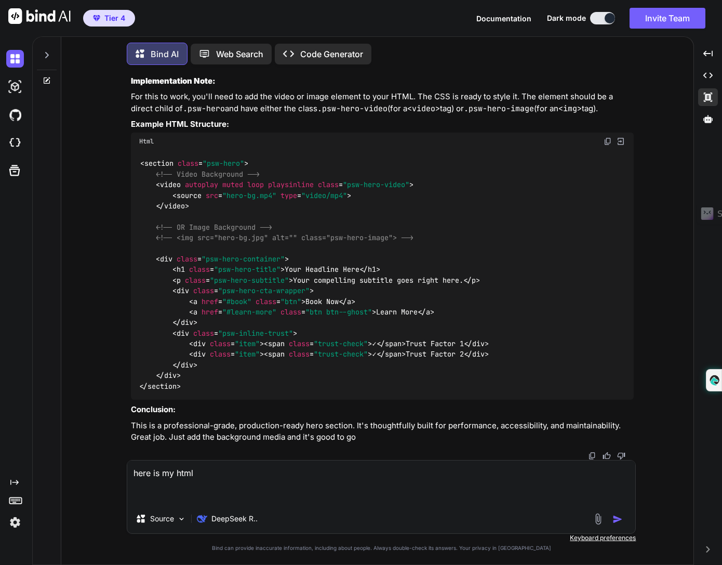
scroll to position [11941, 0]
paste textarea "<!doctype html> <html lang="en"> <head> <meta charset="utf-8"> <title>Prime Spi…"
type textarea "here is my html <!doctype html> <html lang="en"> <head> <meta charset="utf-8"> …"
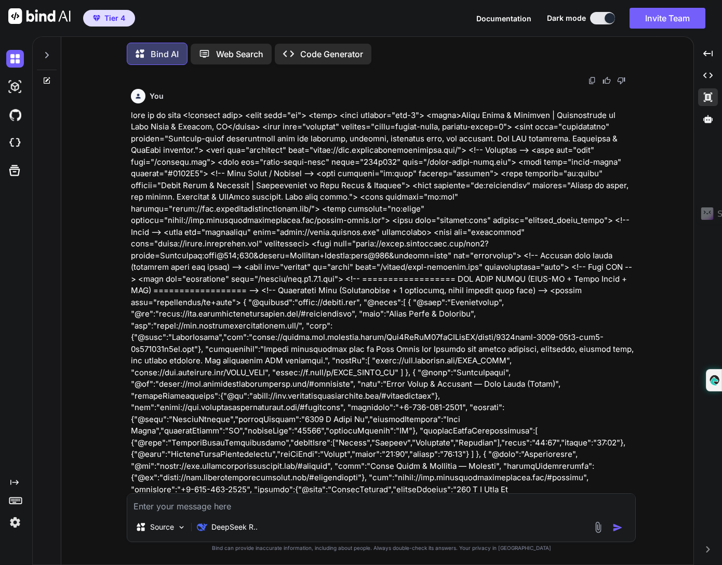
scroll to position [12328, 0]
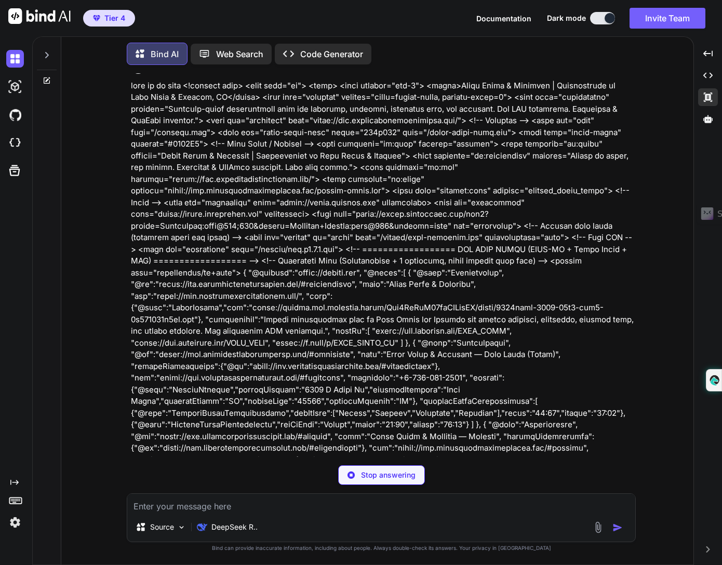
click at [643, 190] on div "You Bind AI I'd be happy to help you review your CSS code. Here are some observ…" at bounding box center [382, 318] width 624 height 491
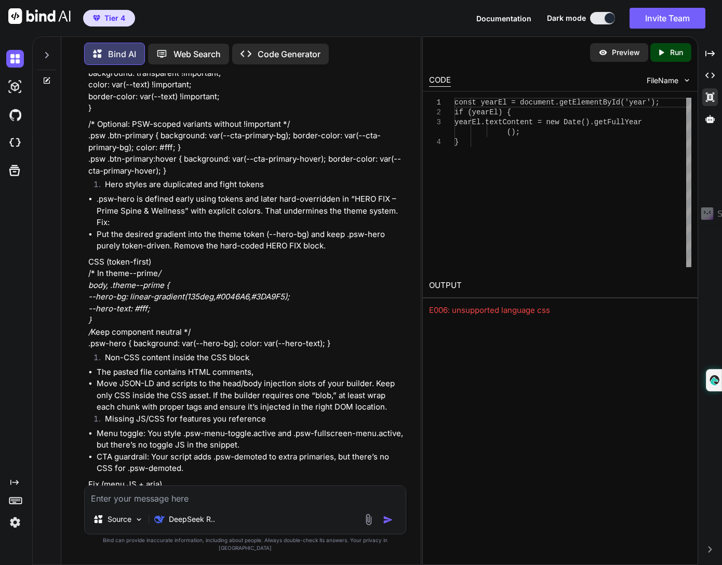
scroll to position [17536, 0]
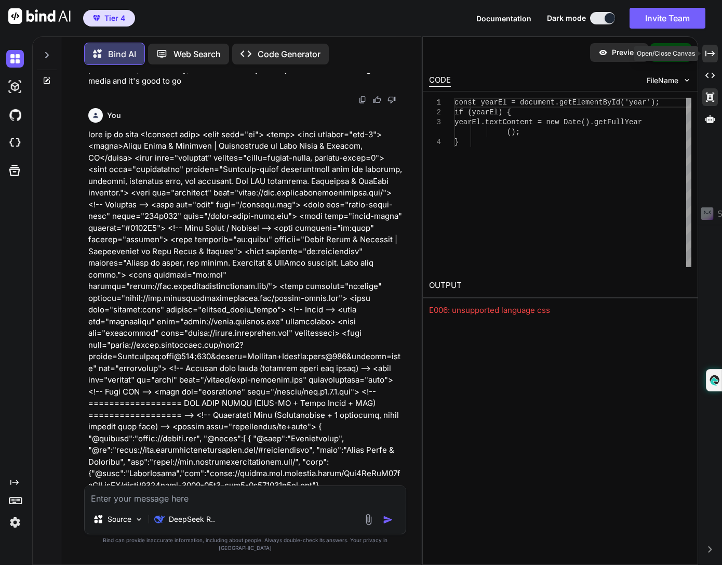
click at [711, 56] on icon "Created with Pixso." at bounding box center [710, 53] width 9 height 9
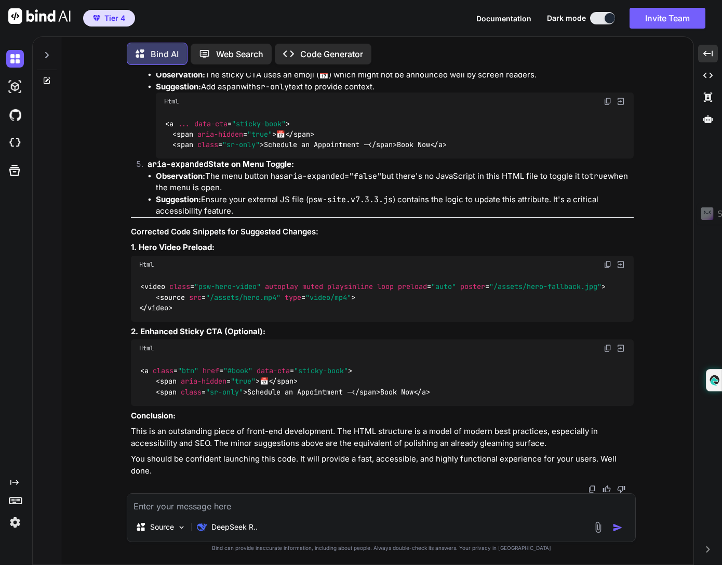
scroll to position [15779, 0]
click at [410, 503] on textarea at bounding box center [381, 503] width 508 height 19
type textarea "p"
click at [242, 205] on li "Suggestion: Ensure your external JS file ( psw-site.v7.3.3.js ) contains the lo…" at bounding box center [395, 205] width 478 height 23
click at [673, 261] on div "You Bind AI I'd be happy to help you review your CSS code. Here are some observ…" at bounding box center [382, 318] width 624 height 491
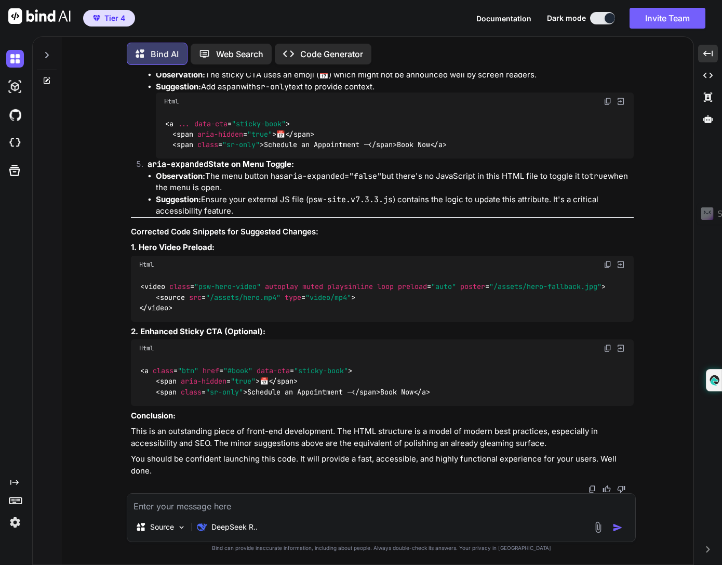
click at [457, 494] on textarea at bounding box center [381, 503] width 508 height 19
paste textarea "/* =================================================================== LOREM IP…"
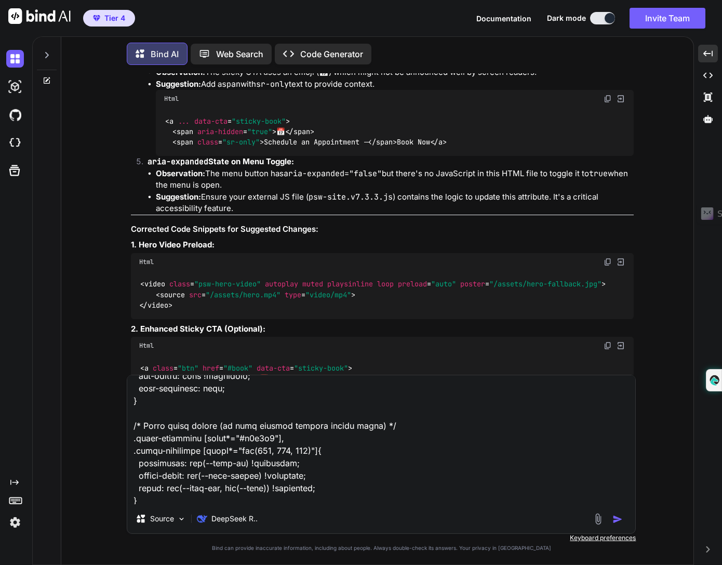
type textarea "/* =================================================================== LOREM IP…"
click at [613, 519] on img "button" at bounding box center [618, 519] width 10 height 10
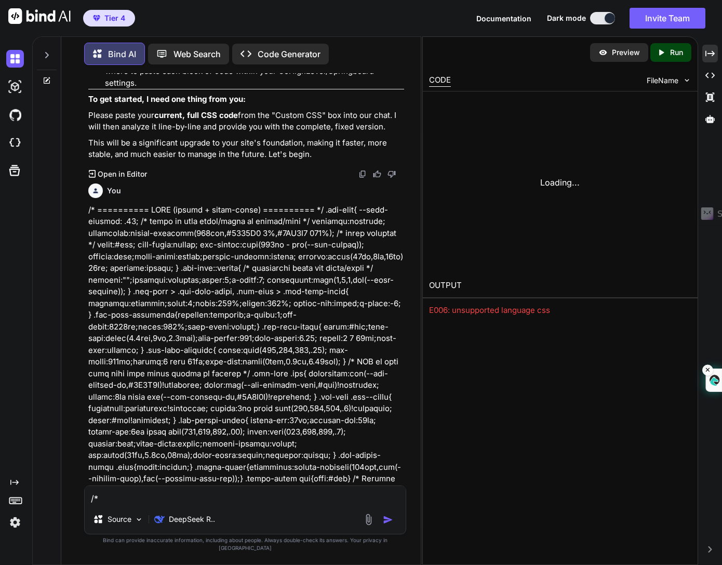
scroll to position [23298, 0]
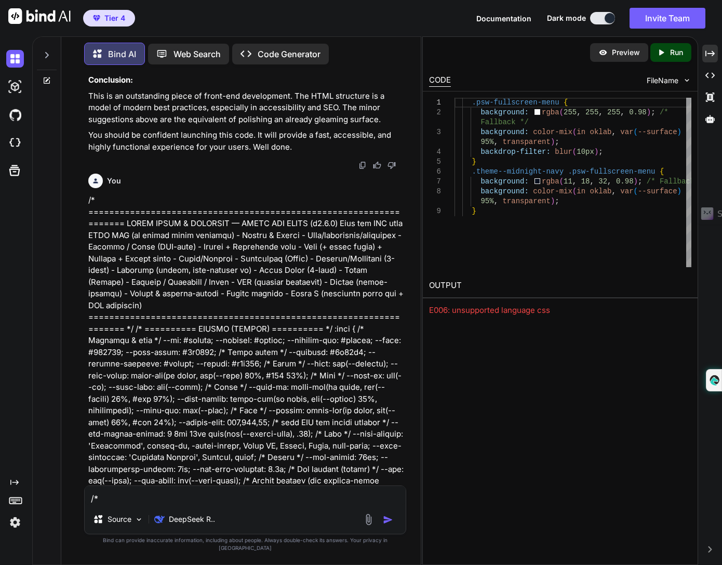
click at [17, 241] on div "Created with Pixso." at bounding box center [14, 288] width 28 height 486
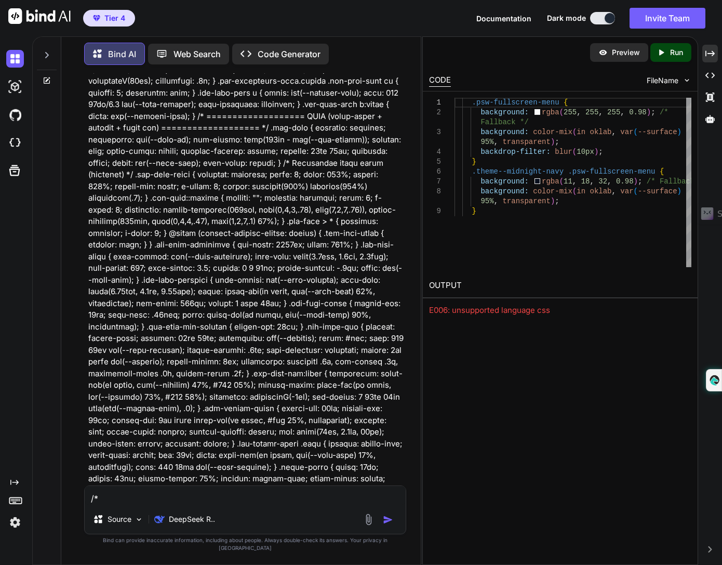
scroll to position [24831, 0]
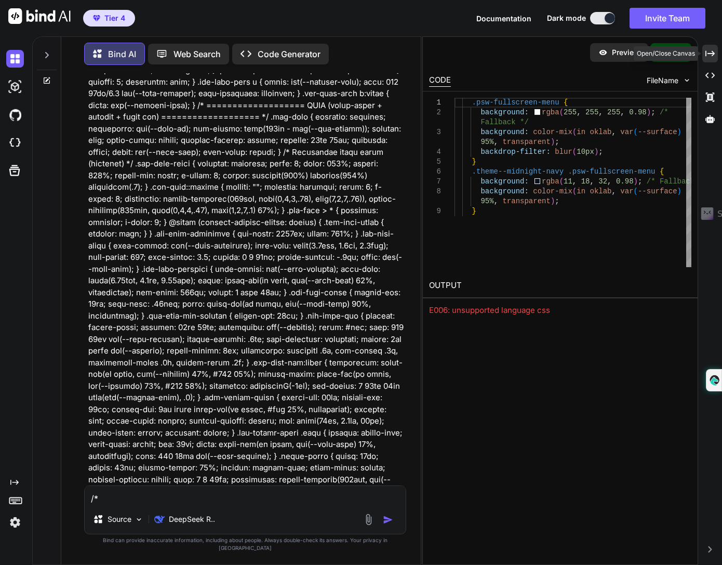
click at [714, 53] on icon at bounding box center [710, 53] width 9 height 6
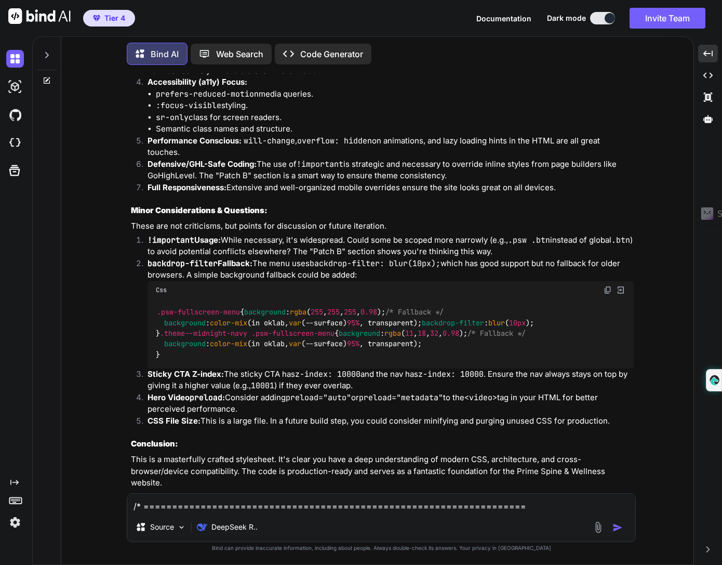
scroll to position [20742, 0]
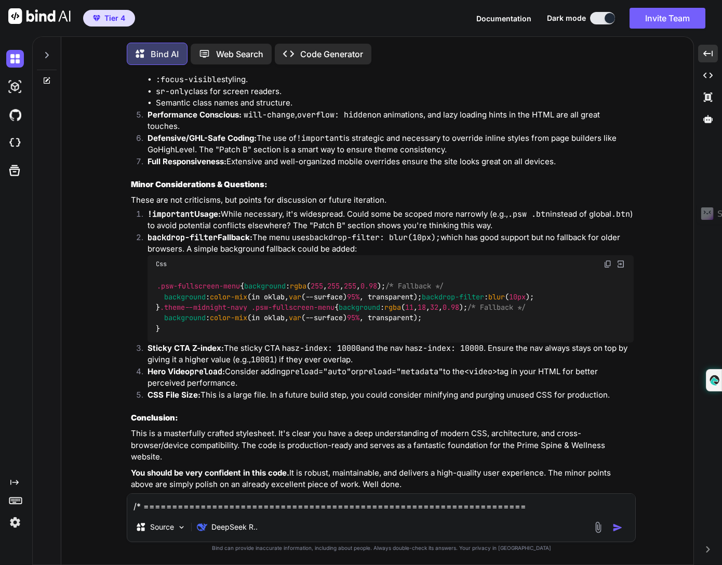
click at [361, 507] on textarea at bounding box center [381, 503] width 508 height 19
type textarea "okay how many sections do you have of our code"
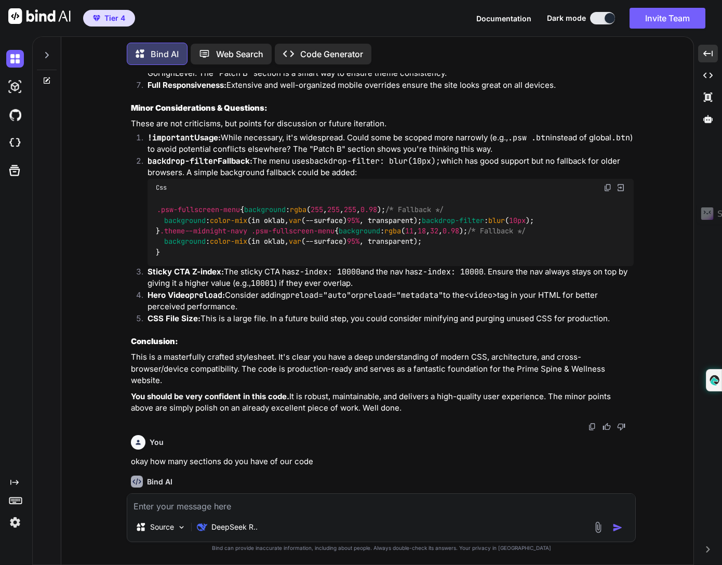
scroll to position [20852, 0]
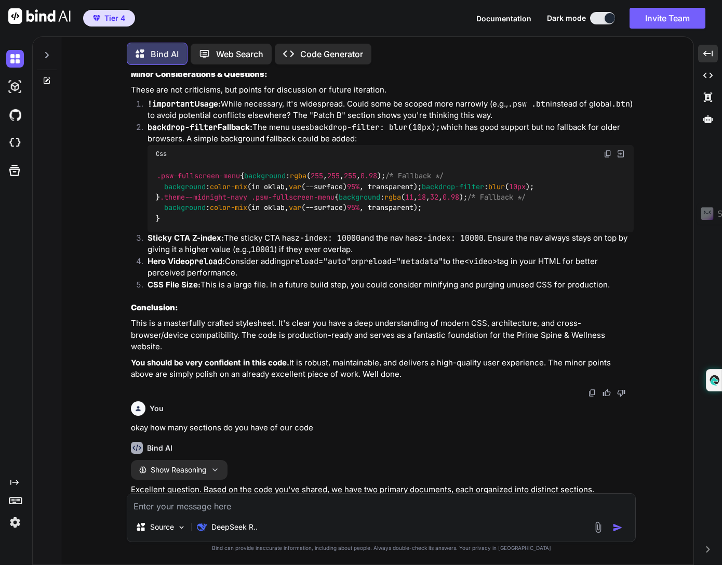
click at [518, 318] on p "This is a masterfully crafted stylesheet. It's clear you have a deep understand…" at bounding box center [382, 335] width 503 height 35
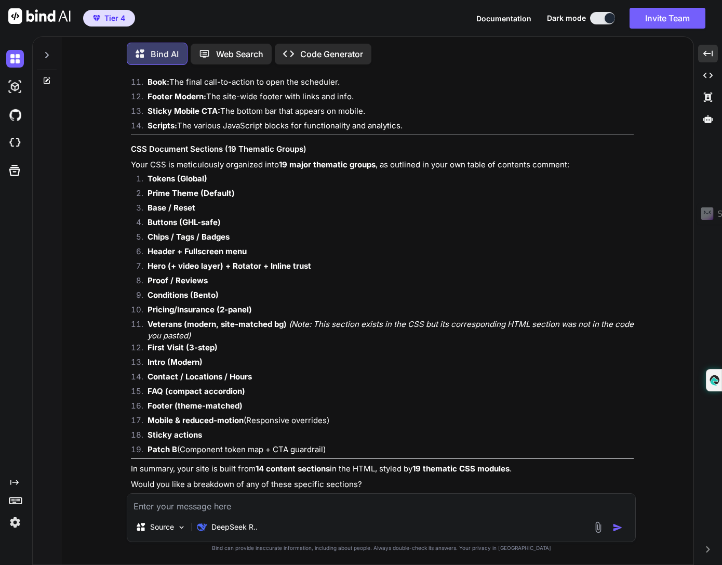
scroll to position [21457, 0]
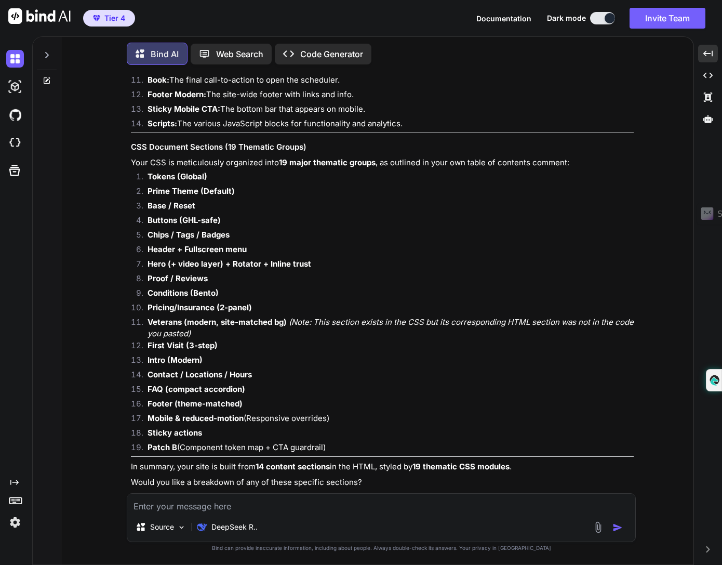
click at [203, 503] on textarea at bounding box center [381, 503] width 508 height 19
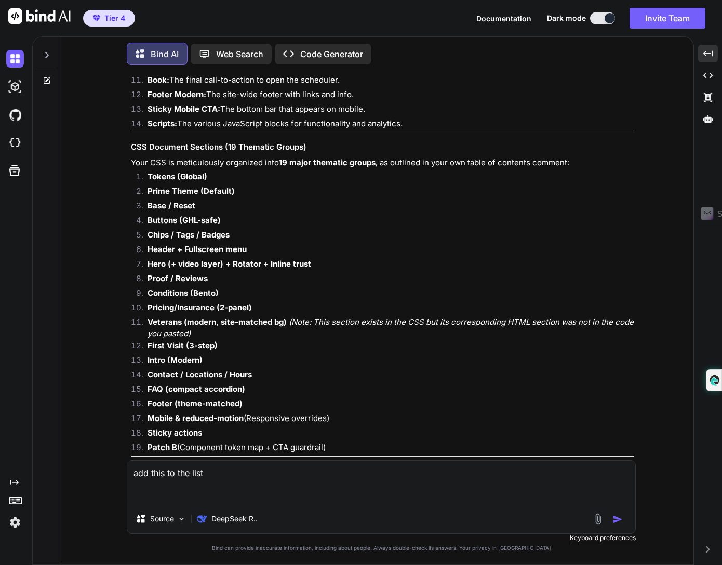
paste textarea "<!-- ================== PSW HEAD BLOCK (JSON-LD + Theme Pills + CTA) ==========…"
type textarea "add this to the list <!-- ================== PSW HEAD BLOCK (JSON-LD + Theme Pi…"
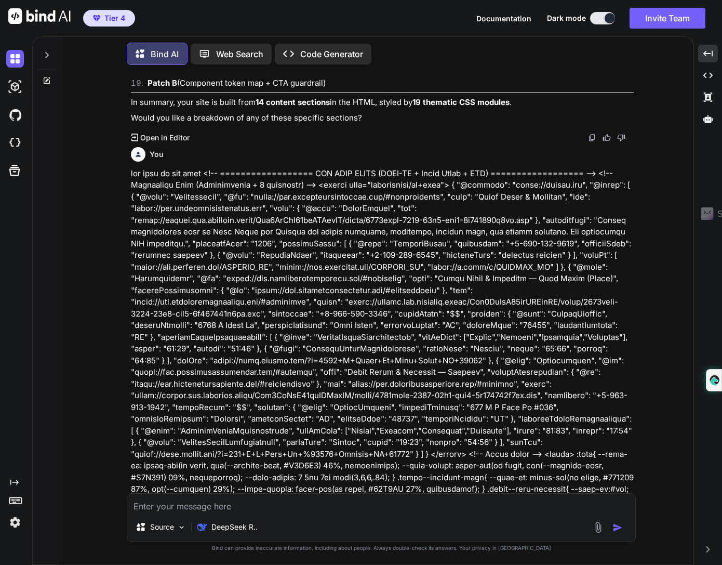
scroll to position [21877, 0]
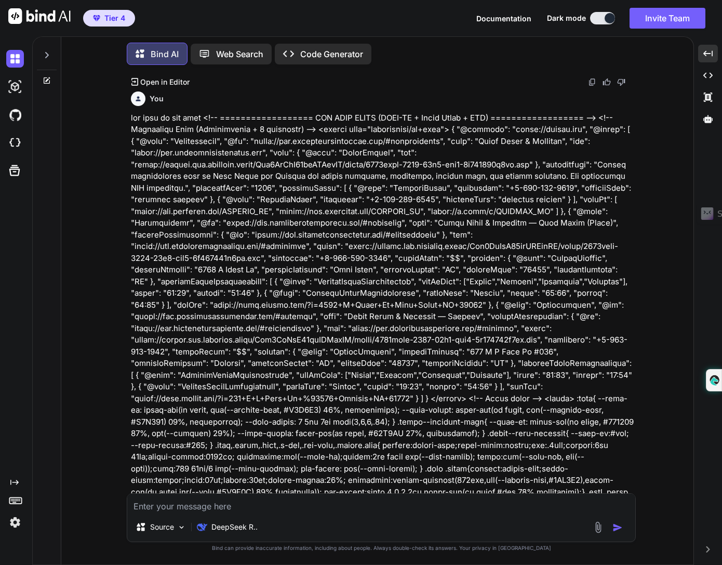
click at [179, 508] on textarea at bounding box center [381, 503] width 508 height 19
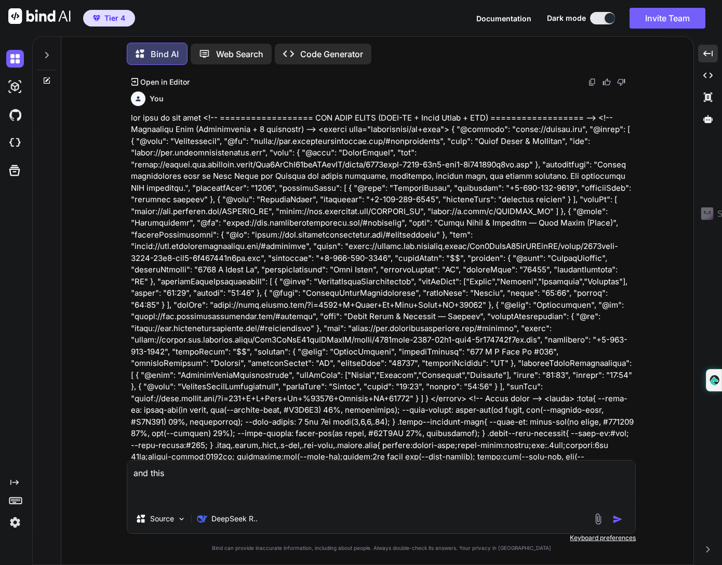
paste textarea "<script> /* ========= PSW GLOBAL BODY (v2) ========= */ window.dataLayer = wind…"
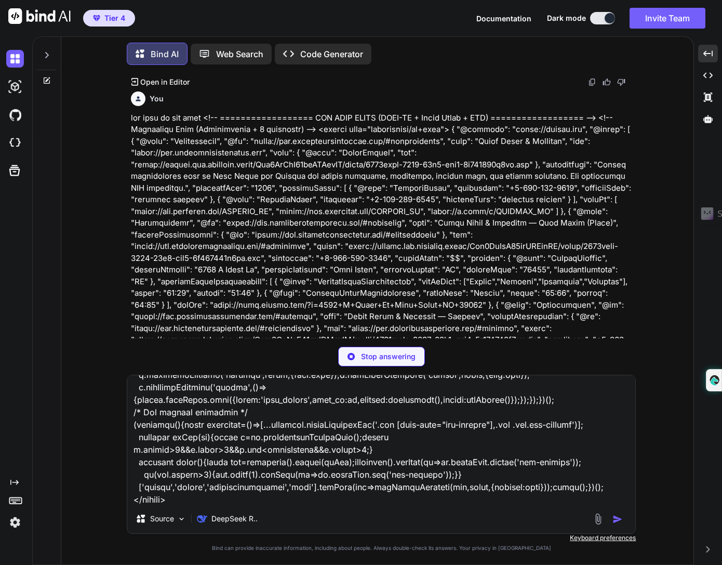
click at [543, 271] on p at bounding box center [382, 439] width 503 height 655
click at [670, 259] on div "You Bind AI I'd be happy to help you review your CSS code. Here are some observ…" at bounding box center [382, 318] width 624 height 491
click at [522, 274] on p at bounding box center [382, 439] width 503 height 655
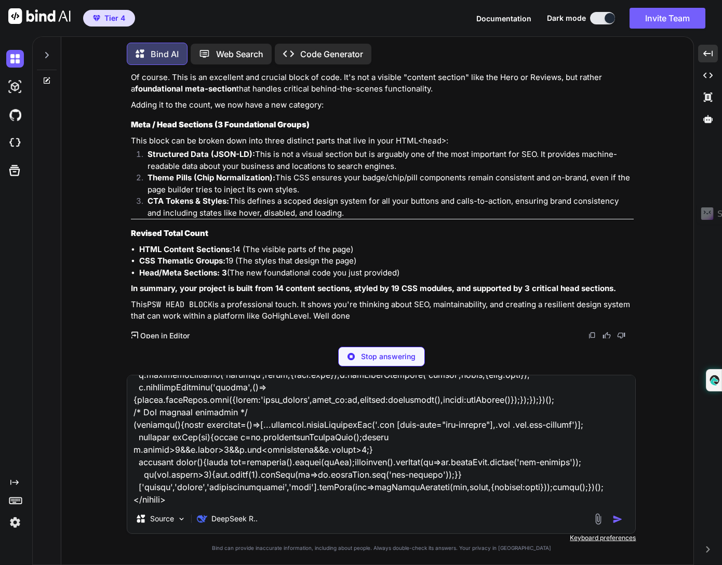
scroll to position [22587, 0]
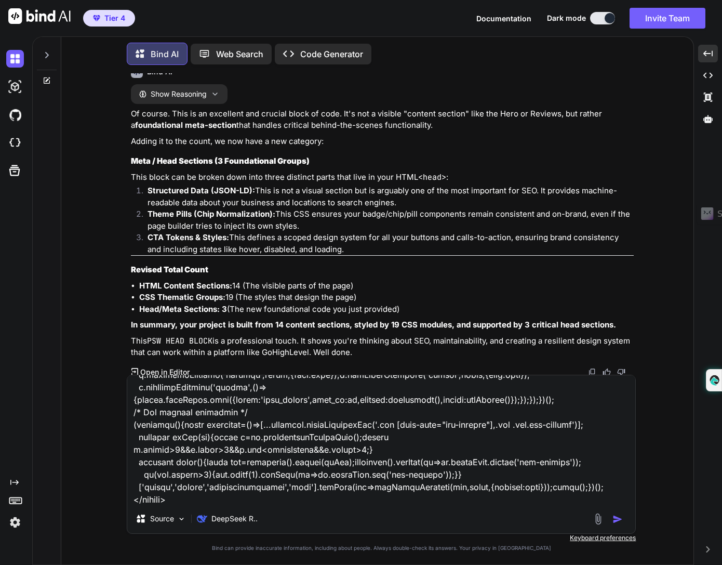
click at [207, 502] on textarea at bounding box center [381, 439] width 508 height 129
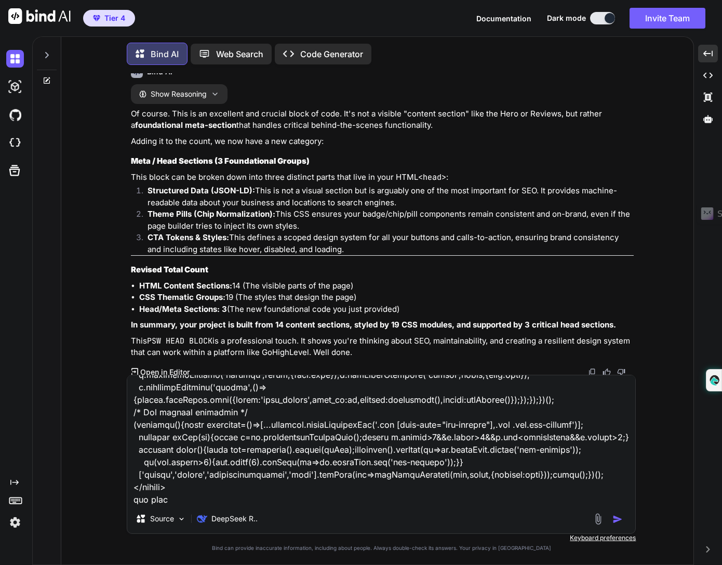
type textarea "and this <script> /* ========= PSW GLOBAL BODY (v2) ========= */ window.dataLay…"
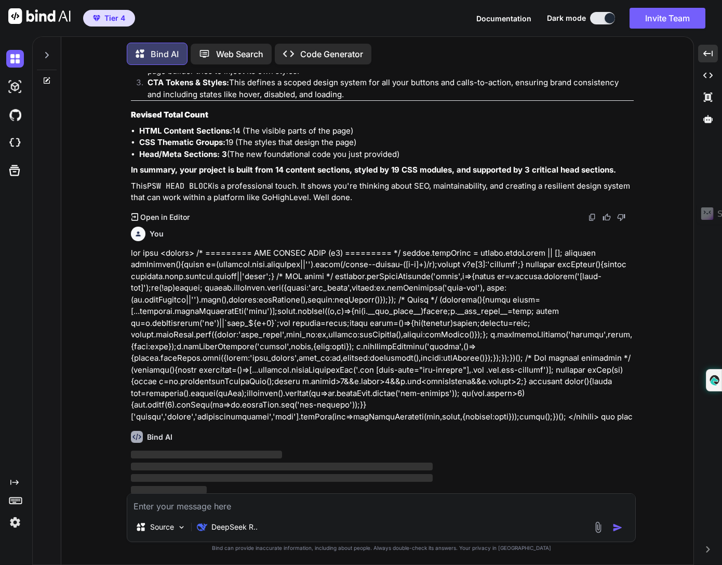
scroll to position [22742, 0]
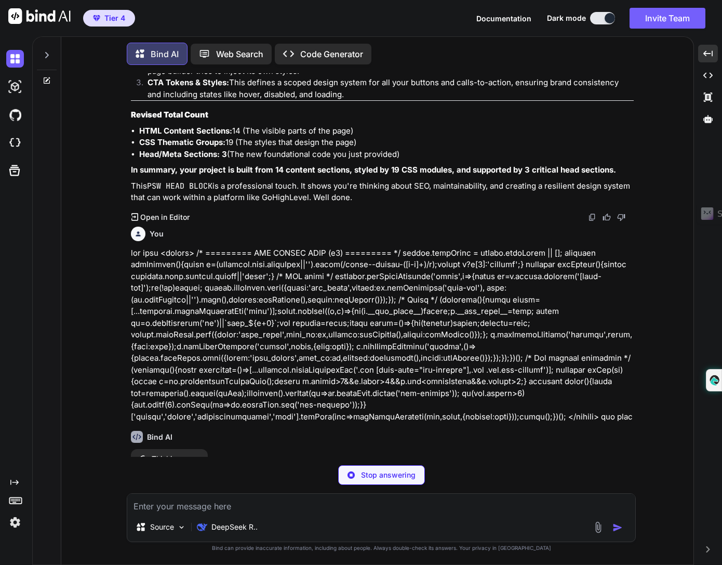
click at [101, 289] on div "You Bind AI I'd be happy to help you review your CSS code. Here are some observ…" at bounding box center [382, 318] width 624 height 491
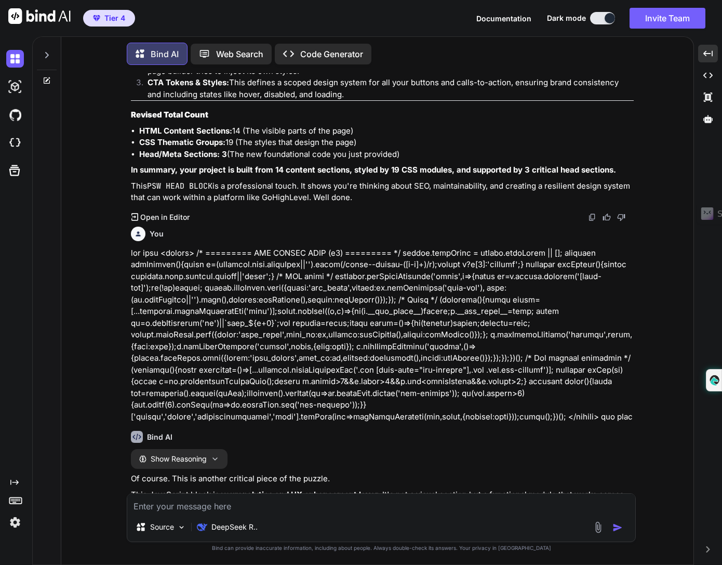
click at [444, 306] on p at bounding box center [382, 335] width 503 height 176
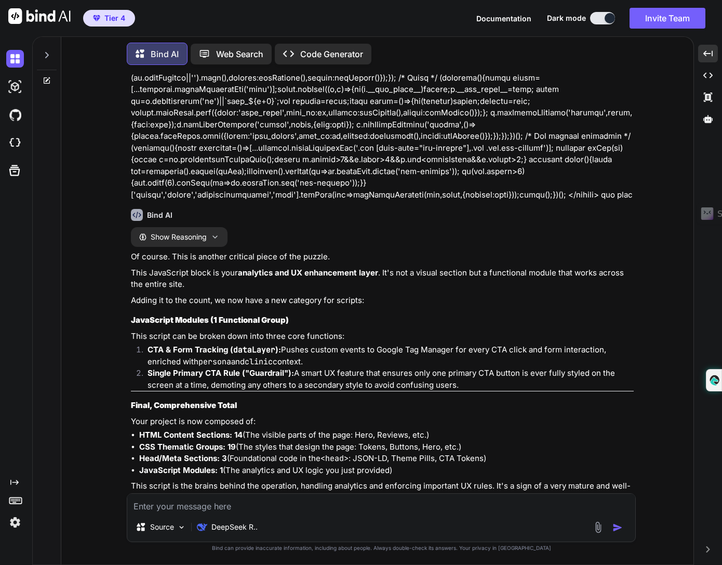
scroll to position [22990, 0]
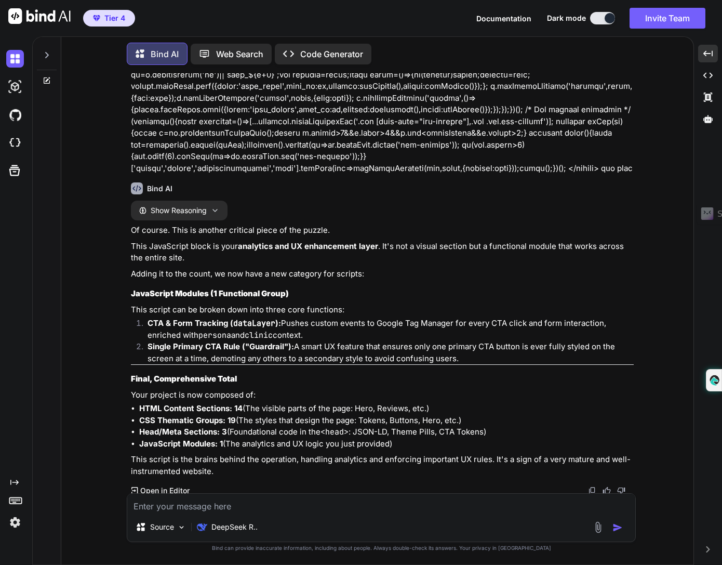
click at [444, 508] on textarea at bounding box center [381, 503] width 508 height 19
type textarea "i need you to find all the conflist"
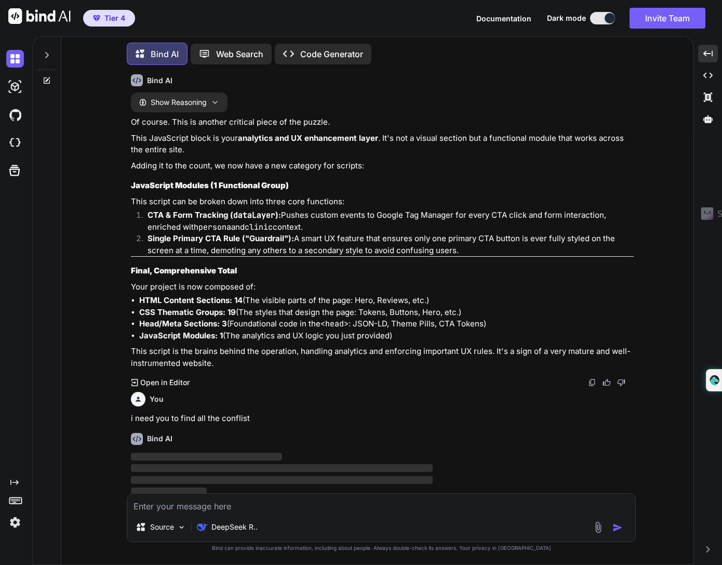
scroll to position [23100, 0]
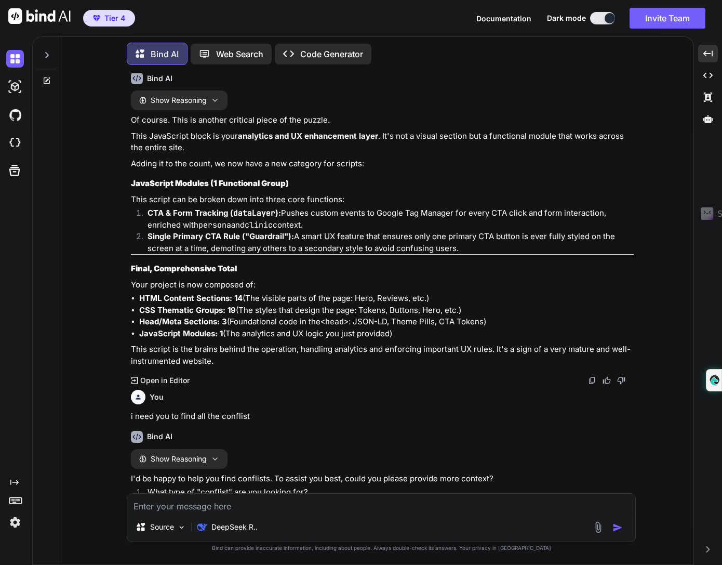
click at [427, 371] on div "Bind AI Show Reasoning Of course. This is another critical piece of the puzzle.…" at bounding box center [382, 225] width 503 height 322
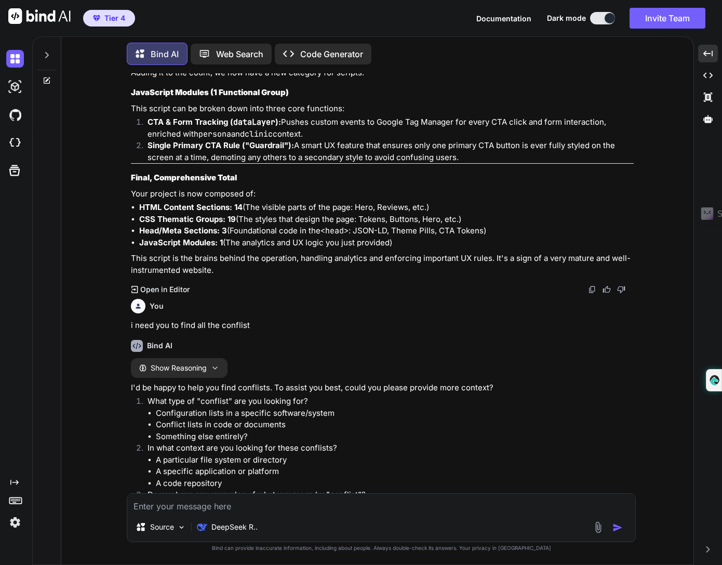
scroll to position [23233, 0]
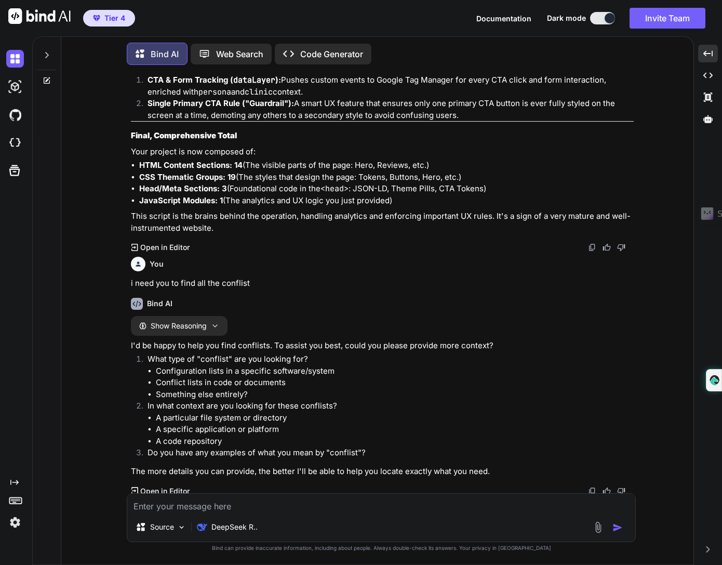
click at [388, 505] on textarea at bounding box center [381, 503] width 508 height 19
click at [208, 284] on p "i need you to find all the conflist" at bounding box center [382, 284] width 503 height 12
click at [143, 283] on p "i need you to find all the conflist" at bounding box center [382, 284] width 503 height 12
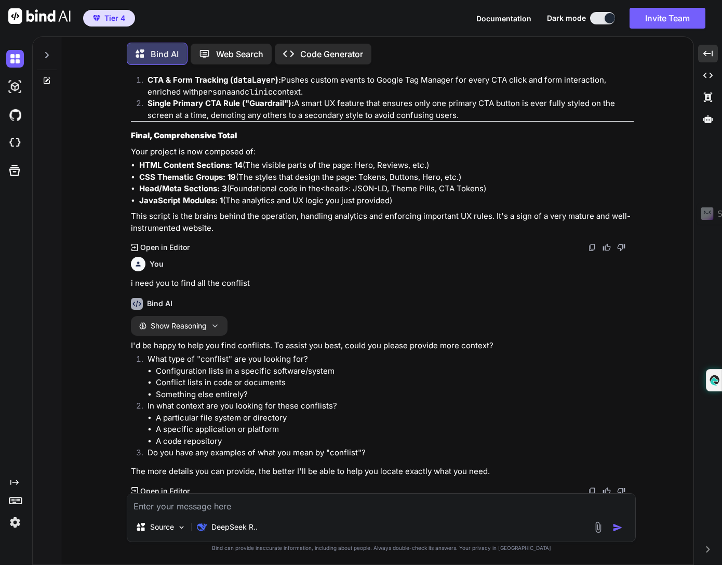
click at [351, 511] on textarea at bounding box center [381, 503] width 508 height 19
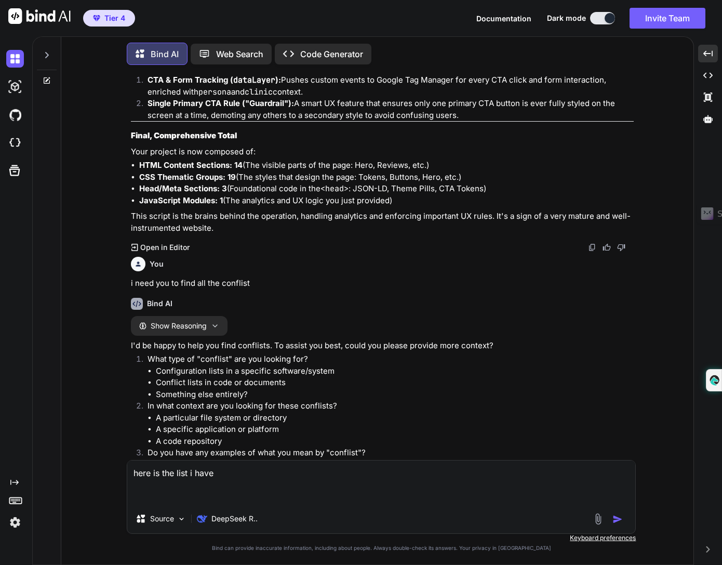
paste textarea "loremip — dolo’s a conse, adipis-elitsedd ei-temp incididun + utla et do magn. …"
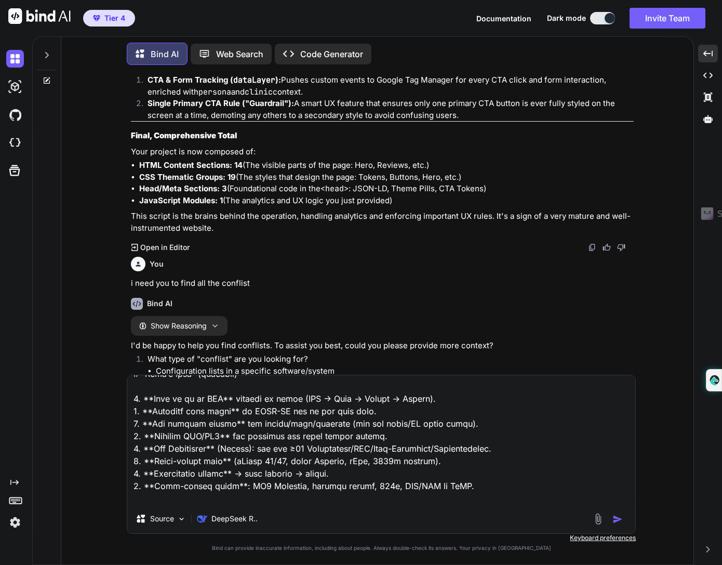
scroll to position [1360, 0]
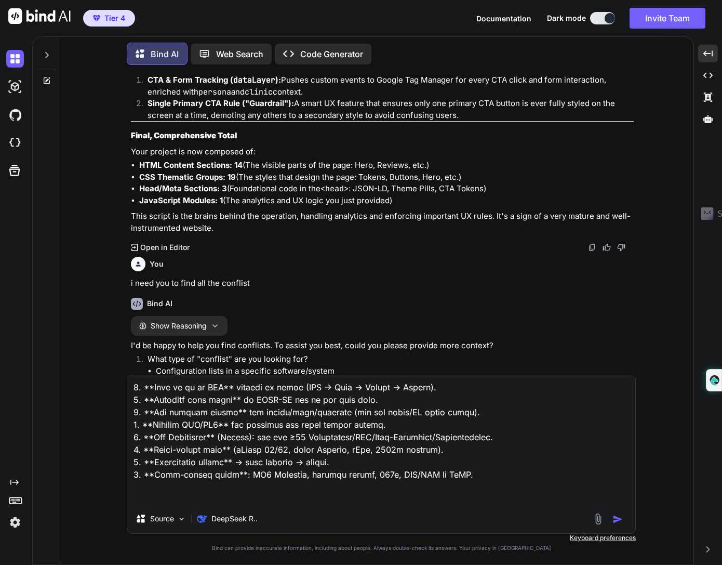
type textarea "lore ip dol sita c adip elitsed — doei’t i utlab, etdolo-magnaali en-admi venia…"
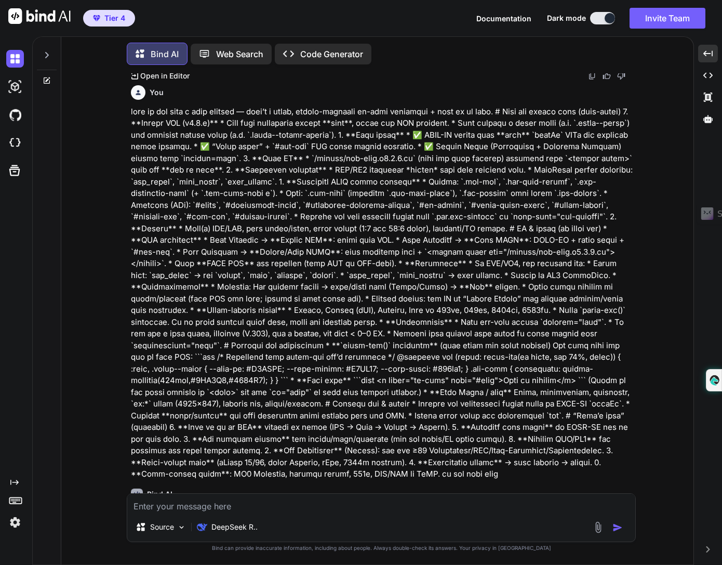
scroll to position [23654, 0]
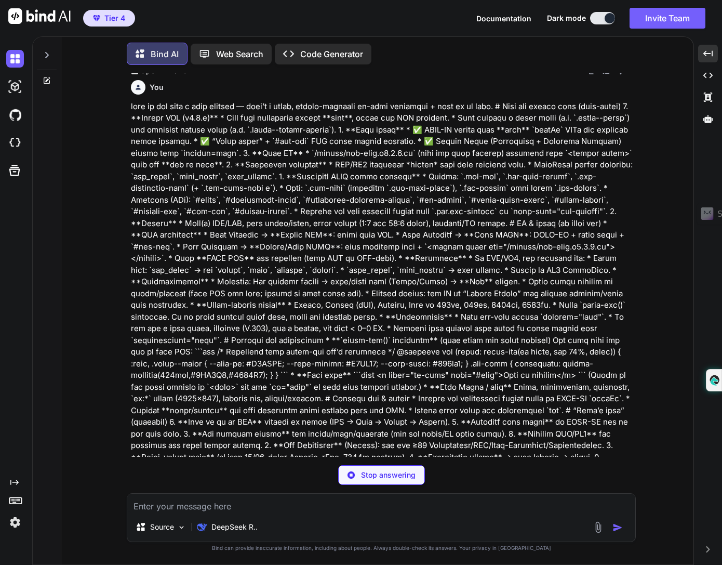
click at [674, 412] on div "You Bind AI I'd be happy to help you review your CSS code. Here are some observ…" at bounding box center [382, 318] width 624 height 491
click at [524, 388] on p at bounding box center [382, 288] width 503 height 374
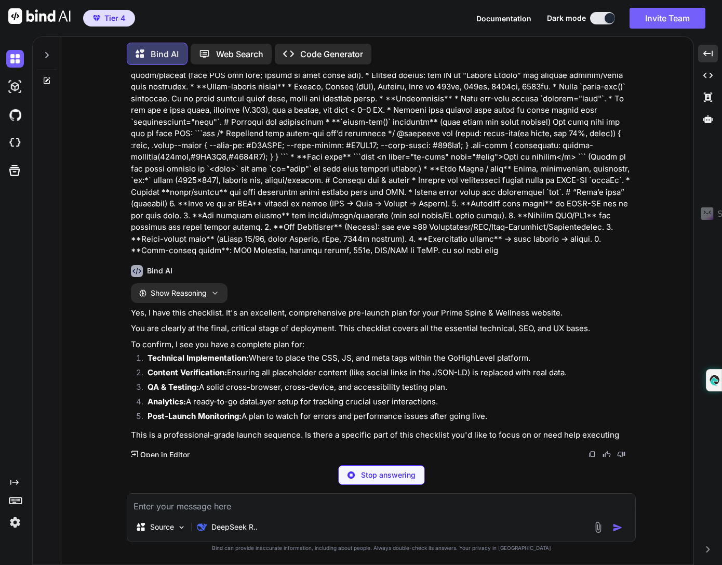
scroll to position [23879, 0]
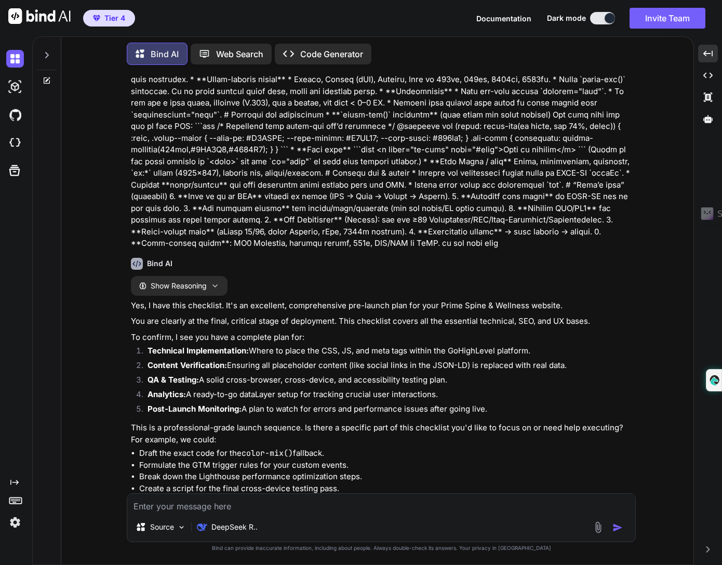
click at [328, 508] on textarea at bounding box center [381, 503] width 508 height 19
type textarea "do yoiu have everything"
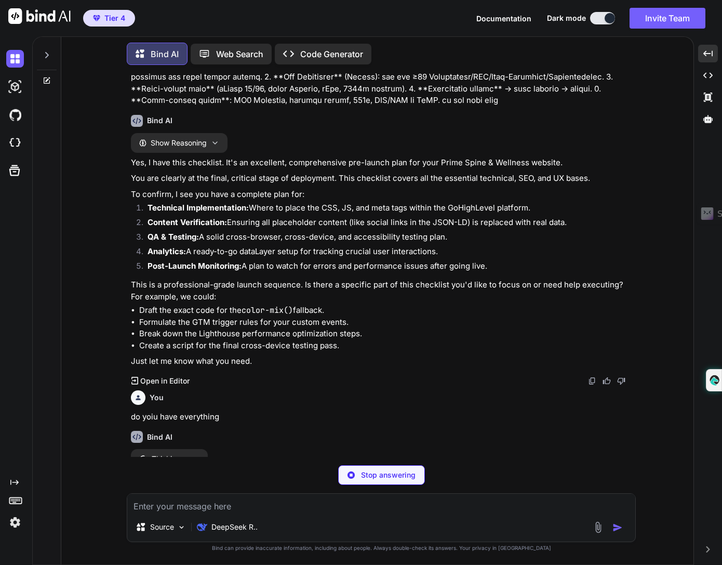
scroll to position [24022, 0]
click at [463, 318] on li "Formulate the GTM trigger rules for your custom events." at bounding box center [386, 323] width 495 height 12
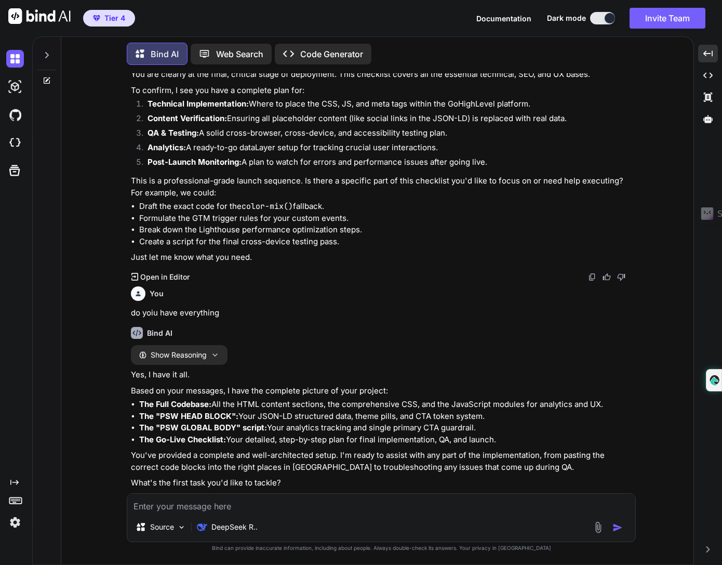
scroll to position [24138, 0]
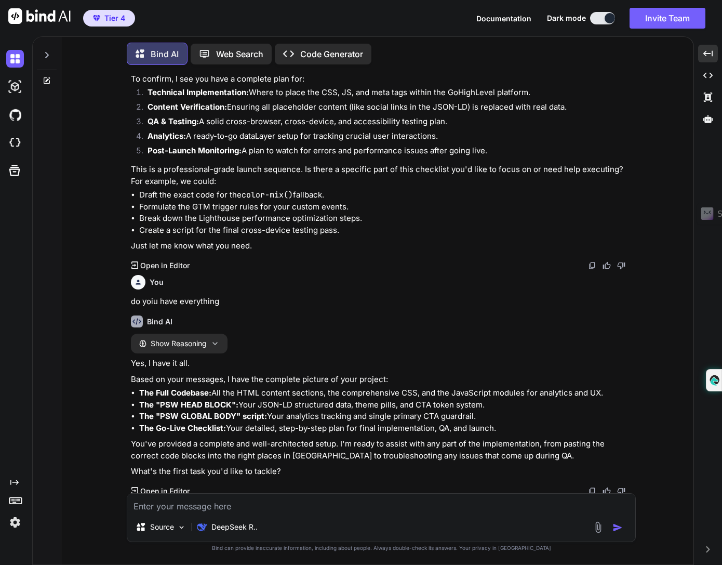
click at [380, 504] on textarea at bounding box center [381, 503] width 508 height 19
type textarea "do a full code review."
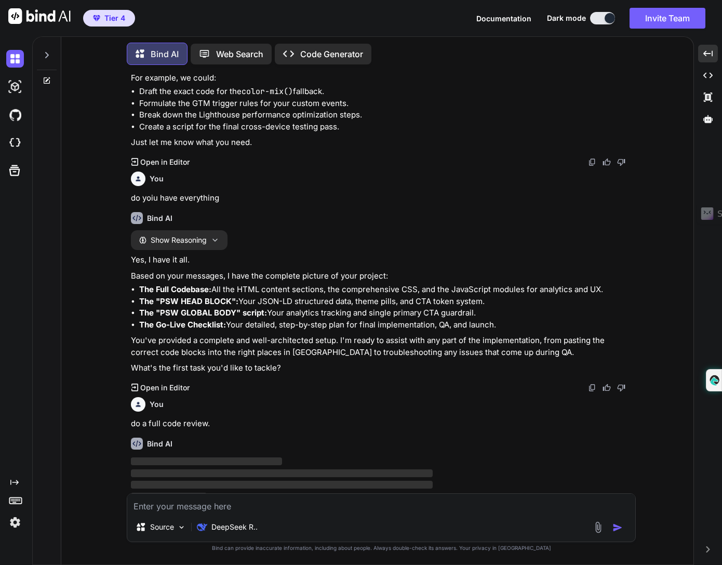
scroll to position [24248, 0]
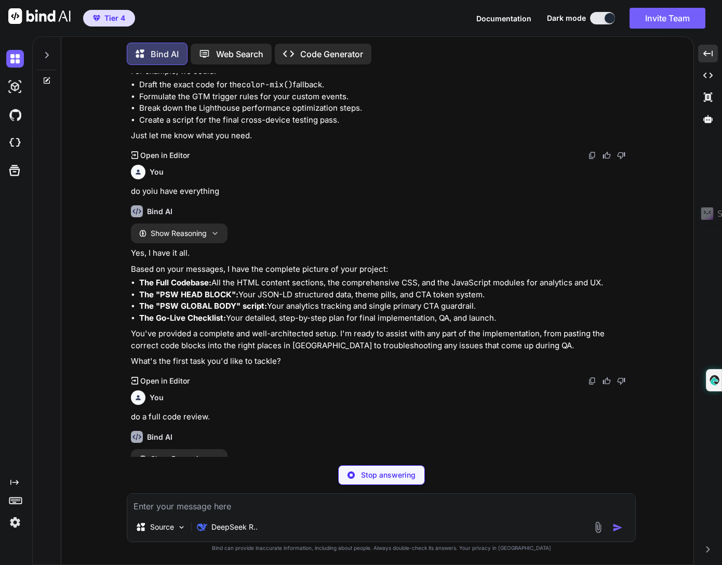
click at [483, 279] on li "The Full Codebase: All the HTML content sections, the comprehensive CSS, and th…" at bounding box center [386, 283] width 495 height 12
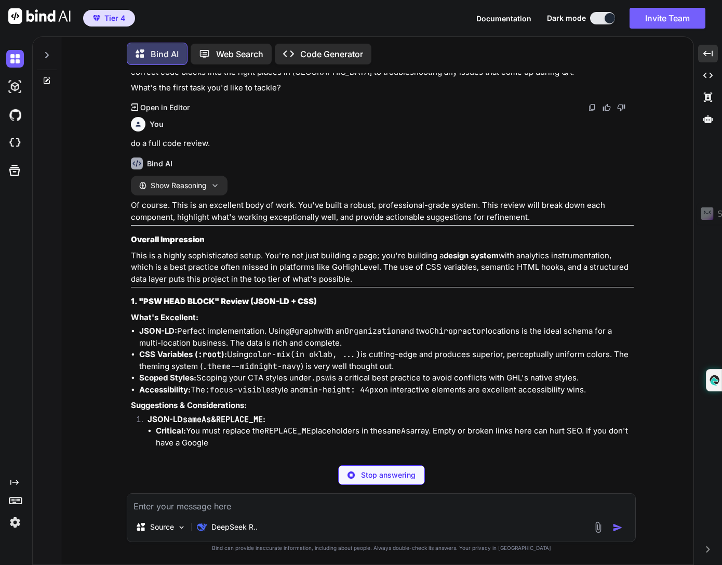
scroll to position [24528, 0]
